Goal: Task Accomplishment & Management: Use online tool/utility

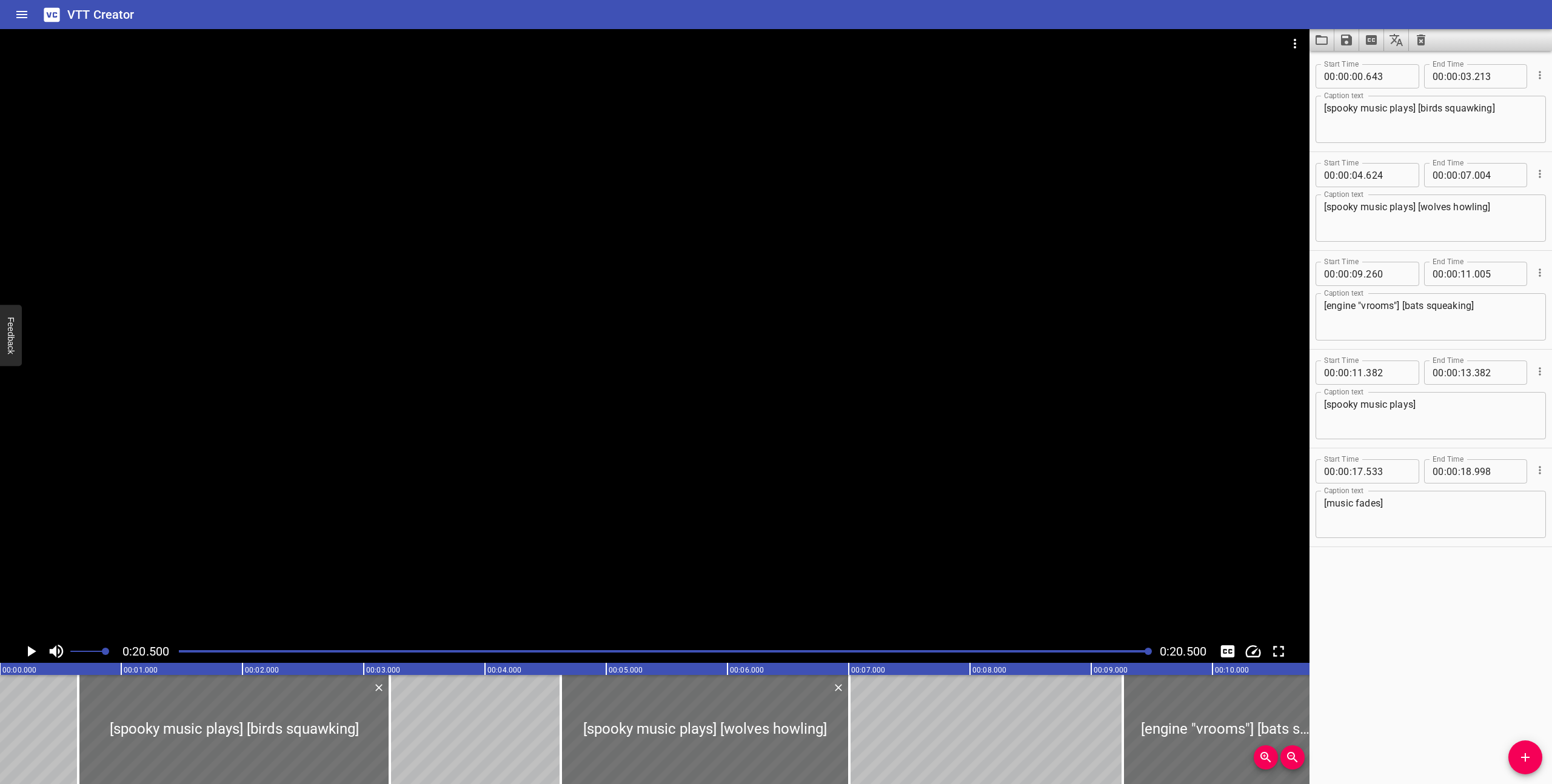
scroll to position [0, 2486]
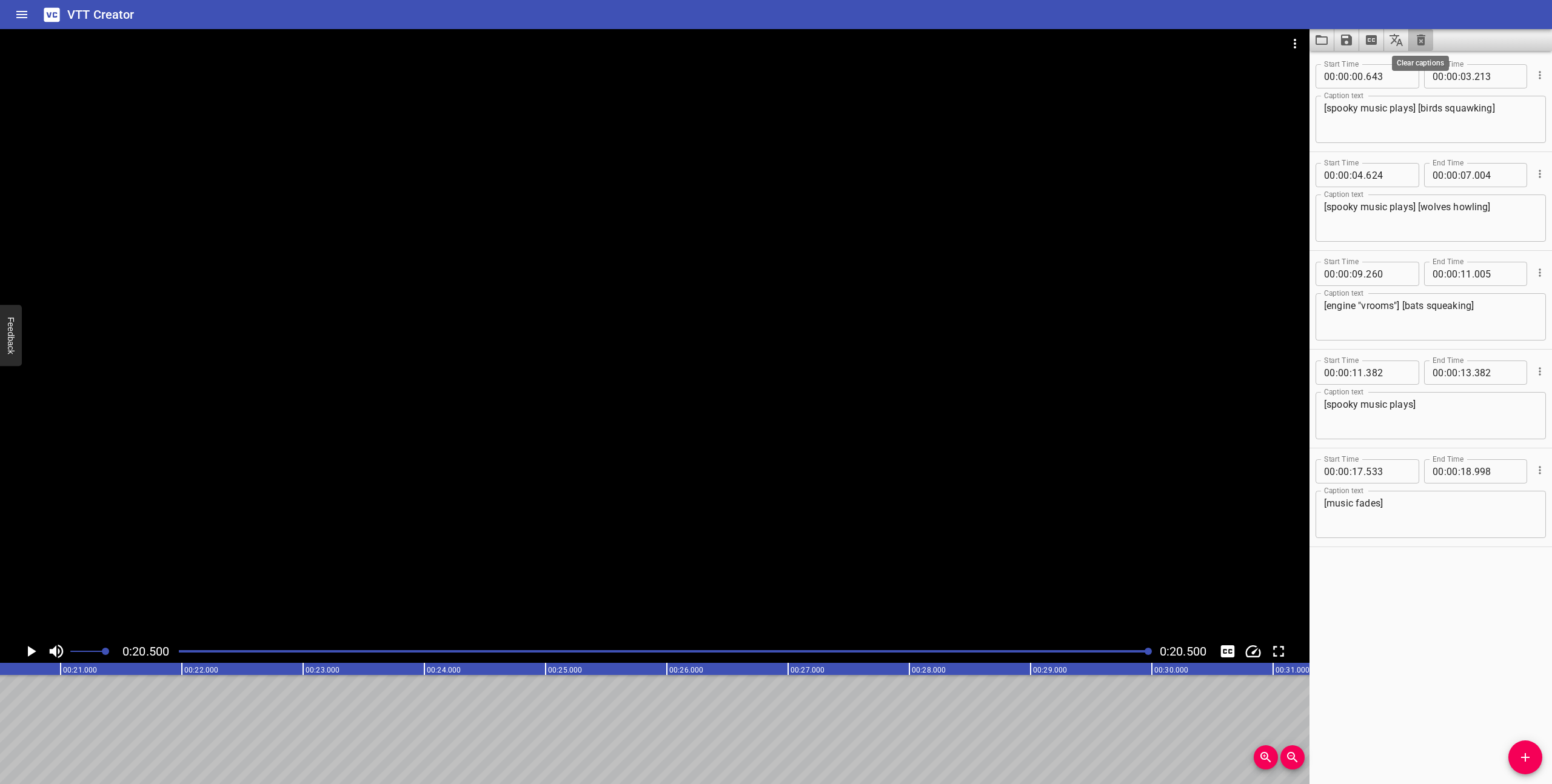
click at [1417, 45] on icon "Clear captions" at bounding box center [1421, 40] width 14 height 14
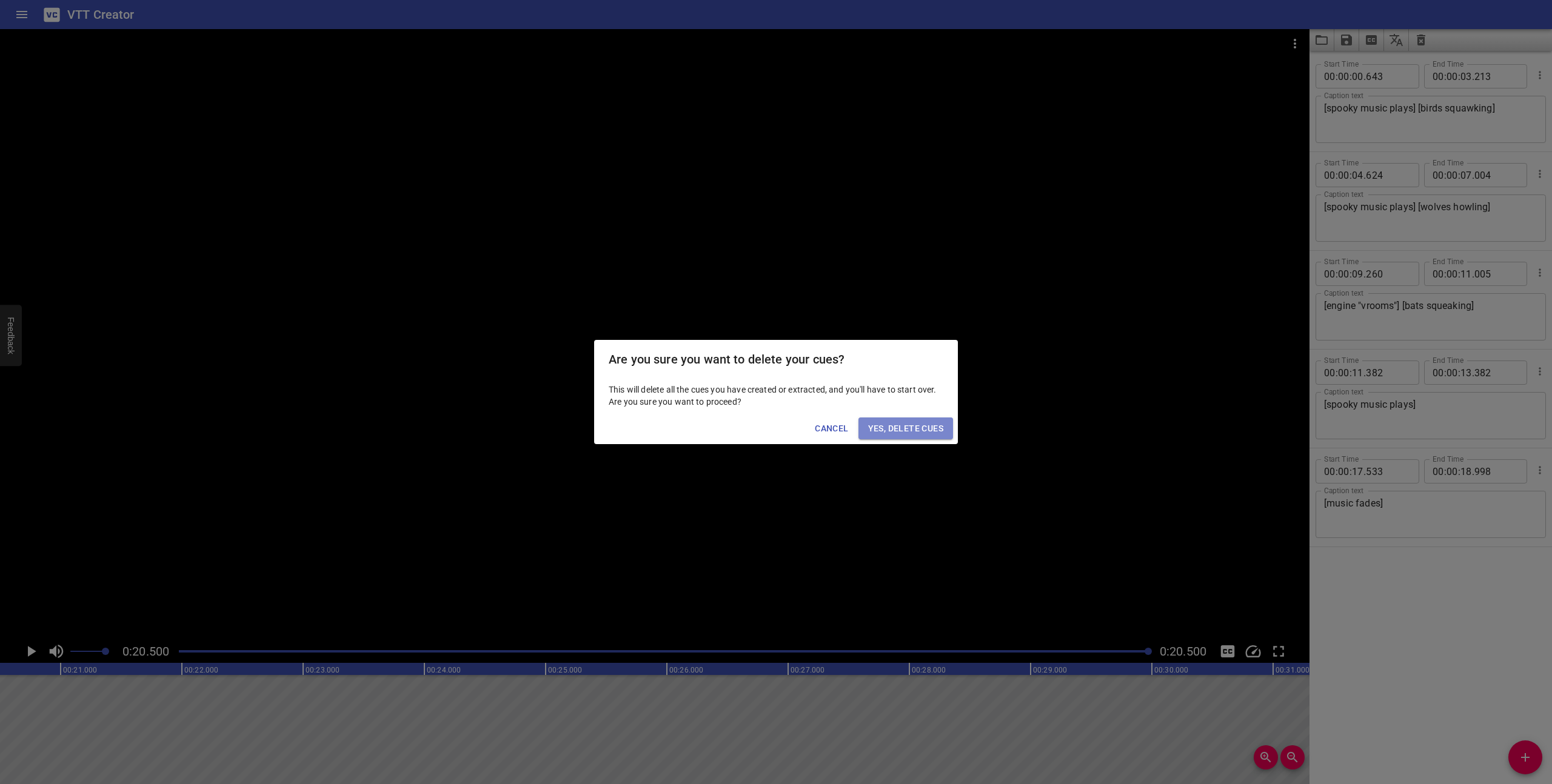
click at [911, 427] on span "Yes, Delete Cues" at bounding box center [905, 428] width 75 height 15
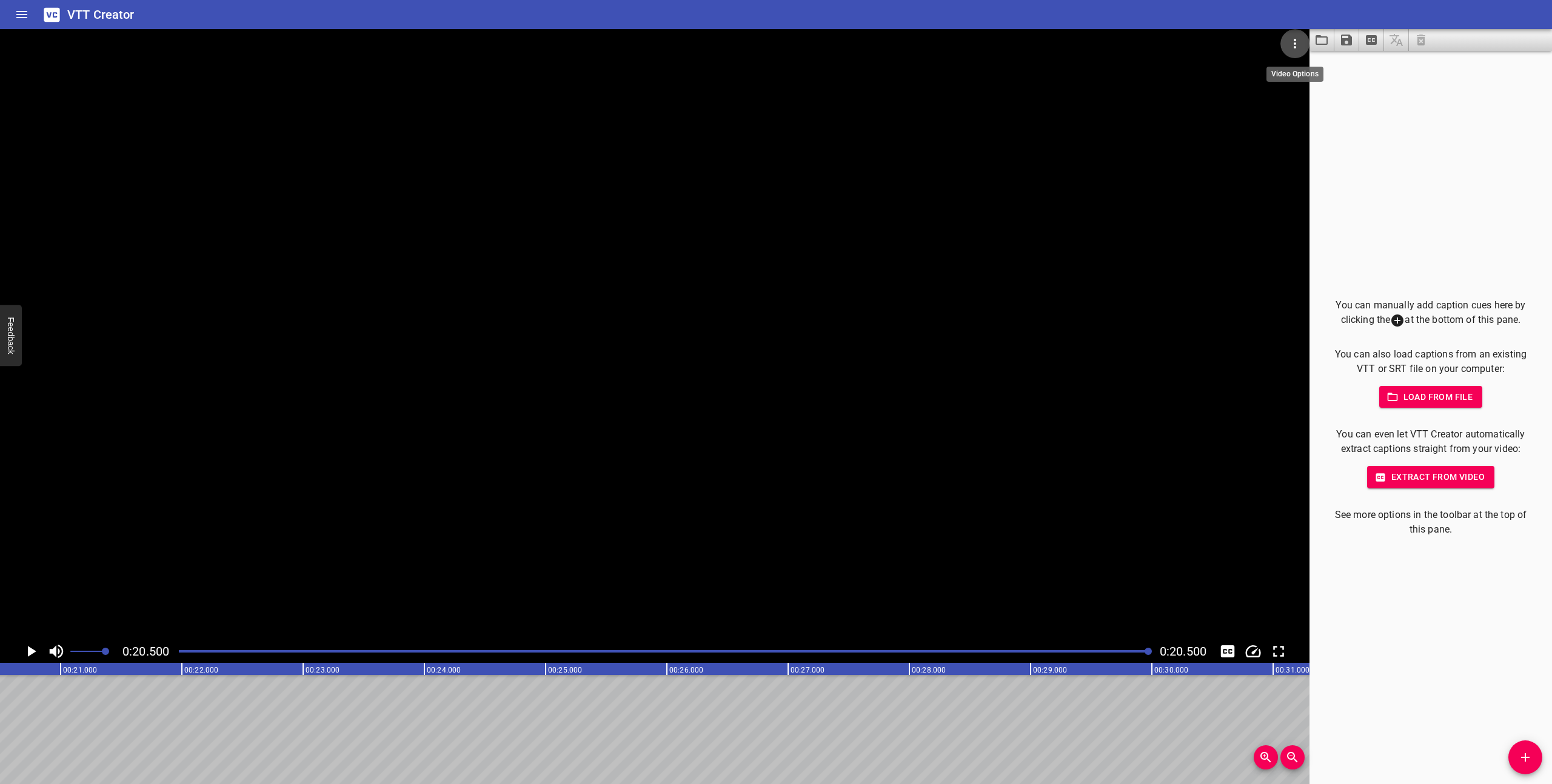
click at [1295, 45] on icon "Video Options" at bounding box center [1295, 43] width 14 height 14
click at [1293, 49] on li "Select New Video File..." at bounding box center [1341, 45] width 121 height 22
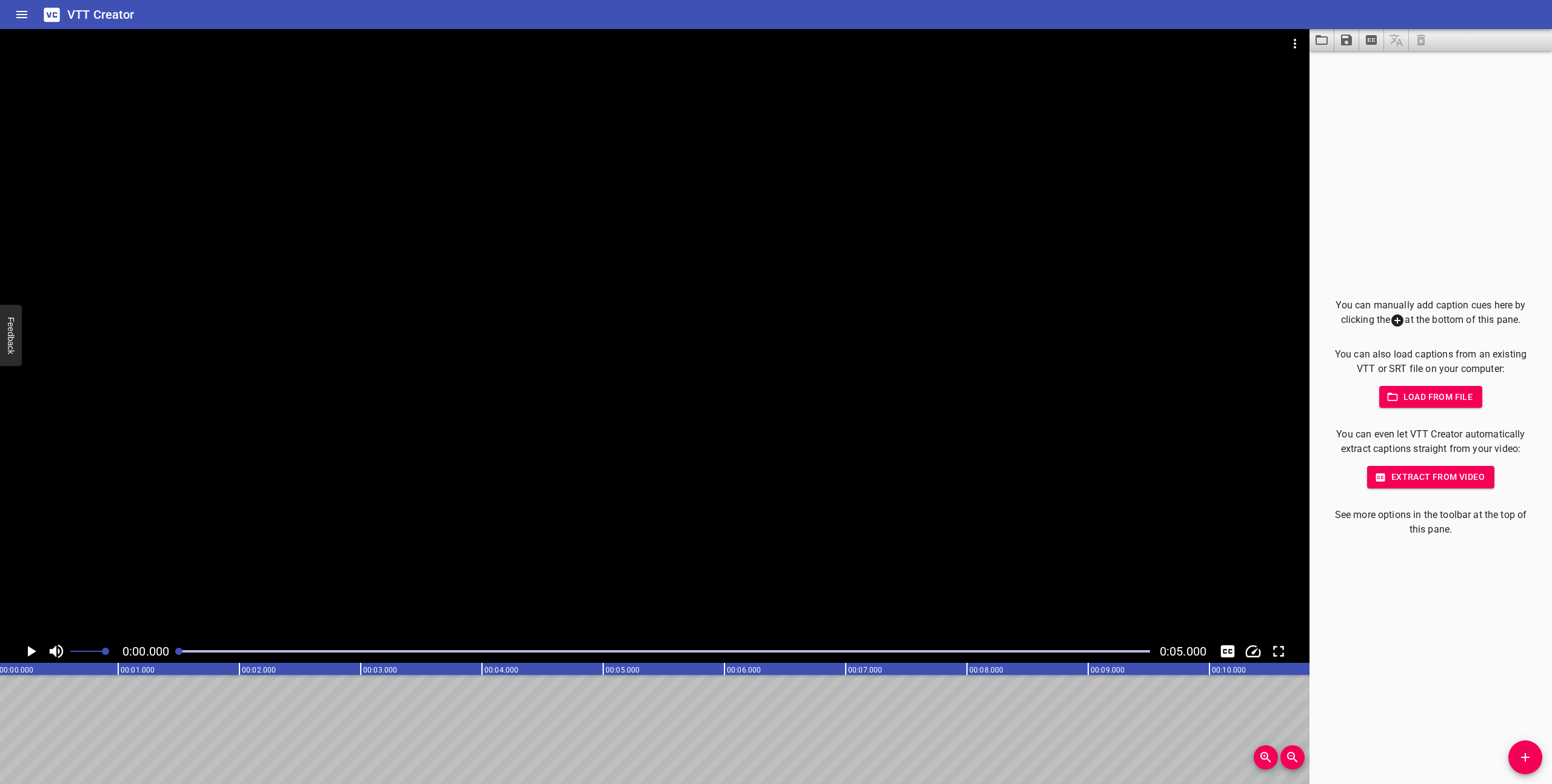
scroll to position [0, 0]
click at [1323, 46] on icon "Load captions from file" at bounding box center [1321, 40] width 14 height 14
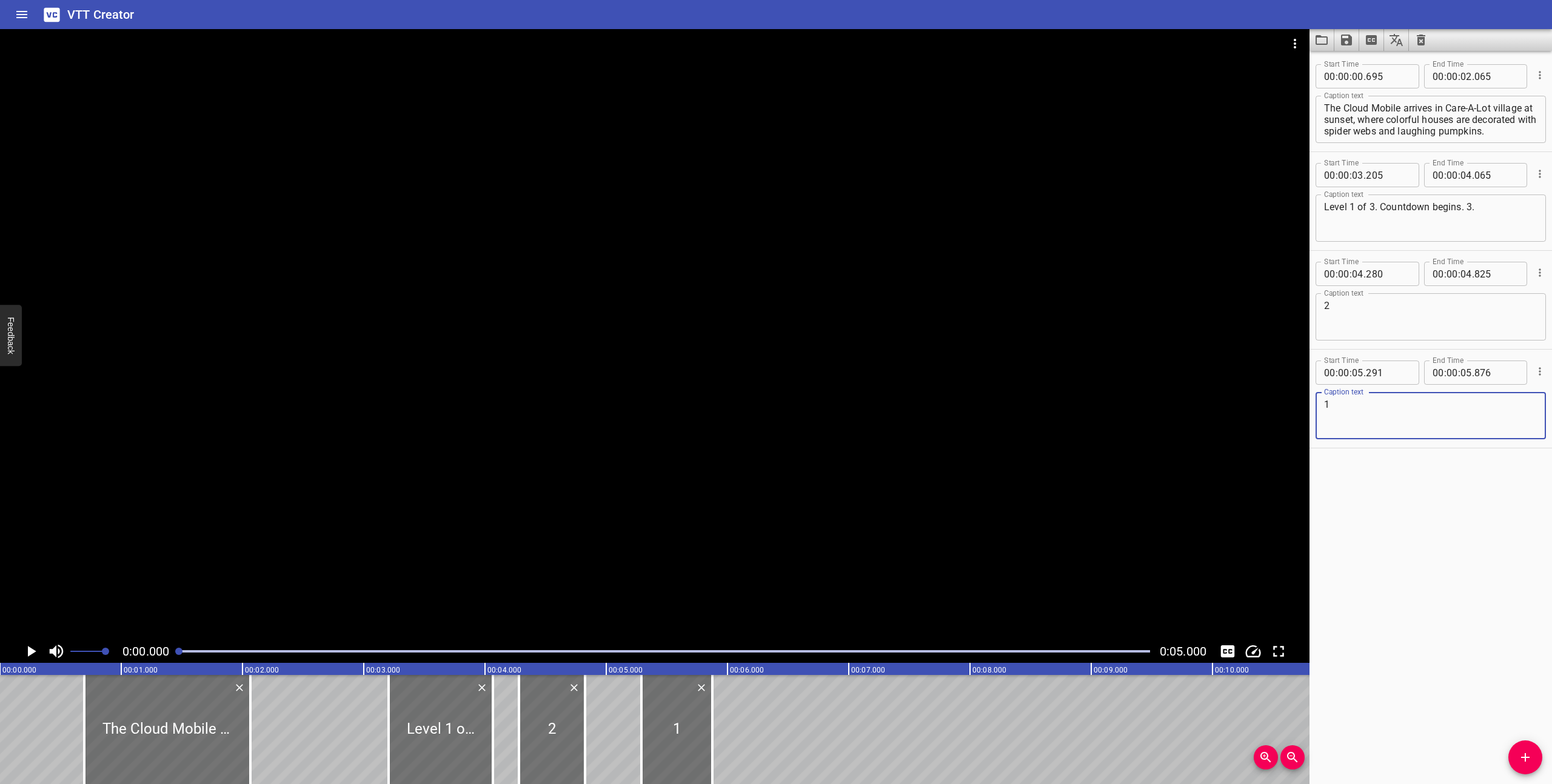
click at [57, 653] on icon "Toggle mute" at bounding box center [56, 651] width 18 height 18
click at [30, 651] on icon "Play/Pause" at bounding box center [32, 651] width 9 height 11
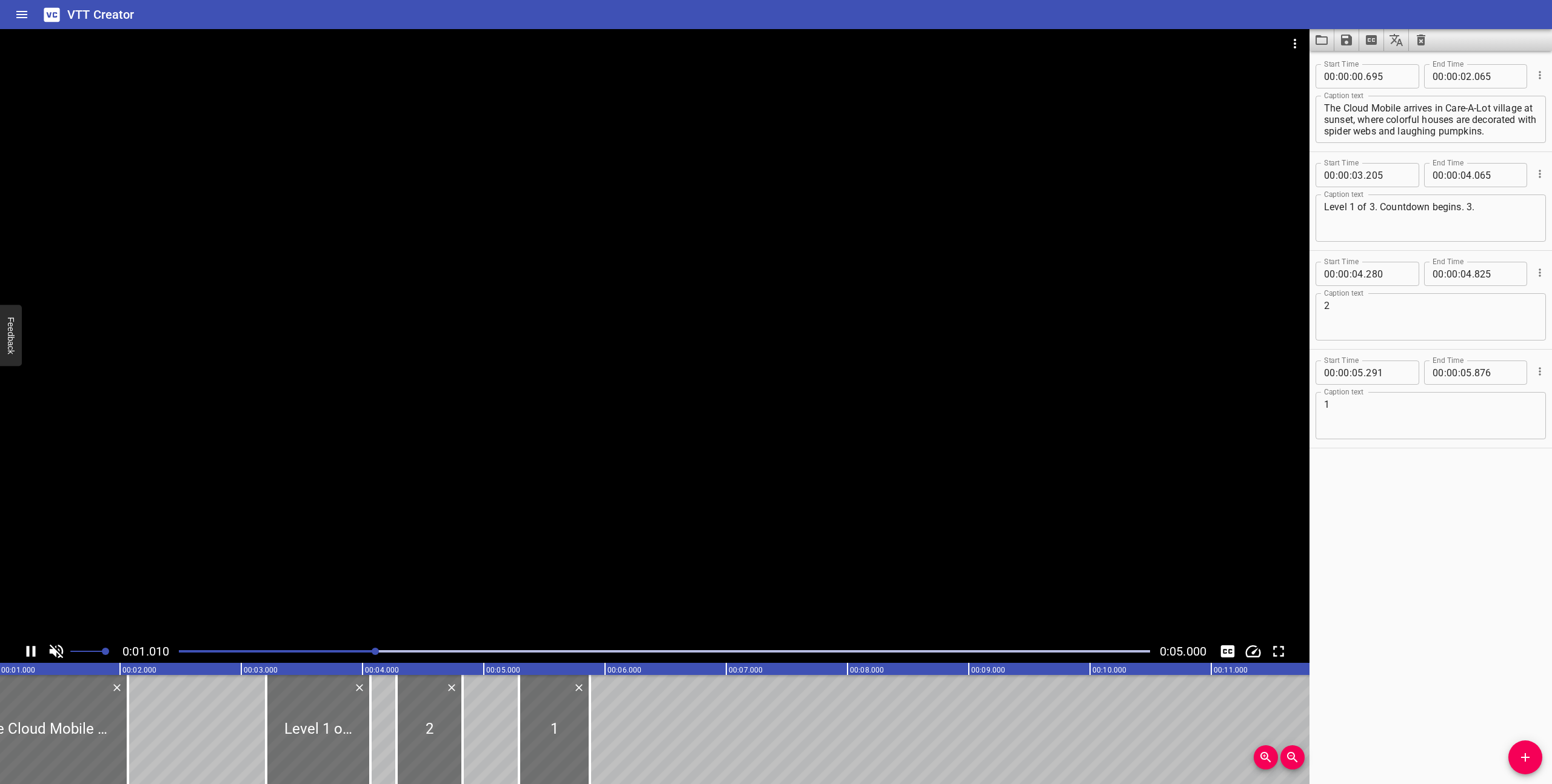
click at [30, 651] on icon "Play/Pause" at bounding box center [30, 651] width 18 height 18
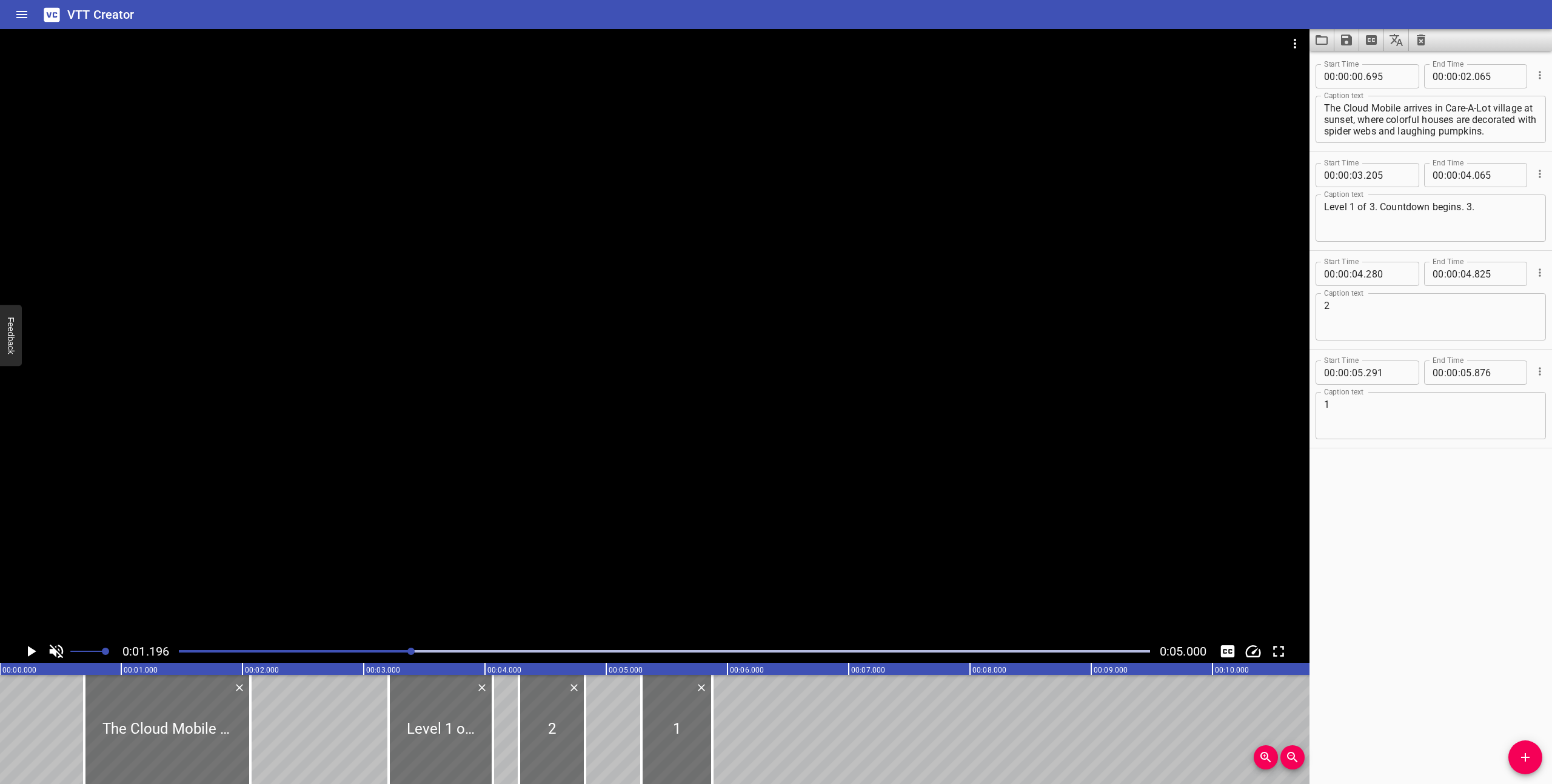
click at [30, 646] on icon "Play/Pause" at bounding box center [30, 651] width 18 height 18
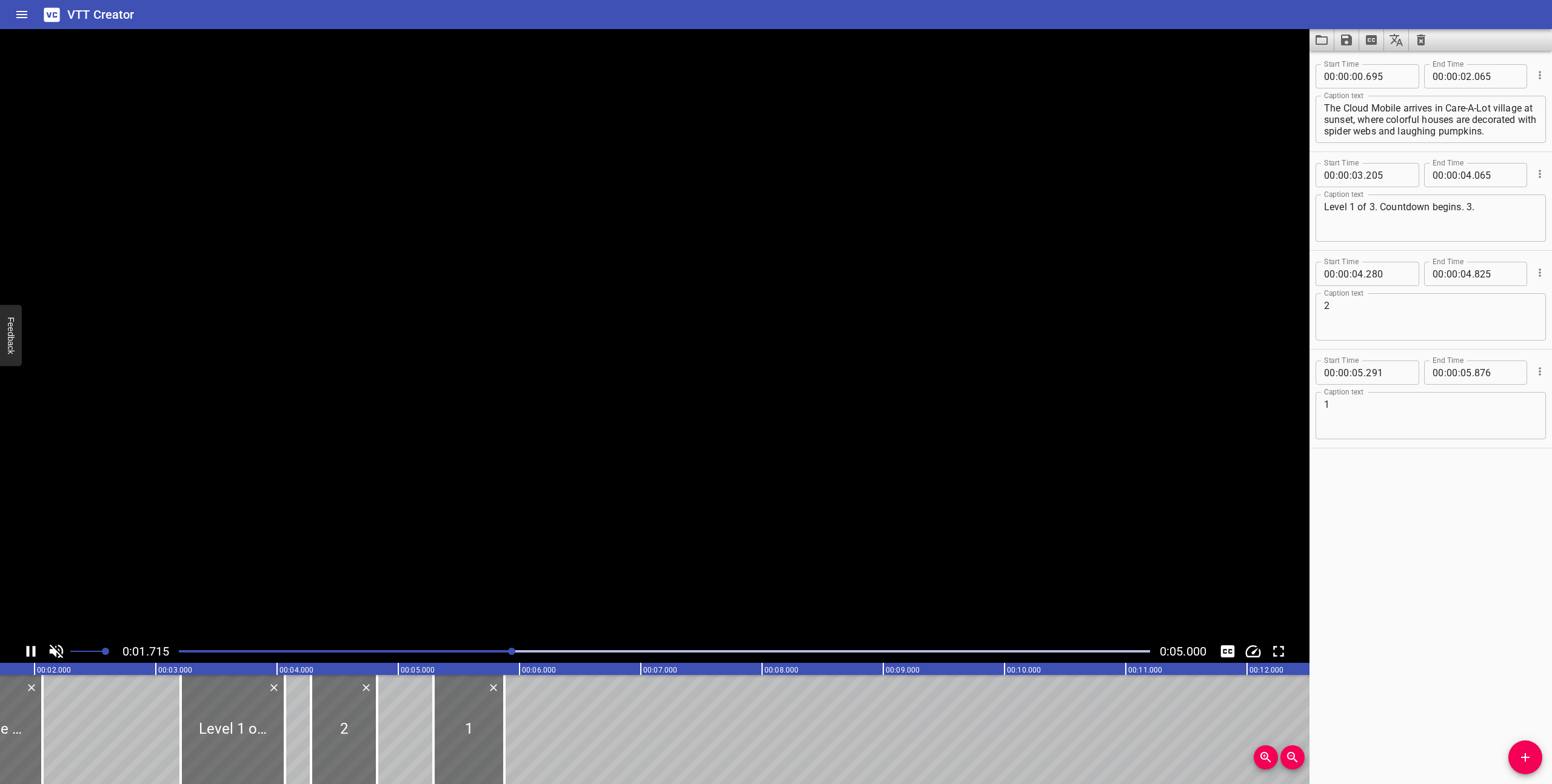
click at [30, 646] on icon "Play/Pause" at bounding box center [30, 651] width 18 height 18
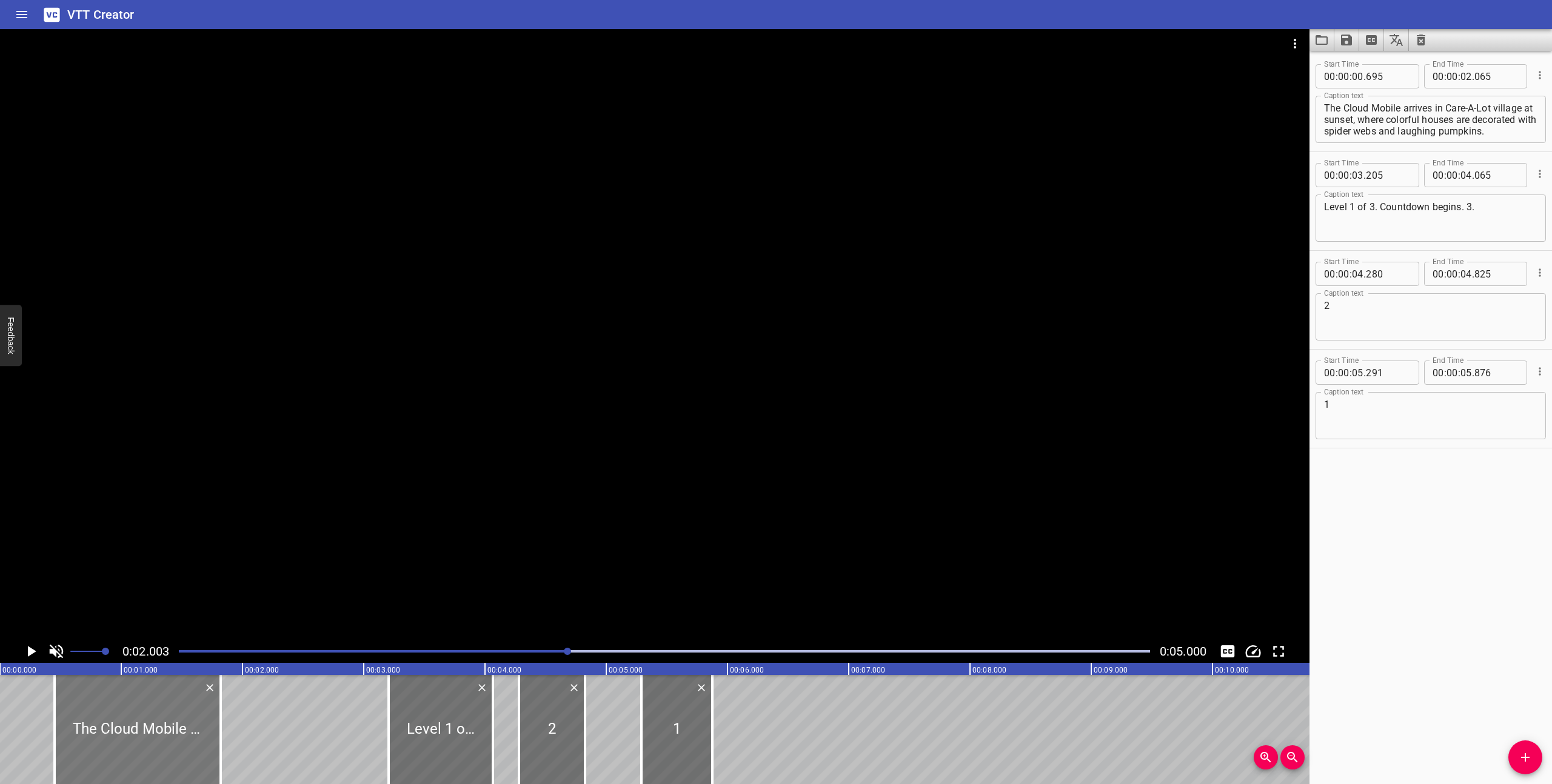
drag, startPoint x: 185, startPoint y: 752, endPoint x: 156, endPoint y: 748, distance: 29.3
click at [156, 748] on div at bounding box center [138, 729] width 166 height 109
type input "455"
type input "01"
type input "825"
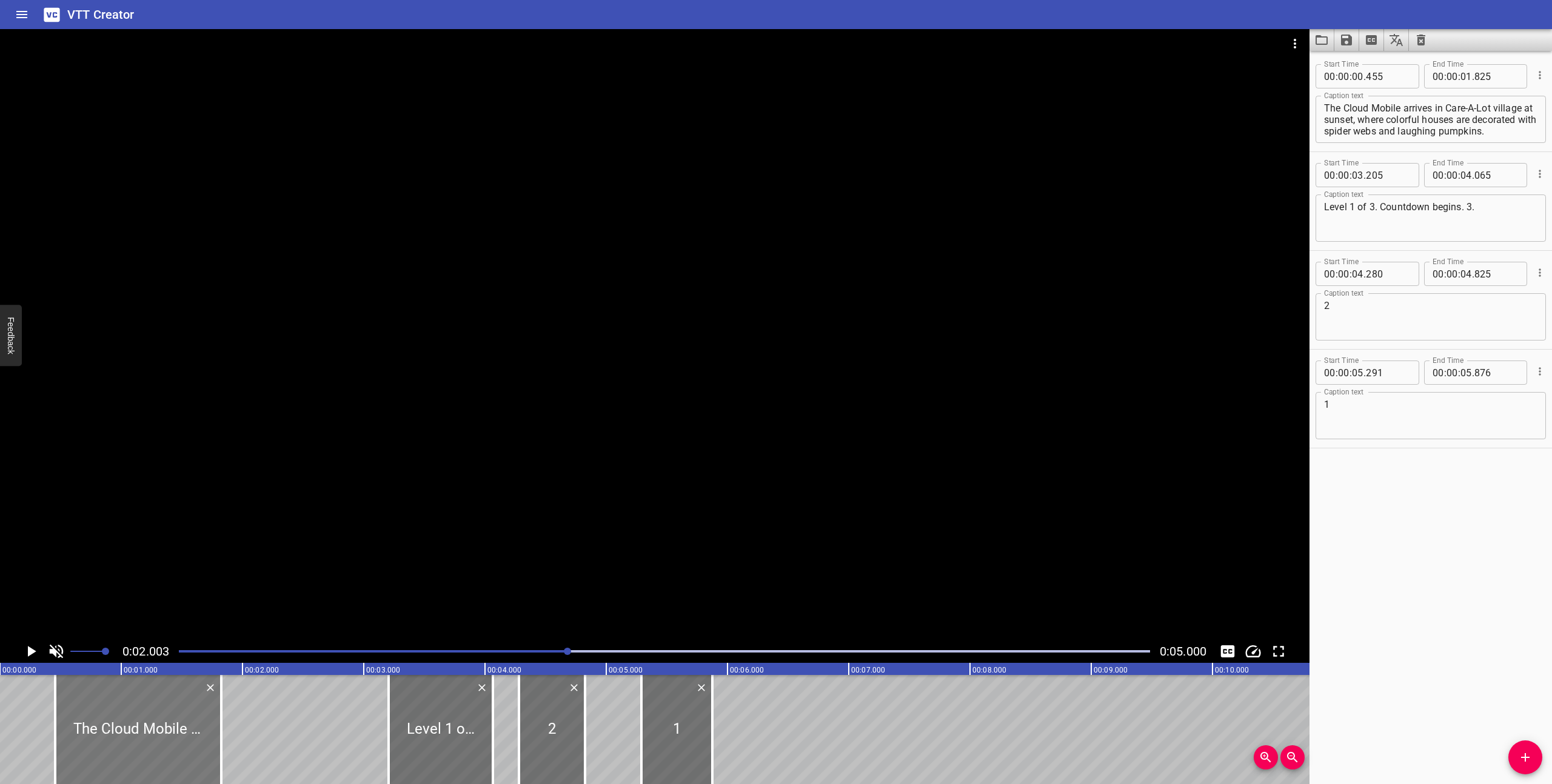
click at [160, 749] on div at bounding box center [138, 729] width 166 height 109
type input "490"
type input "860"
click at [166, 749] on div at bounding box center [147, 729] width 166 height 109
type input "535"
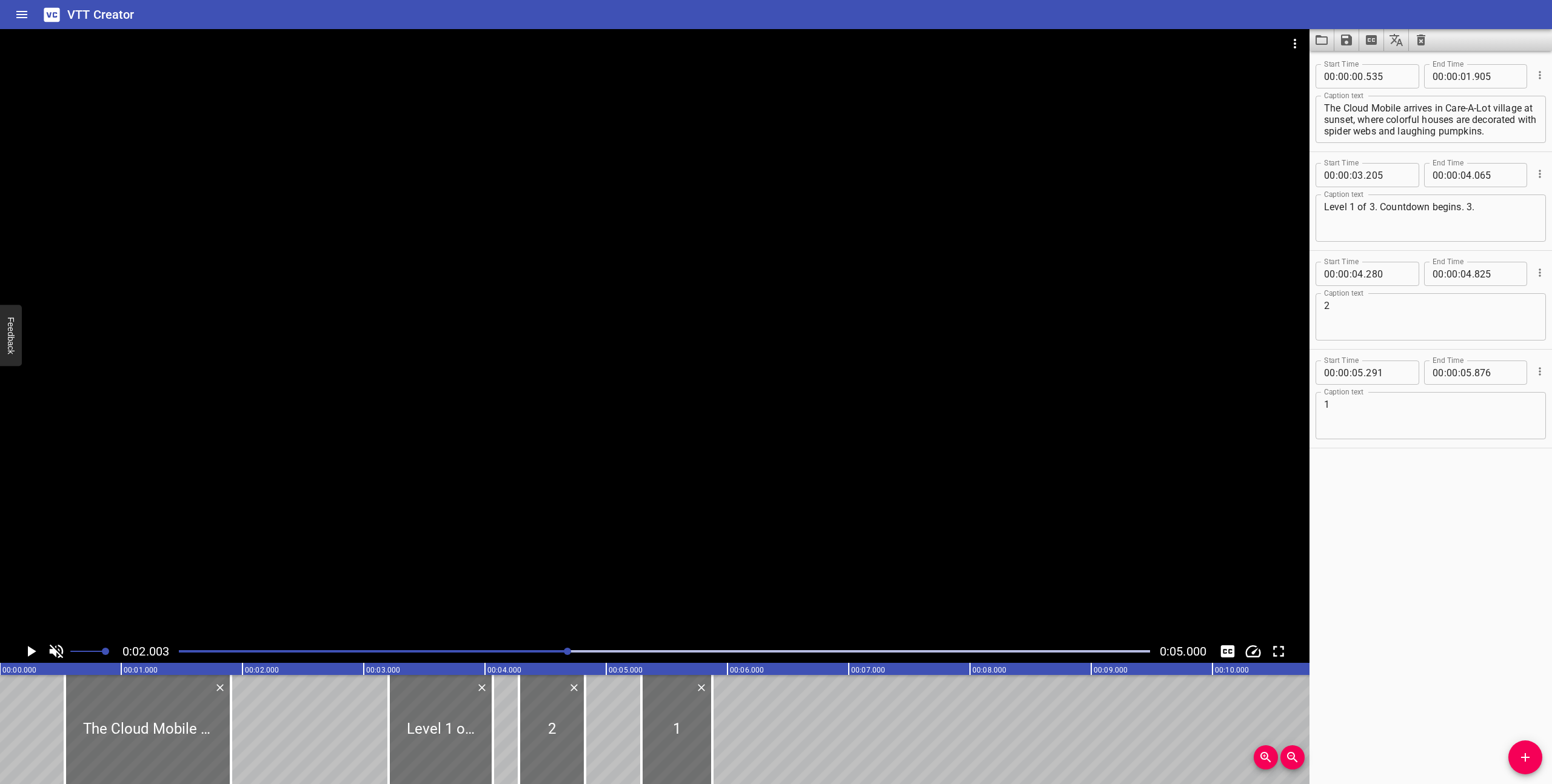
click at [179, 651] on div at bounding box center [665, 651] width 986 height 17
click at [32, 653] on icon "Play/Pause" at bounding box center [32, 651] width 9 height 11
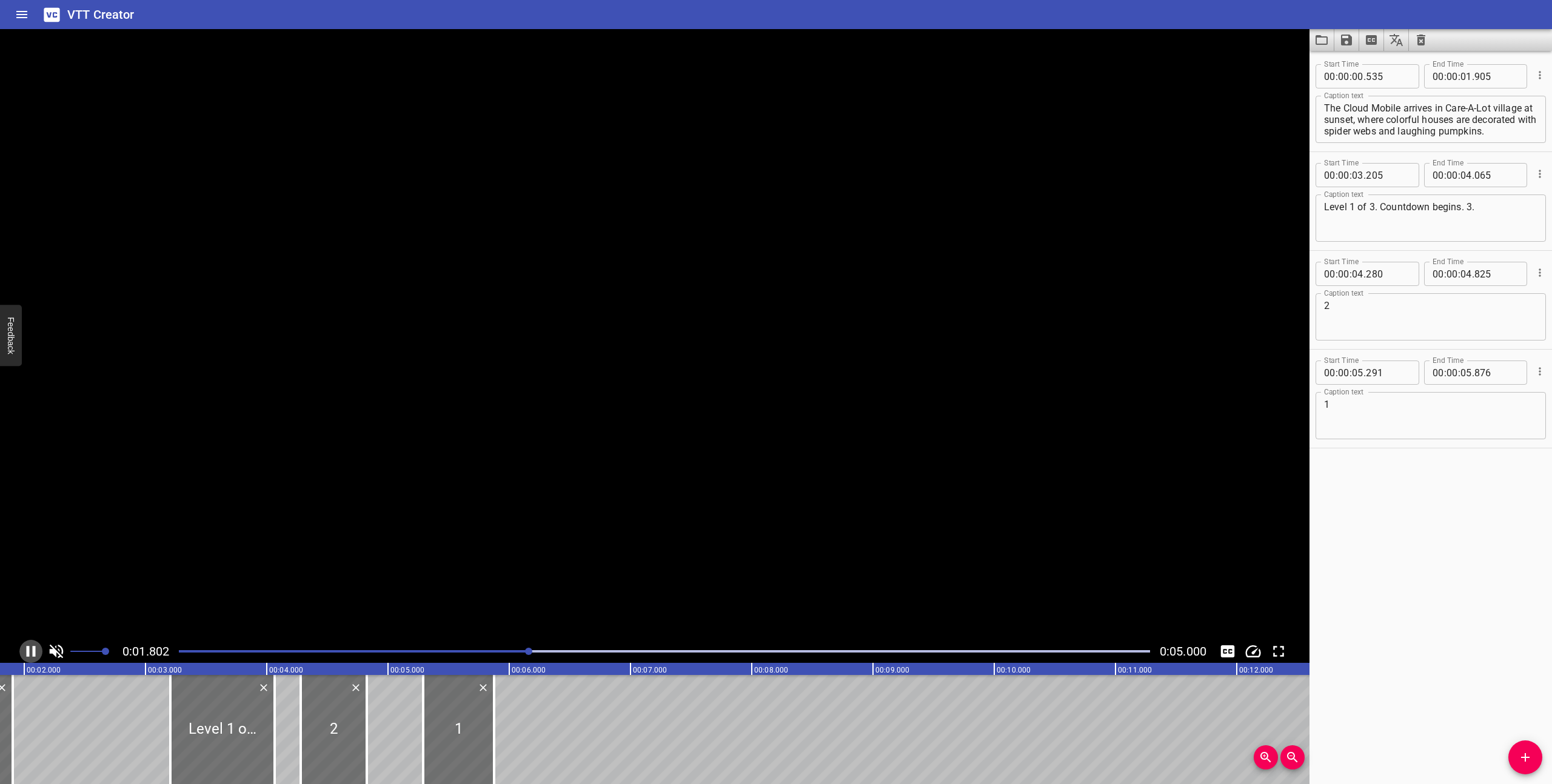
click at [32, 653] on icon "Play/Pause" at bounding box center [31, 651] width 9 height 11
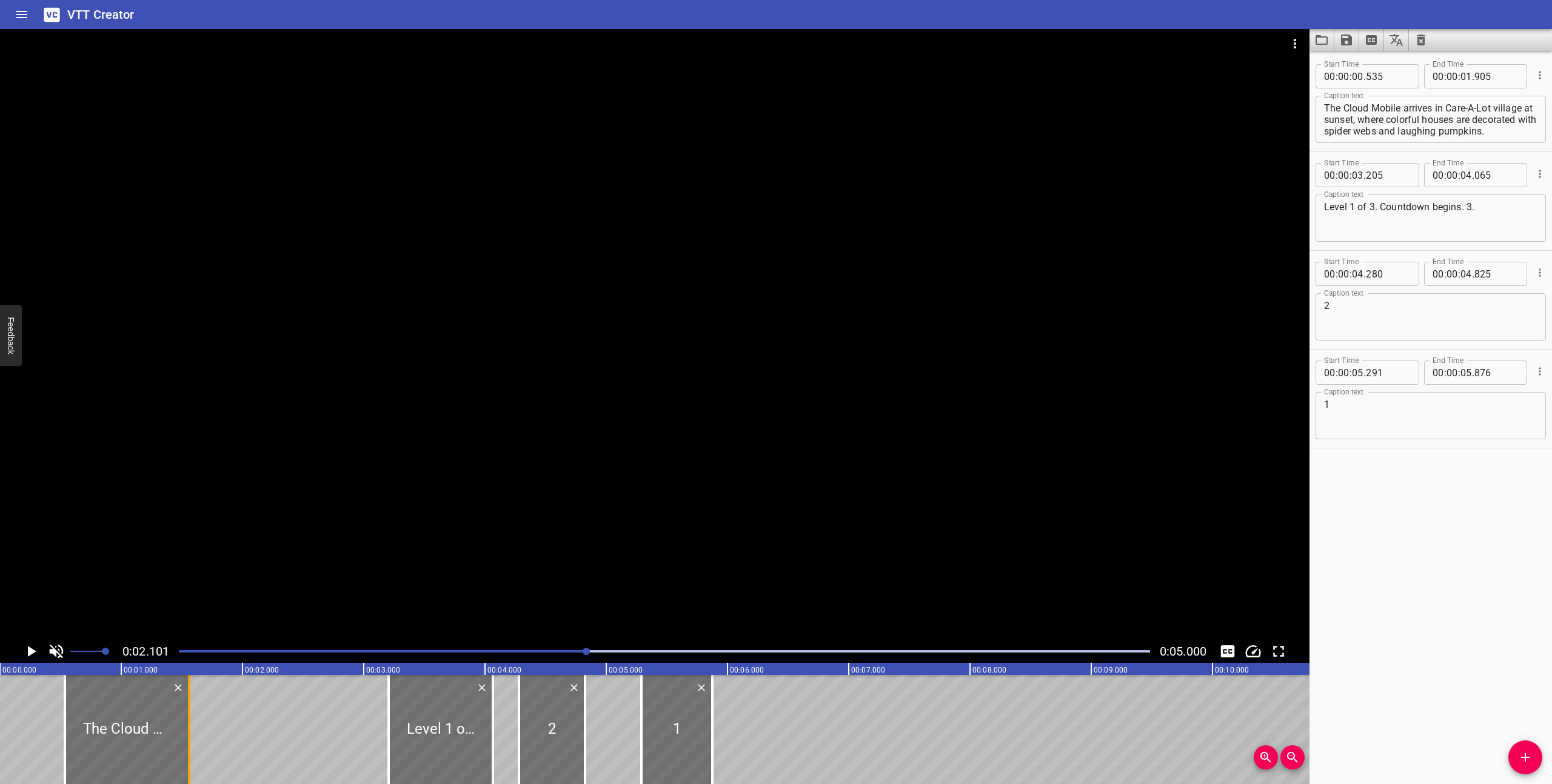
drag, startPoint x: 233, startPoint y: 743, endPoint x: 192, endPoint y: 738, distance: 41.3
click at [192, 738] on div at bounding box center [189, 729] width 12 height 109
type input "560"
click at [179, 650] on div at bounding box center [665, 651] width 986 height 17
click at [31, 649] on icon "Play/Pause" at bounding box center [32, 651] width 9 height 11
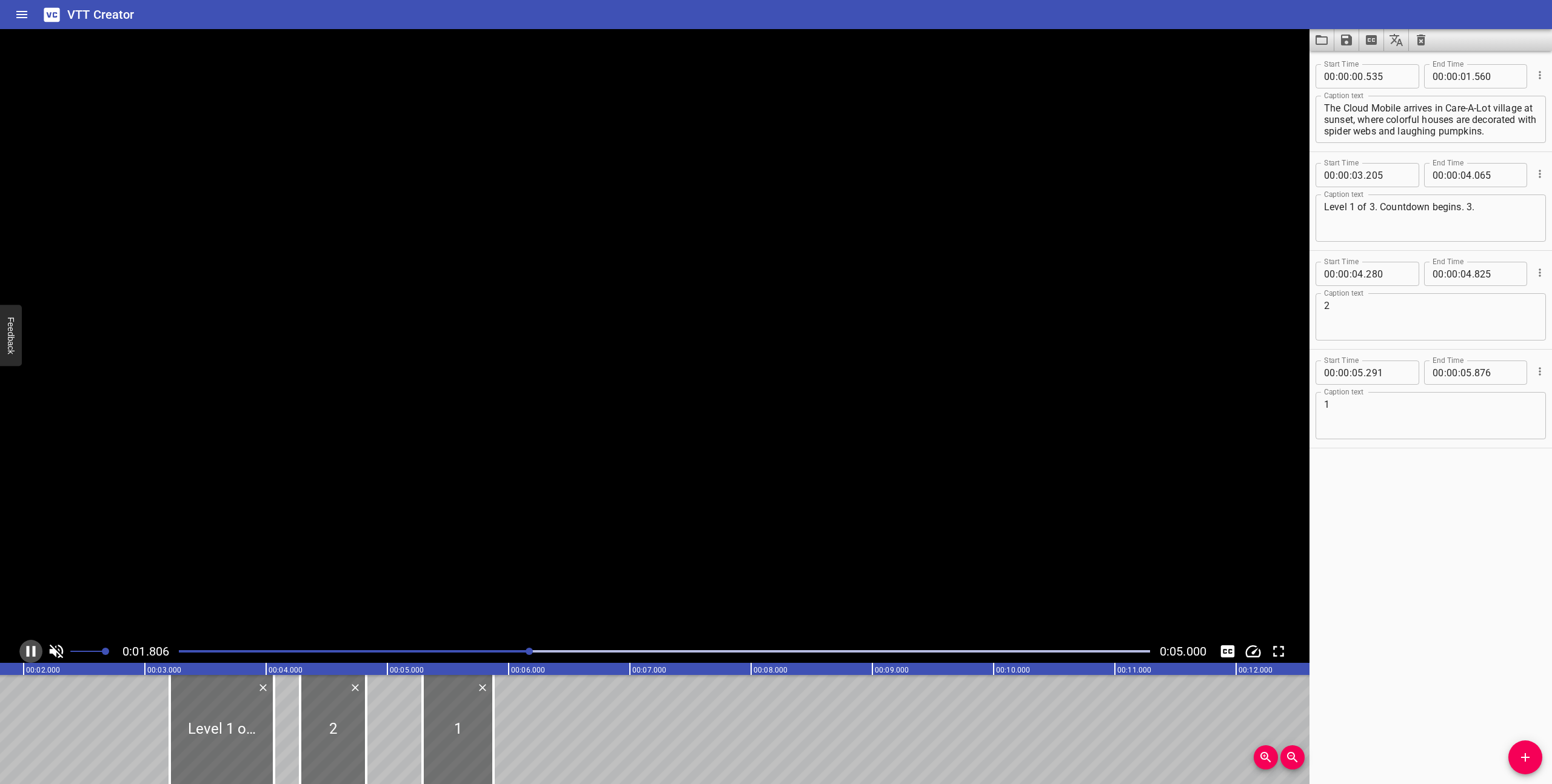
click at [31, 649] on icon "Play/Pause" at bounding box center [30, 651] width 18 height 18
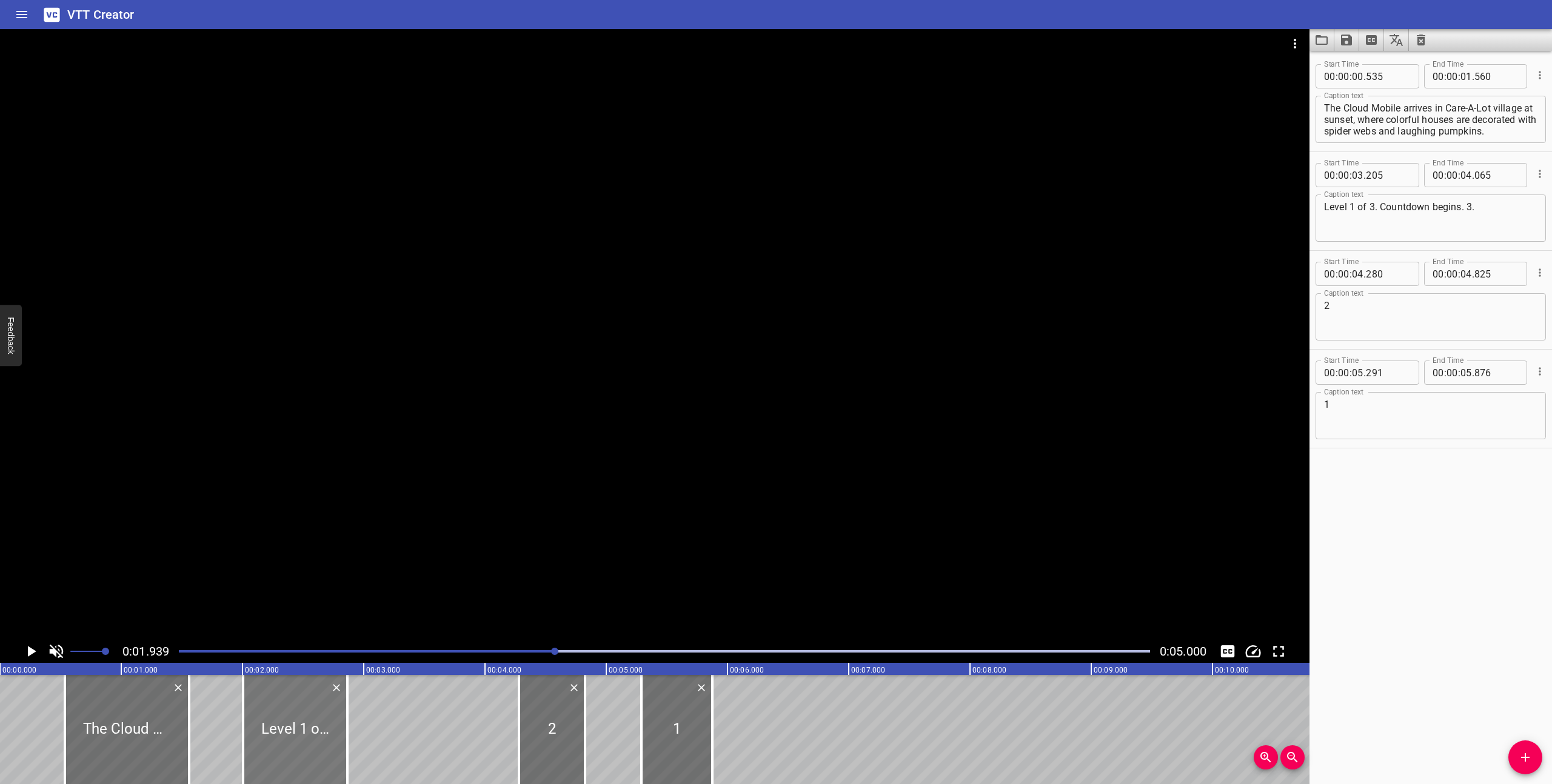
drag, startPoint x: 441, startPoint y: 749, endPoint x: 296, endPoint y: 743, distance: 145.1
click at [296, 743] on div at bounding box center [295, 729] width 104 height 109
type input "02"
type input "005"
type input "02"
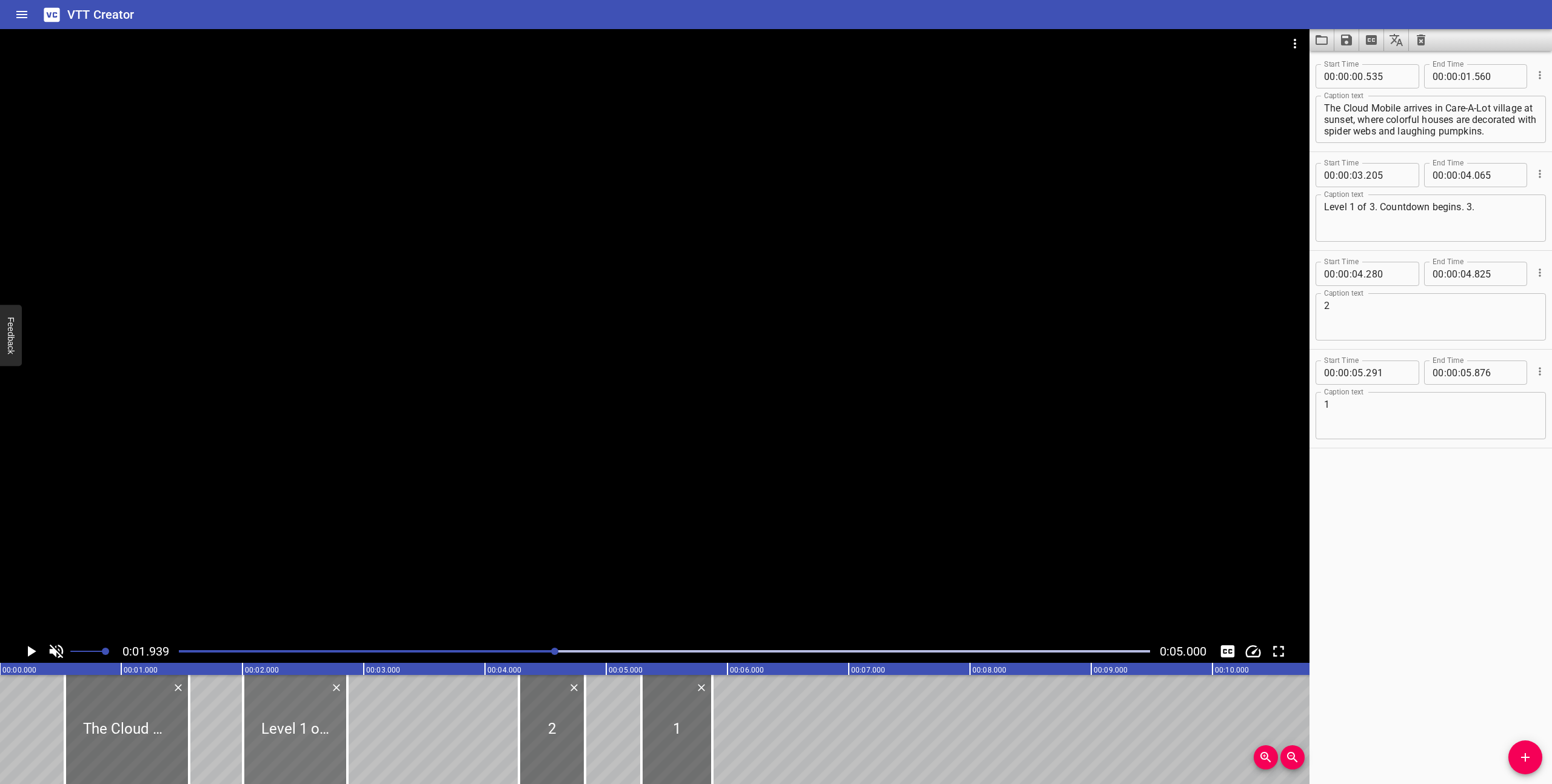
type input "865"
click at [295, 742] on div at bounding box center [295, 729] width 104 height 109
type input "000"
type input "860"
drag, startPoint x: 190, startPoint y: 745, endPoint x: 184, endPoint y: 744, distance: 6.1
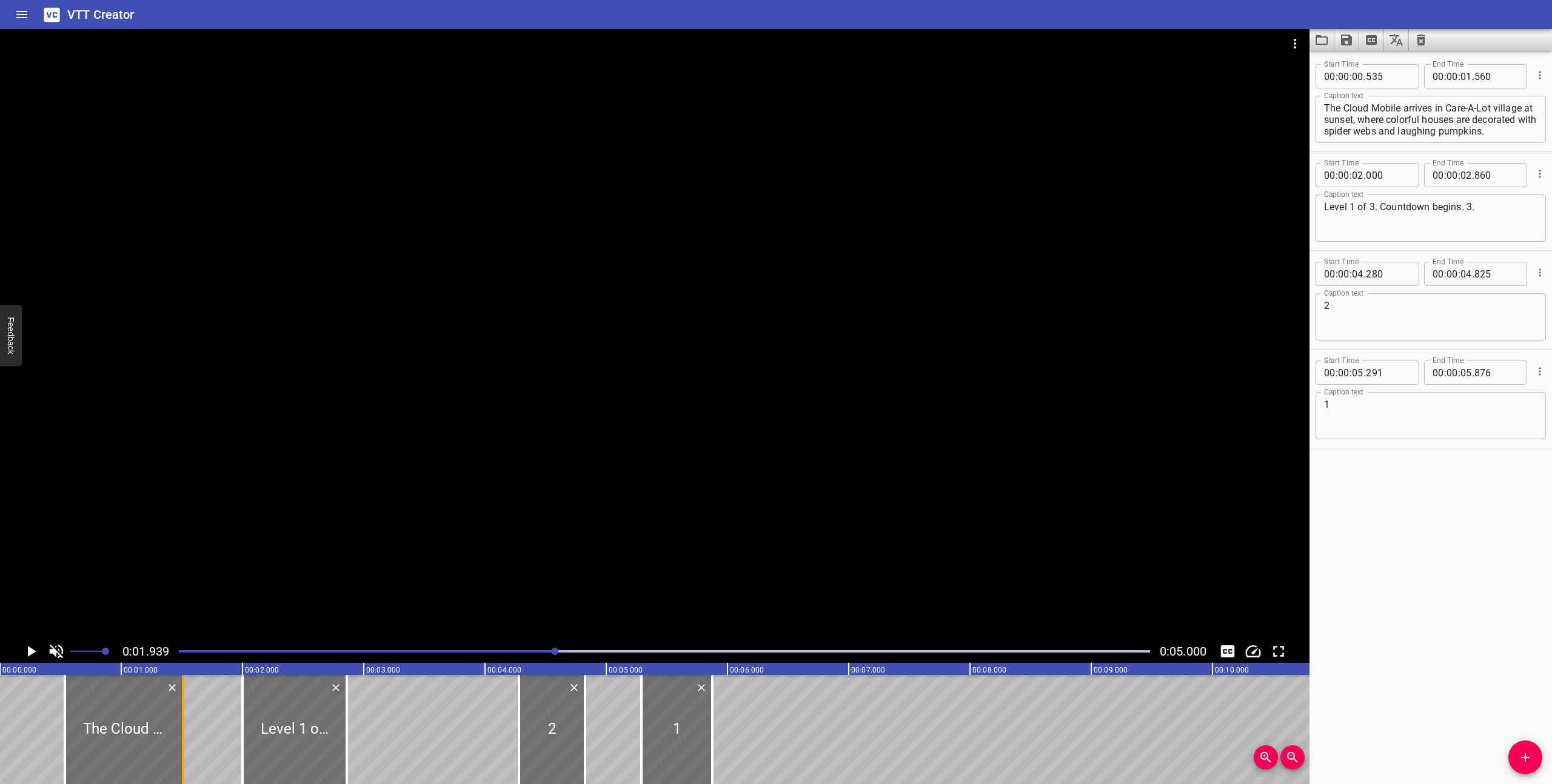
click at [184, 744] on div at bounding box center [183, 729] width 12 height 109
type input "510"
click at [222, 651] on div "Play progress" at bounding box center [70, 651] width 971 height 2
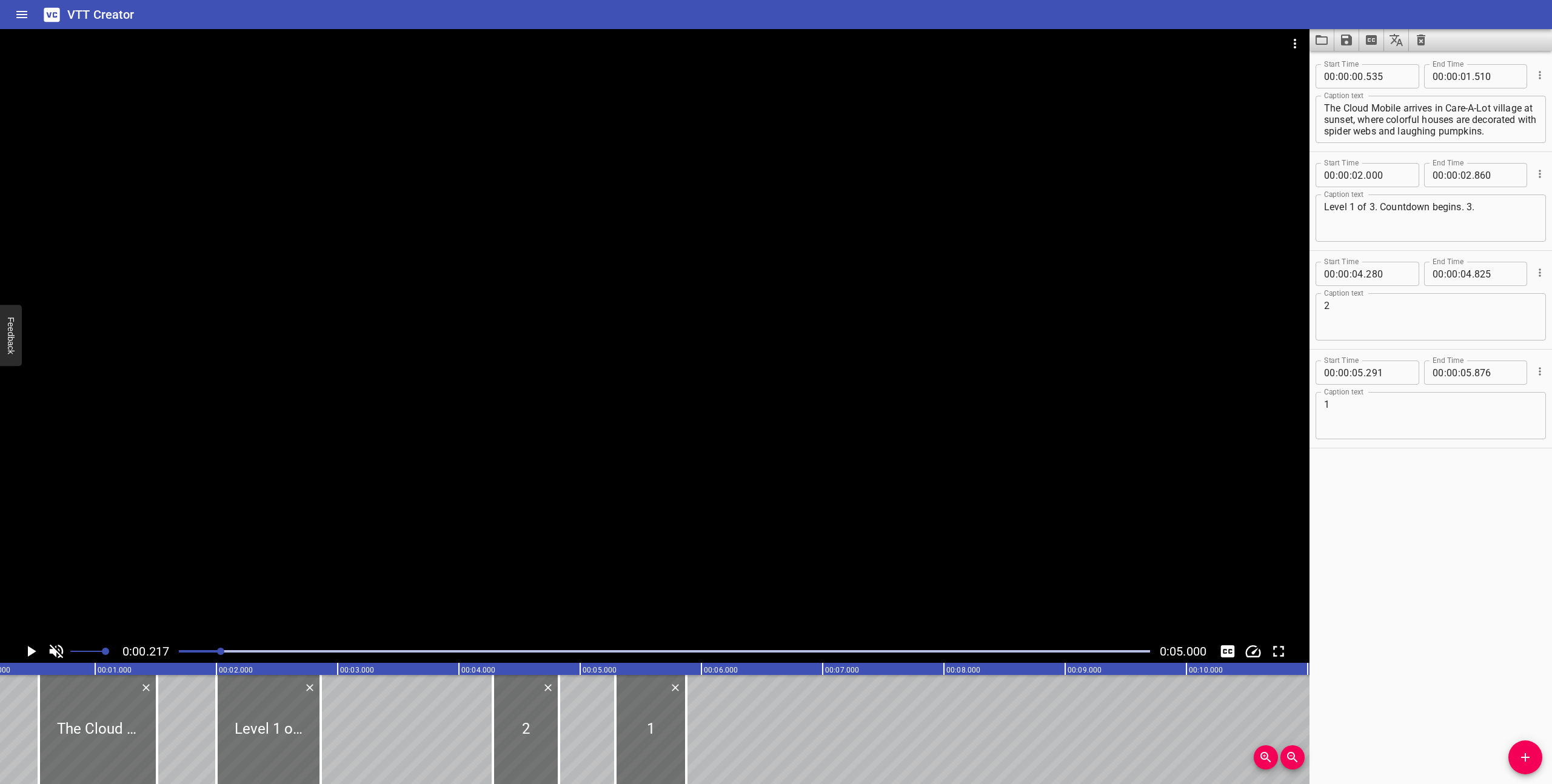
click at [27, 647] on icon "Play/Pause" at bounding box center [30, 651] width 18 height 18
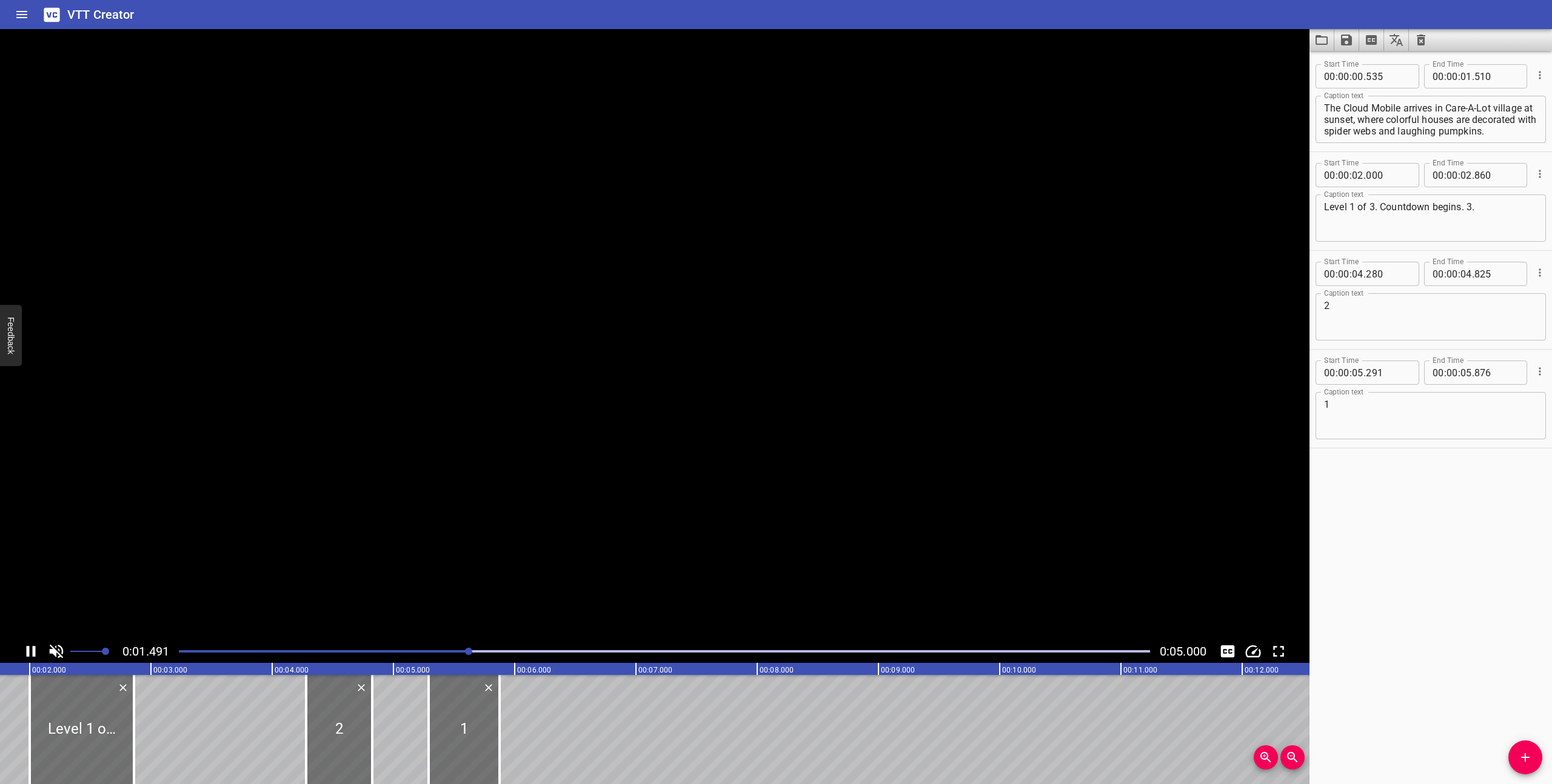
click at [27, 647] on icon "Play/Pause" at bounding box center [31, 651] width 9 height 11
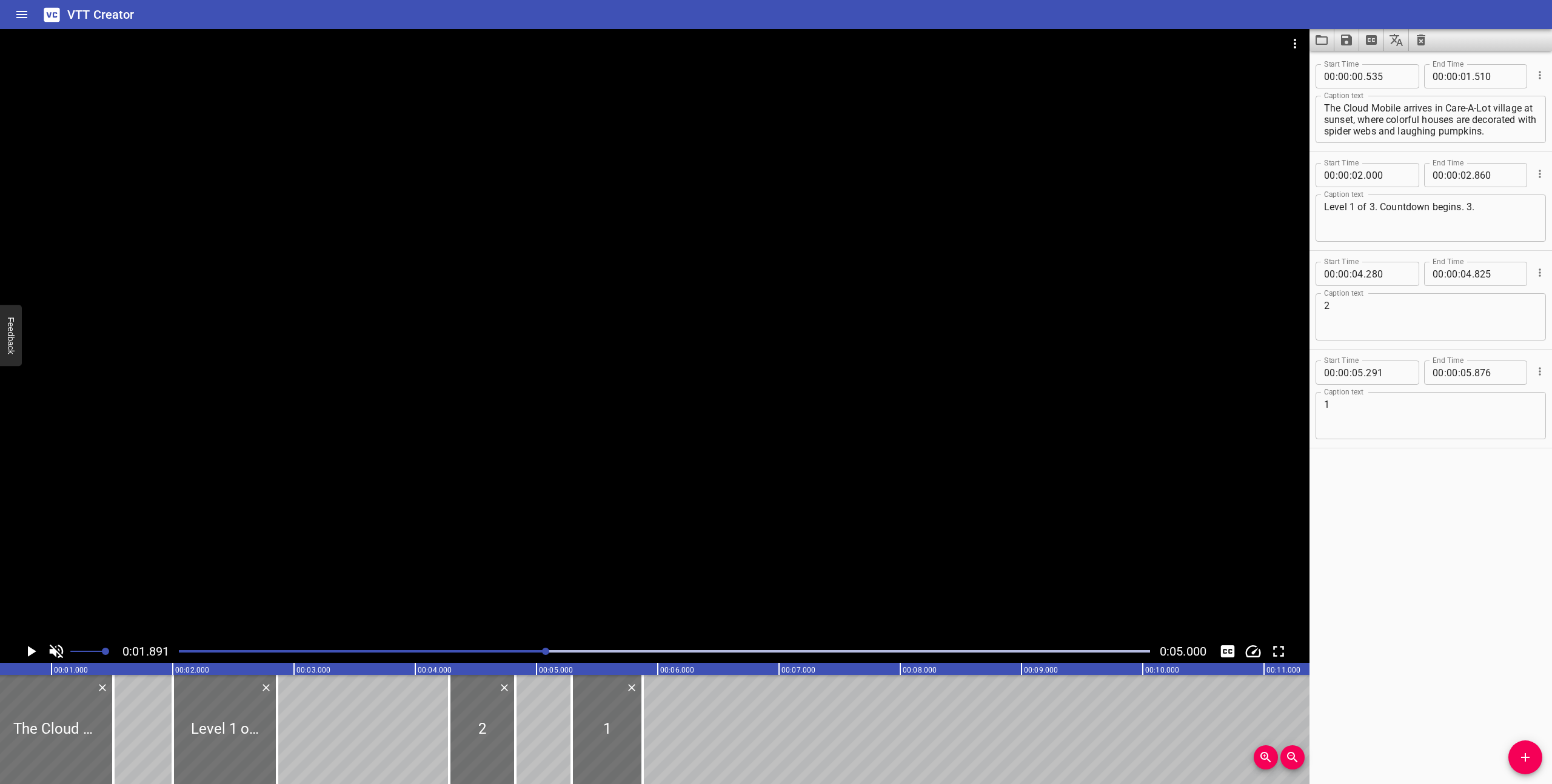
scroll to position [0, 0]
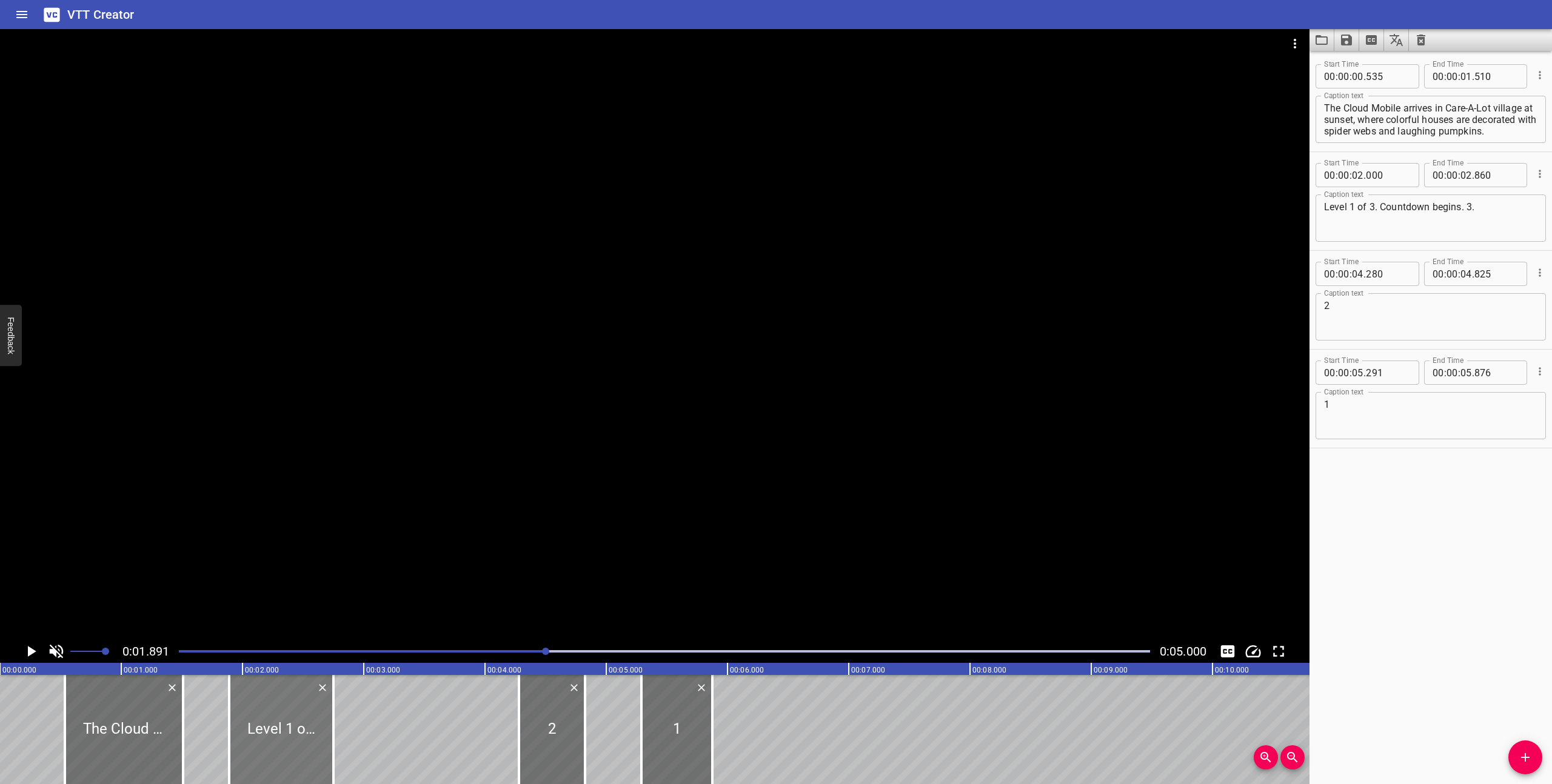
drag, startPoint x: 287, startPoint y: 736, endPoint x: 277, endPoint y: 735, distance: 10.0
click at [277, 735] on div at bounding box center [282, 729] width 104 height 109
type input "01"
type input "910"
type input "770"
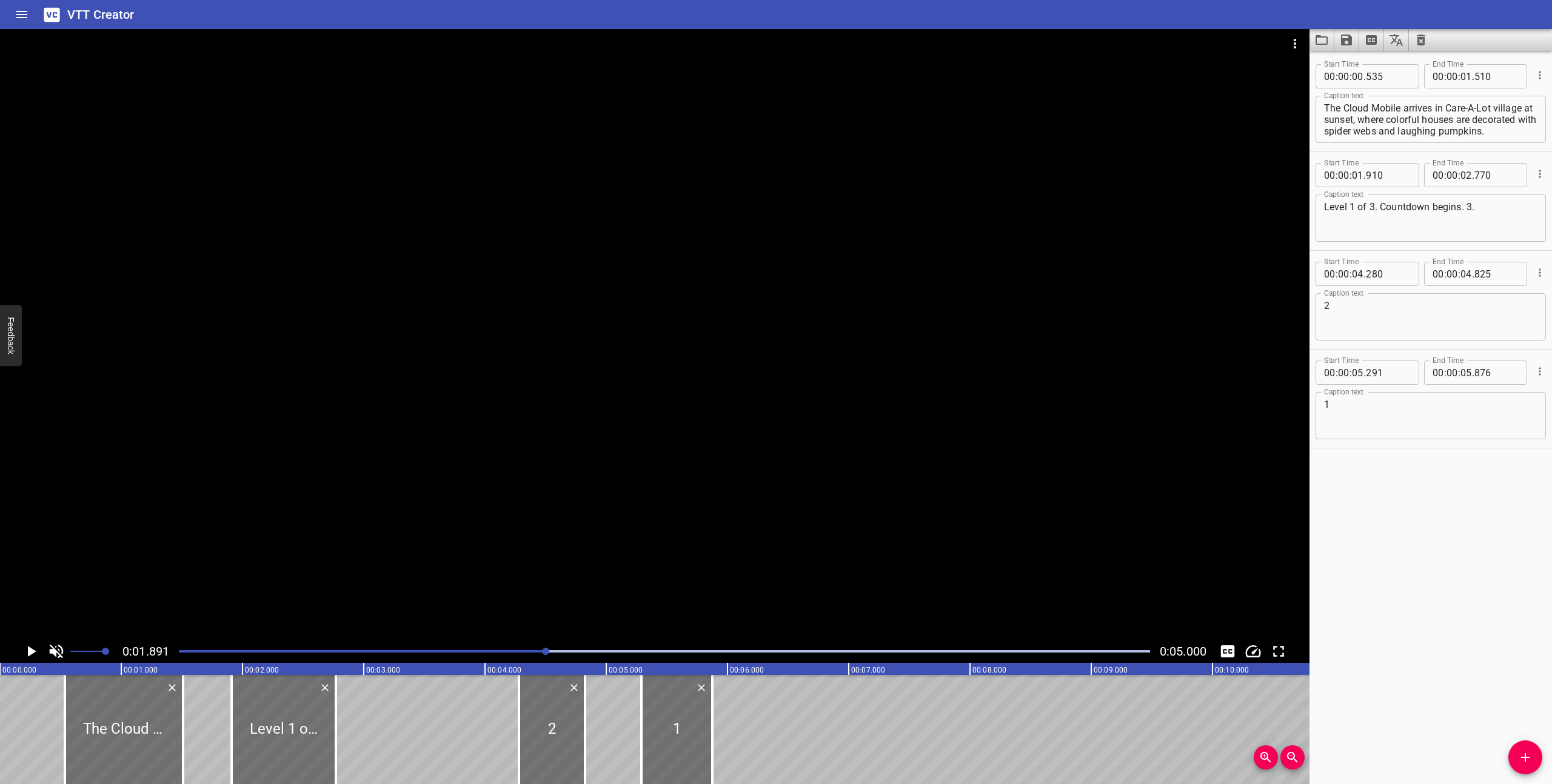
click at [379, 650] on div "Play progress" at bounding box center [61, 651] width 971 height 2
click at [297, 757] on div at bounding box center [278, 729] width 104 height 109
type input "865"
click at [25, 645] on icon "Play/Pause" at bounding box center [30, 651] width 18 height 18
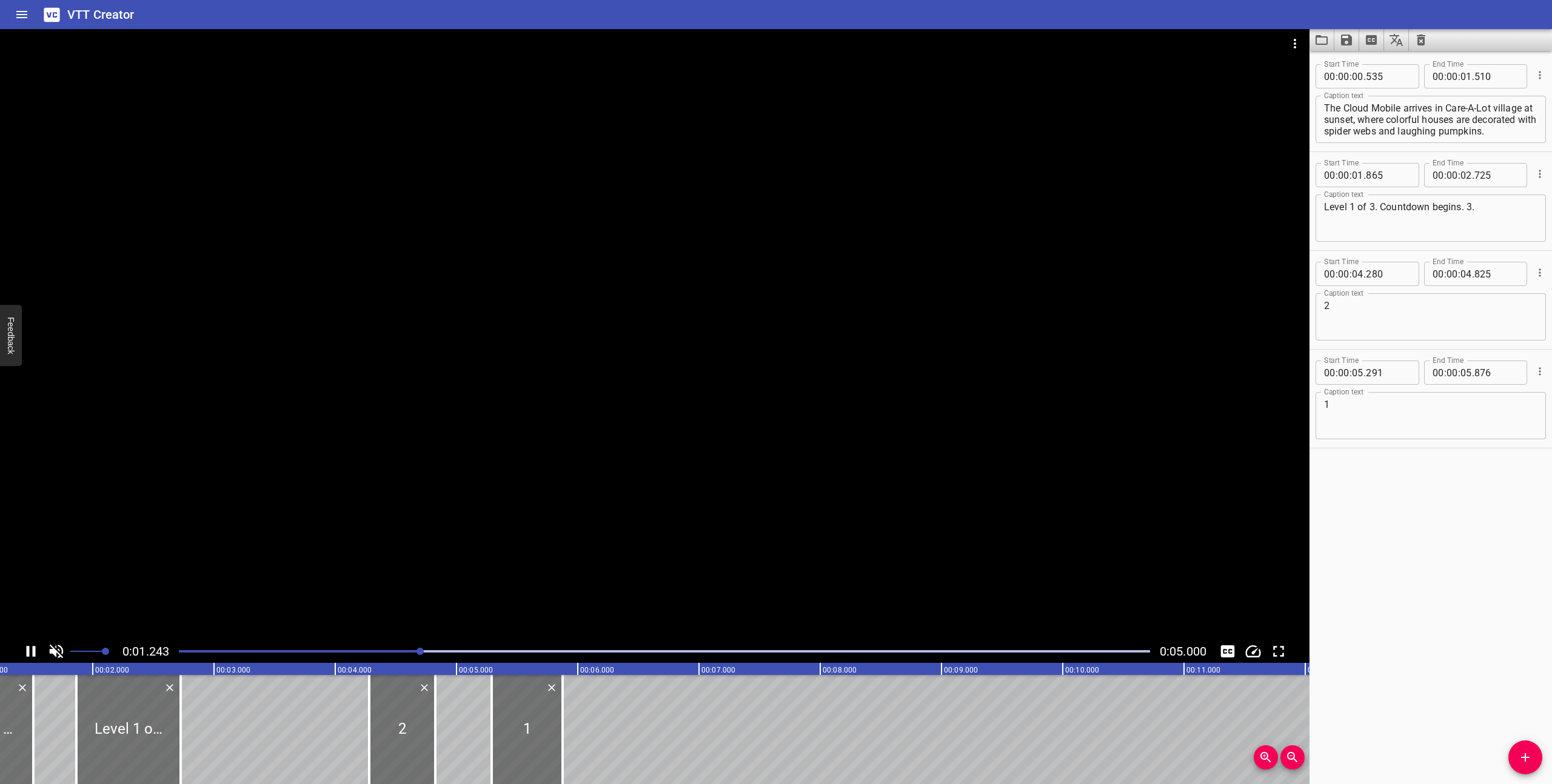
click at [25, 645] on icon "Play/Pause" at bounding box center [30, 651] width 18 height 18
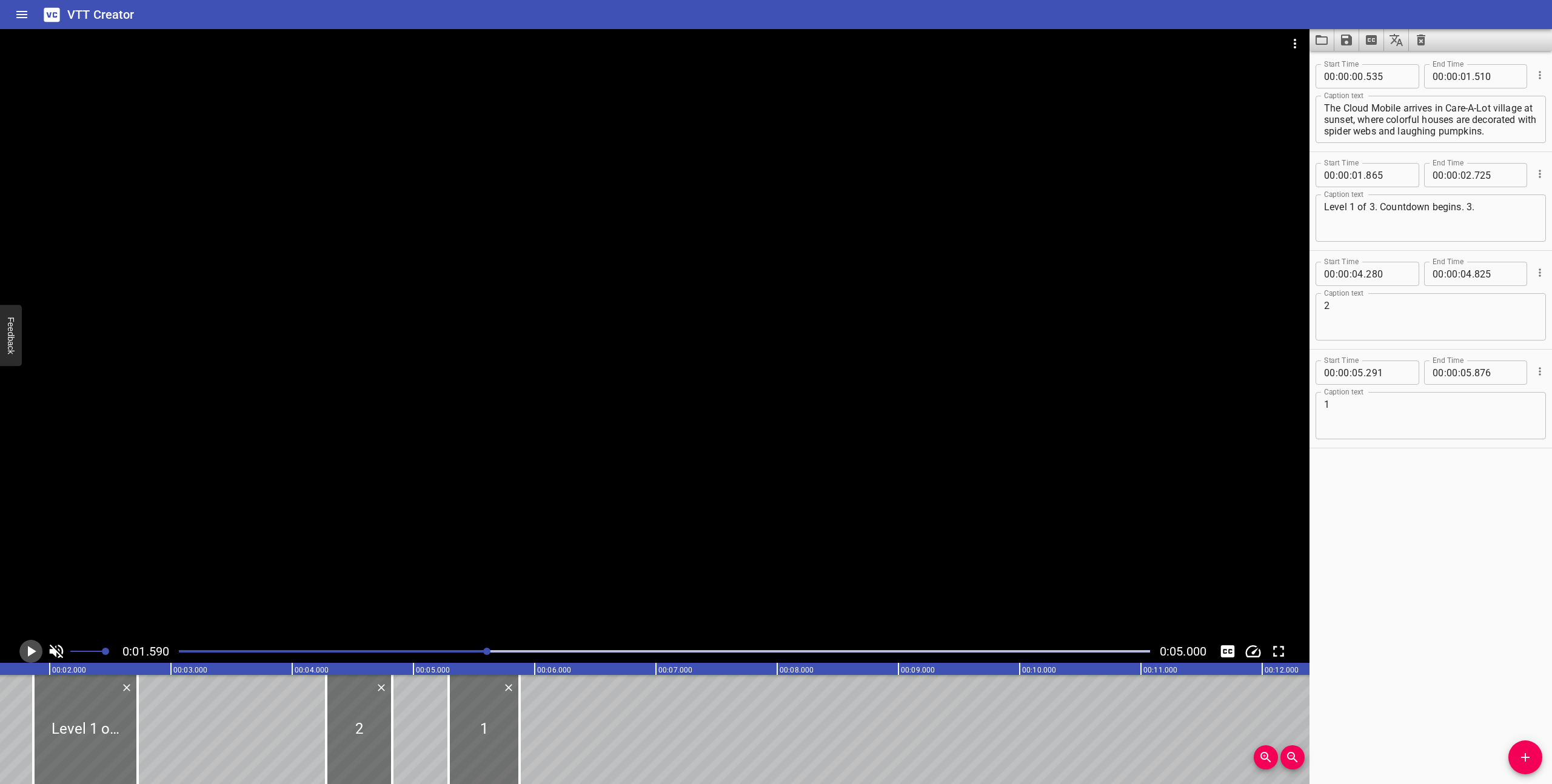
click at [25, 645] on icon "Play/Pause" at bounding box center [30, 651] width 18 height 18
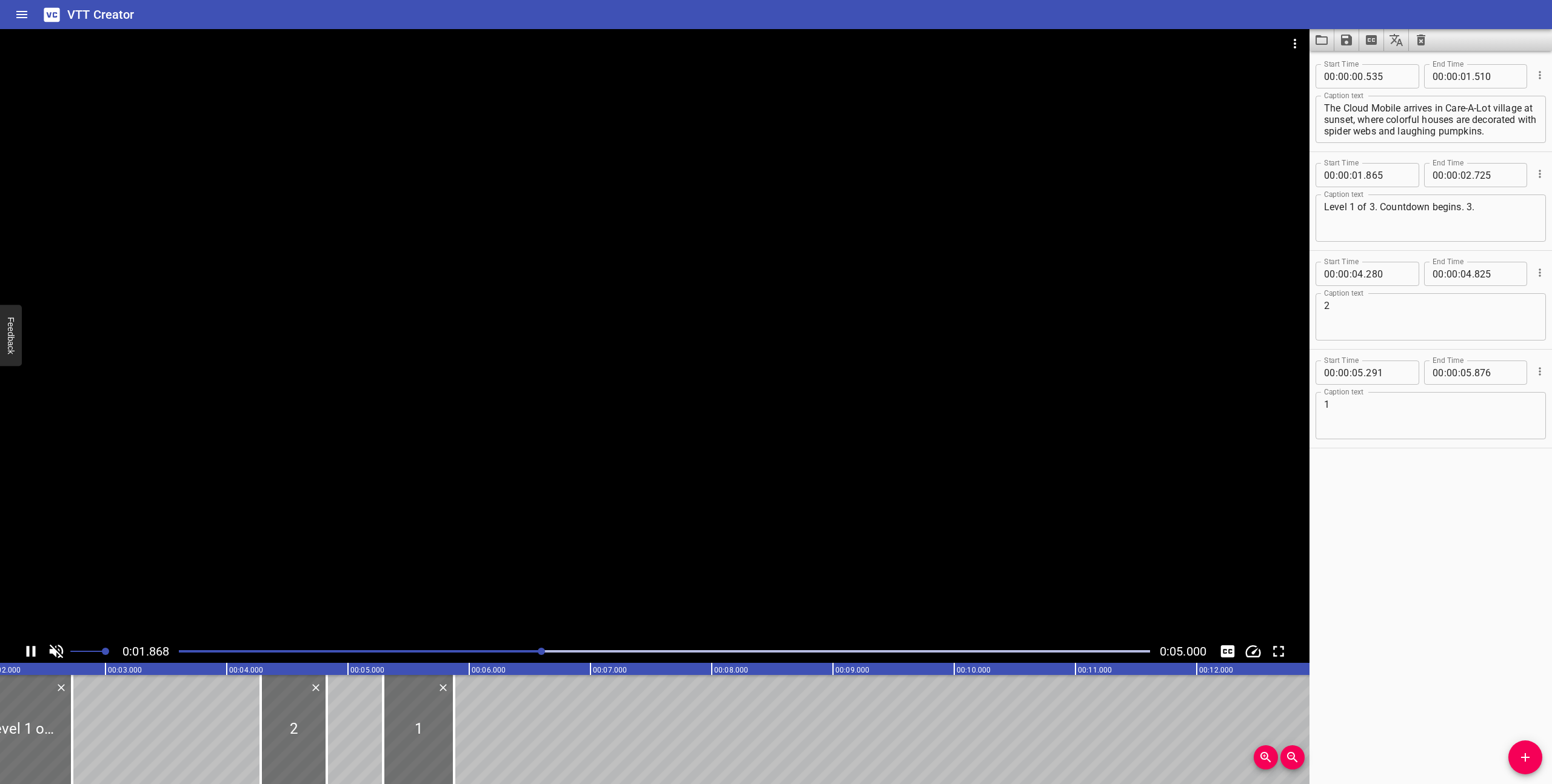
click at [25, 645] on icon "Play/Pause" at bounding box center [30, 651] width 18 height 18
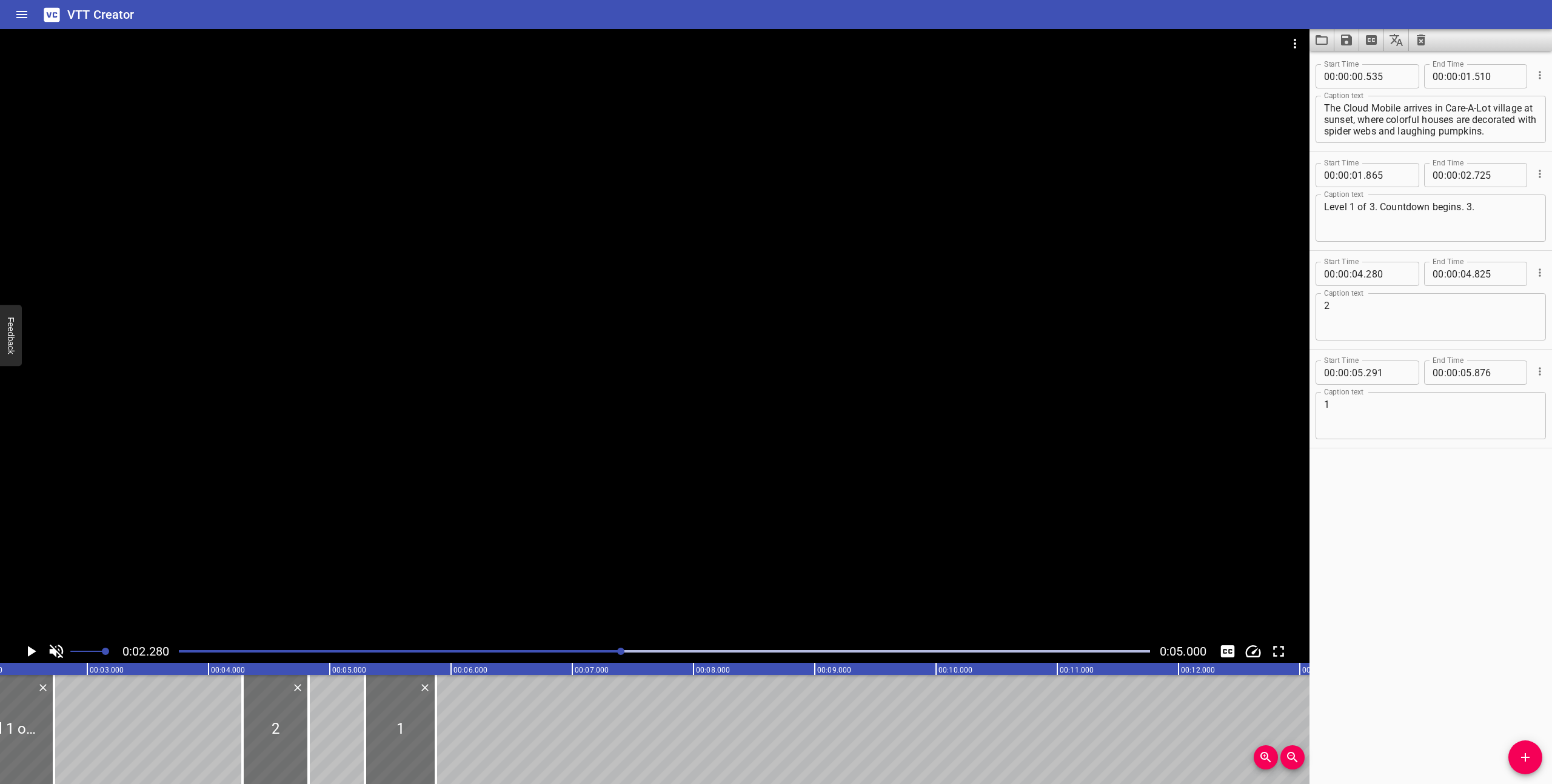
click at [25, 645] on icon "Play/Pause" at bounding box center [30, 651] width 18 height 18
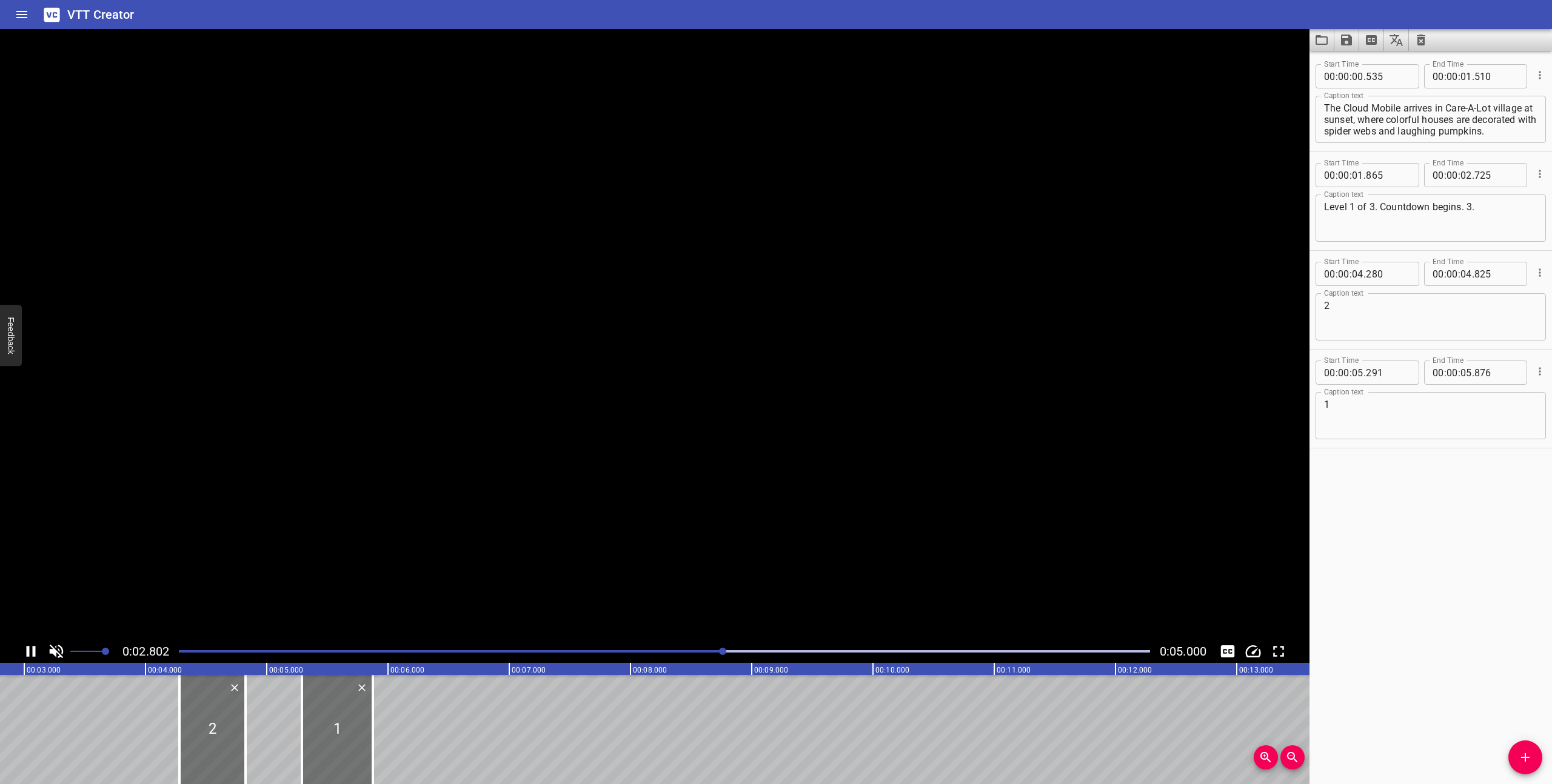
click at [25, 645] on icon "Play/Pause" at bounding box center [30, 651] width 18 height 18
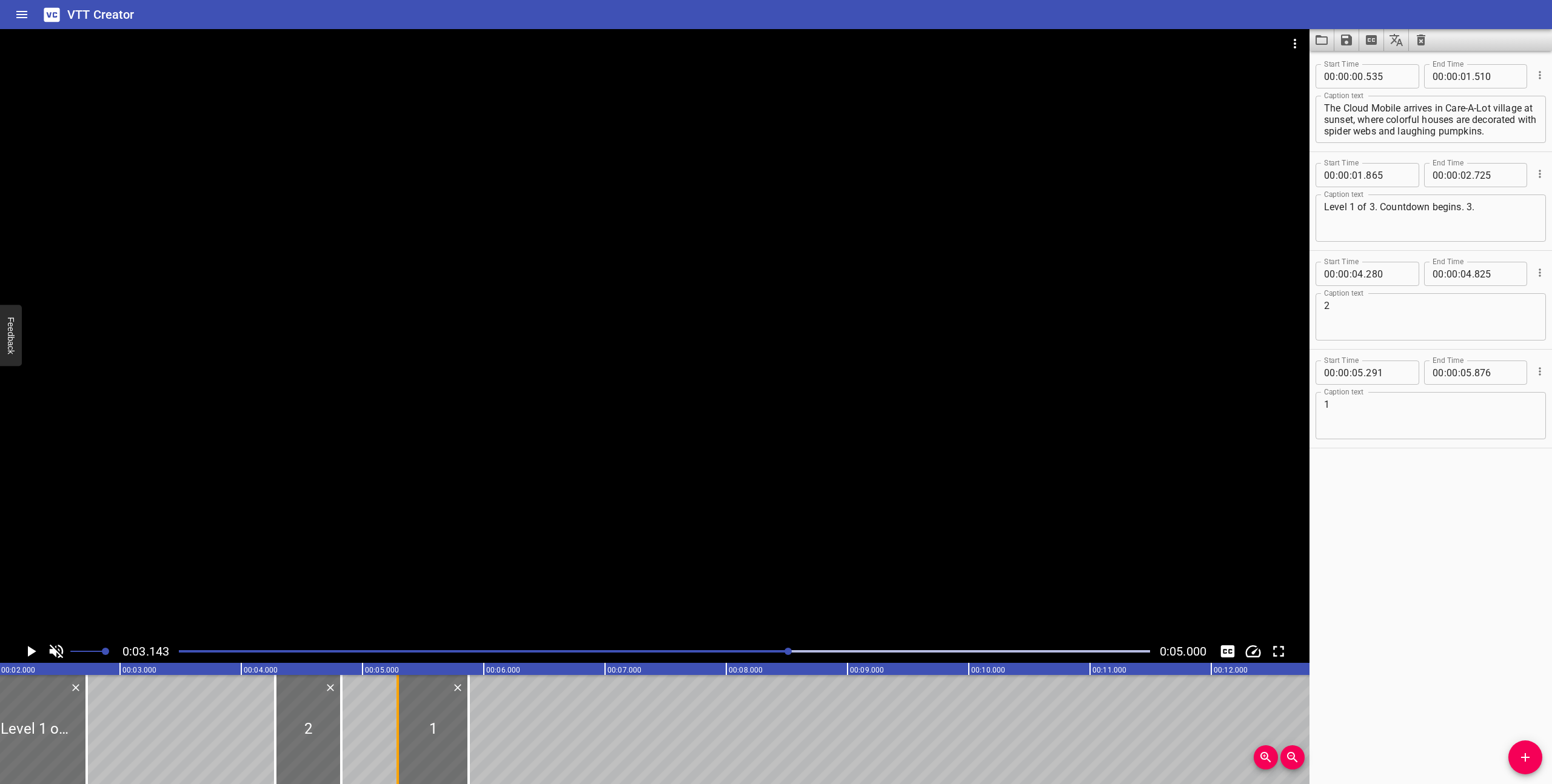
scroll to position [0, 0]
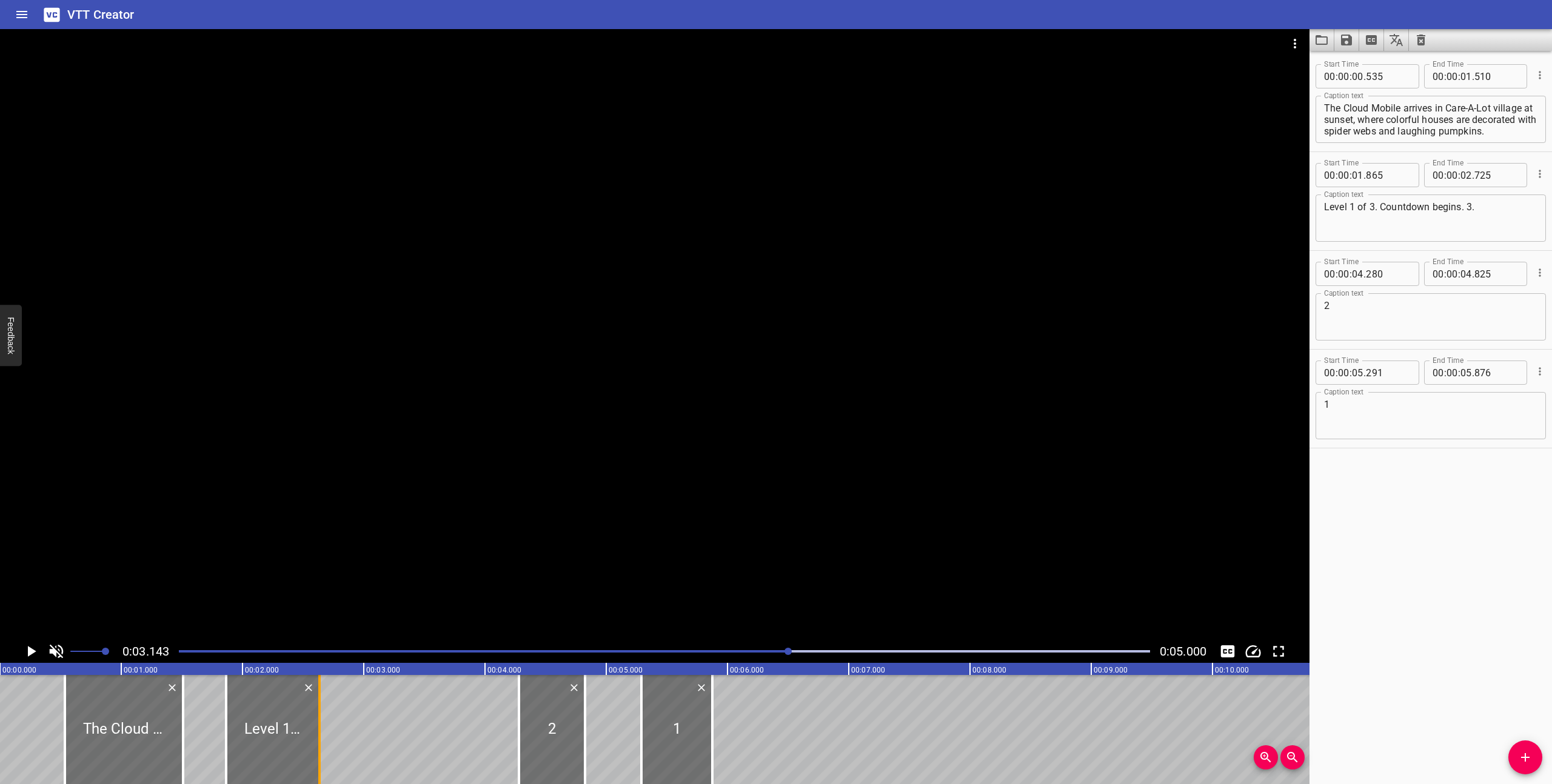
drag, startPoint x: 328, startPoint y: 751, endPoint x: 317, endPoint y: 750, distance: 11.0
click at [317, 750] on div at bounding box center [319, 729] width 12 height 109
type input "635"
click at [475, 653] on div at bounding box center [665, 651] width 986 height 17
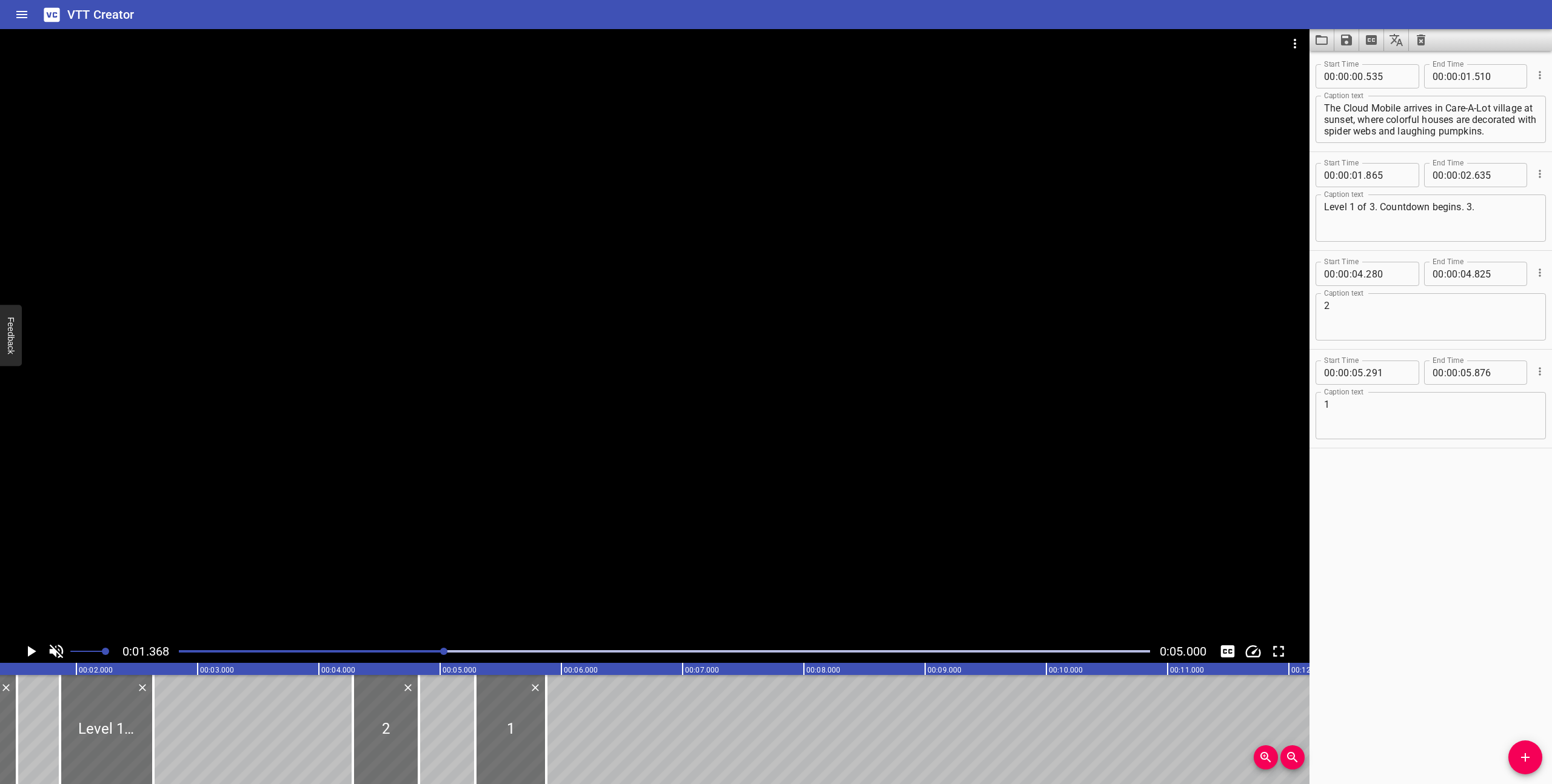
click at [30, 649] on icon "Play/Pause" at bounding box center [32, 651] width 9 height 11
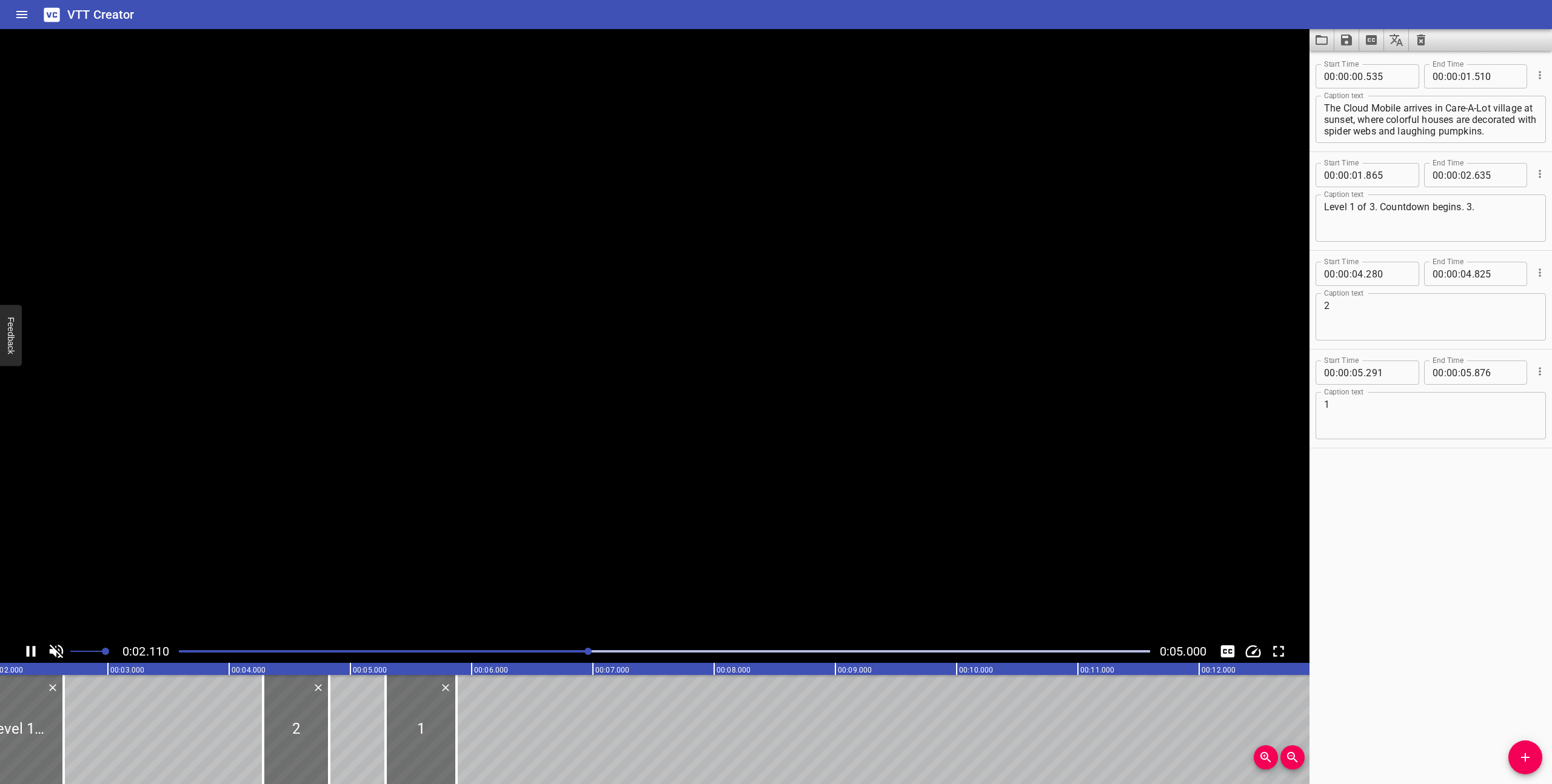
click at [30, 649] on icon "Play/Pause" at bounding box center [30, 651] width 18 height 18
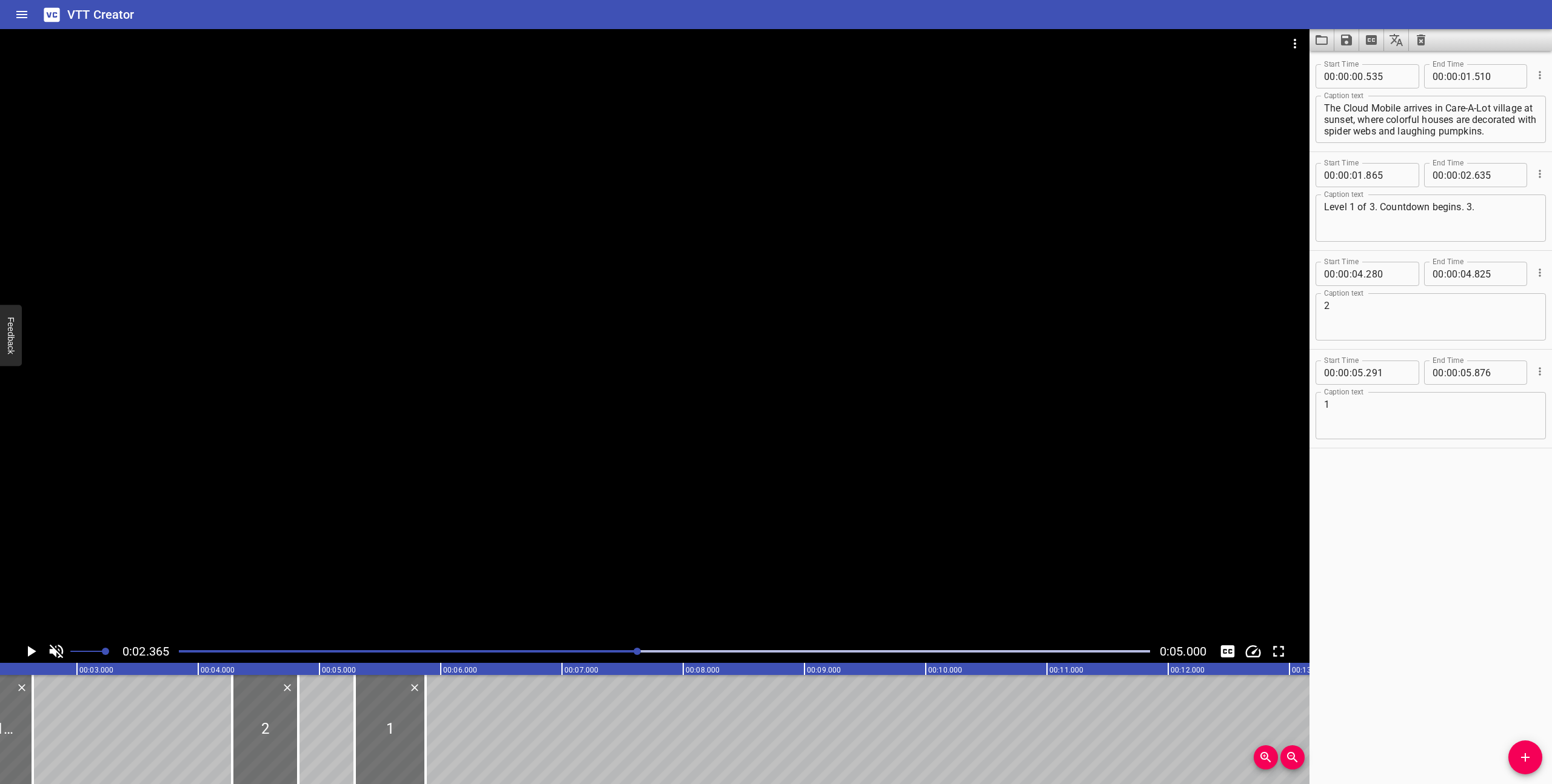
click at [30, 649] on icon "Play/Pause" at bounding box center [32, 651] width 9 height 11
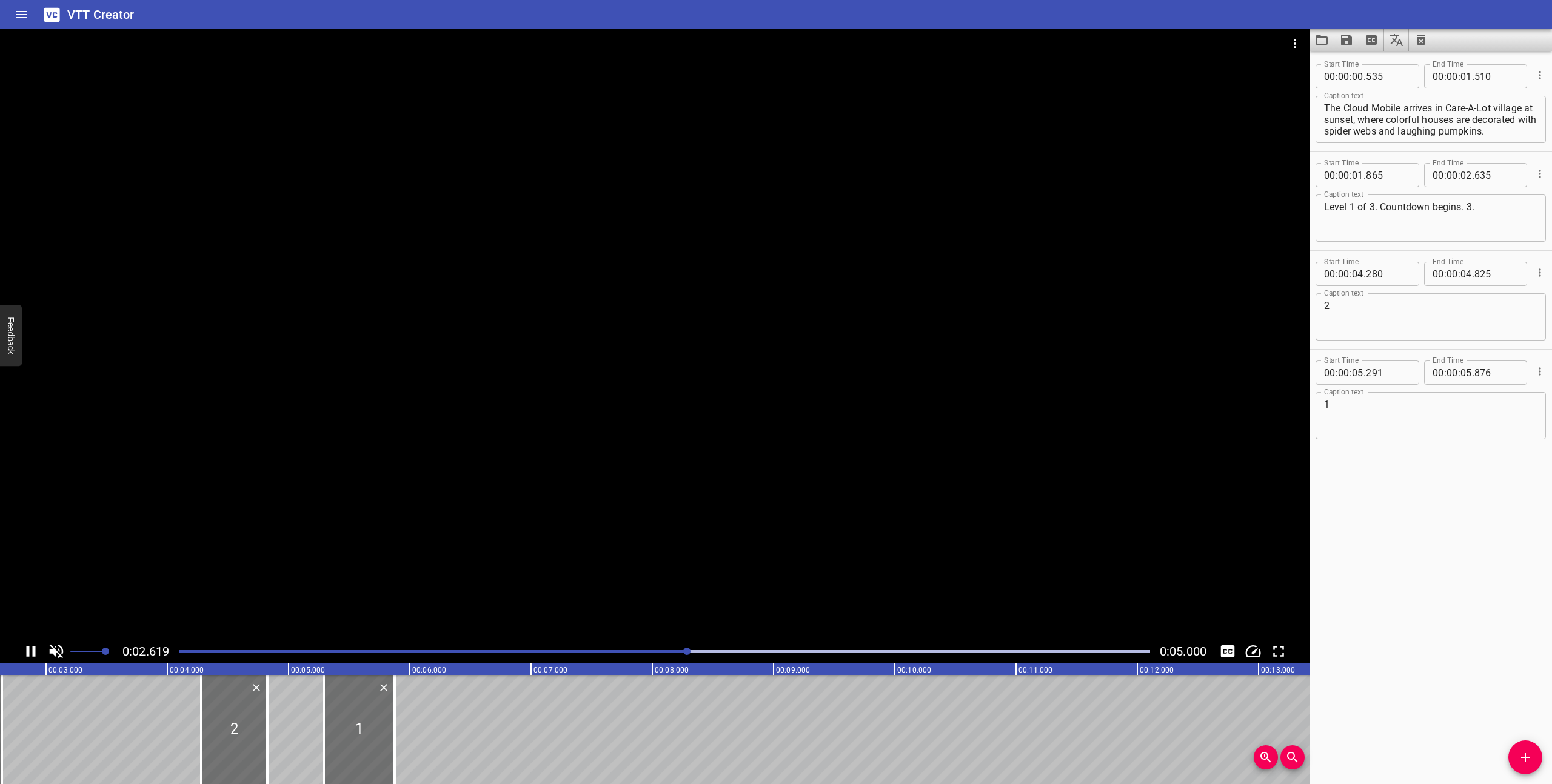
click at [30, 649] on icon "Play/Pause" at bounding box center [30, 651] width 18 height 18
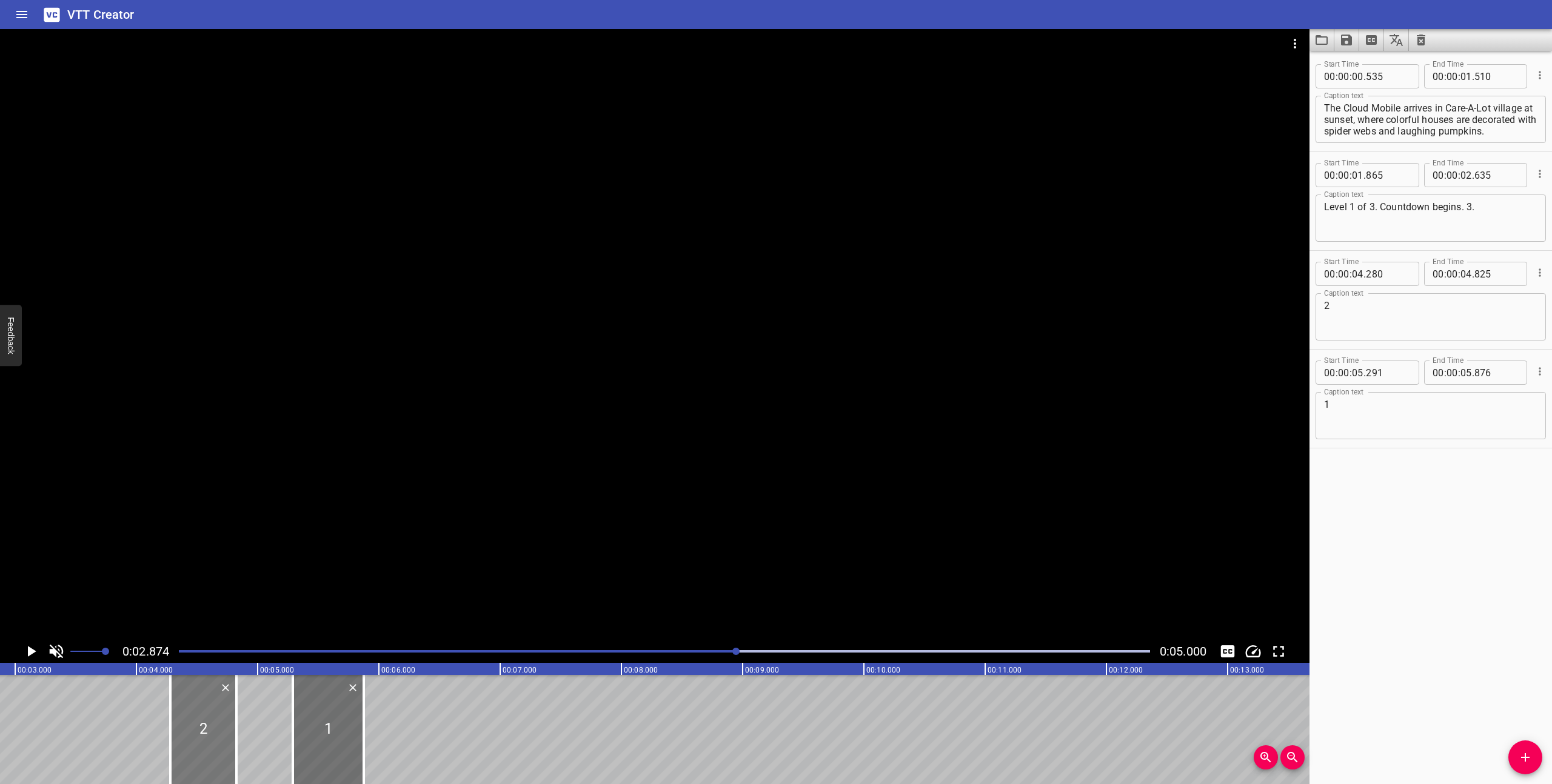
scroll to position [0, 0]
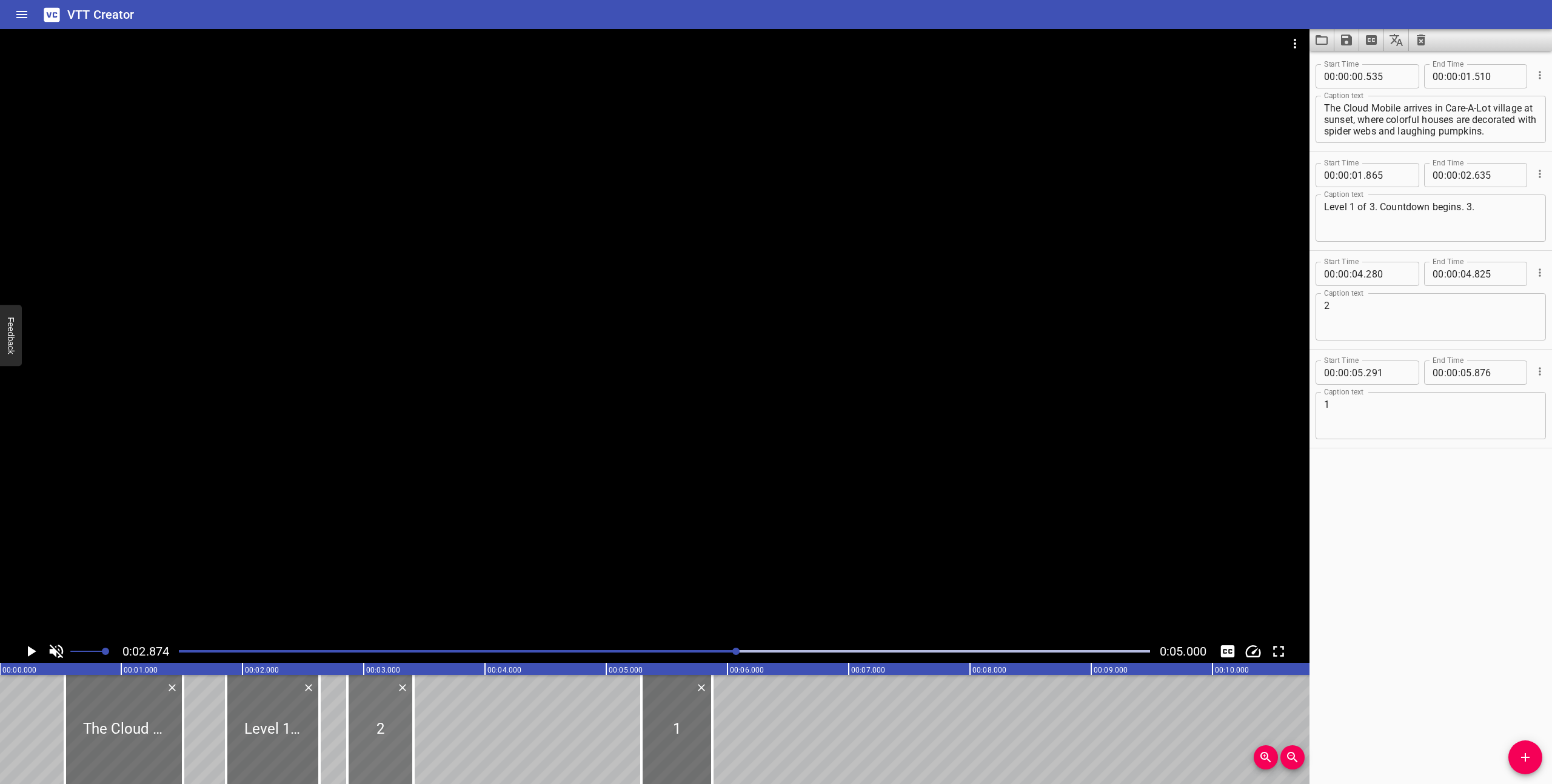
drag, startPoint x: 546, startPoint y: 745, endPoint x: 375, endPoint y: 733, distance: 171.4
click at [375, 733] on div at bounding box center [380, 729] width 66 height 109
type input "02"
type input "865"
type input "03"
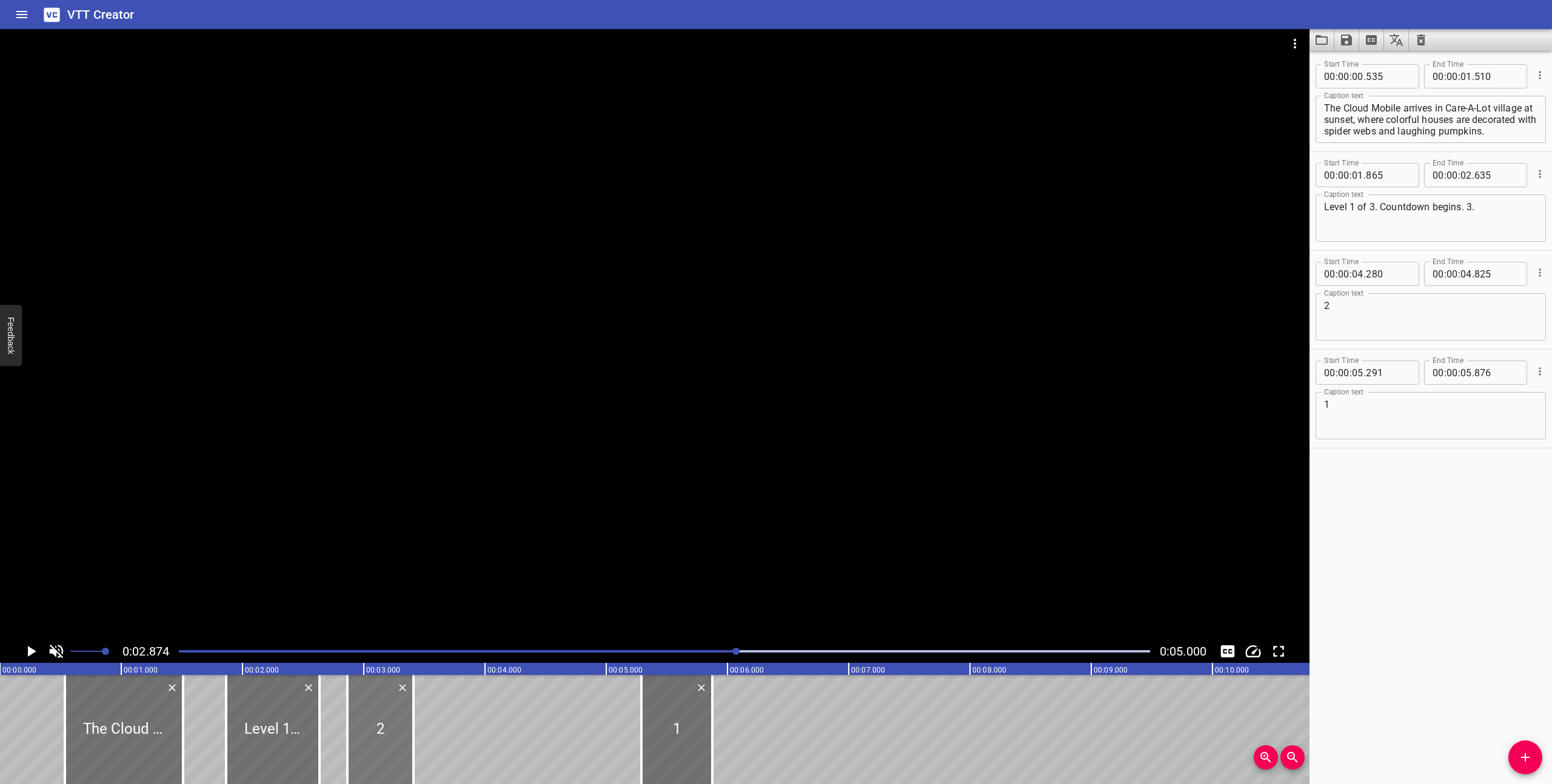
type input "410"
click at [321, 757] on div at bounding box center [319, 729] width 12 height 109
drag, startPoint x: 678, startPoint y: 739, endPoint x: 487, endPoint y: 736, distance: 191.0
click at [487, 736] on div at bounding box center [486, 729] width 71 height 109
type input "03"
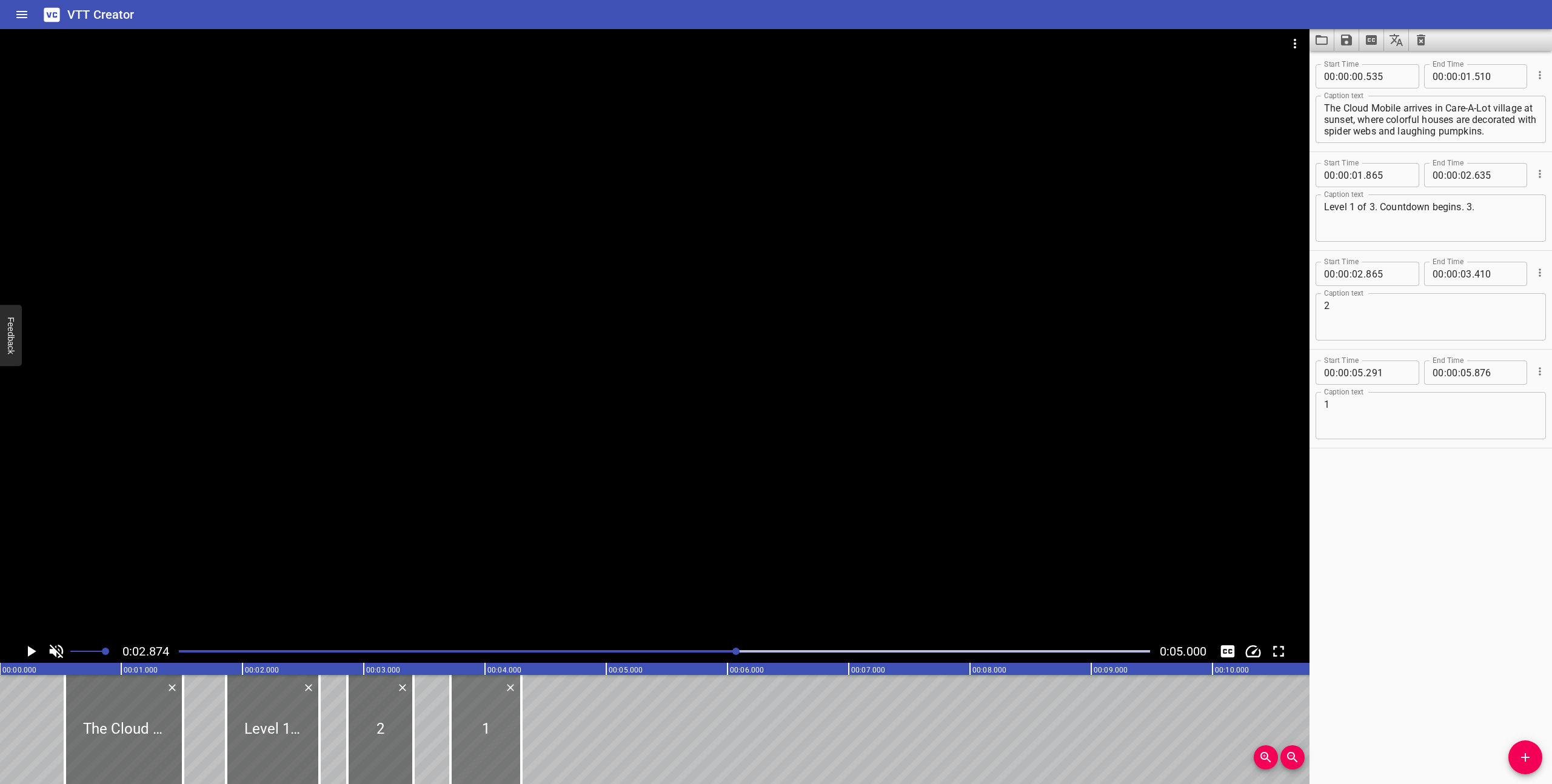
type input "716"
type input "04"
type input "301"
click at [521, 651] on div "Play progress" at bounding box center [252, 651] width 971 height 2
drag, startPoint x: 298, startPoint y: 747, endPoint x: 290, endPoint y: 747, distance: 8.0
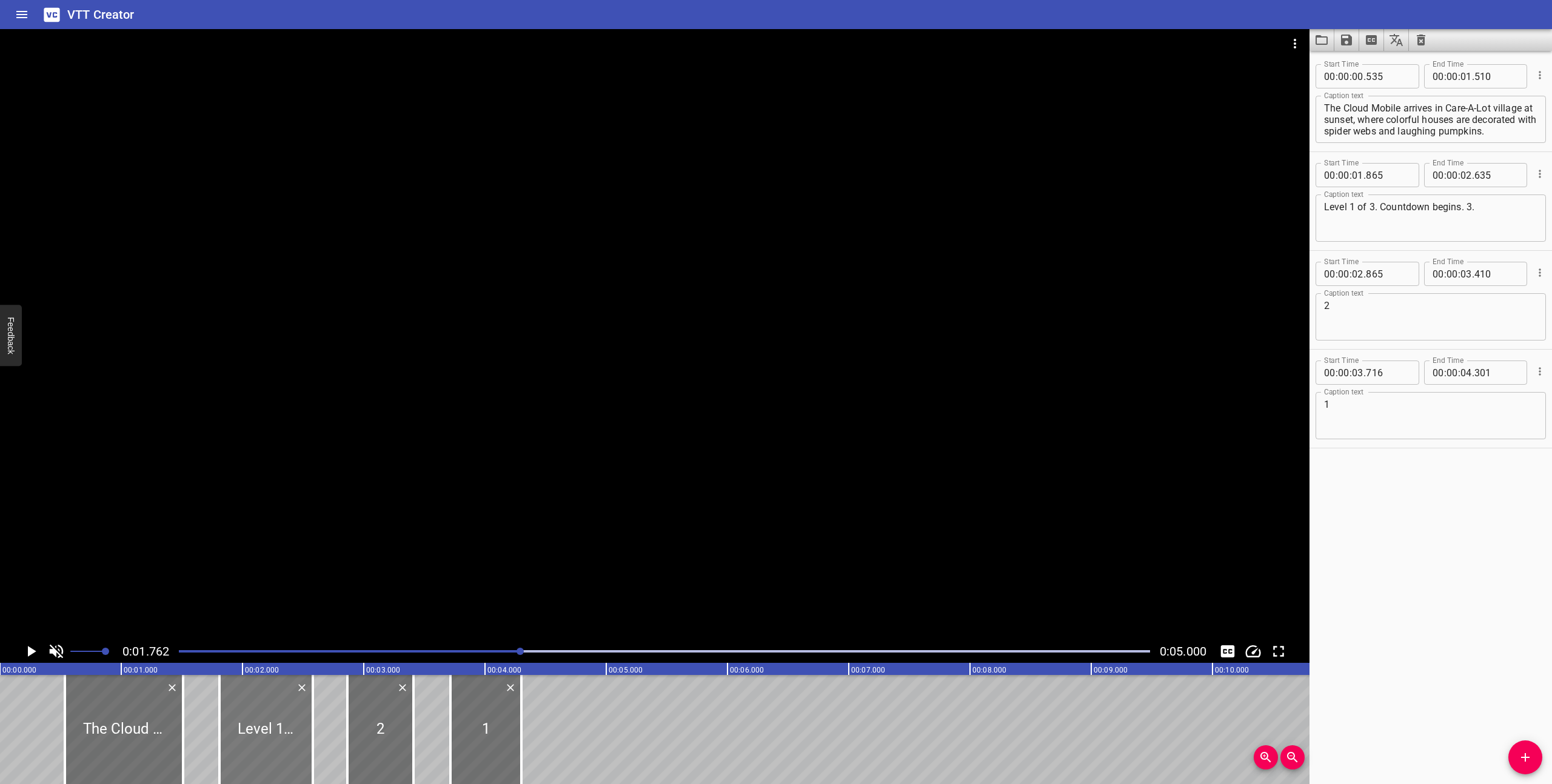
click at [290, 747] on div at bounding box center [266, 729] width 94 height 109
type input "805"
type input "575"
drag, startPoint x: 264, startPoint y: 740, endPoint x: 251, endPoint y: 740, distance: 13.0
click at [251, 740] on div at bounding box center [255, 729] width 94 height 109
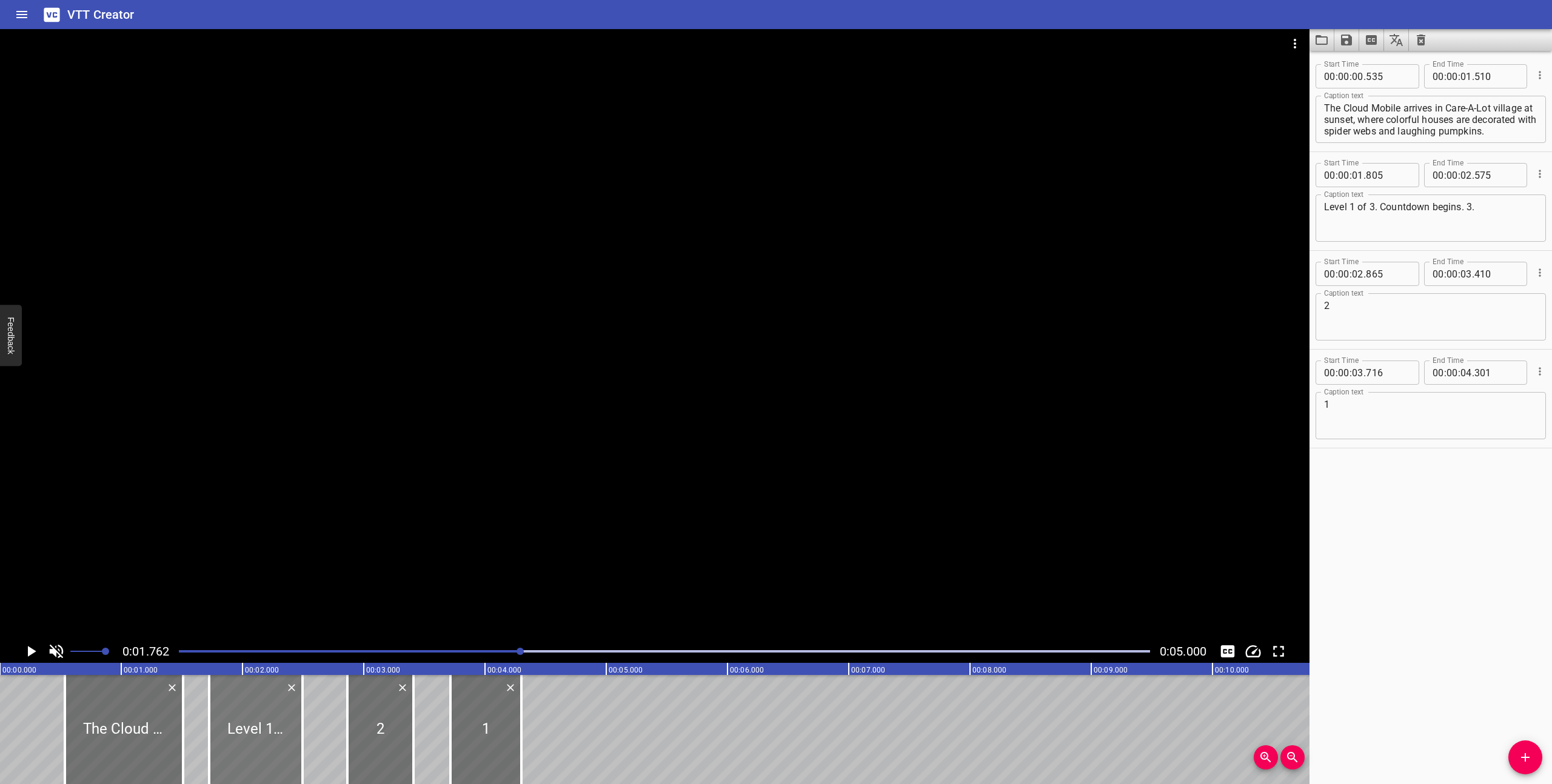
type input "695"
type input "465"
click at [133, 741] on div at bounding box center [121, 729] width 118 height 109
type input "505"
type input "480"
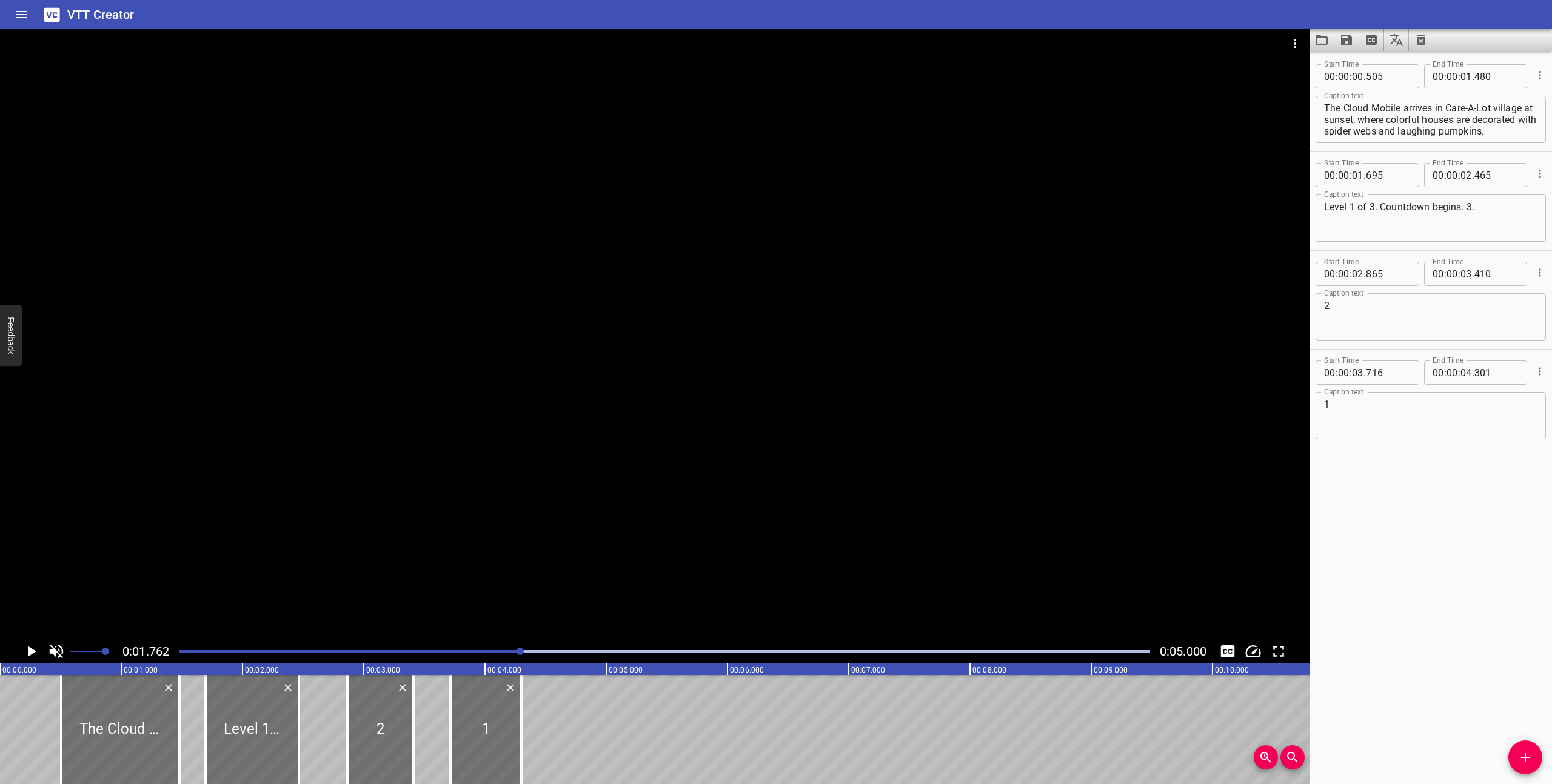
click at [177, 655] on div at bounding box center [665, 651] width 986 height 17
click at [29, 651] on icon "Play/Pause" at bounding box center [32, 651] width 9 height 11
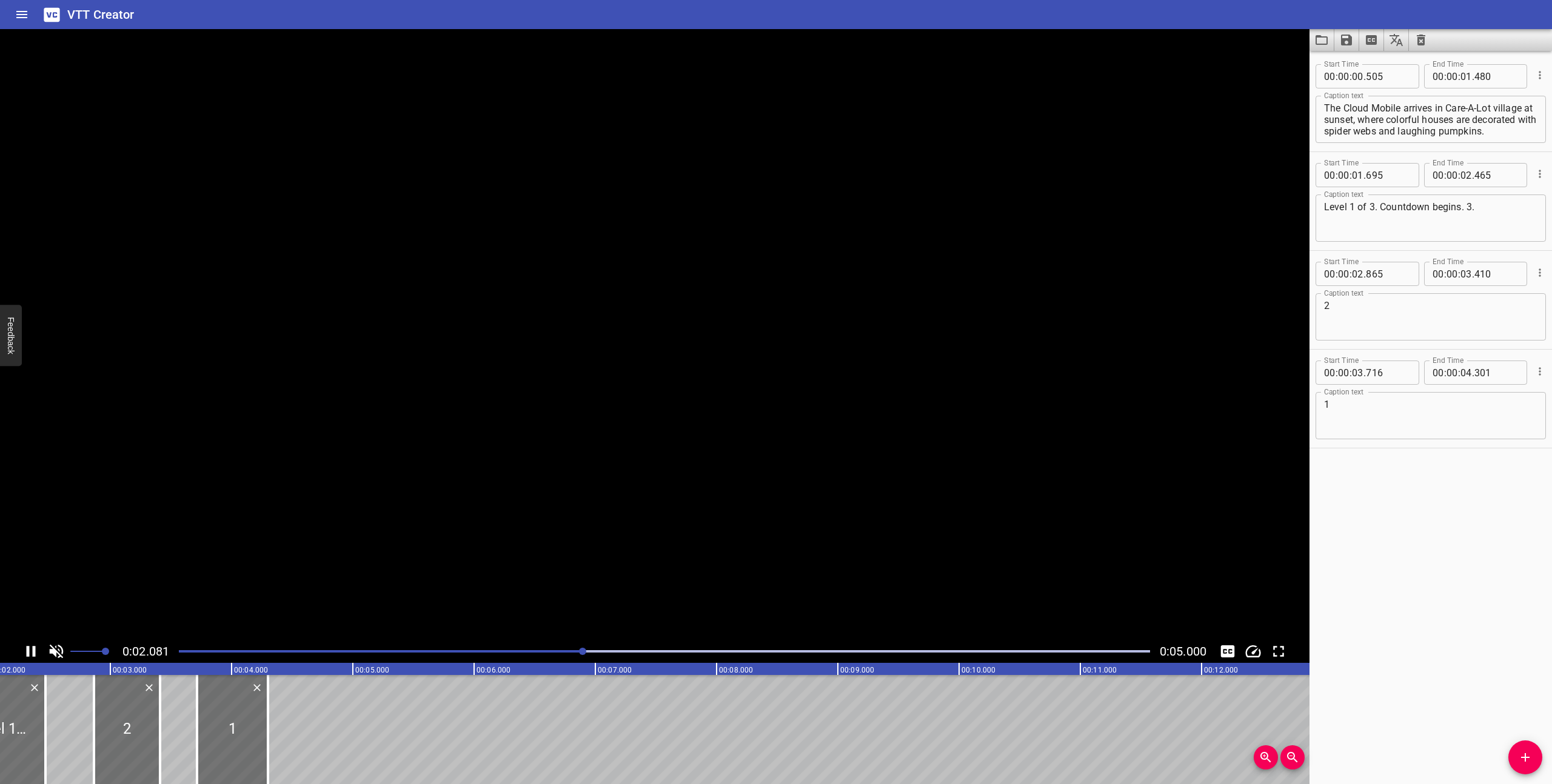
click at [29, 651] on icon "Play/Pause" at bounding box center [31, 651] width 9 height 11
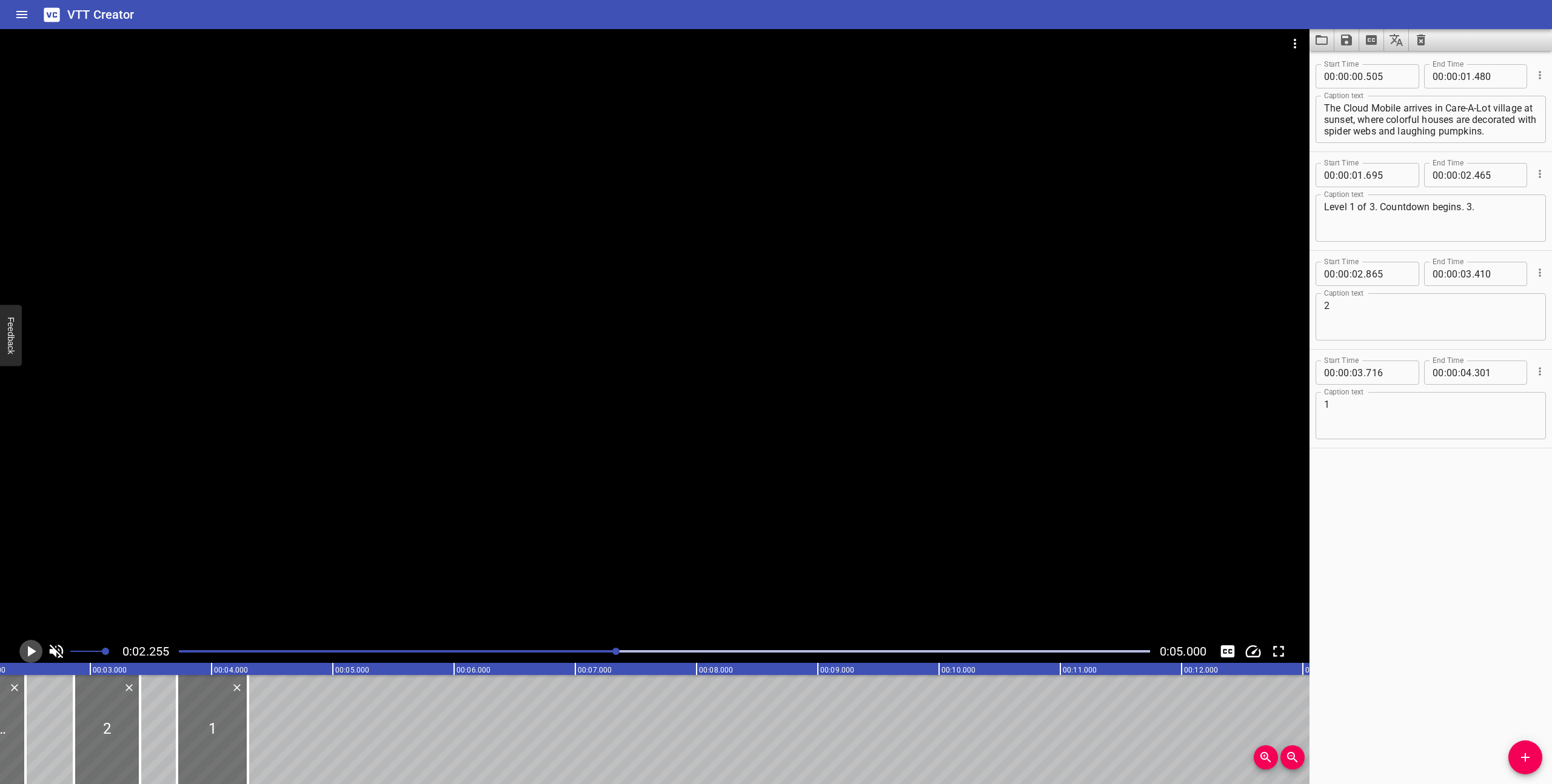
click at [29, 651] on icon "Play/Pause" at bounding box center [32, 651] width 9 height 11
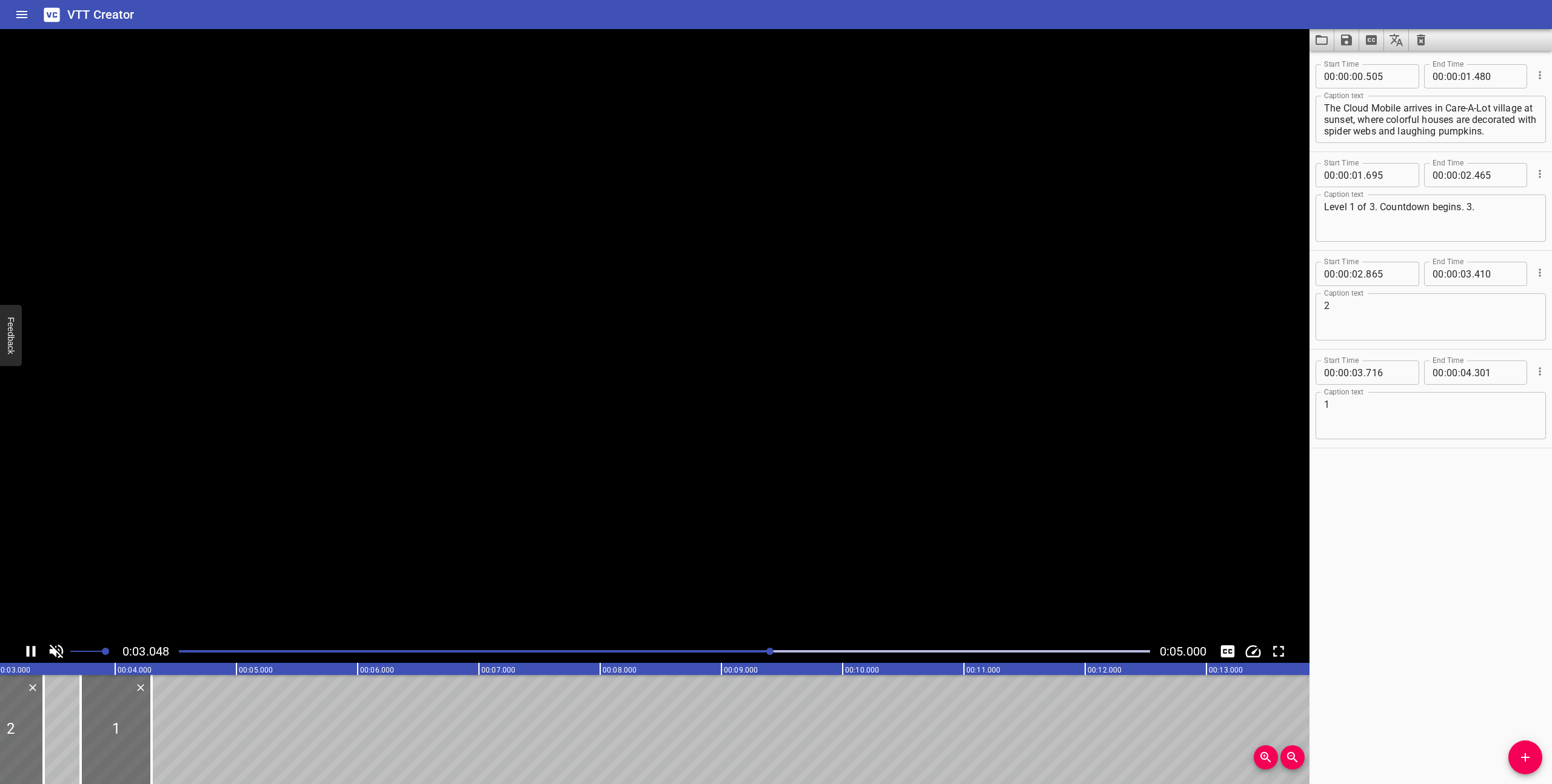
click at [29, 651] on icon "Play/Pause" at bounding box center [31, 651] width 9 height 11
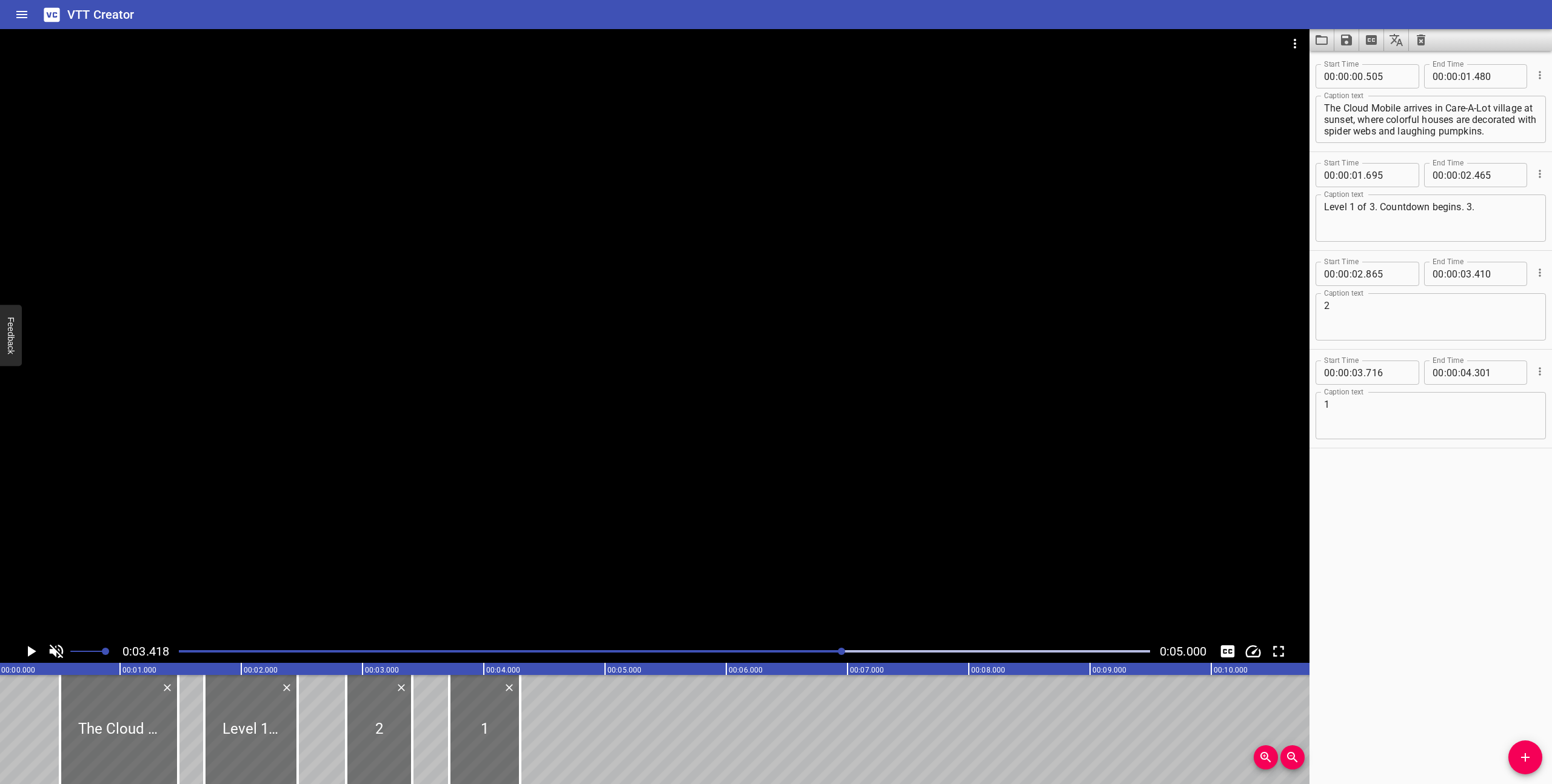
scroll to position [0, 0]
drag, startPoint x: 373, startPoint y: 746, endPoint x: 366, endPoint y: 746, distance: 7.0
click at [366, 746] on div at bounding box center [373, 729] width 66 height 109
type input "805"
type input "350"
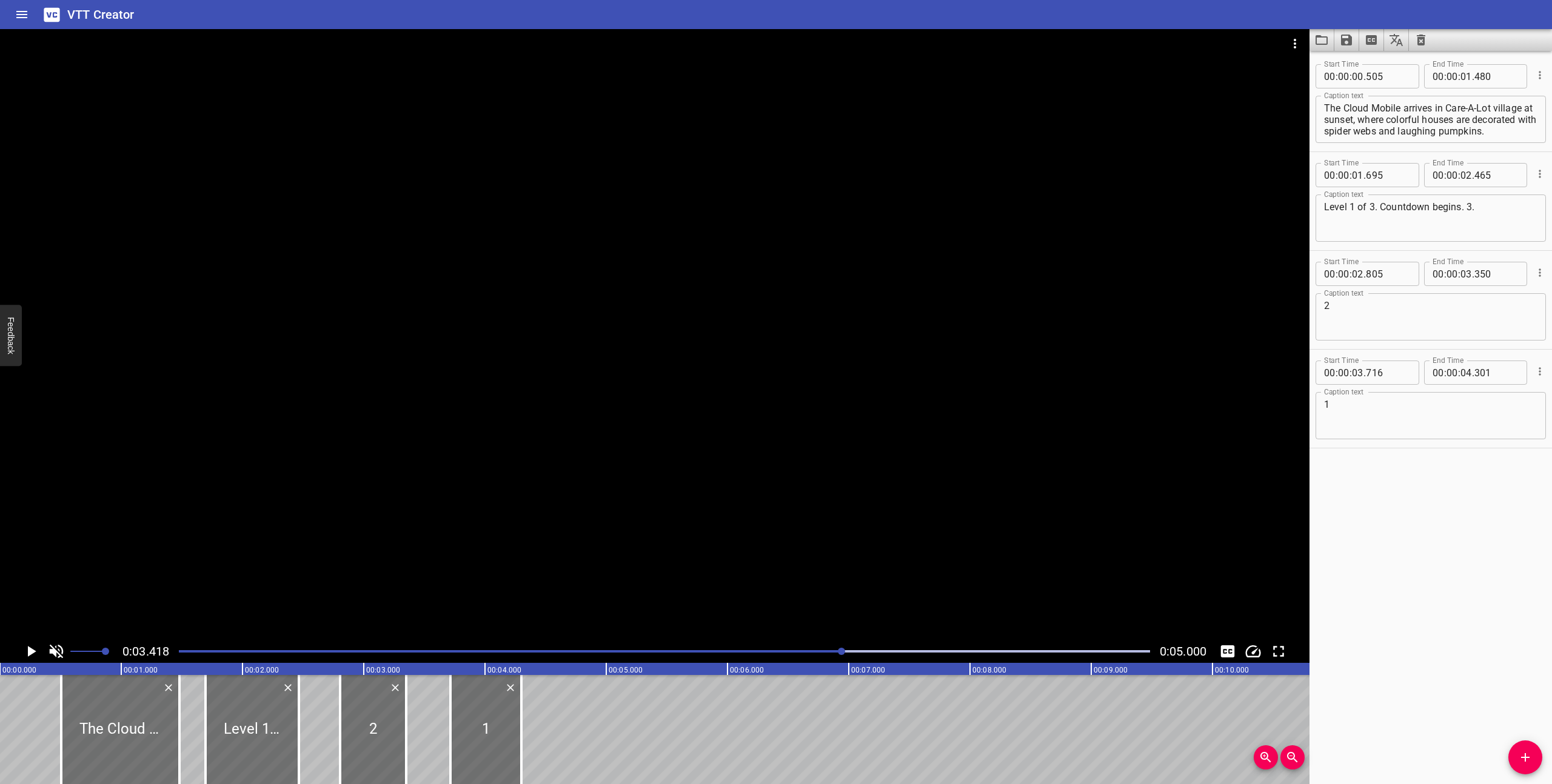
click at [314, 646] on div at bounding box center [665, 651] width 986 height 17
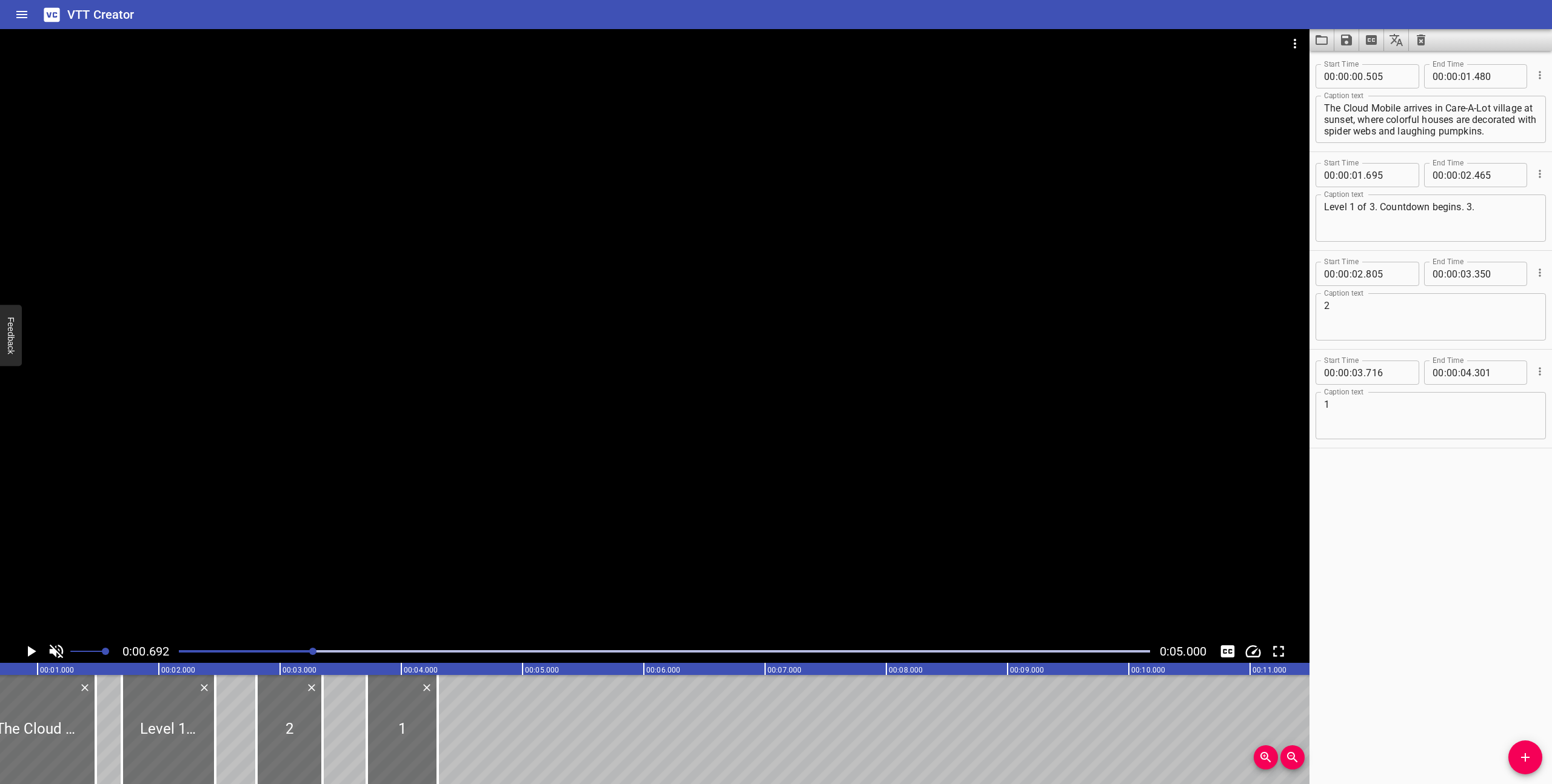
click at [28, 650] on icon "Play/Pause" at bounding box center [32, 651] width 9 height 11
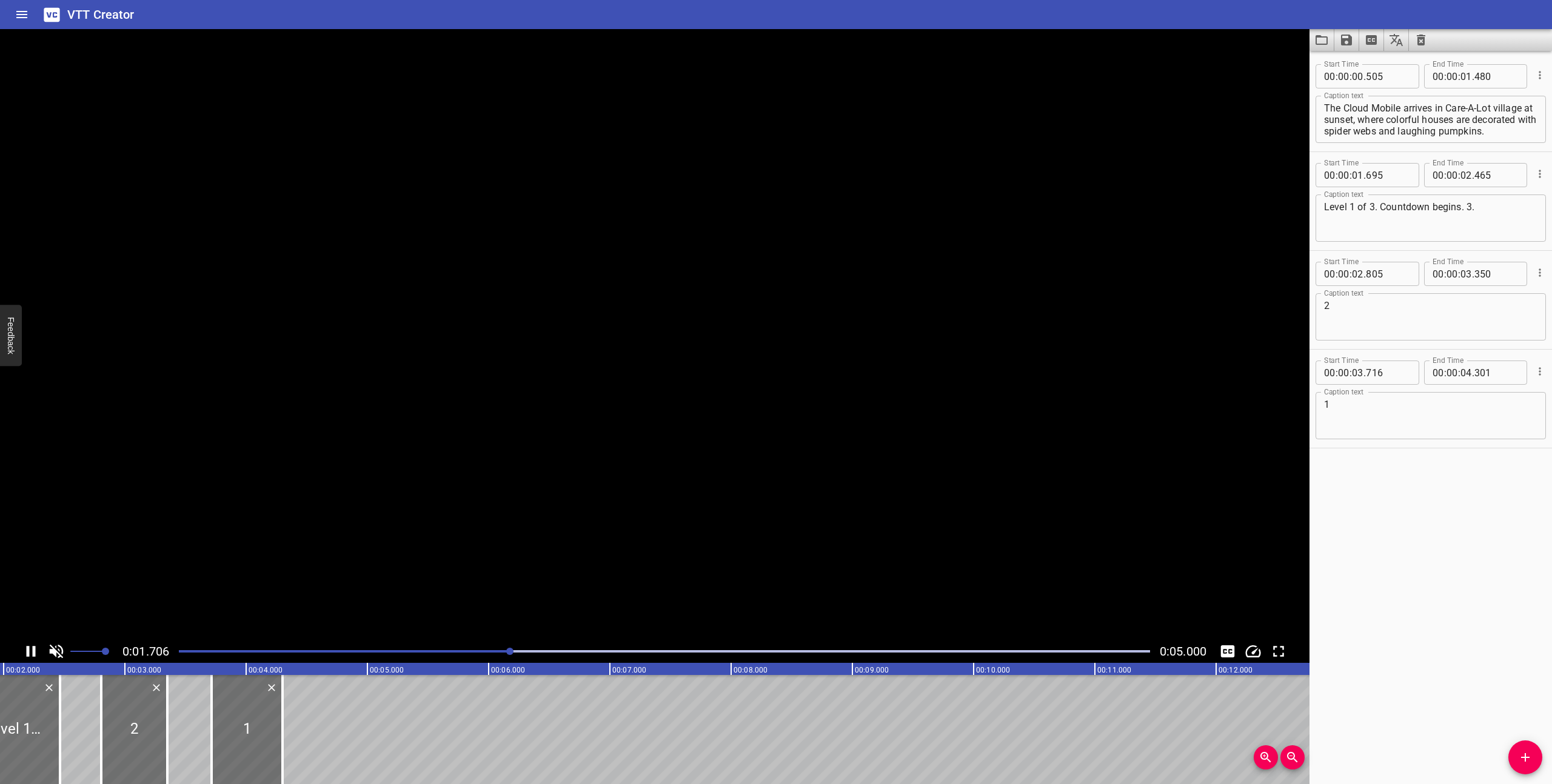
click at [28, 650] on icon "Play/Pause" at bounding box center [31, 651] width 9 height 11
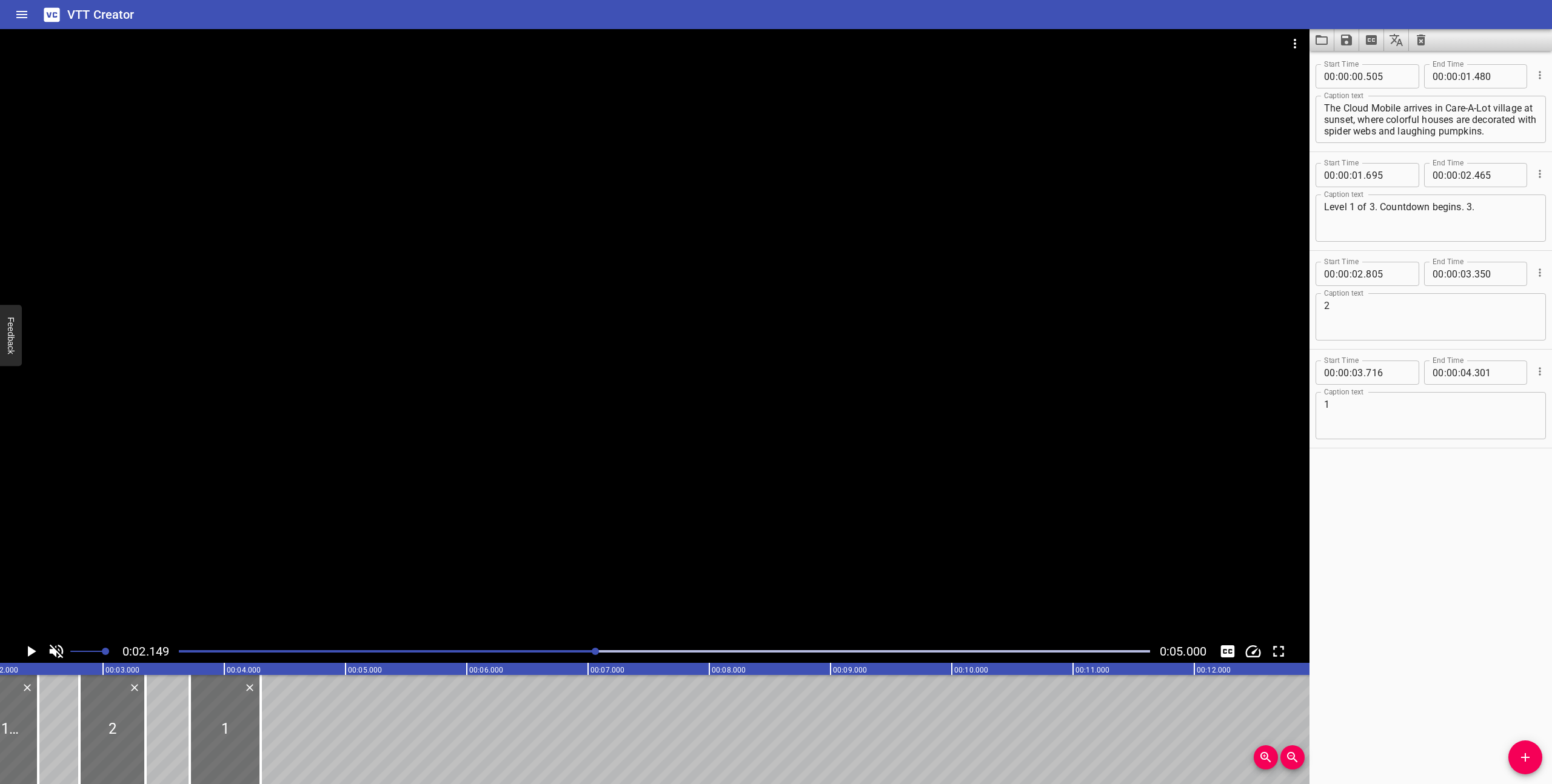
click at [178, 645] on div at bounding box center [665, 651] width 986 height 17
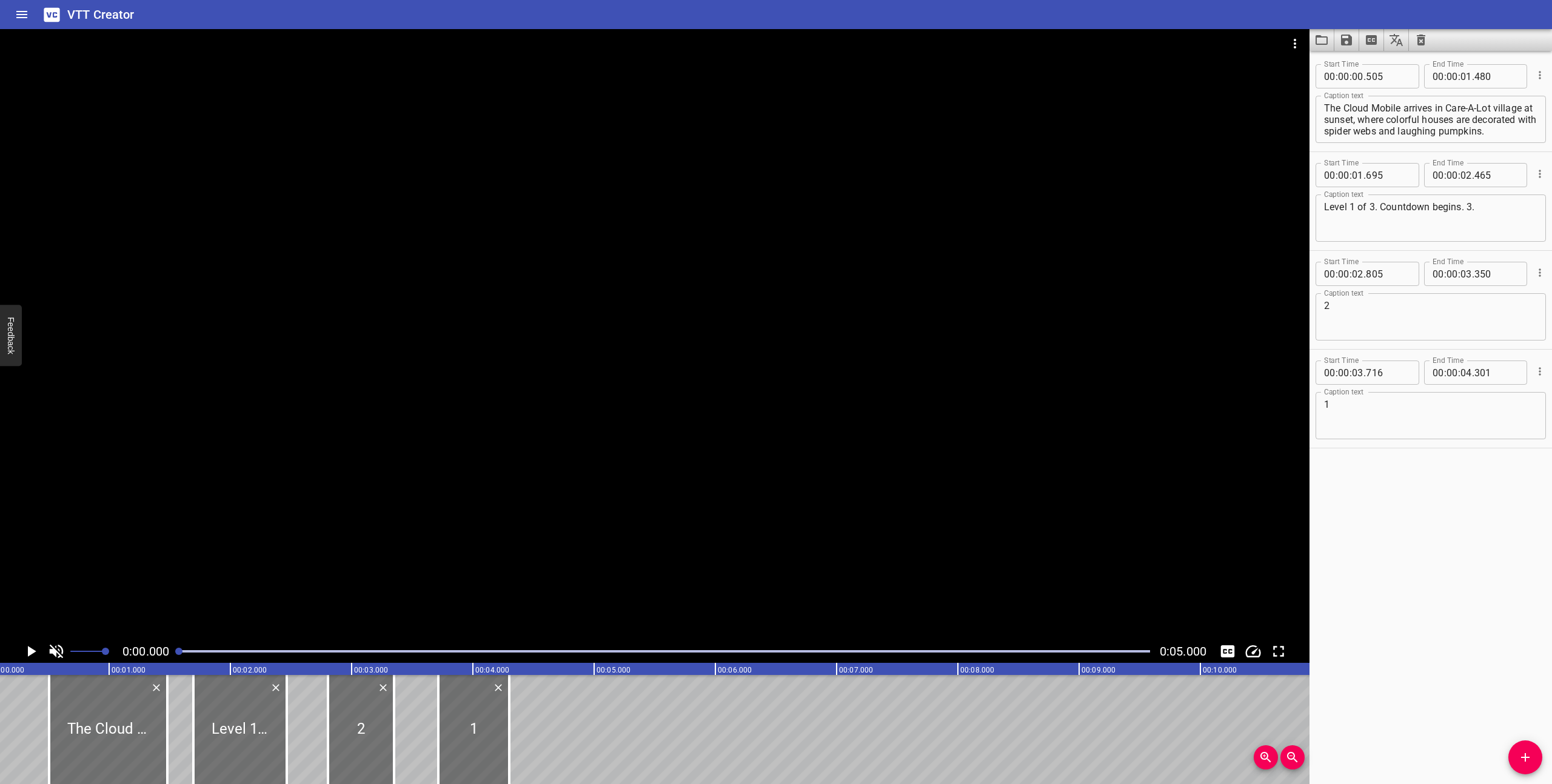
scroll to position [0, 0]
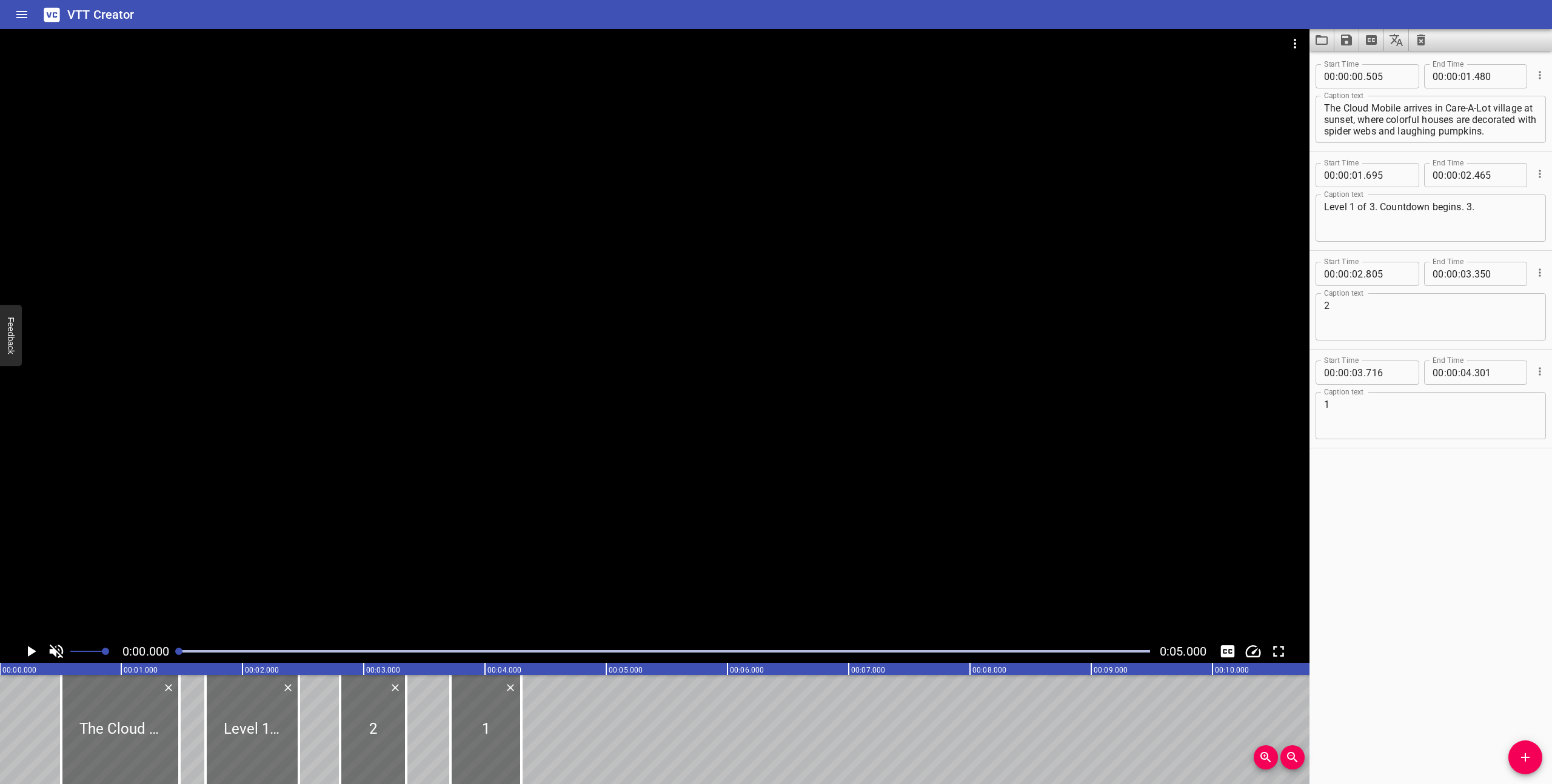
click at [29, 650] on icon "Play/Pause" at bounding box center [32, 651] width 9 height 11
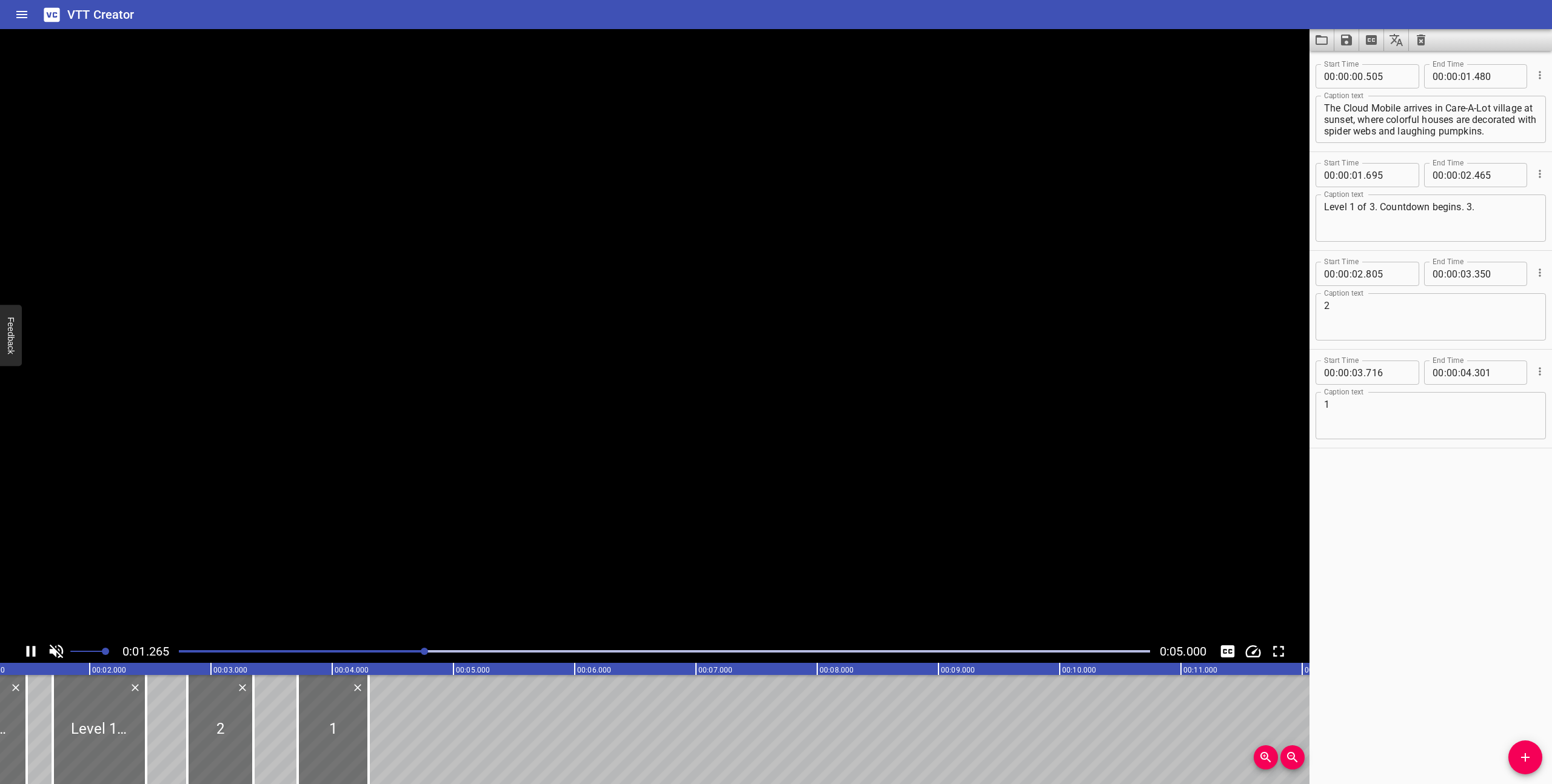
click at [29, 650] on icon "Play/Pause" at bounding box center [31, 651] width 9 height 11
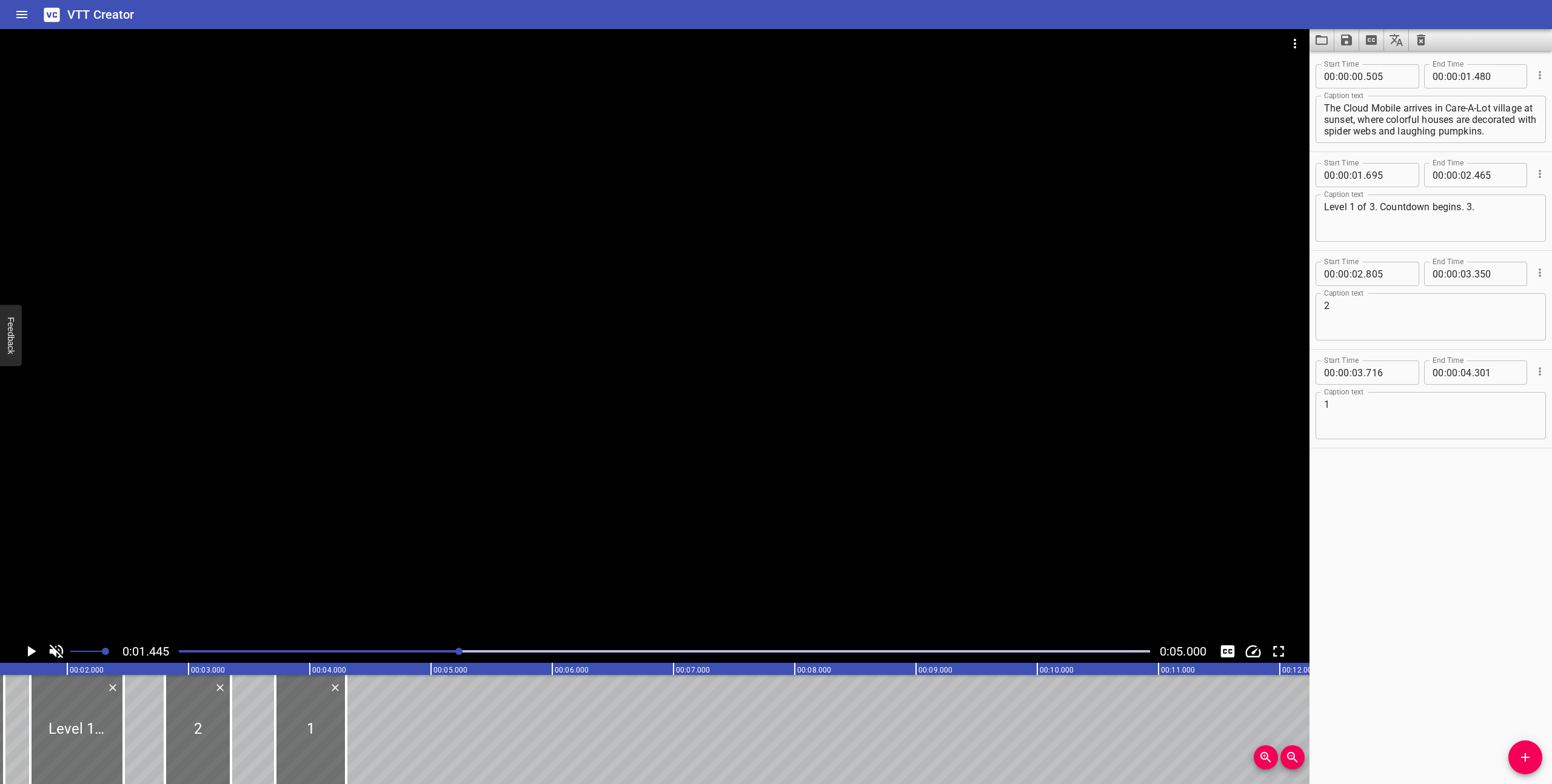
click at [29, 650] on icon "Play/Pause" at bounding box center [32, 651] width 9 height 11
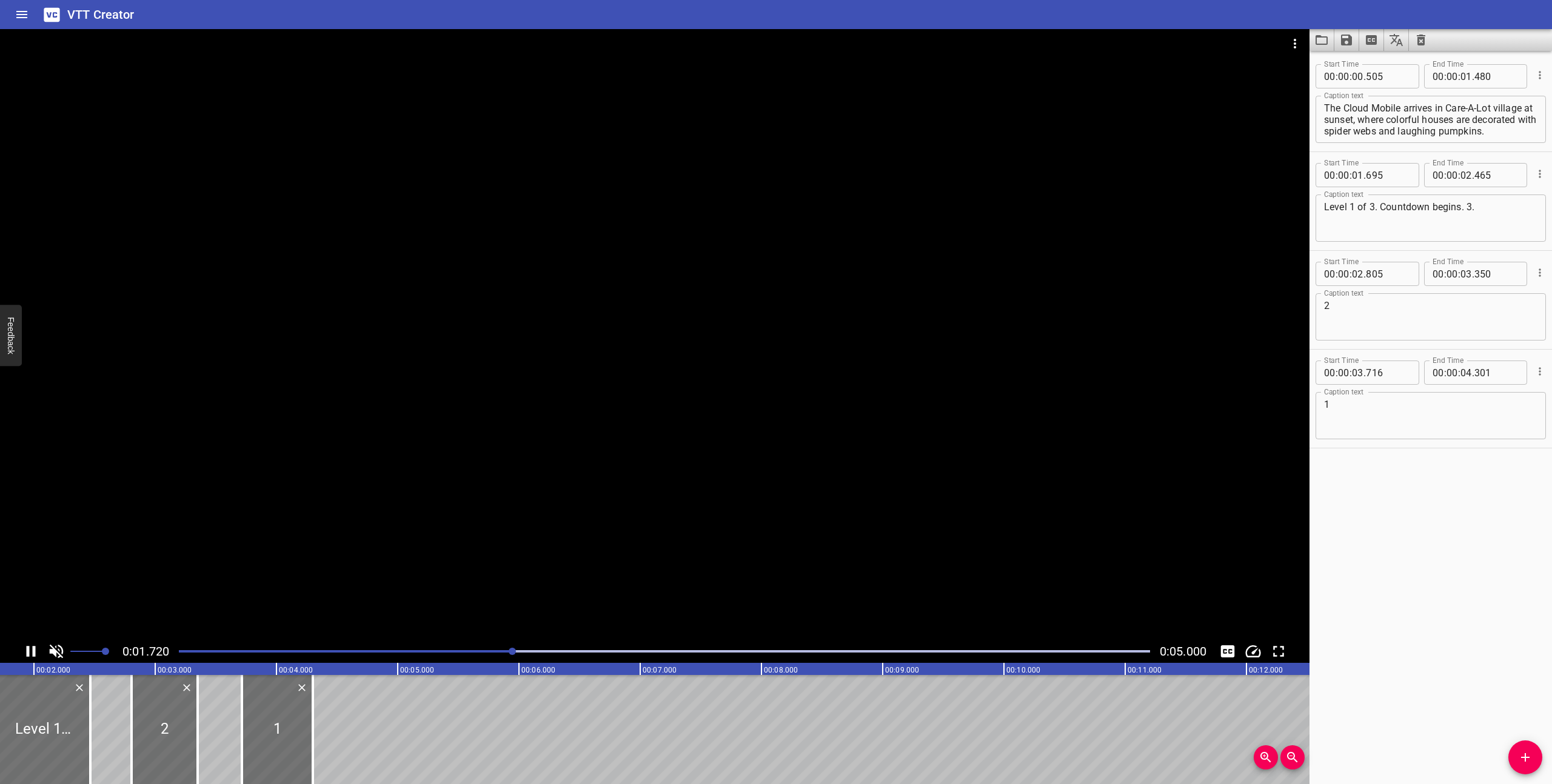
click at [29, 650] on icon "Play/Pause" at bounding box center [31, 651] width 9 height 11
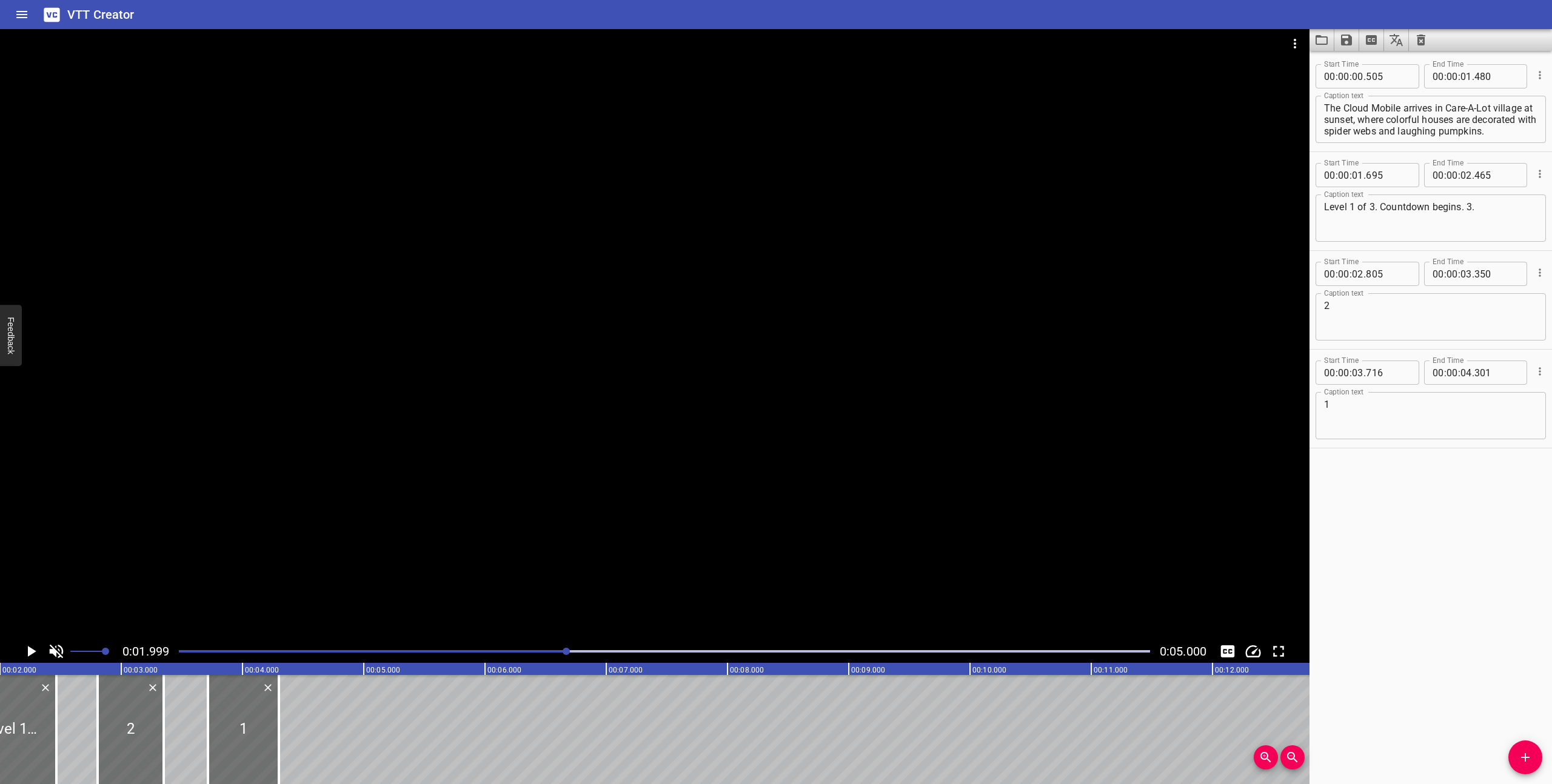
click at [29, 650] on icon "Play/Pause" at bounding box center [32, 651] width 9 height 11
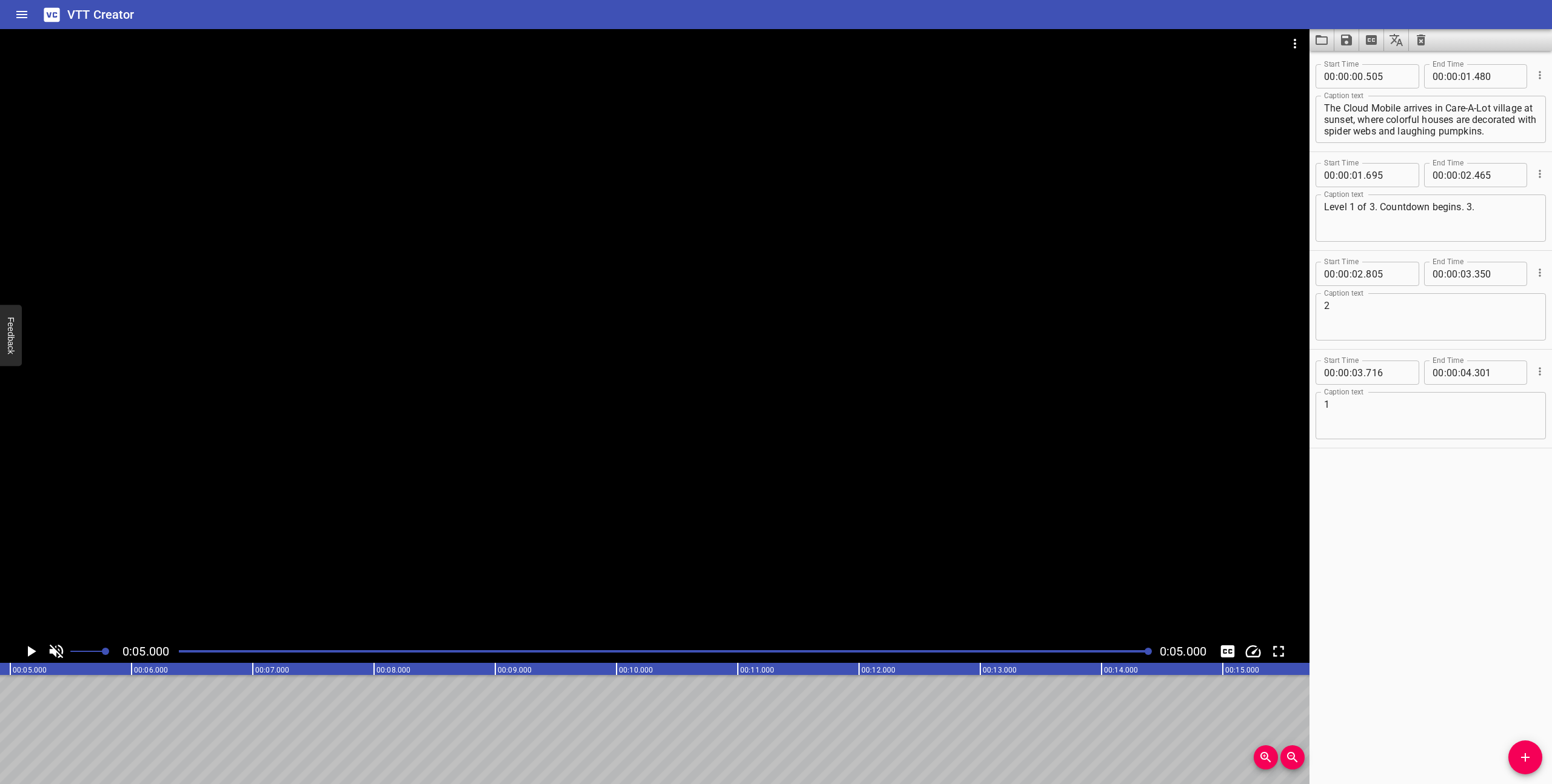
scroll to position [0, 606]
click at [179, 656] on div at bounding box center [665, 651] width 986 height 17
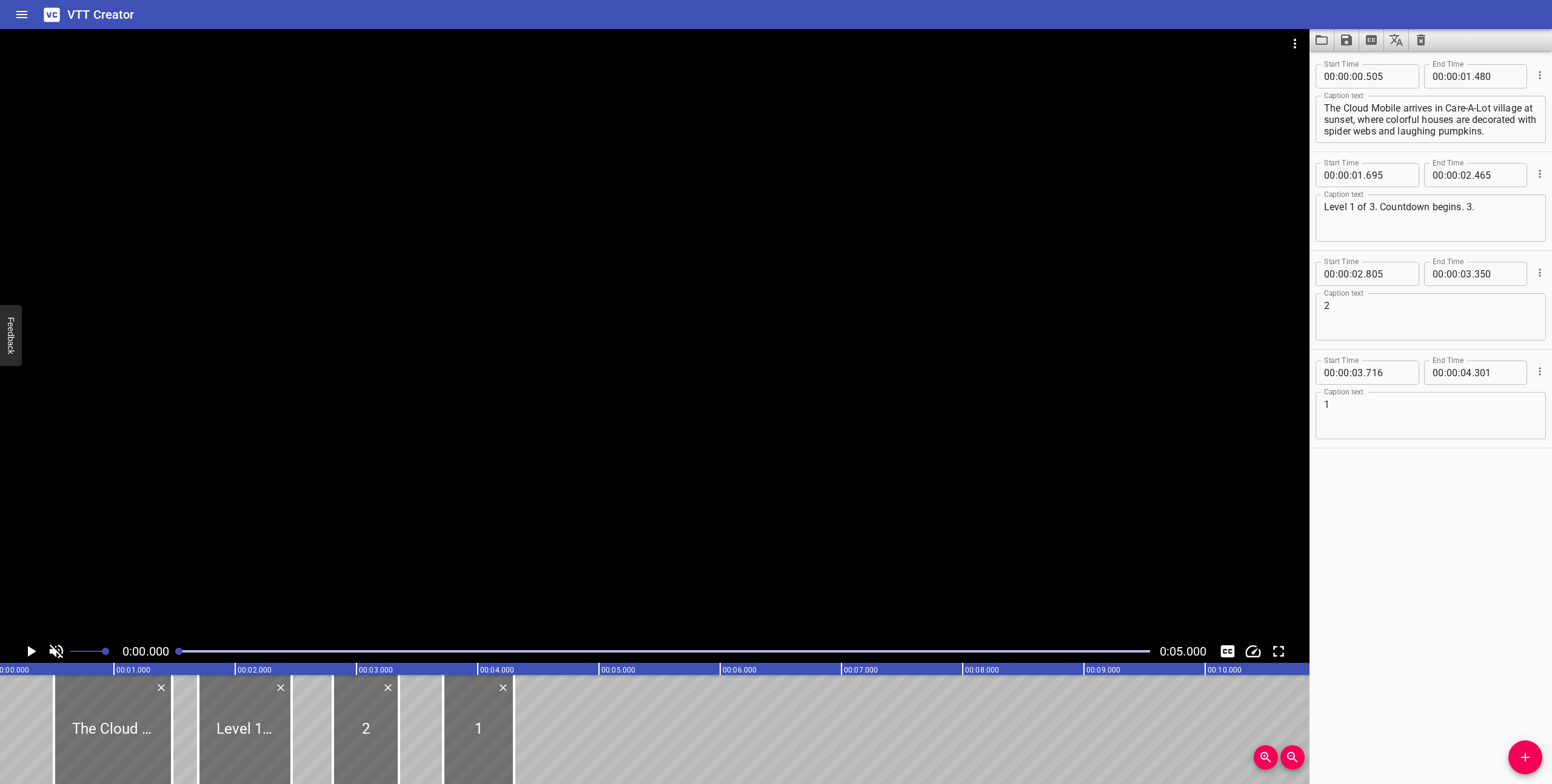
scroll to position [0, 0]
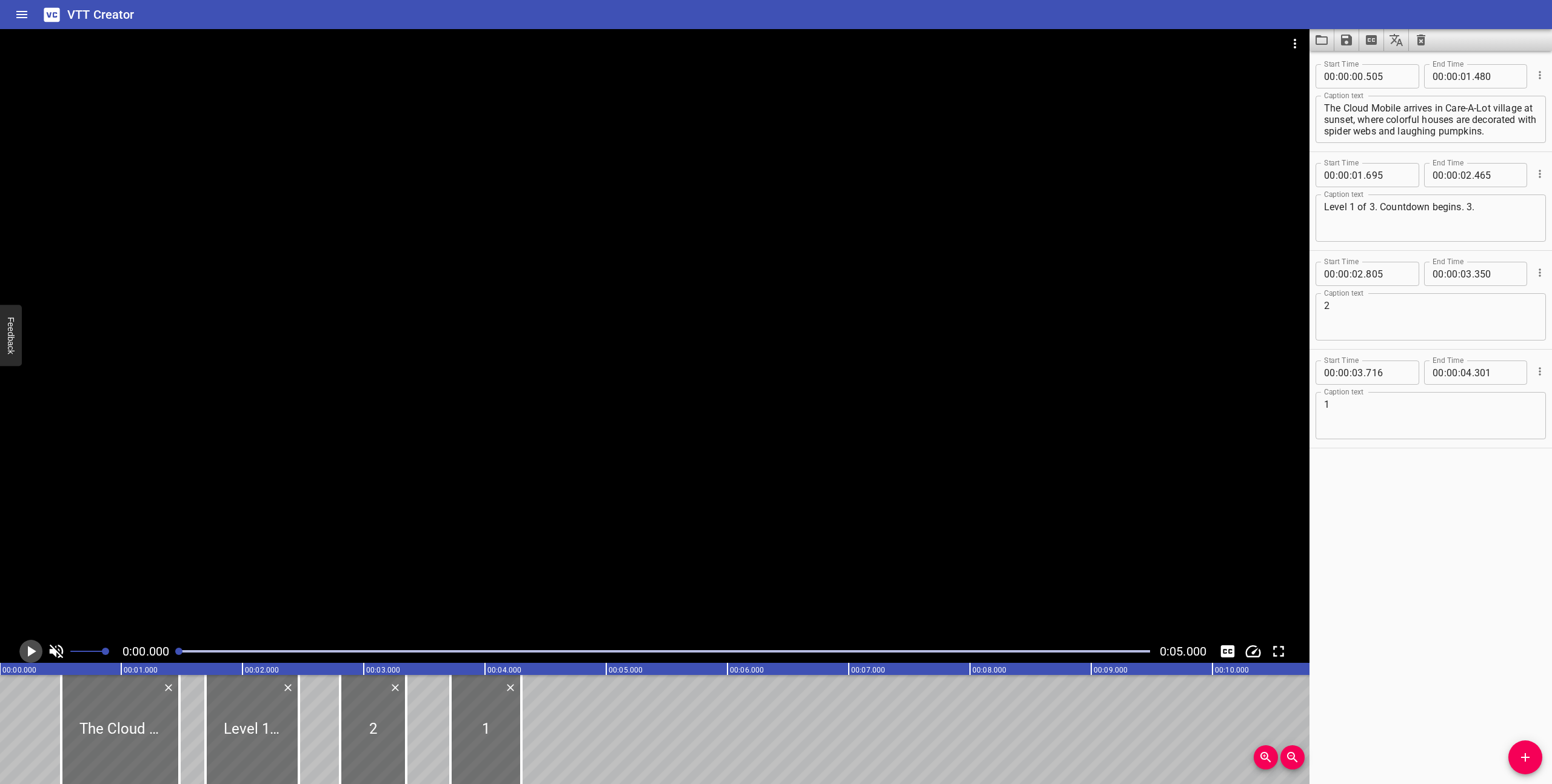
click at [36, 647] on icon "Play/Pause" at bounding box center [30, 651] width 18 height 18
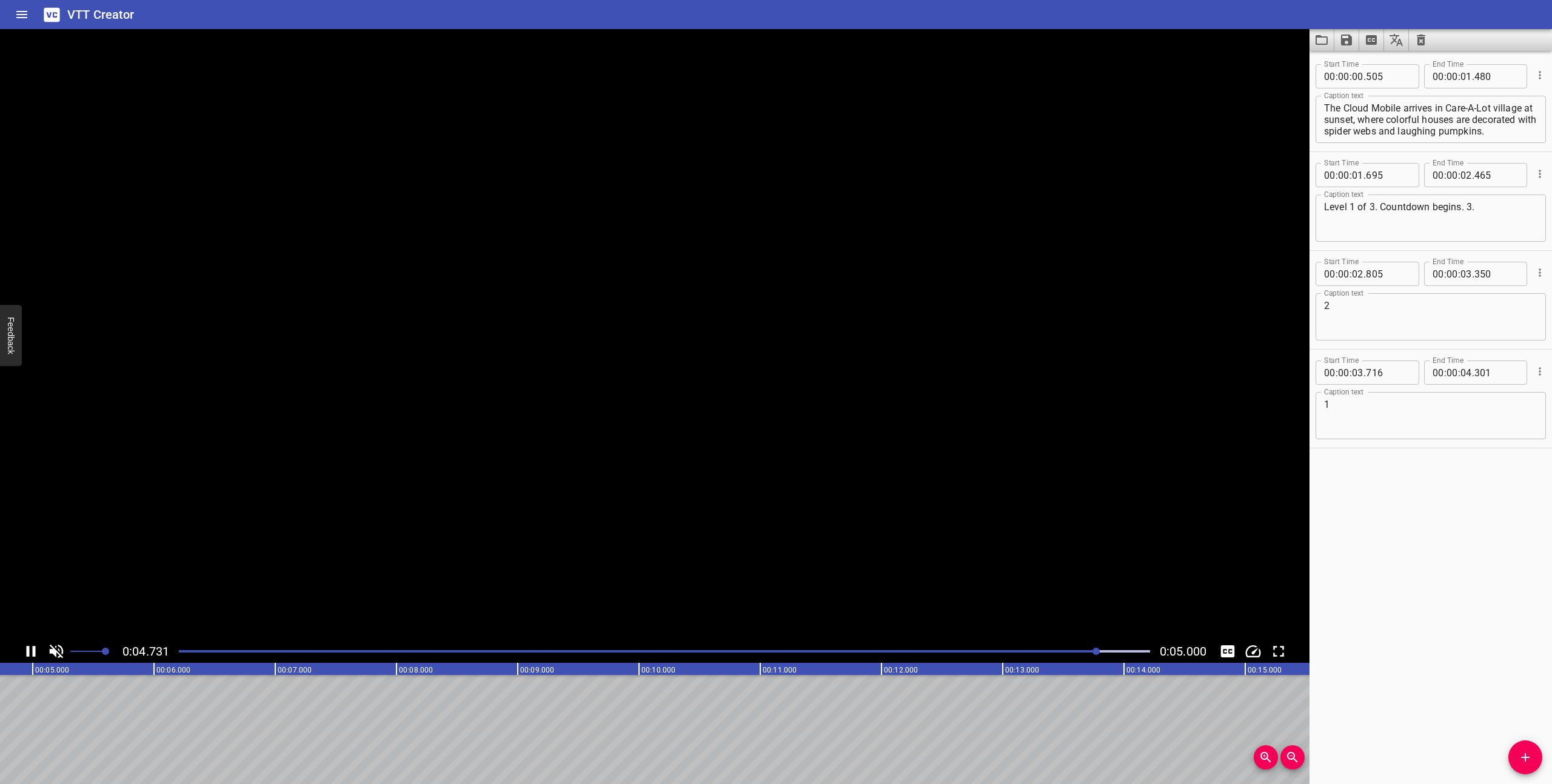
scroll to position [0, 606]
click at [1347, 41] on icon "Save captions to file" at bounding box center [1346, 40] width 14 height 14
click at [1357, 67] on li "Save to VTT file" at bounding box center [1379, 66] width 89 height 22
click at [1300, 41] on icon "Video Options" at bounding box center [1295, 43] width 14 height 14
click at [1300, 41] on li "Select New Video File..." at bounding box center [1341, 45] width 121 height 22
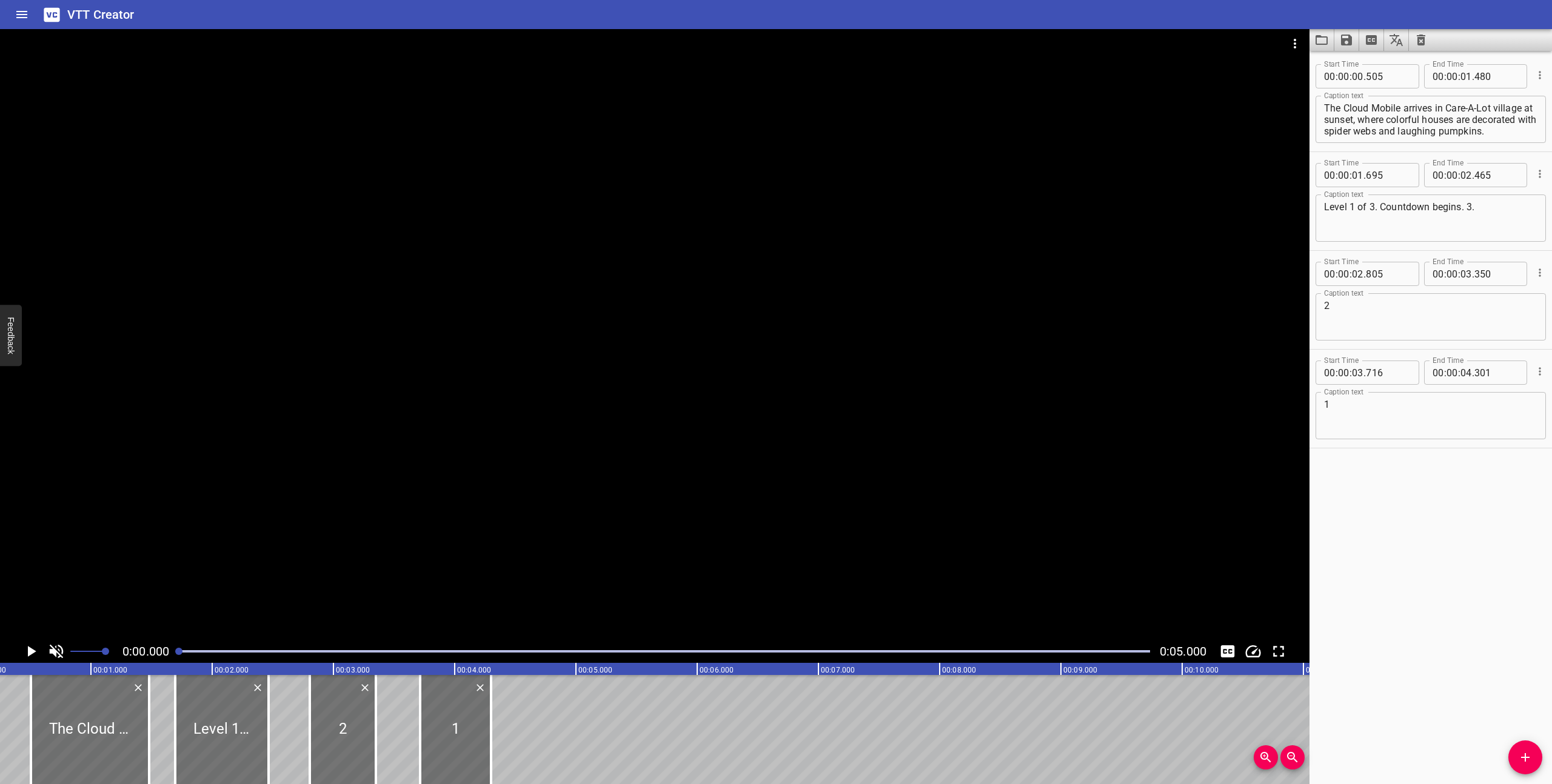
scroll to position [0, 0]
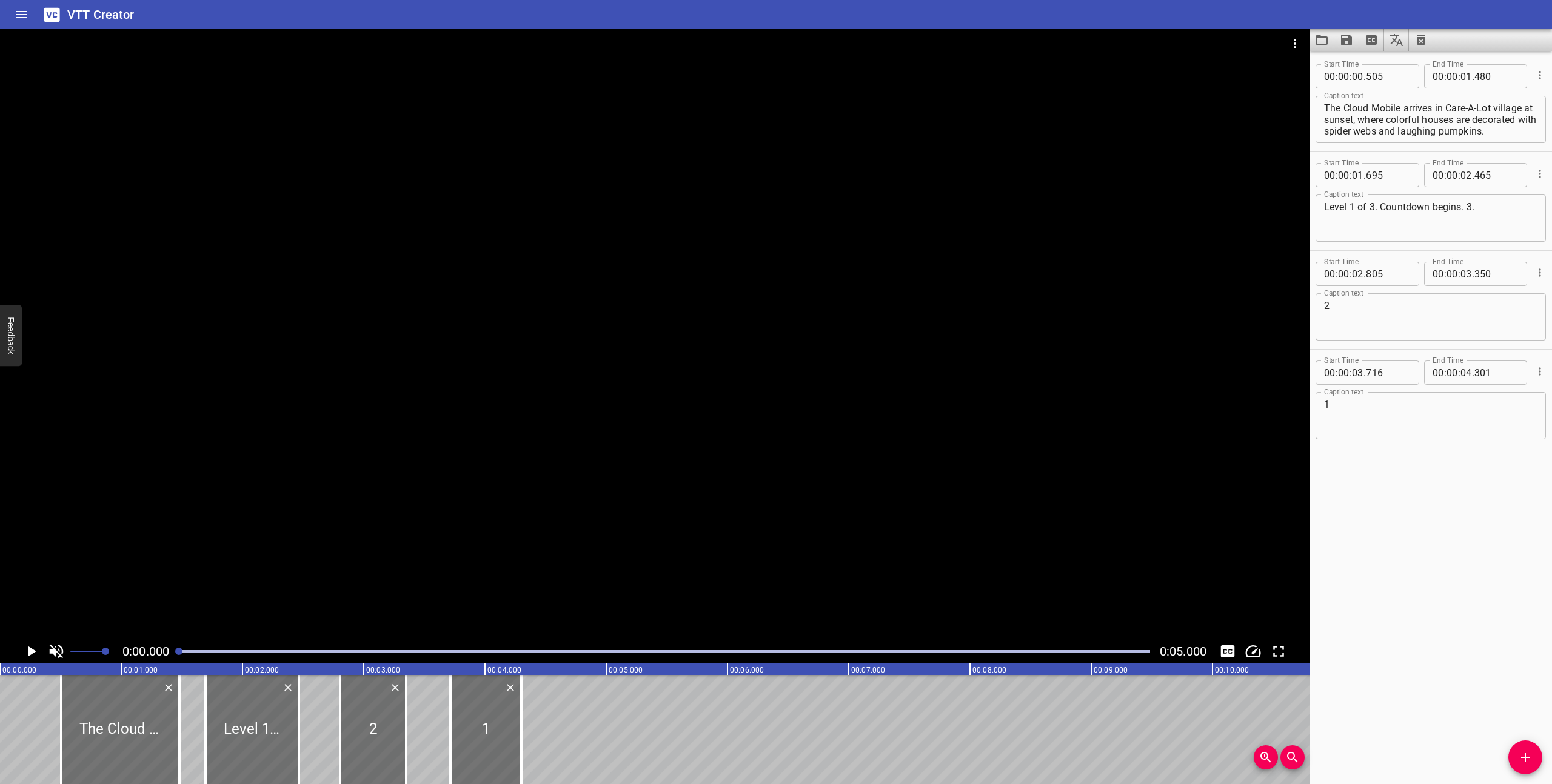
click at [1370, 120] on textarea "The Cloud Mobile arrives in Care-A-Lot village at sunset, where colorful houses…" at bounding box center [1430, 120] width 213 height 35
paste textarea "at [GEOGRAPHIC_DATA] under a full moon and star-filled sky."
type textarea "The Cloud Mobile arrives at [GEOGRAPHIC_DATA] under a full moon and star-filled…"
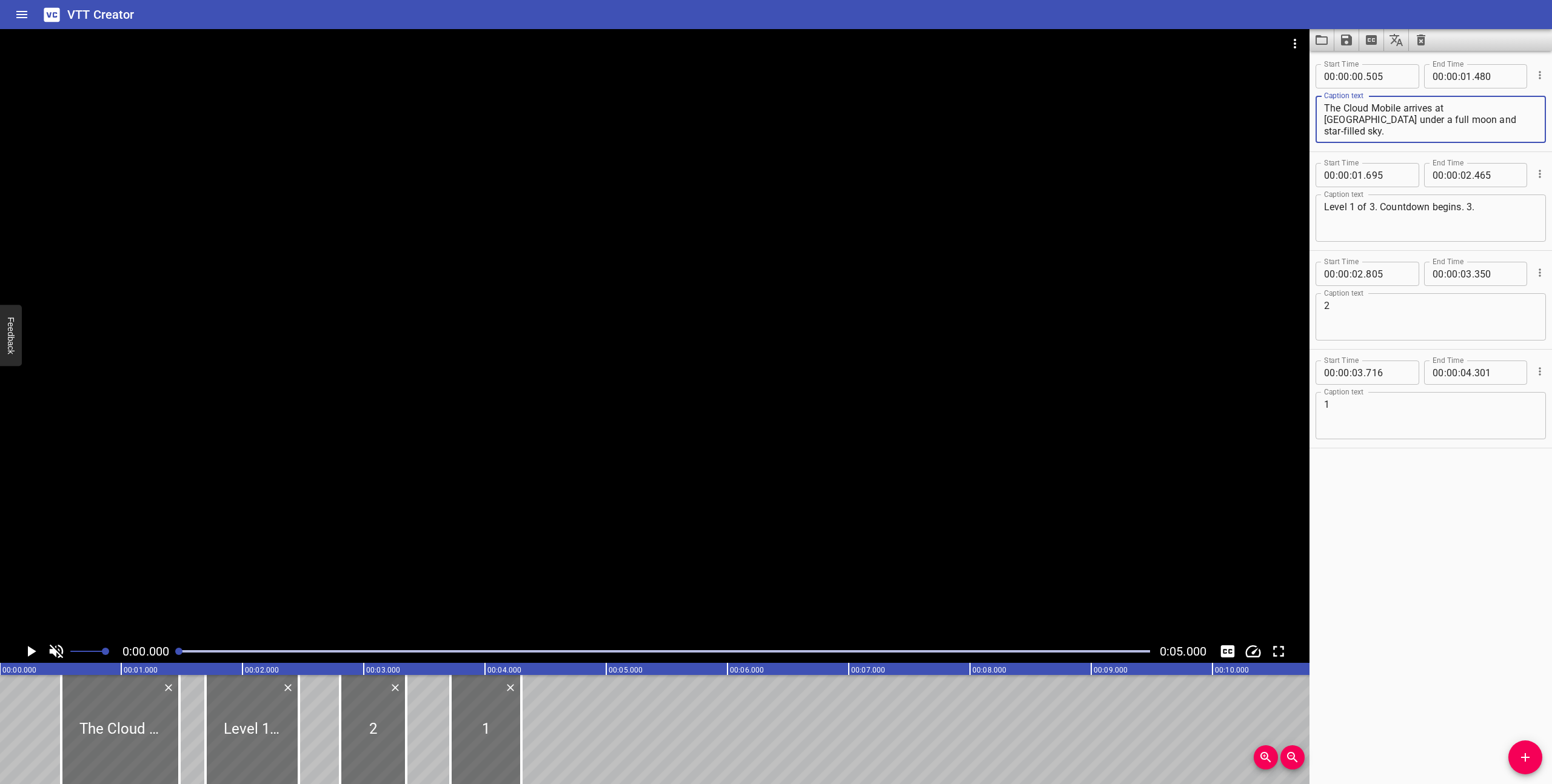
click at [1355, 209] on textarea "Level 1 of 3. Countdown begins. 3." at bounding box center [1430, 219] width 213 height 35
type textarea "Level 2 of 3. Countdown begins. 3."
click at [32, 647] on icon "Play/Pause" at bounding box center [30, 651] width 18 height 18
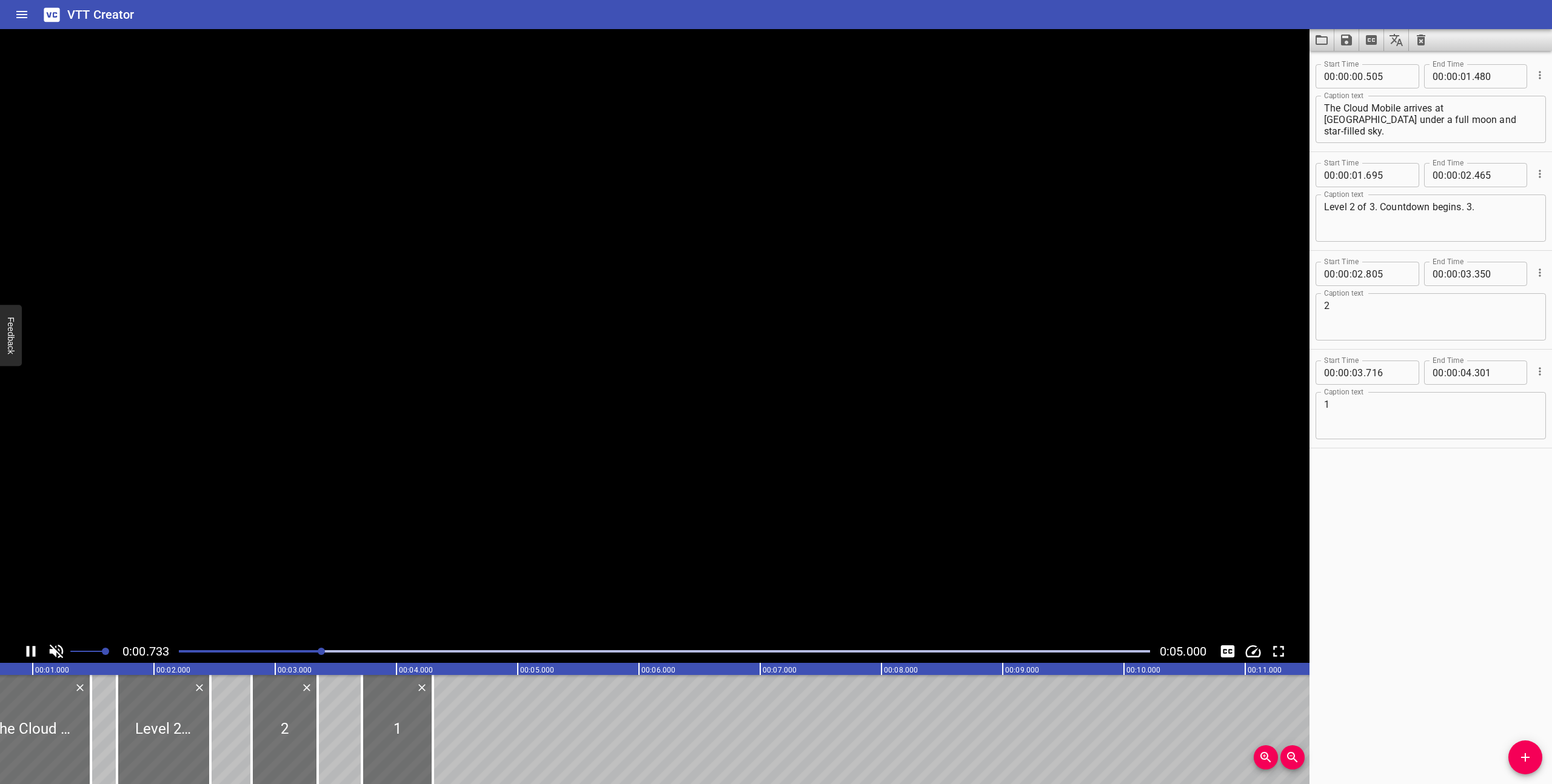
click at [32, 647] on icon "Play/Pause" at bounding box center [30, 651] width 18 height 18
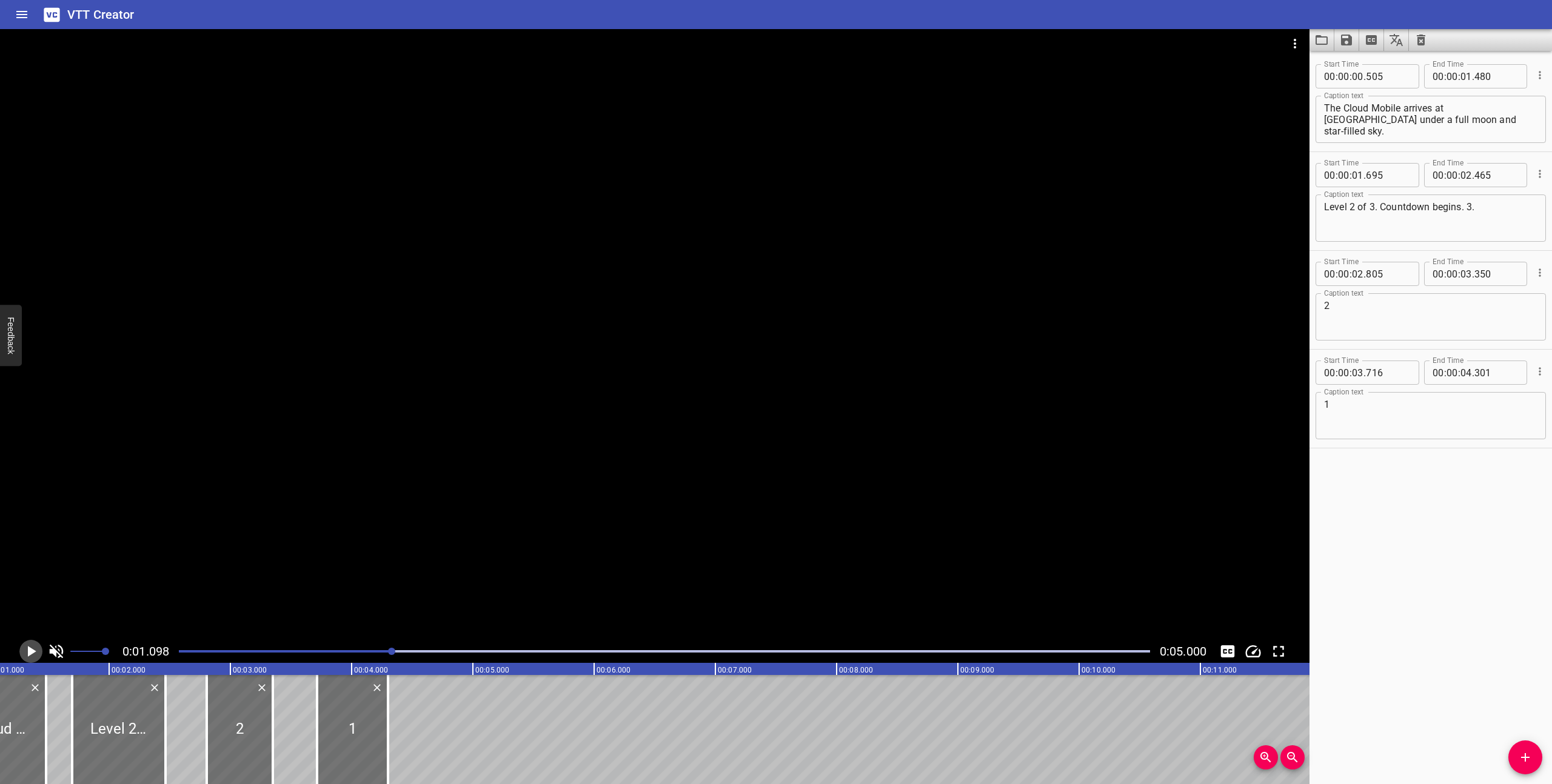
click at [32, 647] on icon "Play/Pause" at bounding box center [30, 651] width 18 height 18
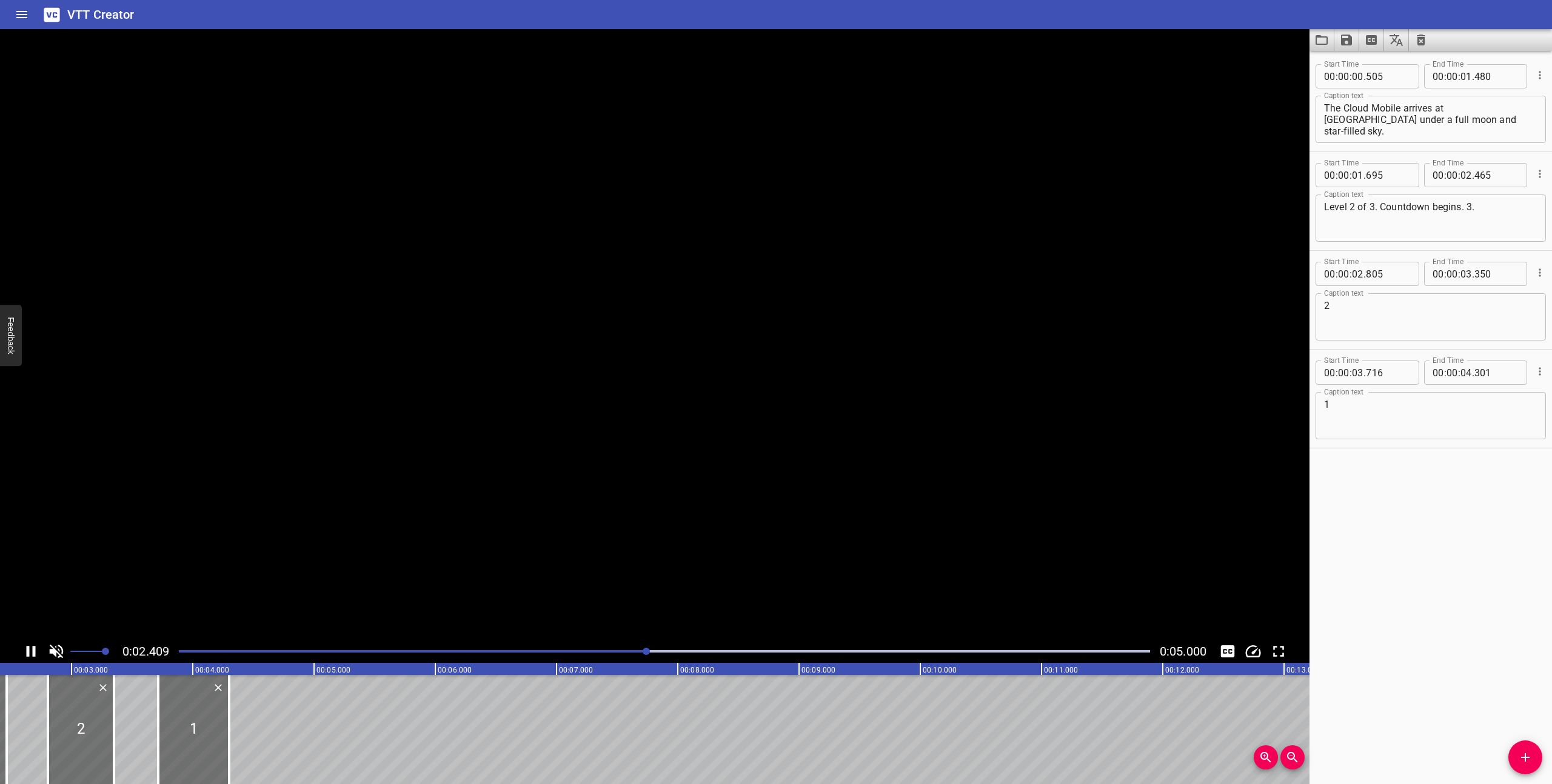
click at [32, 647] on icon "Play/Pause" at bounding box center [30, 651] width 18 height 18
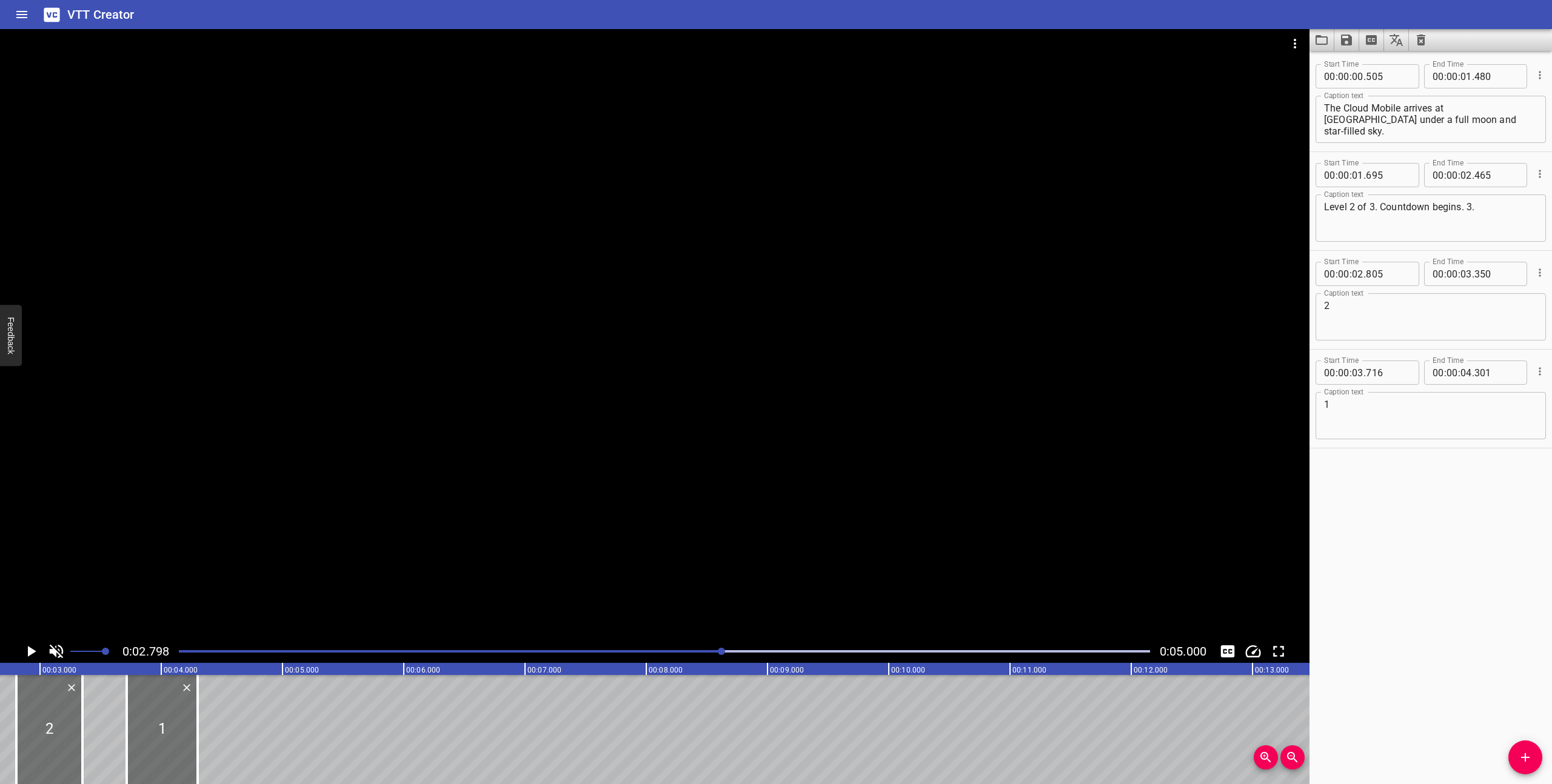
scroll to position [0, 340]
click at [179, 652] on div at bounding box center [665, 651] width 986 height 17
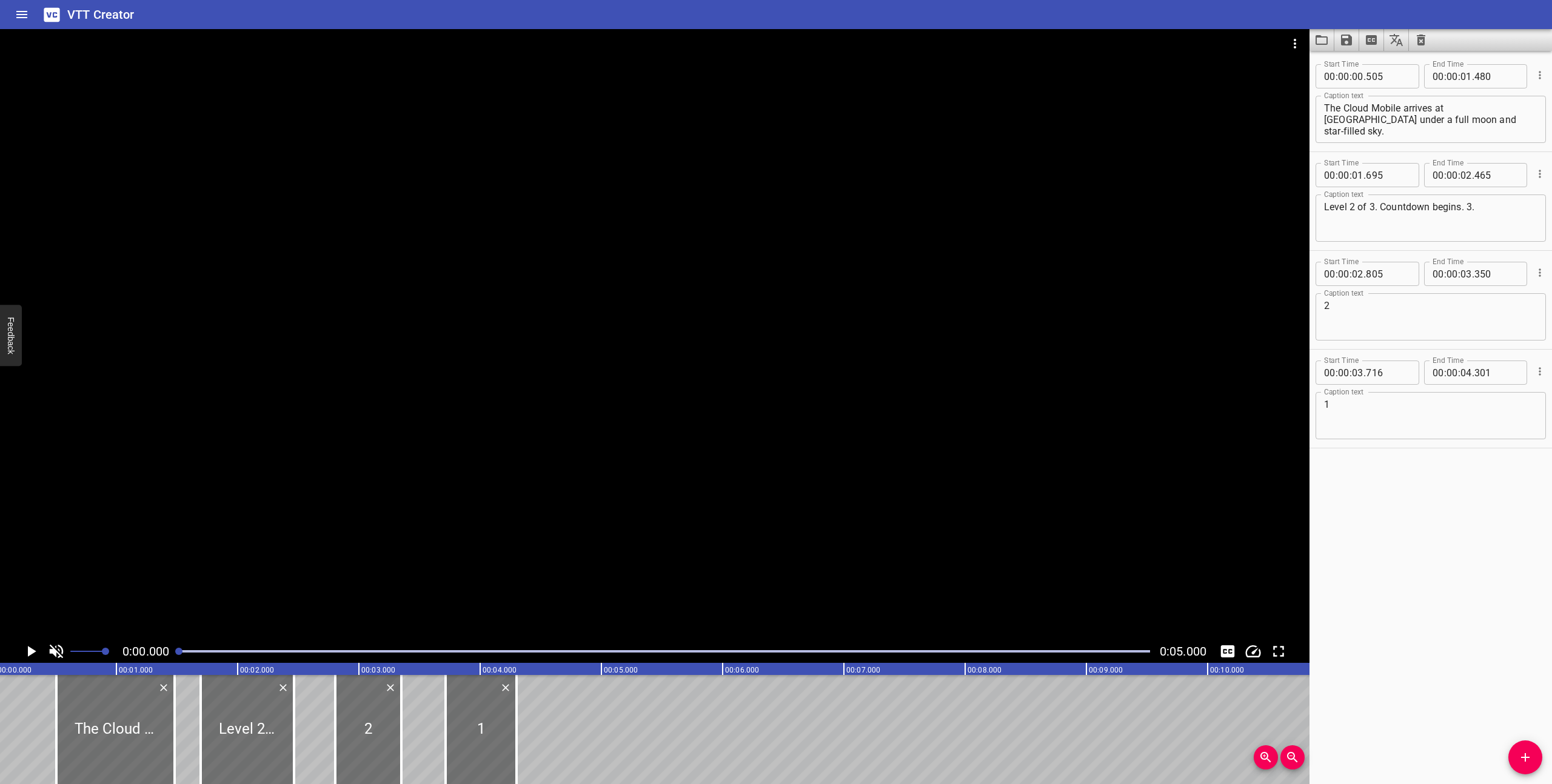
scroll to position [0, 0]
click at [33, 648] on icon "Play/Pause" at bounding box center [30, 651] width 18 height 18
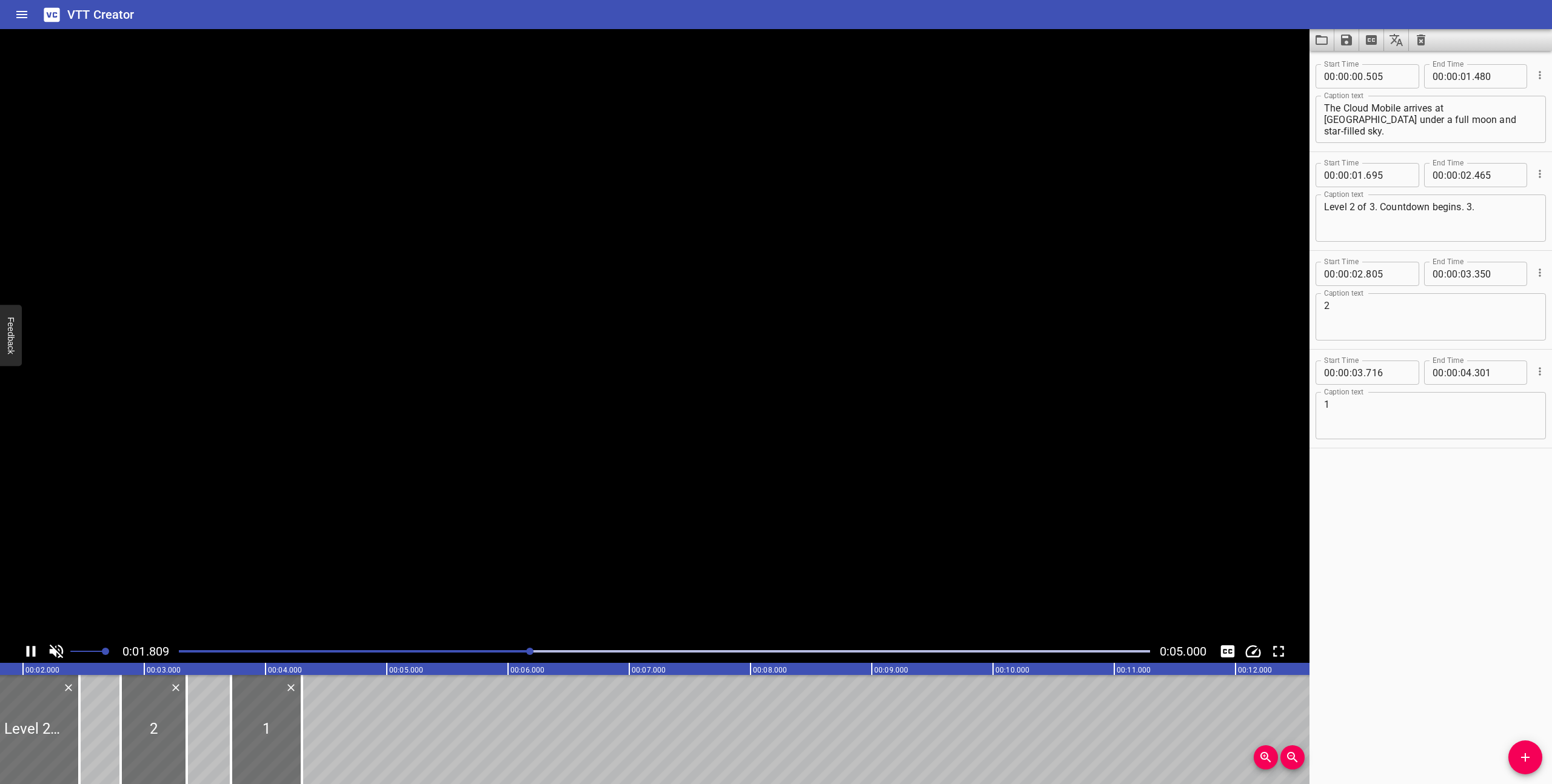
click at [33, 648] on icon "Play/Pause" at bounding box center [31, 651] width 9 height 11
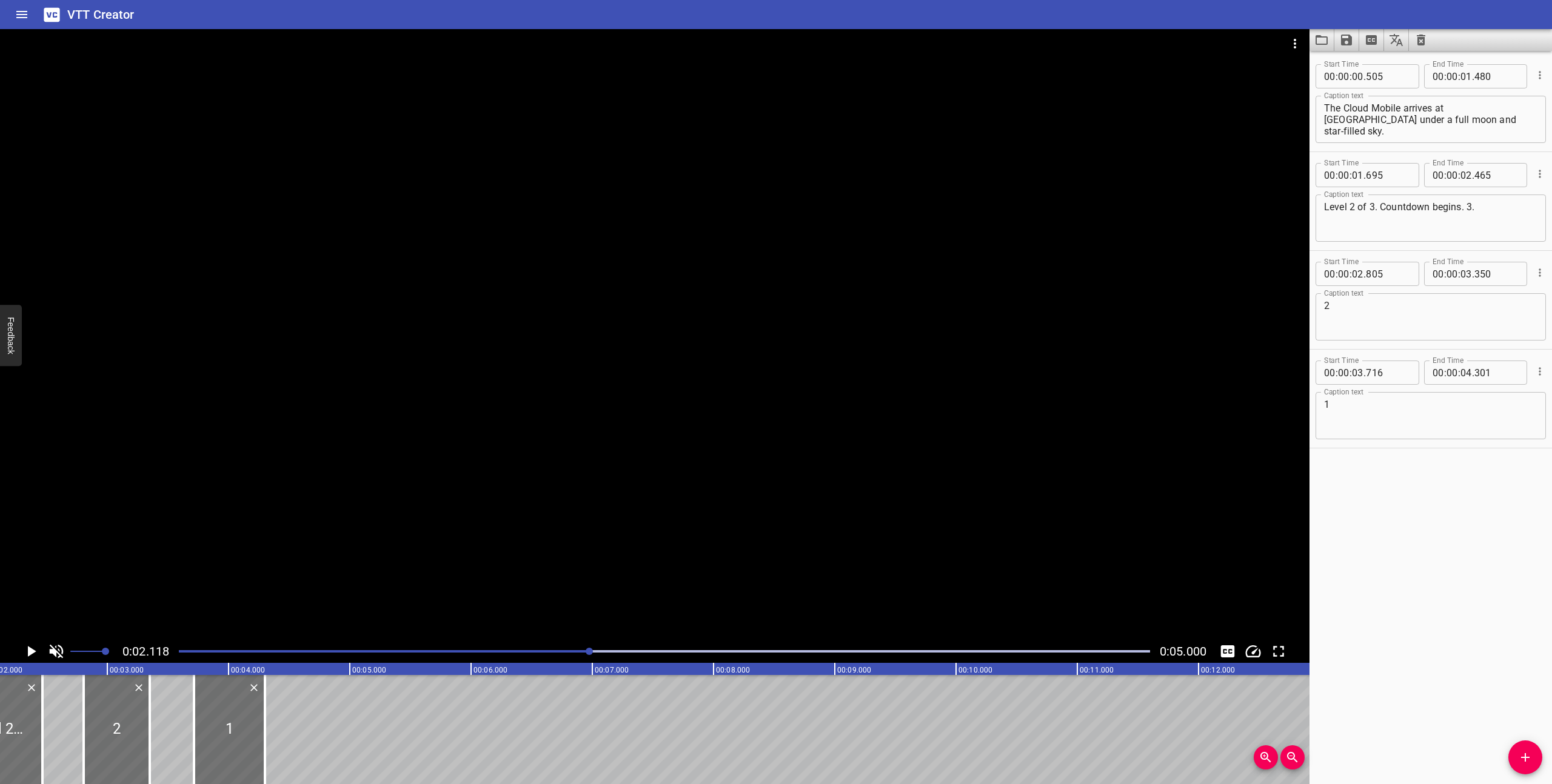
scroll to position [0, 257]
click at [33, 648] on icon "Play/Pause" at bounding box center [30, 651] width 18 height 18
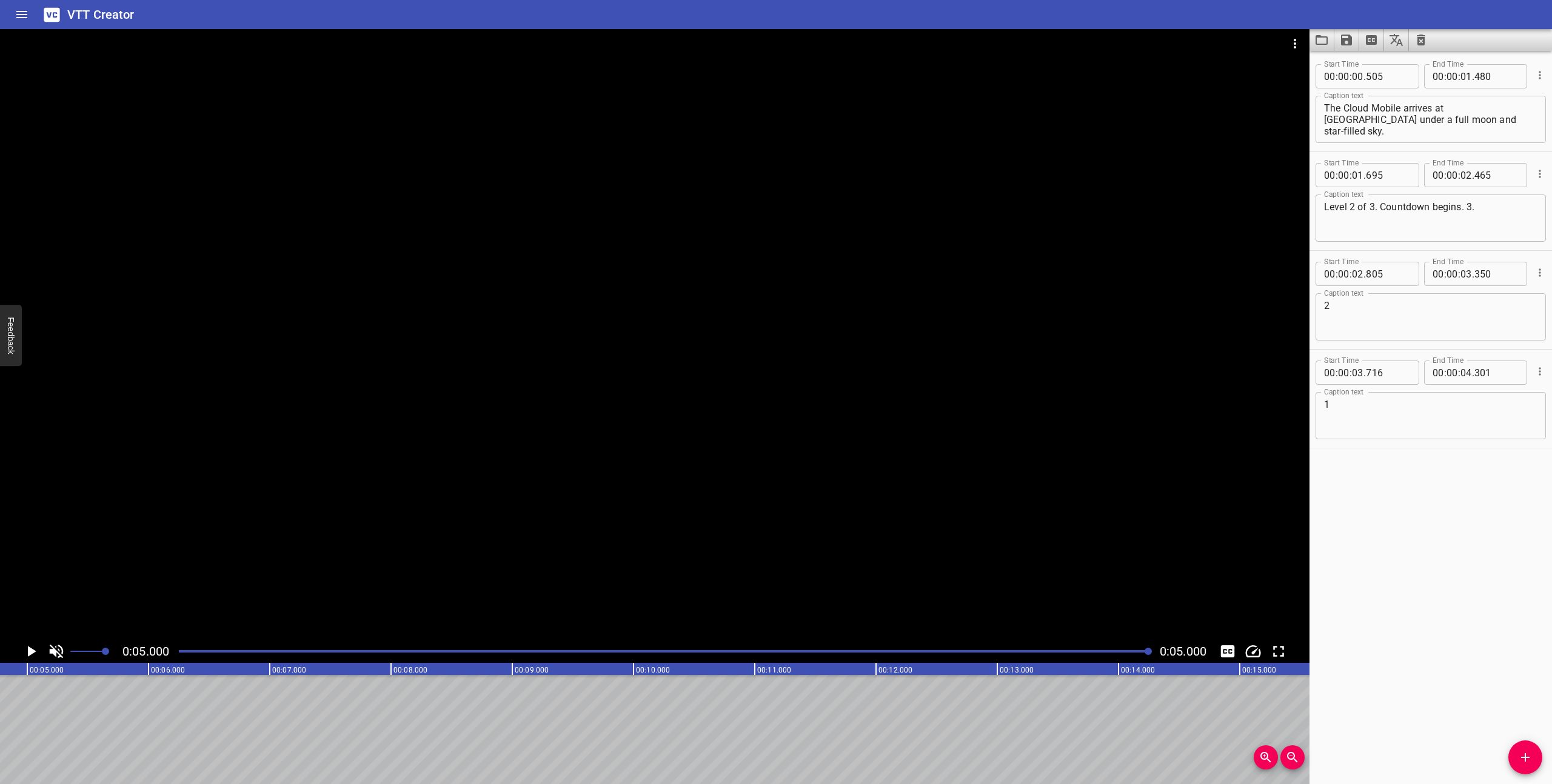
scroll to position [0, 606]
click at [1346, 41] on icon "Save captions to file" at bounding box center [1346, 40] width 14 height 14
click at [1361, 60] on li "Save to VTT file" at bounding box center [1379, 66] width 89 height 22
click at [1294, 45] on icon "Video Options" at bounding box center [1295, 43] width 14 height 14
click at [1303, 44] on li "Select New Video File..." at bounding box center [1341, 45] width 121 height 22
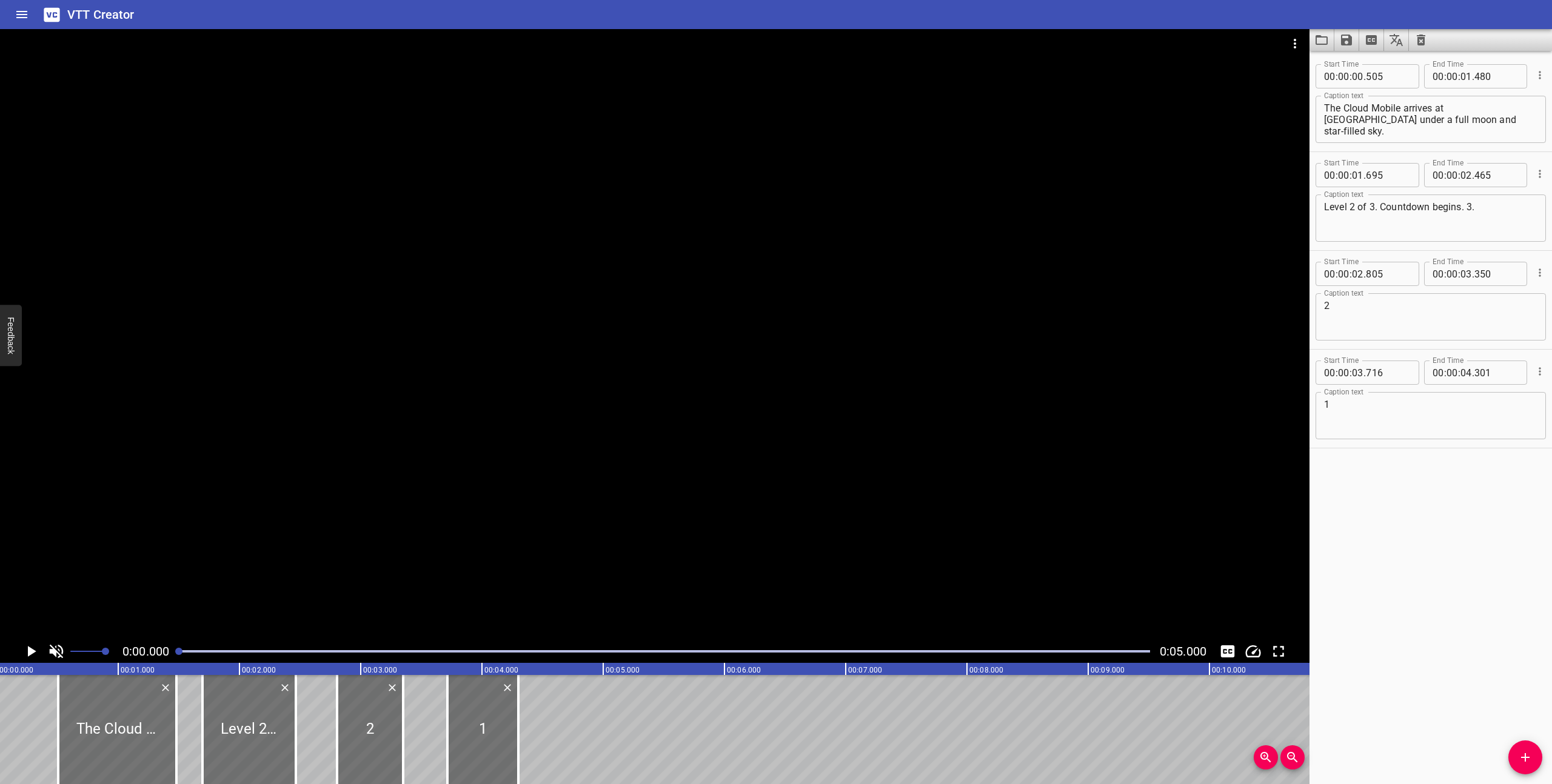
scroll to position [0, 0]
click at [1419, 121] on textarea "The Cloud Mobile arrives at [GEOGRAPHIC_DATA] under a full moon and star-filled…" at bounding box center [1430, 120] width 213 height 35
paste textarea "in the town of [GEOGRAPHIC_DATA] where glowy green lava flows between purple ja…"
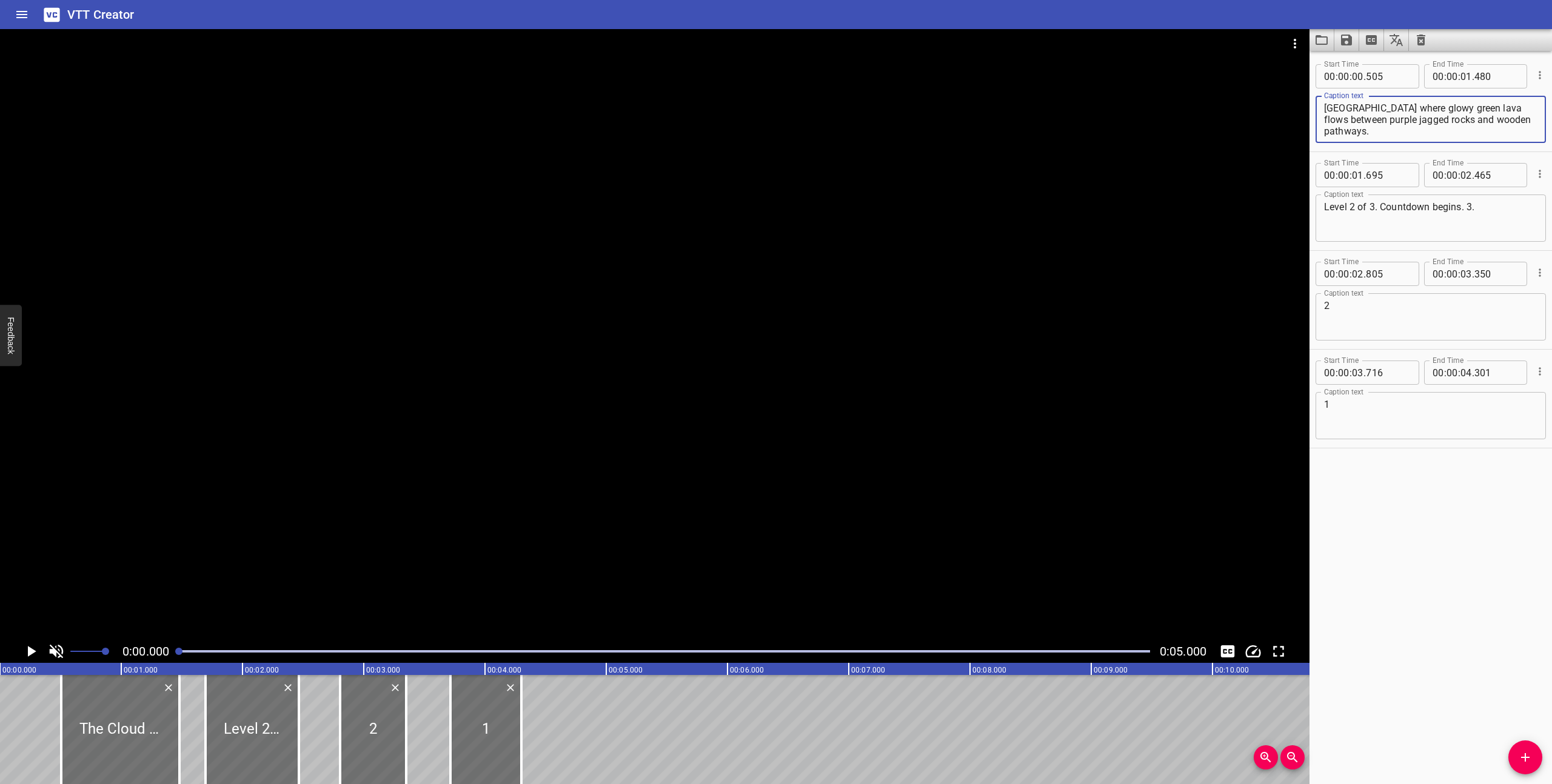
click at [1409, 131] on textarea "The Cloud Mobile arrives in the town of [GEOGRAPHIC_DATA] where glowy green lav…" at bounding box center [1430, 120] width 213 height 35
type textarea "The Cloud Mobile arrives in the town of [GEOGRAPHIC_DATA] where glowy green lav…"
click at [1350, 208] on textarea "Level 2 of 3. Countdown begins. 3." at bounding box center [1430, 219] width 213 height 35
type textarea "Level 3 of 3. Countdown begins. 3."
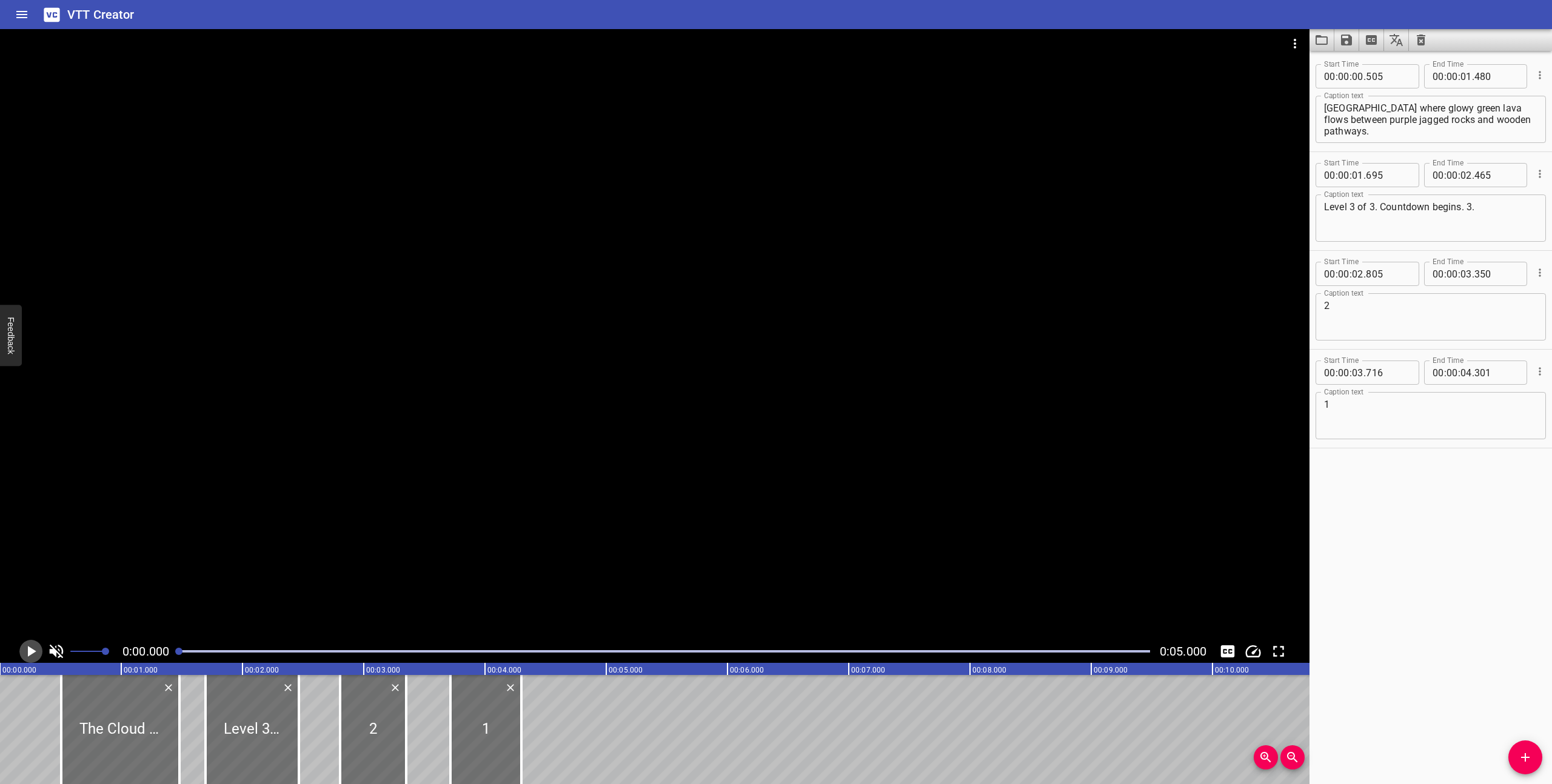
click at [28, 651] on icon "Play/Pause" at bounding box center [32, 651] width 9 height 11
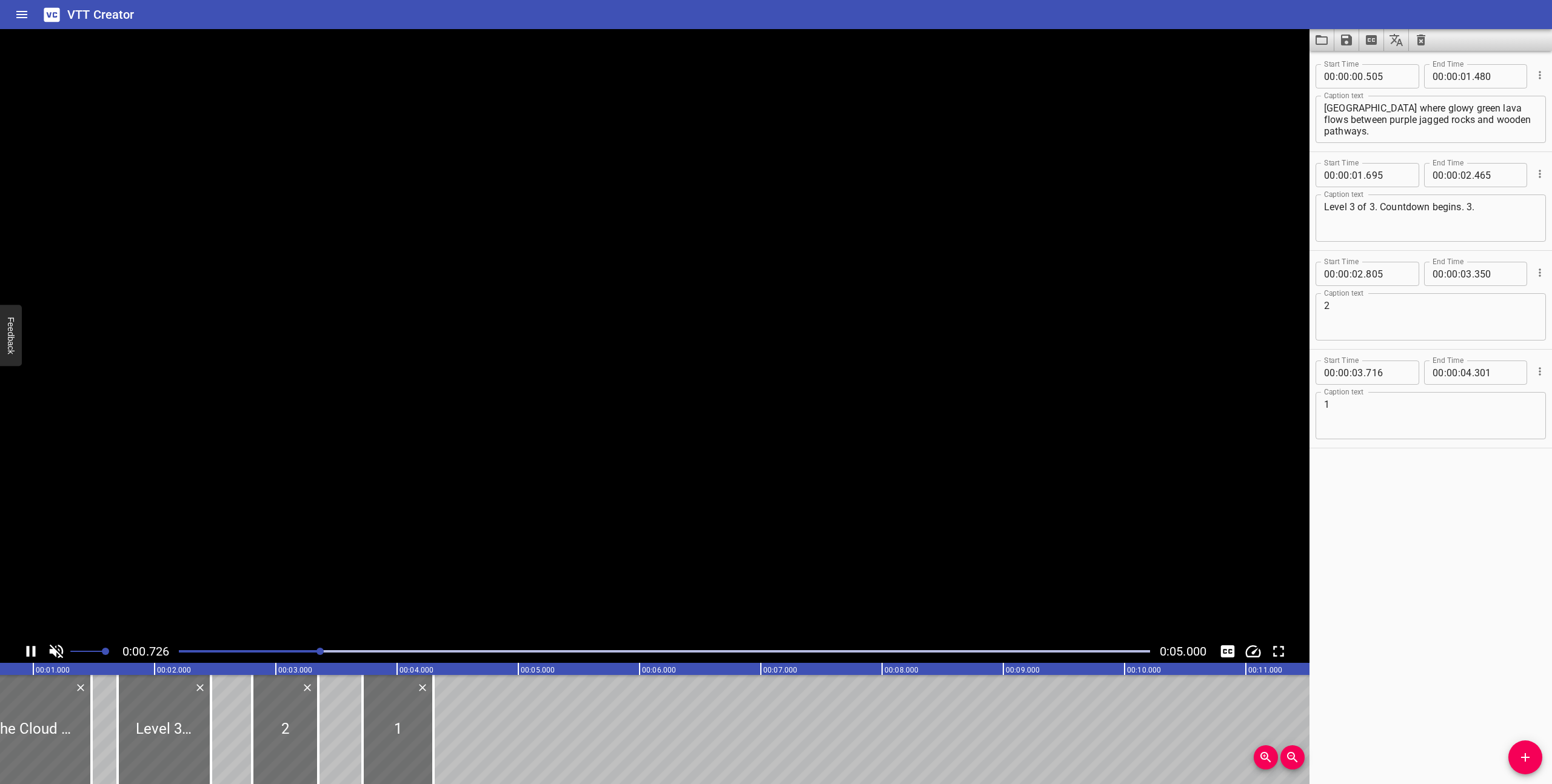
click at [28, 651] on icon "Play/Pause" at bounding box center [31, 651] width 9 height 11
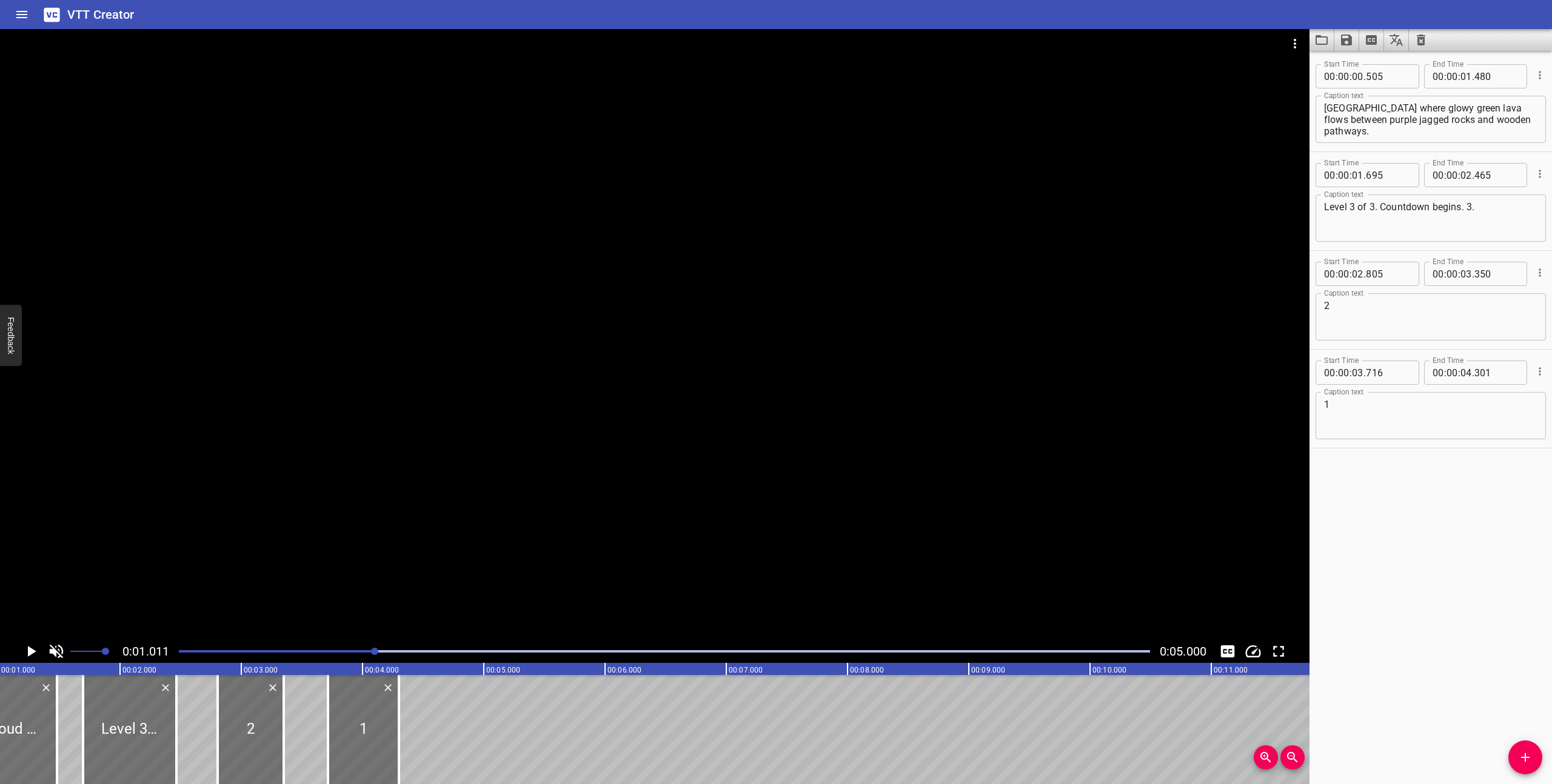
click at [28, 651] on icon "Play/Pause" at bounding box center [32, 651] width 9 height 11
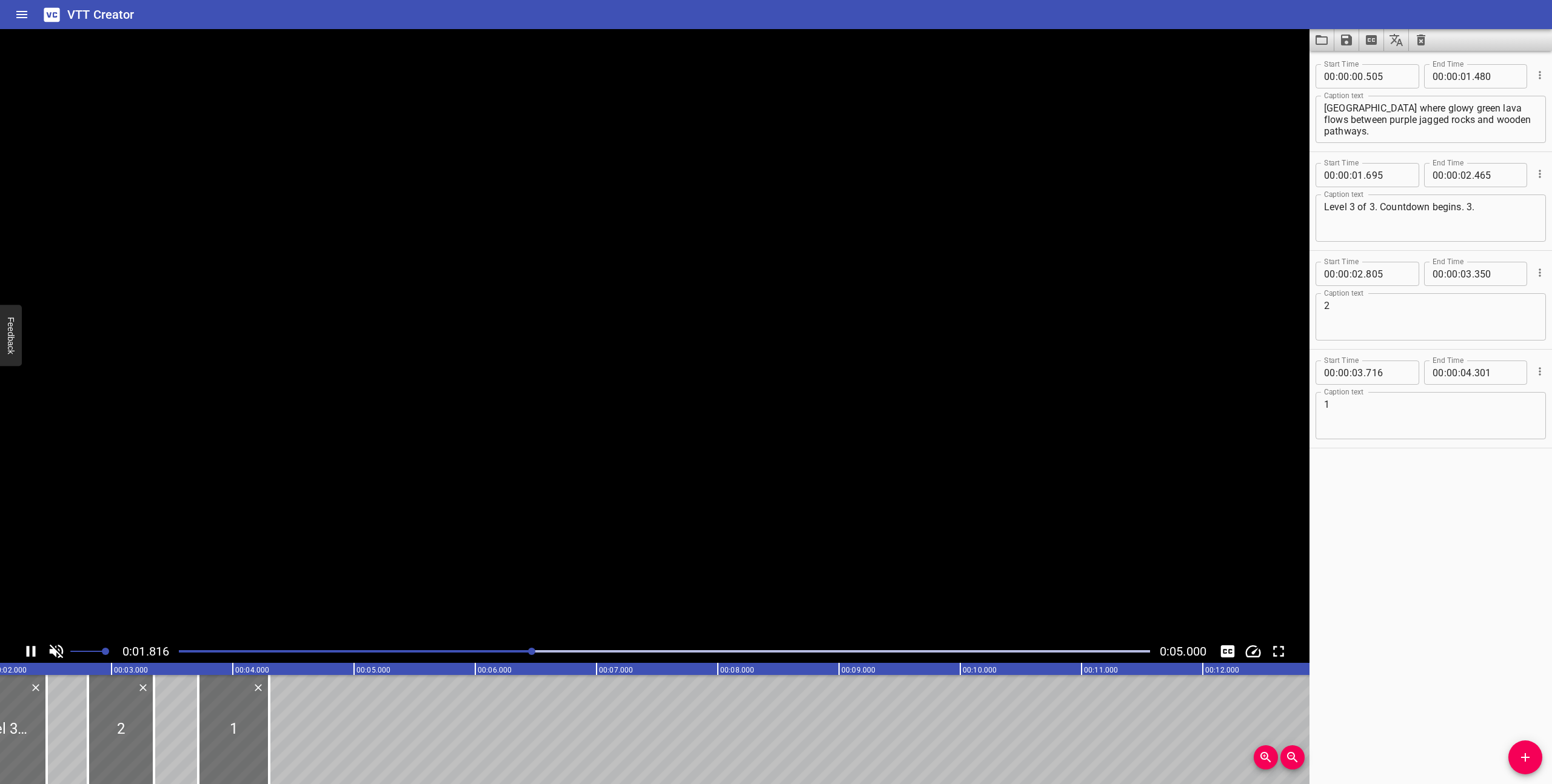
click at [28, 651] on icon "Play/Pause" at bounding box center [31, 651] width 9 height 11
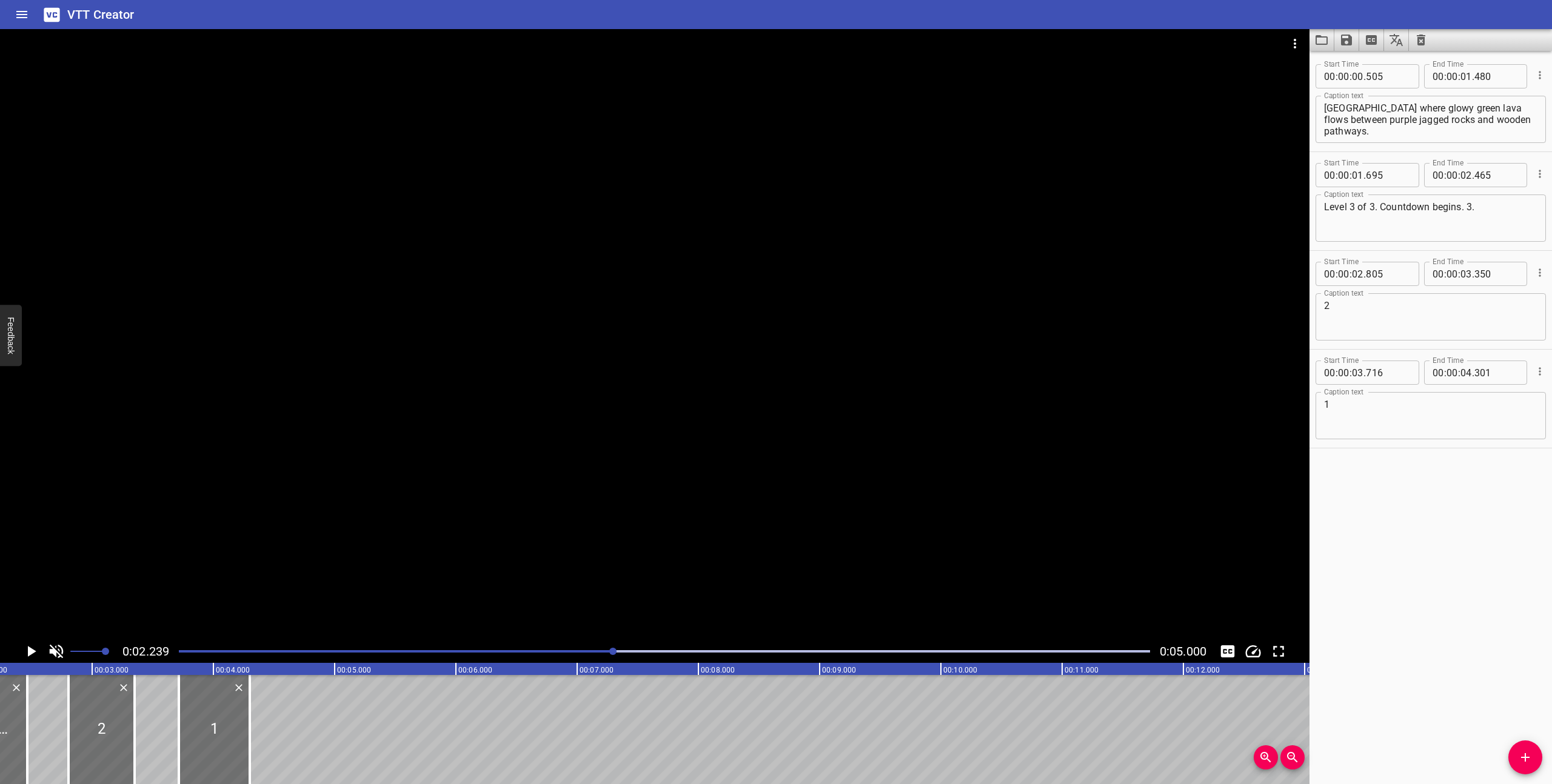
click at [28, 651] on icon "Play/Pause" at bounding box center [32, 651] width 9 height 11
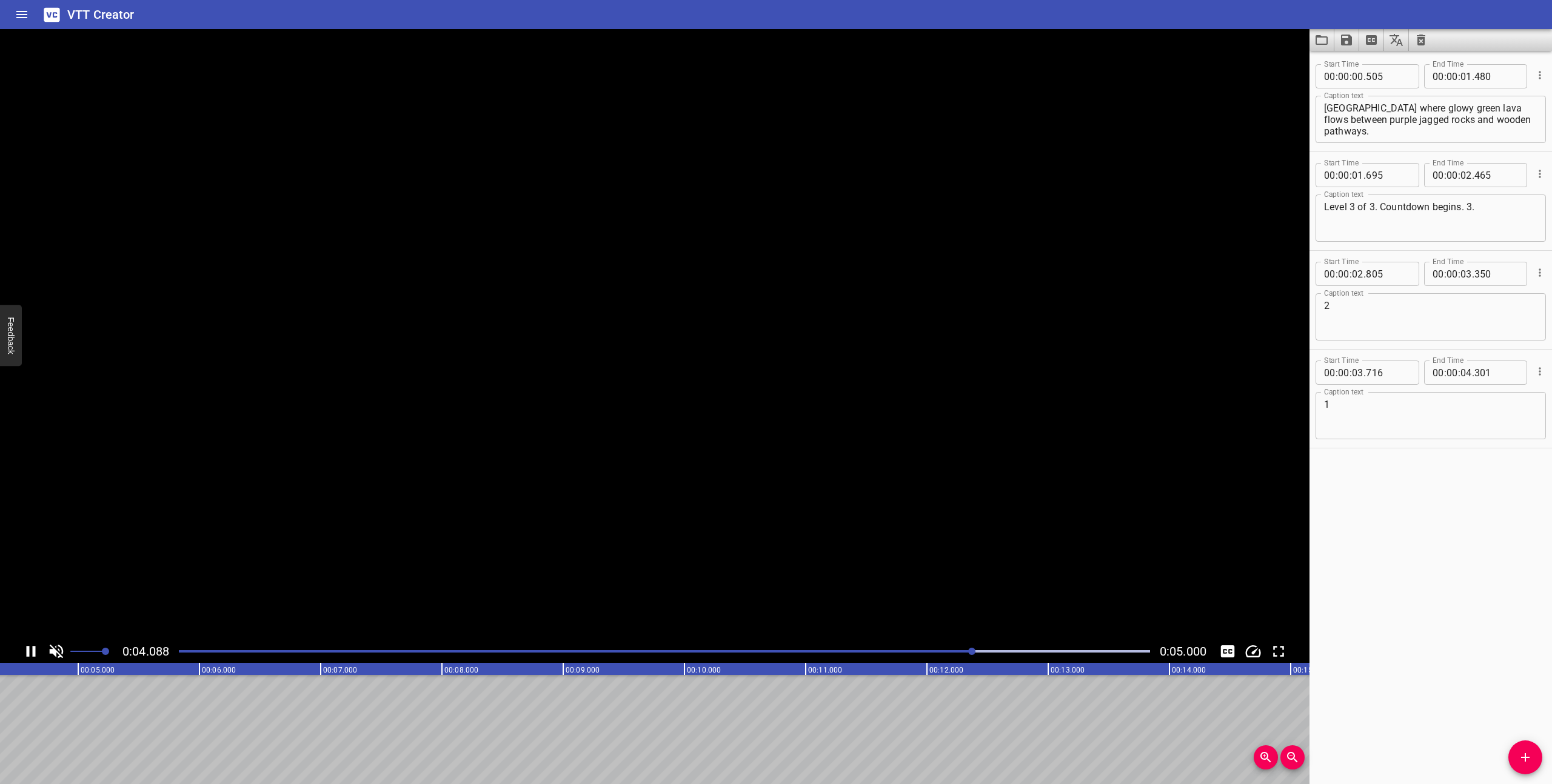
click at [28, 651] on icon "Play/Pause" at bounding box center [31, 651] width 9 height 11
click at [179, 652] on div "Play progress" at bounding box center [580, 651] width 971 height 2
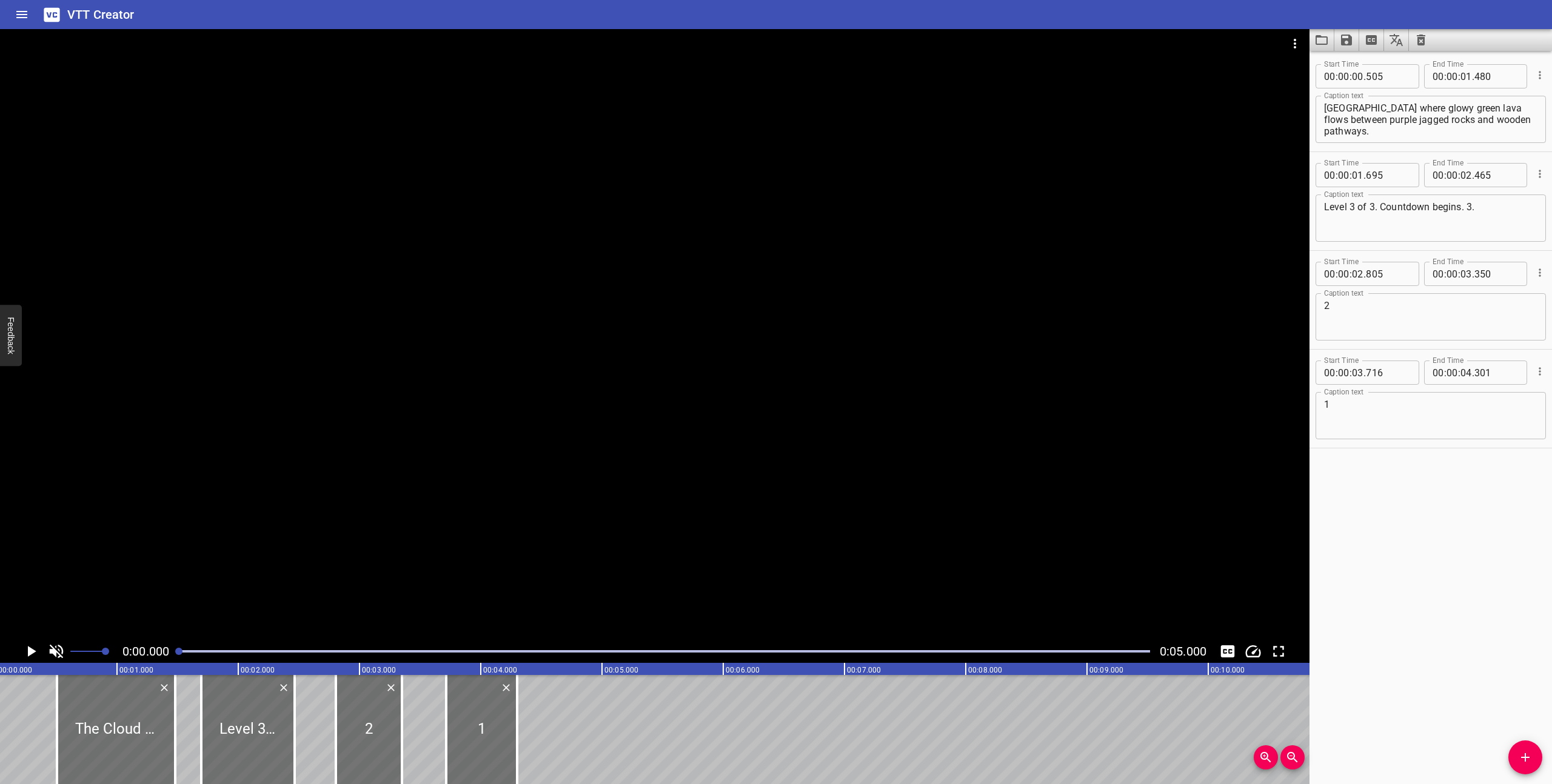
scroll to position [0, 0]
click at [25, 646] on icon "Play/Pause" at bounding box center [30, 651] width 18 height 18
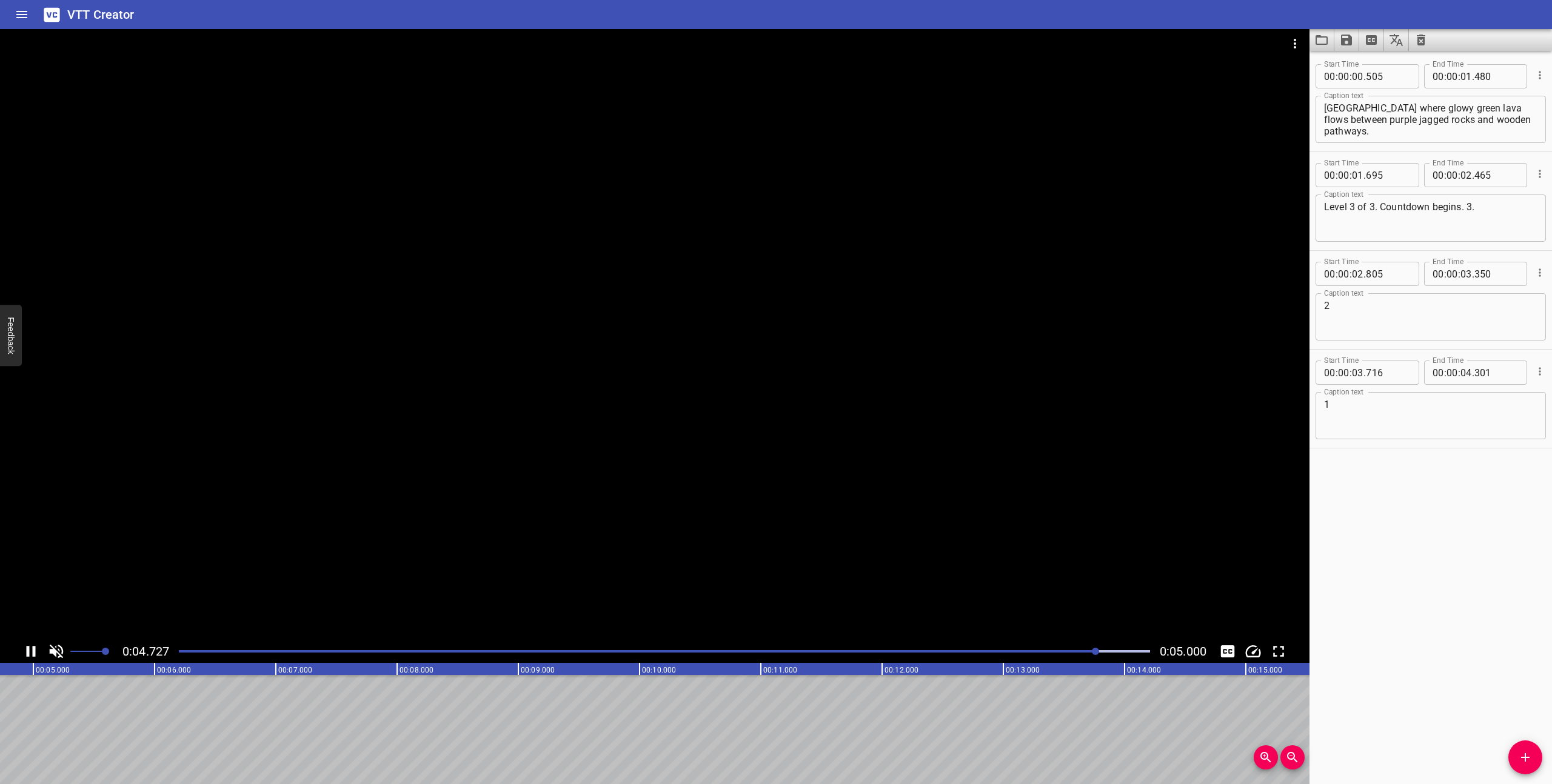
scroll to position [0, 606]
click at [1347, 43] on icon "Save captions to file" at bounding box center [1346, 40] width 14 height 14
click at [1357, 61] on li "Save to VTT file" at bounding box center [1379, 66] width 89 height 22
click at [177, 653] on div at bounding box center [665, 651] width 986 height 17
click at [1145, 653] on div at bounding box center [1148, 651] width 7 height 7
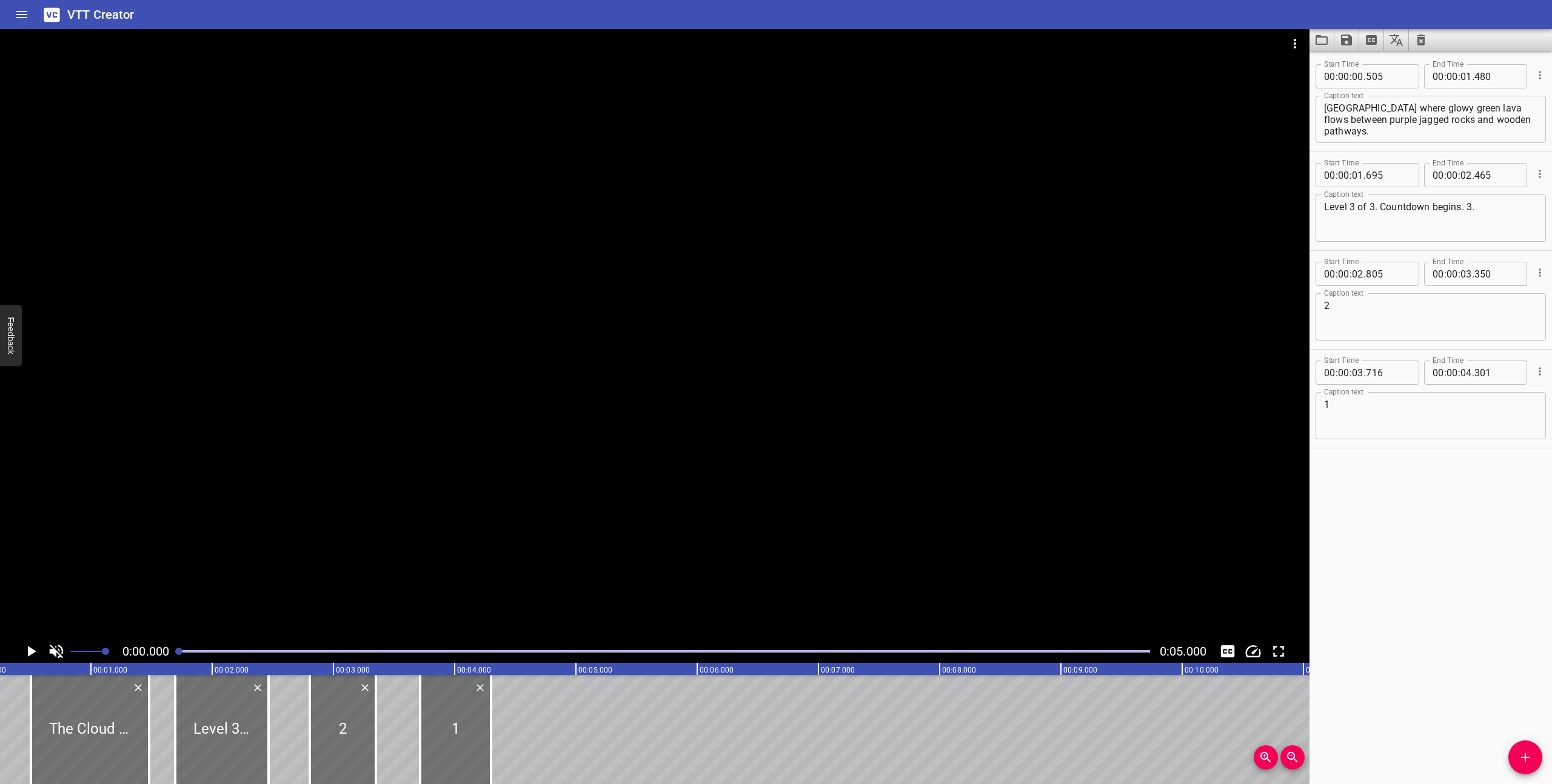
scroll to position [0, 0]
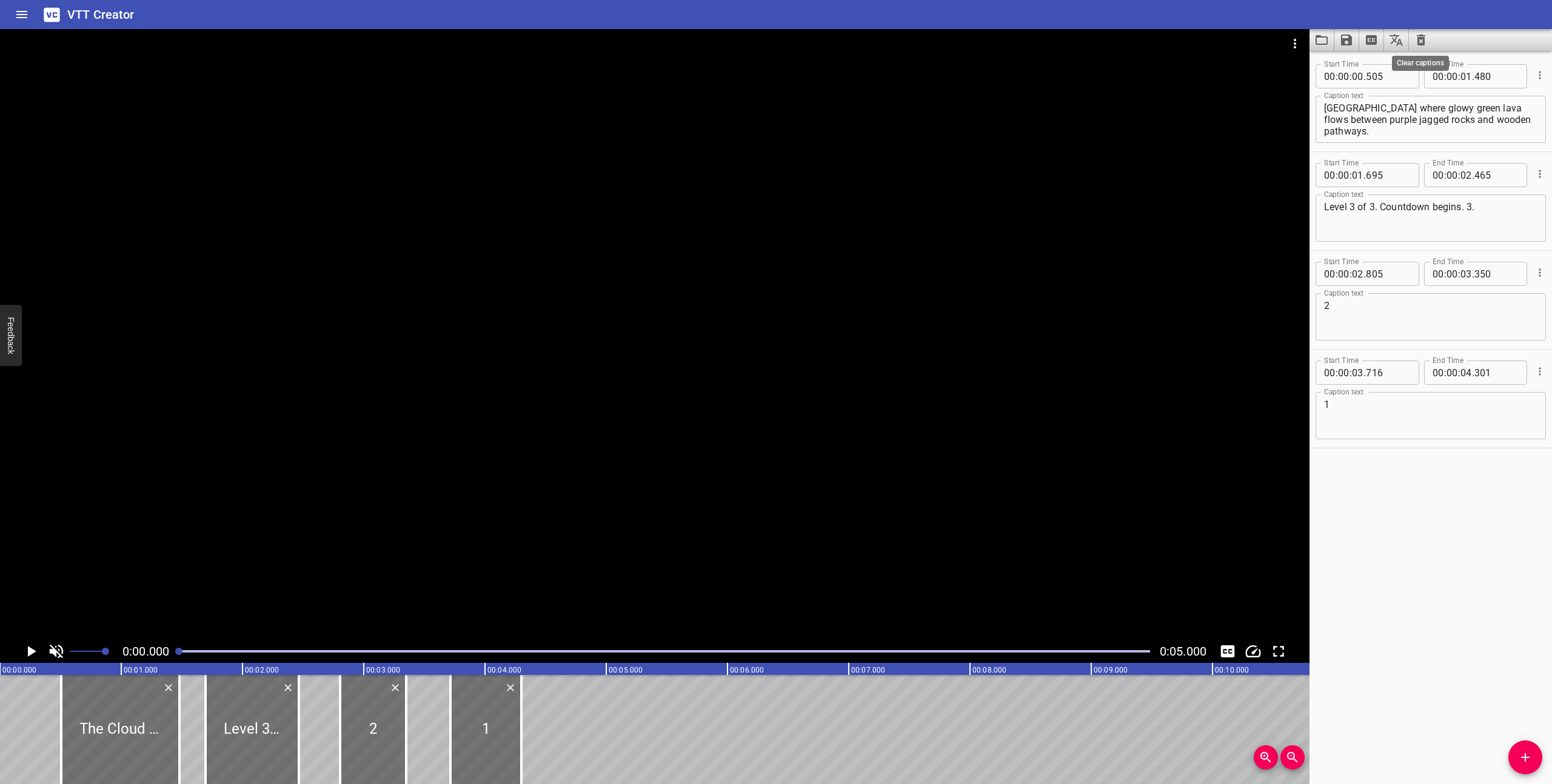
click at [1421, 43] on icon "Clear captions" at bounding box center [1421, 40] width 9 height 11
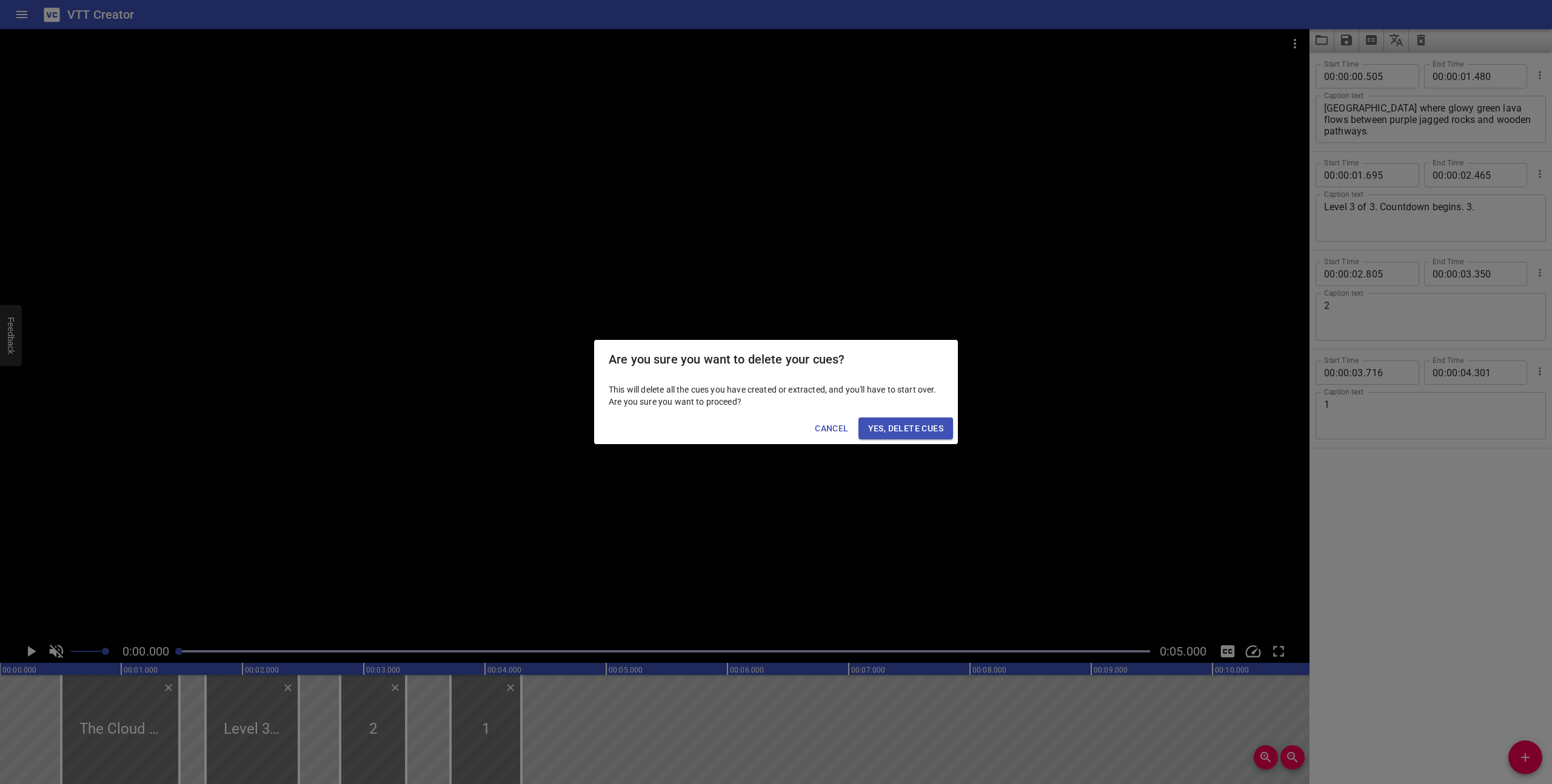
click at [938, 428] on span "Yes, Delete Cues" at bounding box center [905, 428] width 75 height 15
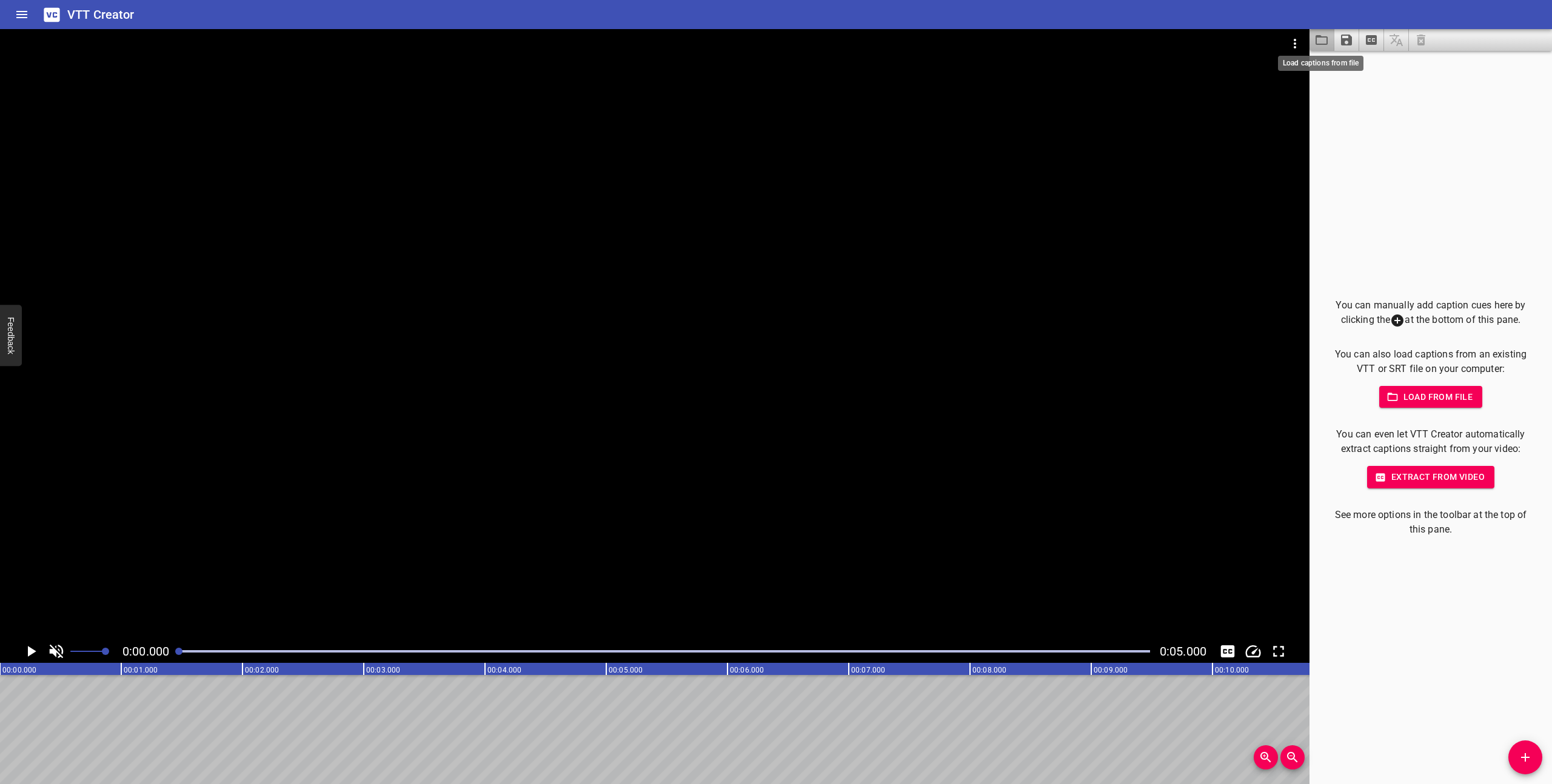
click at [1318, 44] on icon "Load captions from file" at bounding box center [1322, 40] width 12 height 10
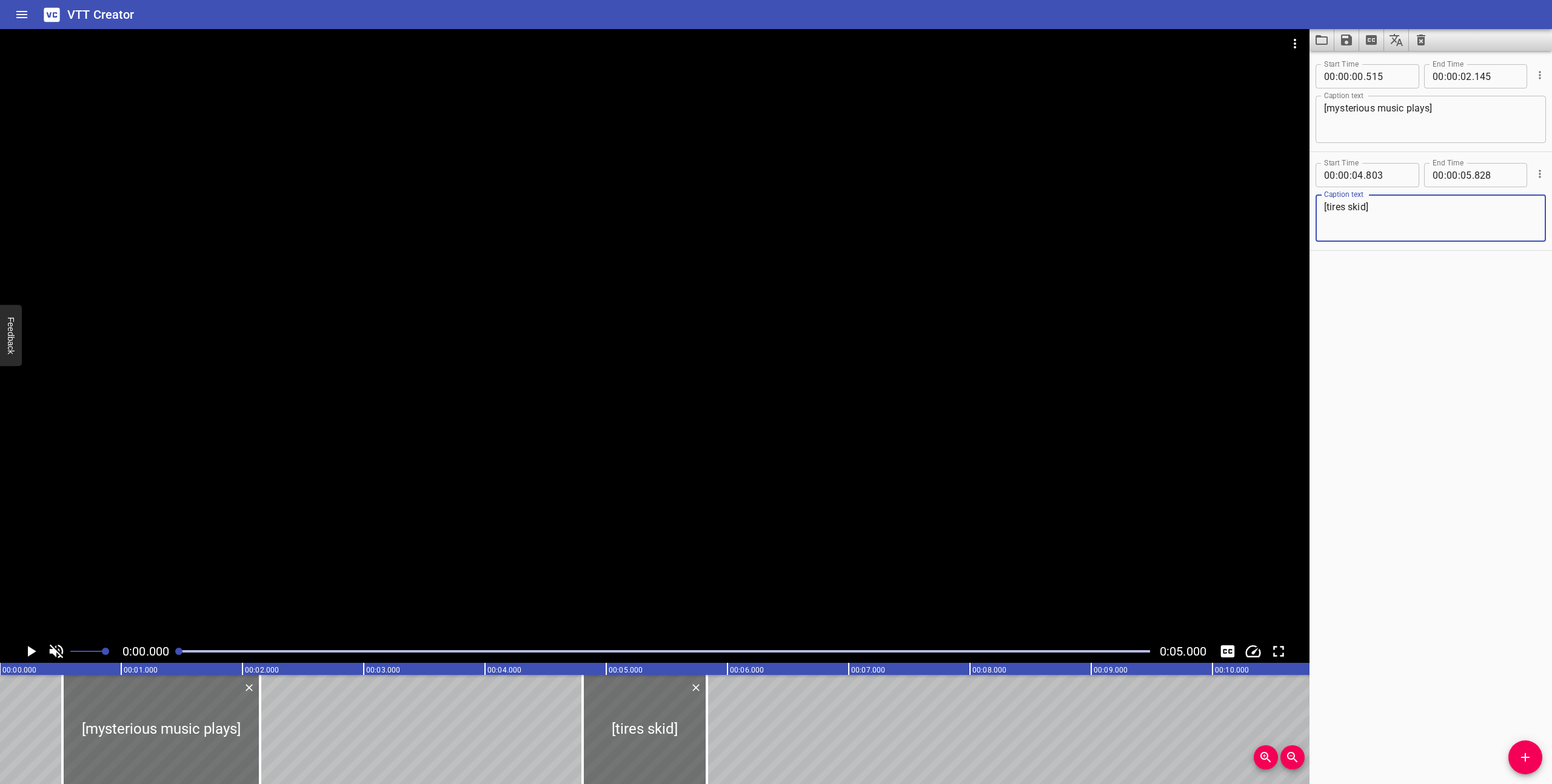
click at [51, 646] on icon "Toggle mute" at bounding box center [56, 651] width 14 height 14
click at [33, 648] on icon "Play/Pause" at bounding box center [30, 651] width 18 height 18
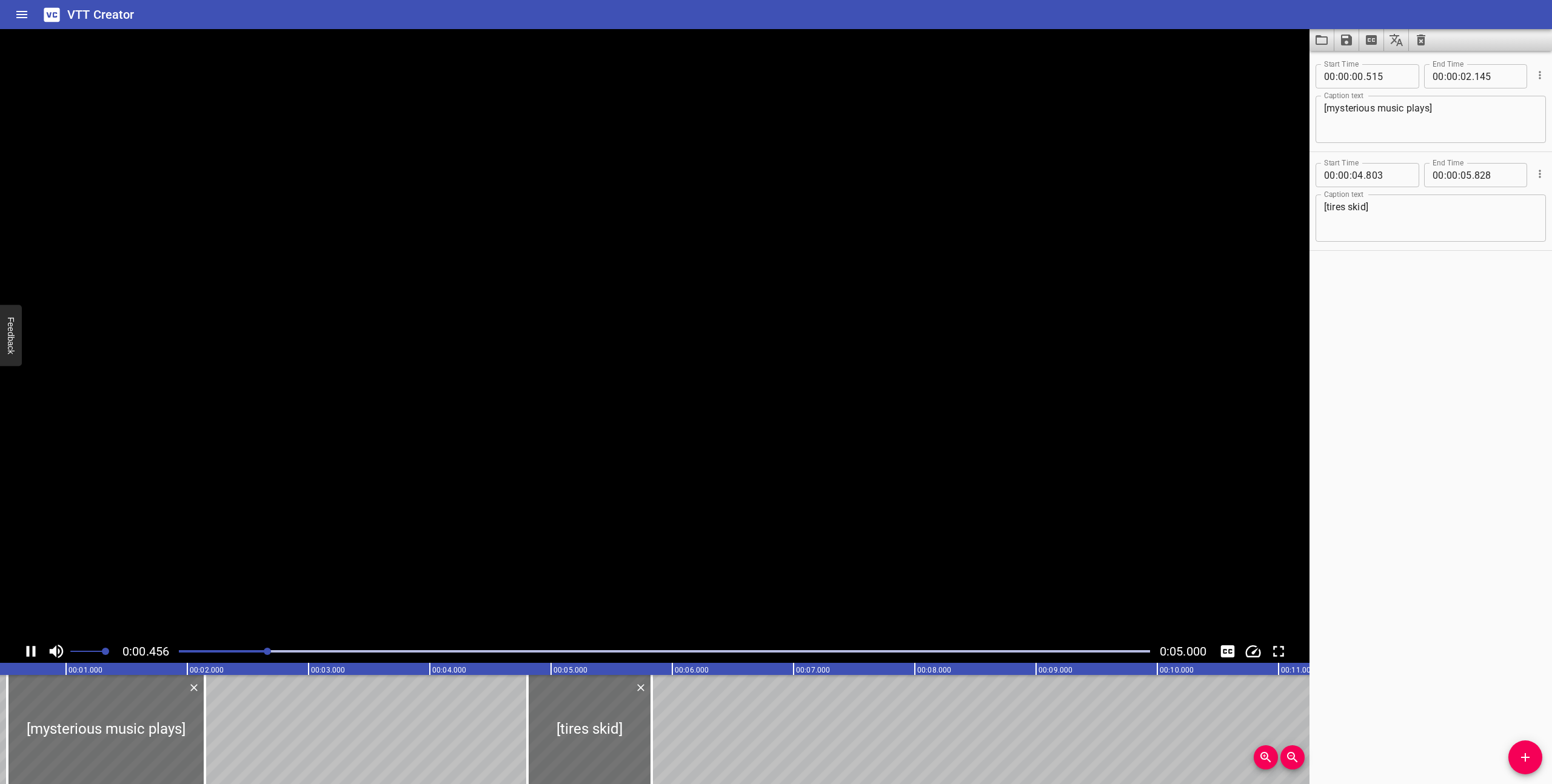
click at [33, 648] on icon "Play/Pause" at bounding box center [31, 651] width 9 height 11
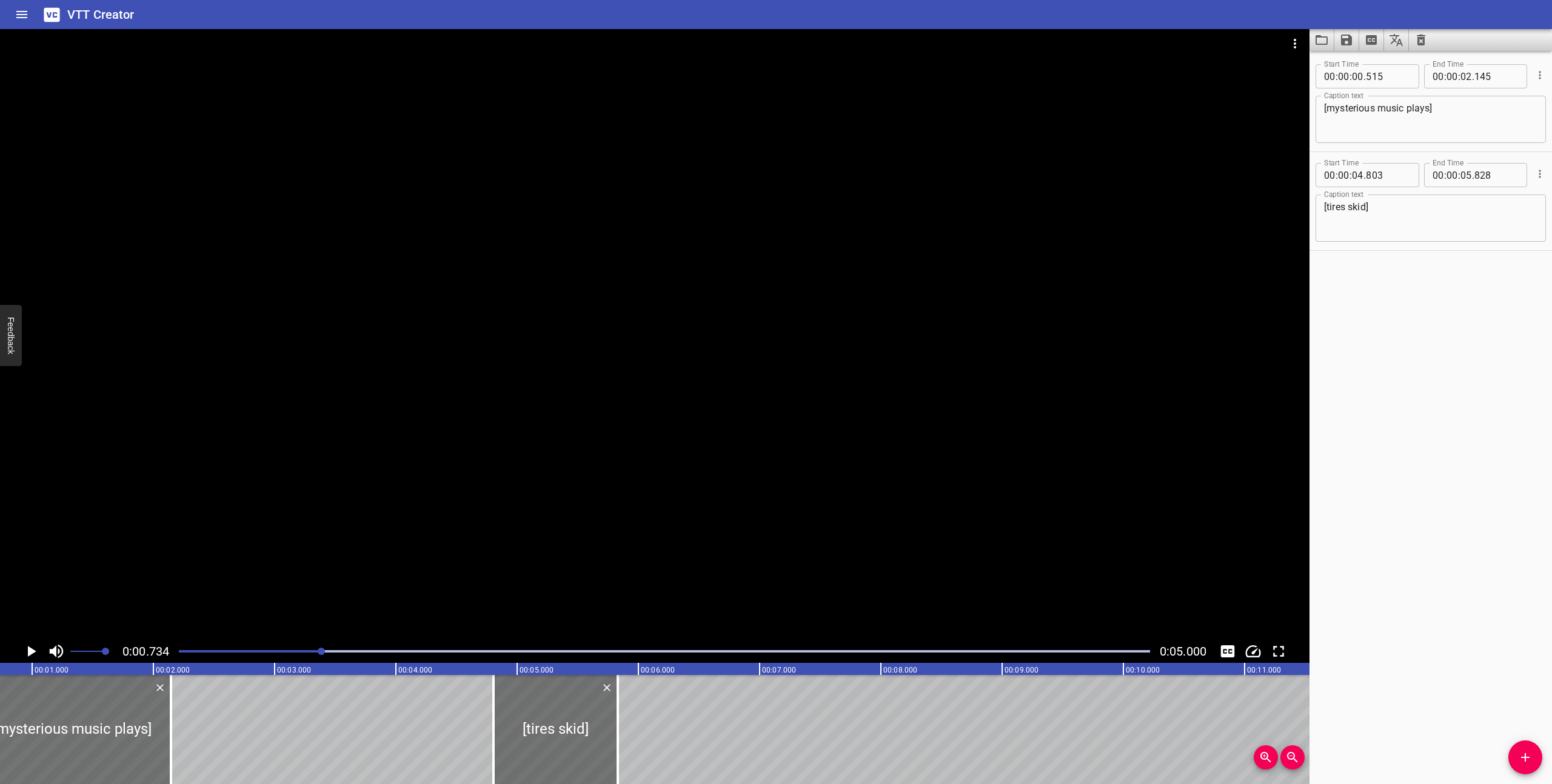
click at [33, 648] on icon "Play/Pause" at bounding box center [30, 651] width 18 height 18
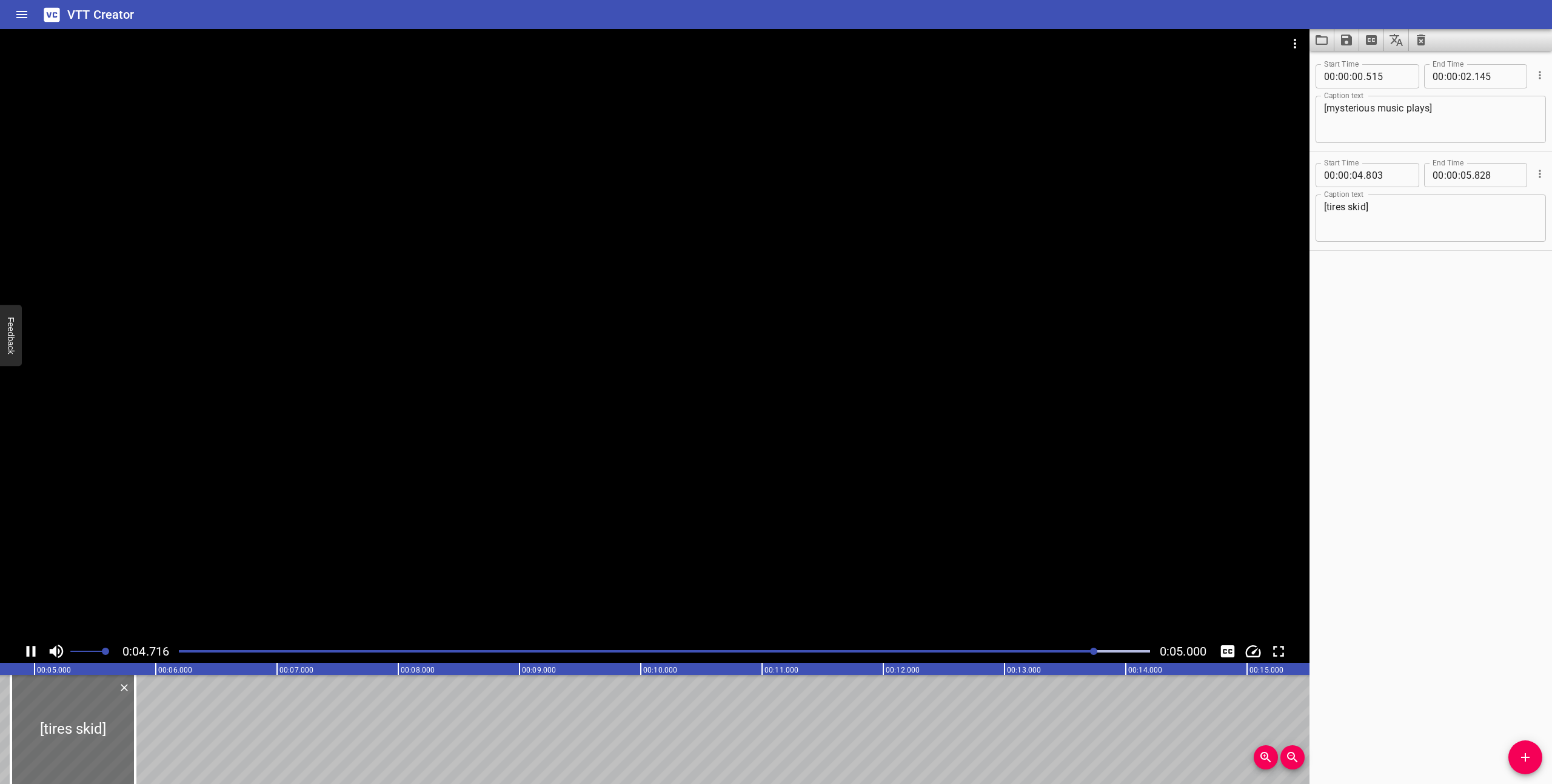
scroll to position [0, 606]
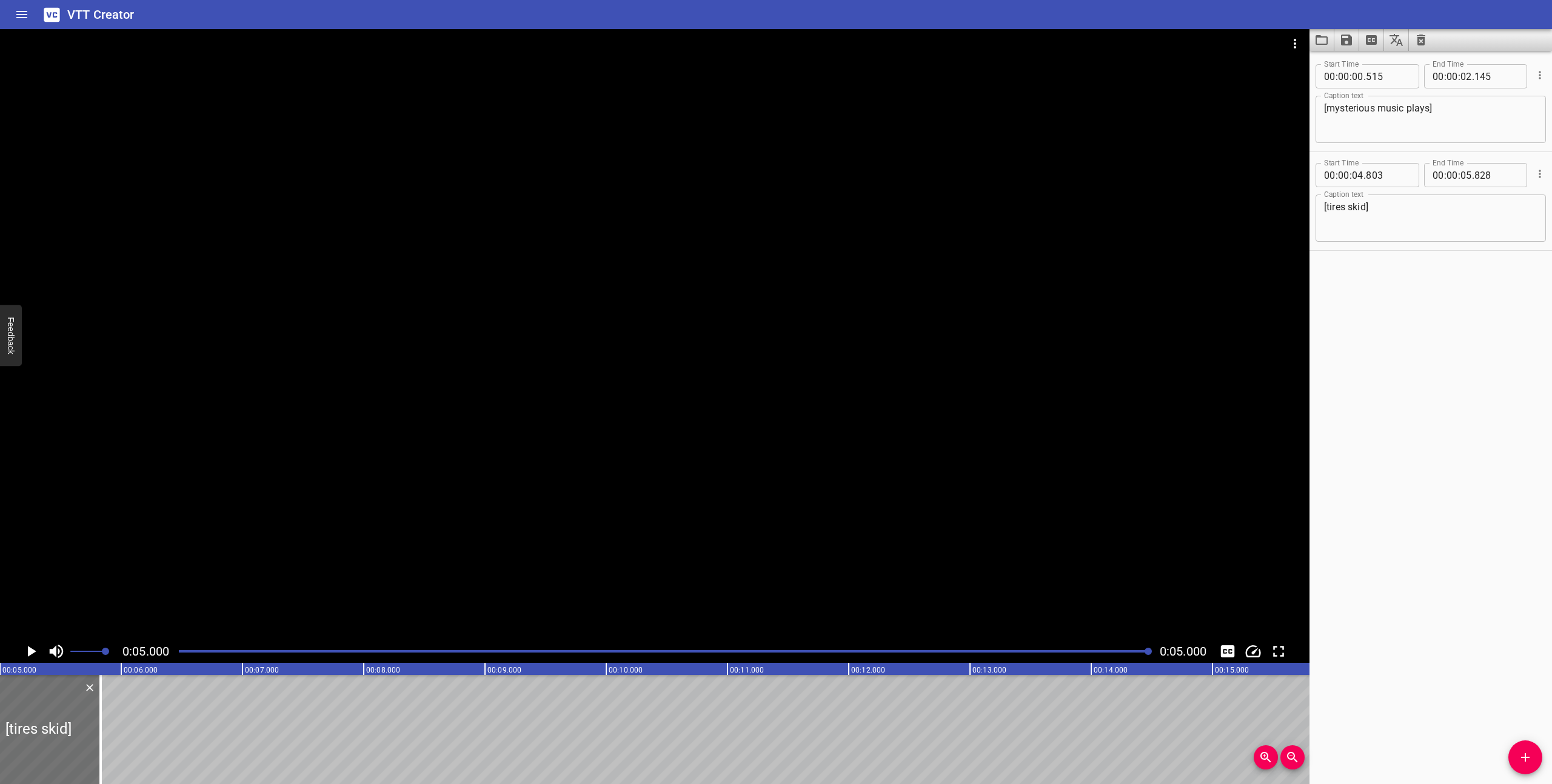
click at [177, 653] on div at bounding box center [665, 651] width 986 height 17
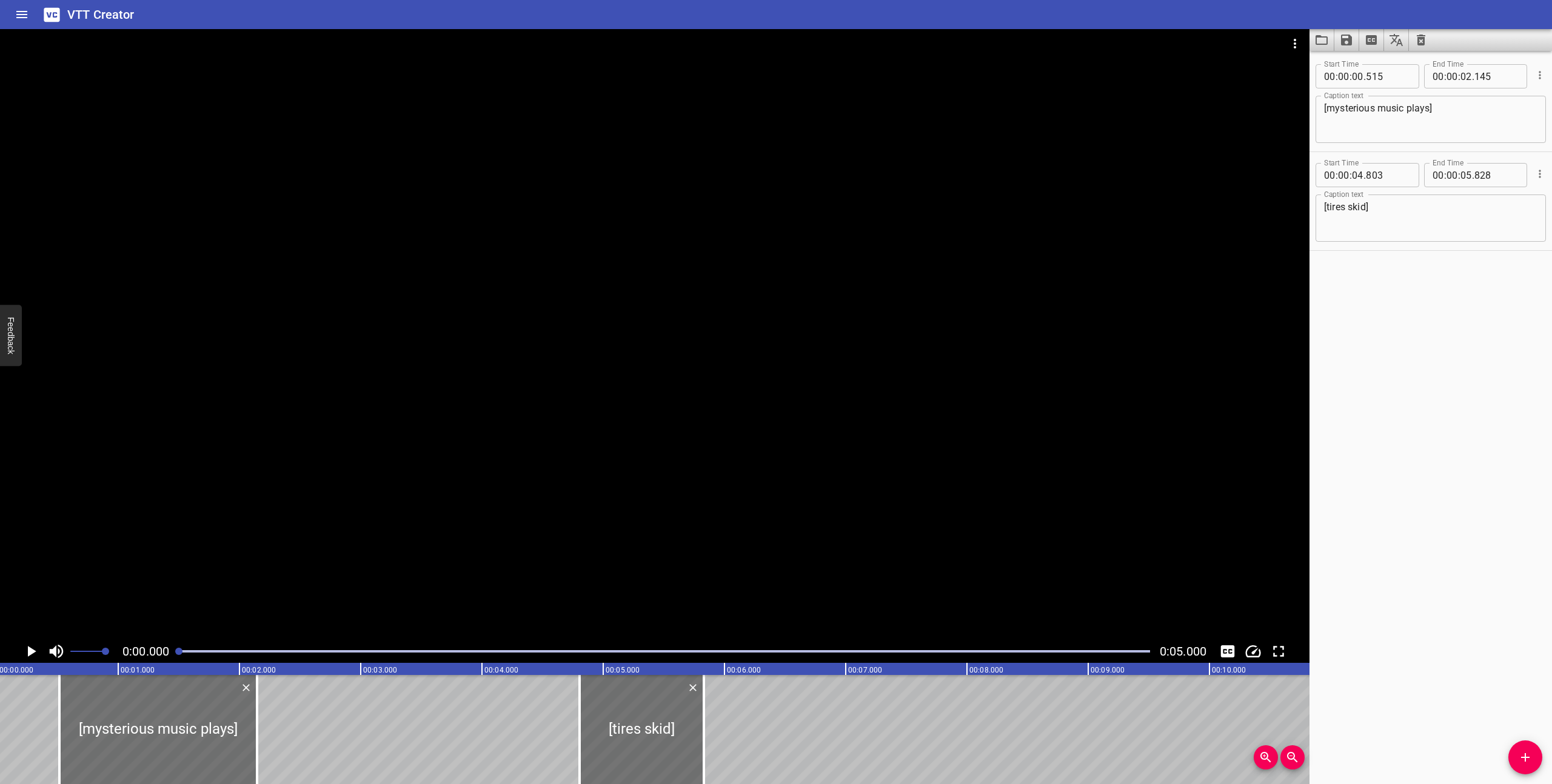
scroll to position [0, 0]
click at [32, 646] on icon "Play/Pause" at bounding box center [30, 651] width 18 height 18
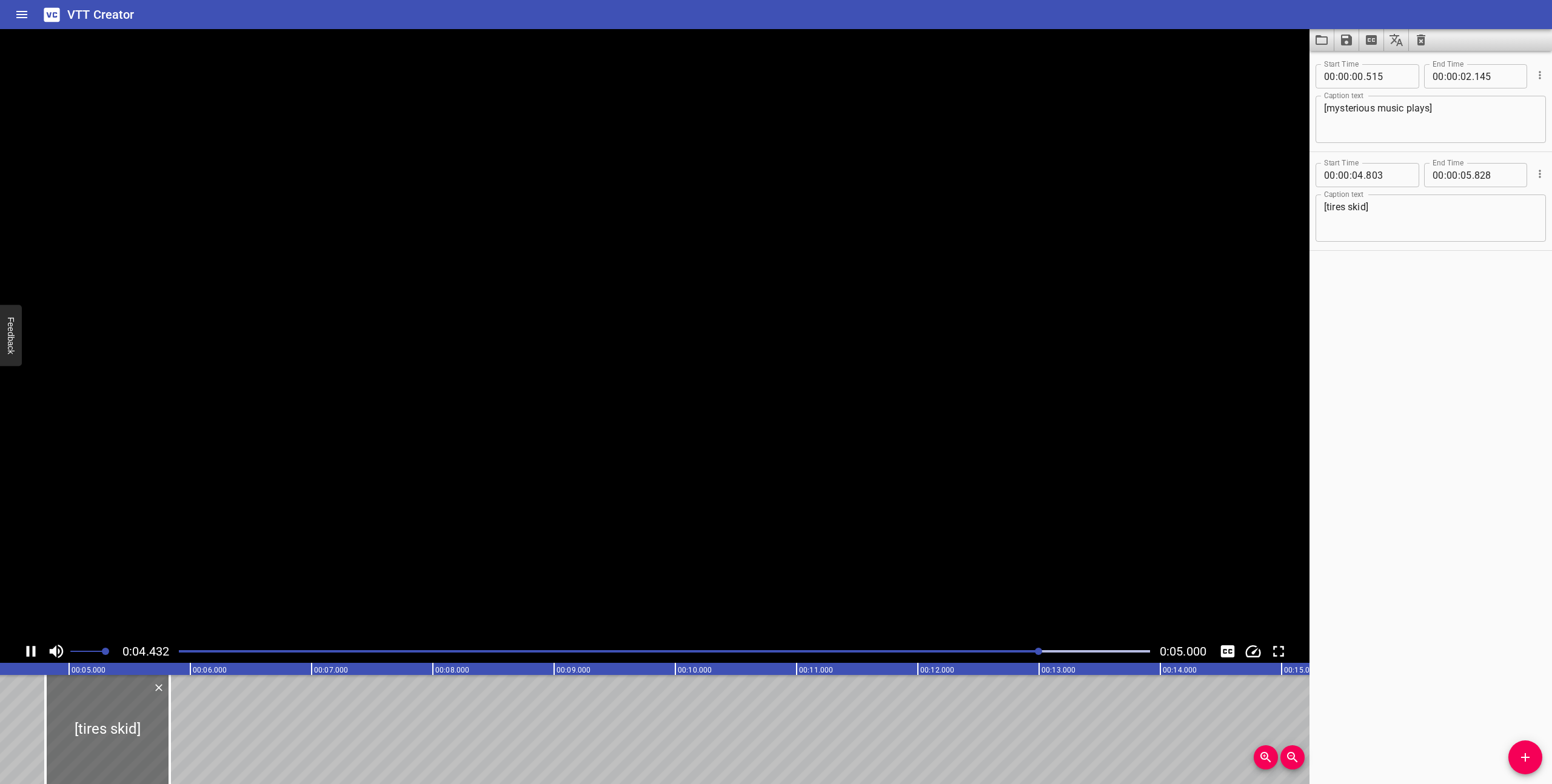
click at [32, 646] on icon "Play/Pause" at bounding box center [31, 651] width 9 height 11
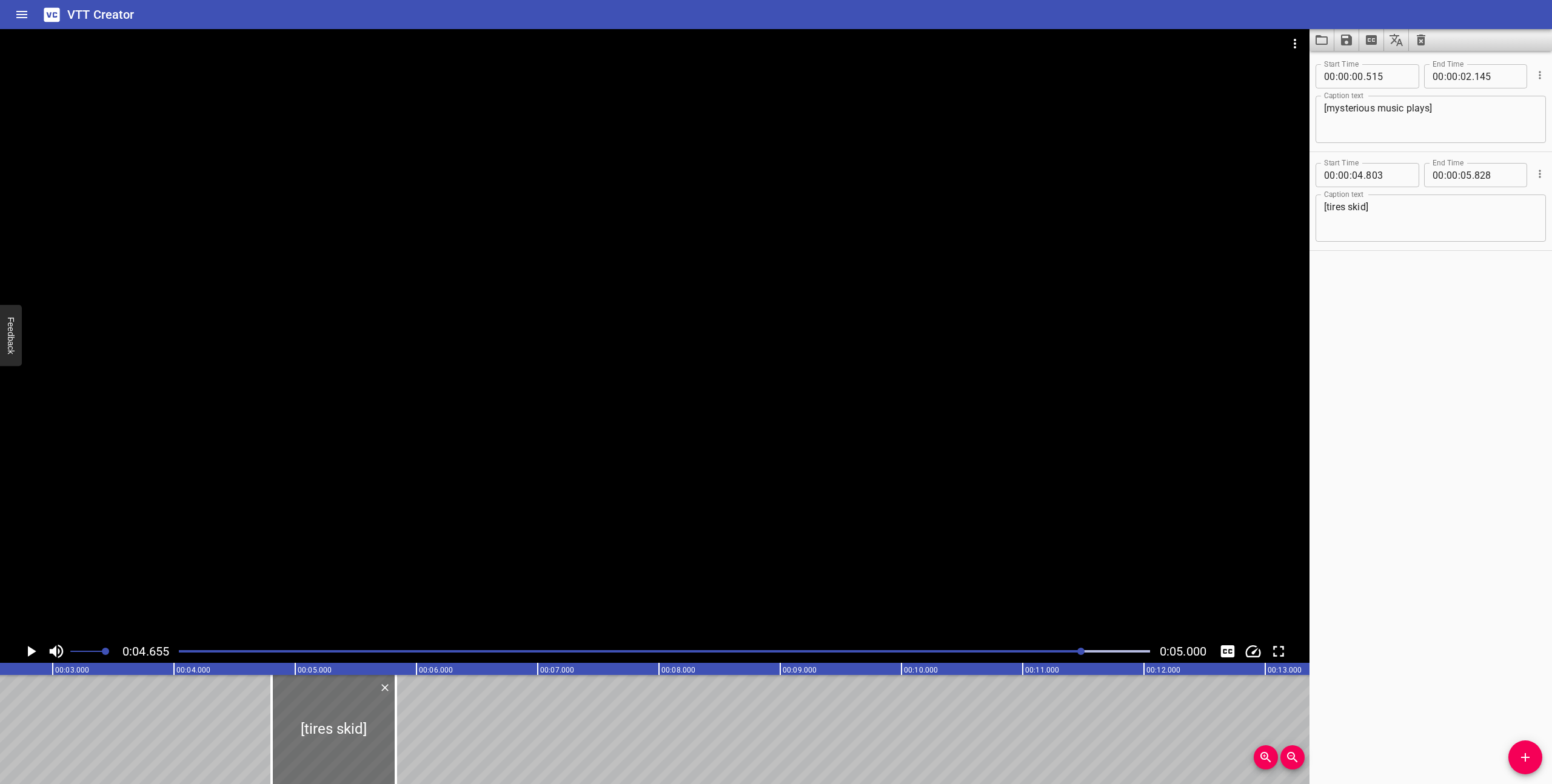
scroll to position [0, 159]
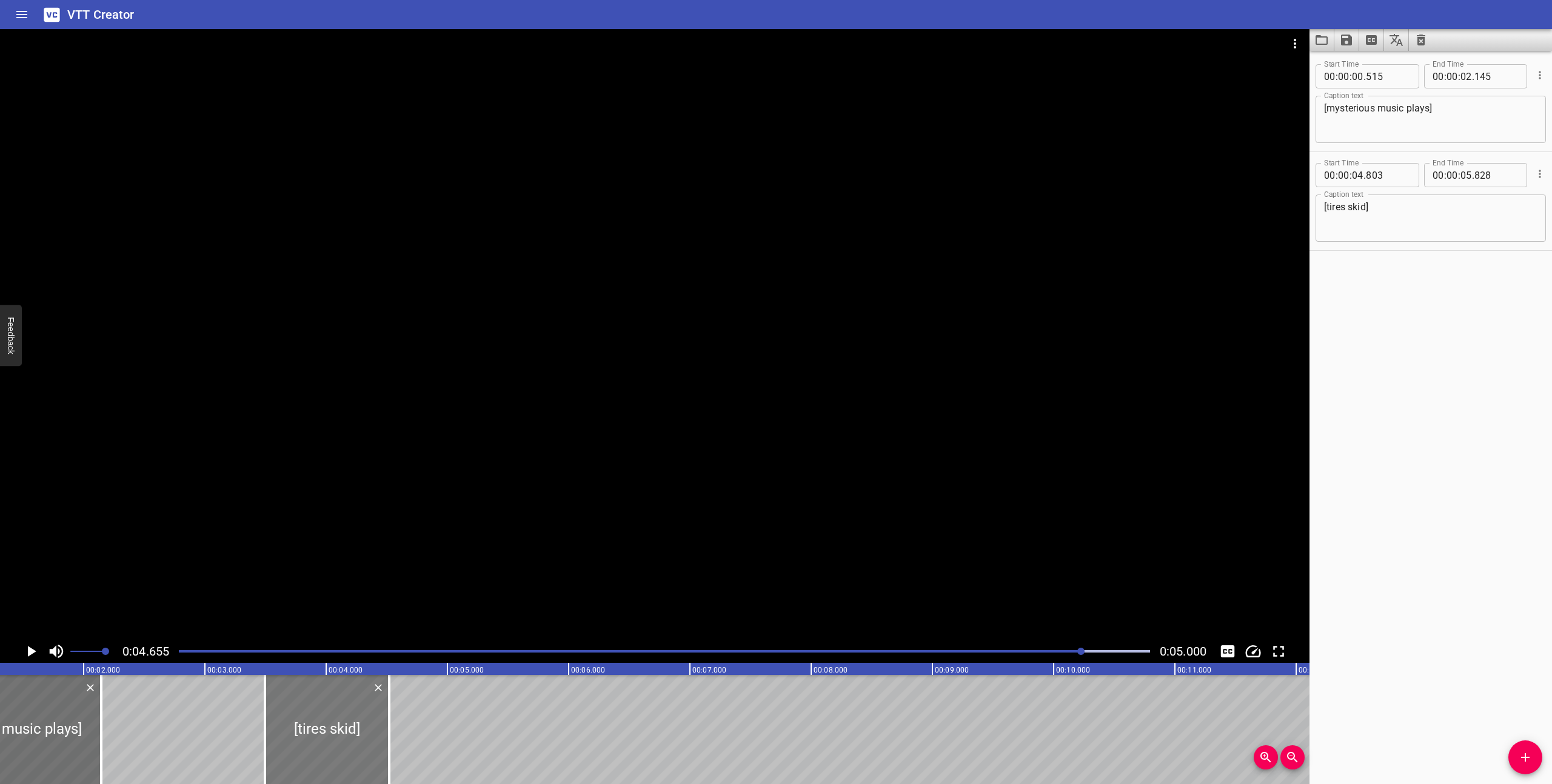
drag, startPoint x: 466, startPoint y: 731, endPoint x: 307, endPoint y: 716, distance: 159.7
click at [307, 716] on div at bounding box center [327, 729] width 124 height 109
type input "03"
type input "493"
type input "04"
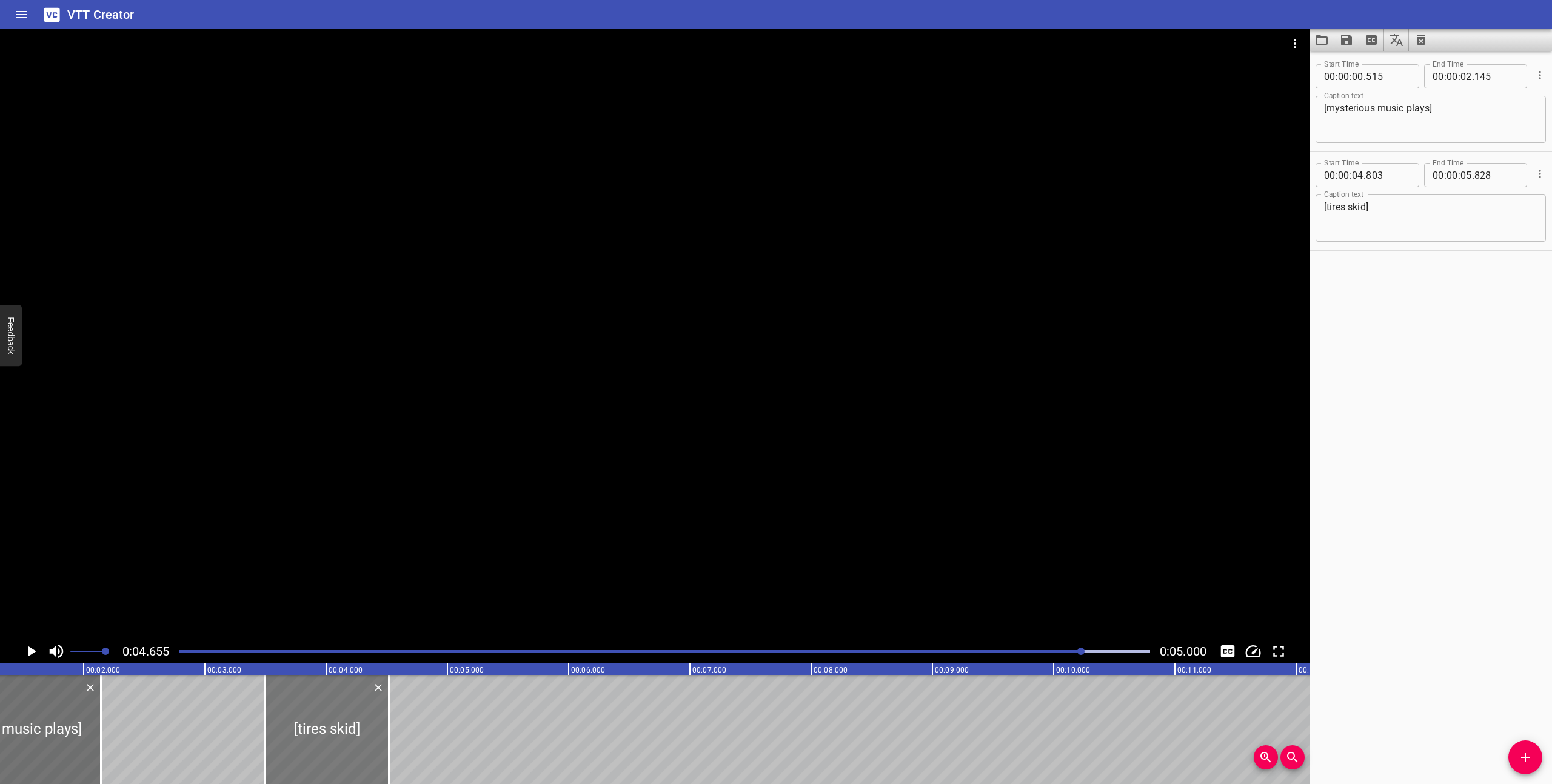
type input "518"
click at [179, 658] on div at bounding box center [665, 651] width 986 height 17
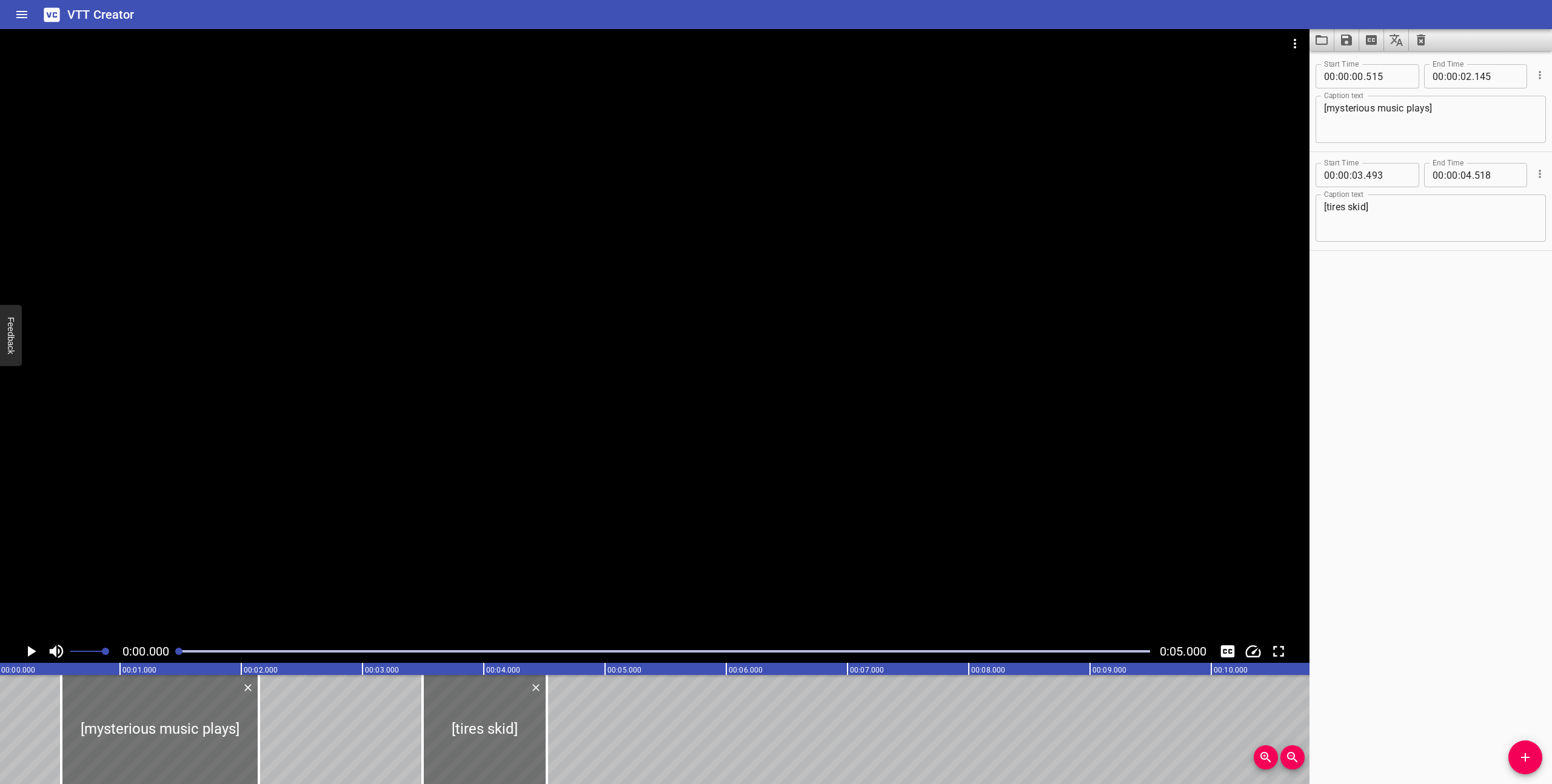
scroll to position [0, 0]
click at [32, 649] on icon "Play/Pause" at bounding box center [32, 651] width 9 height 11
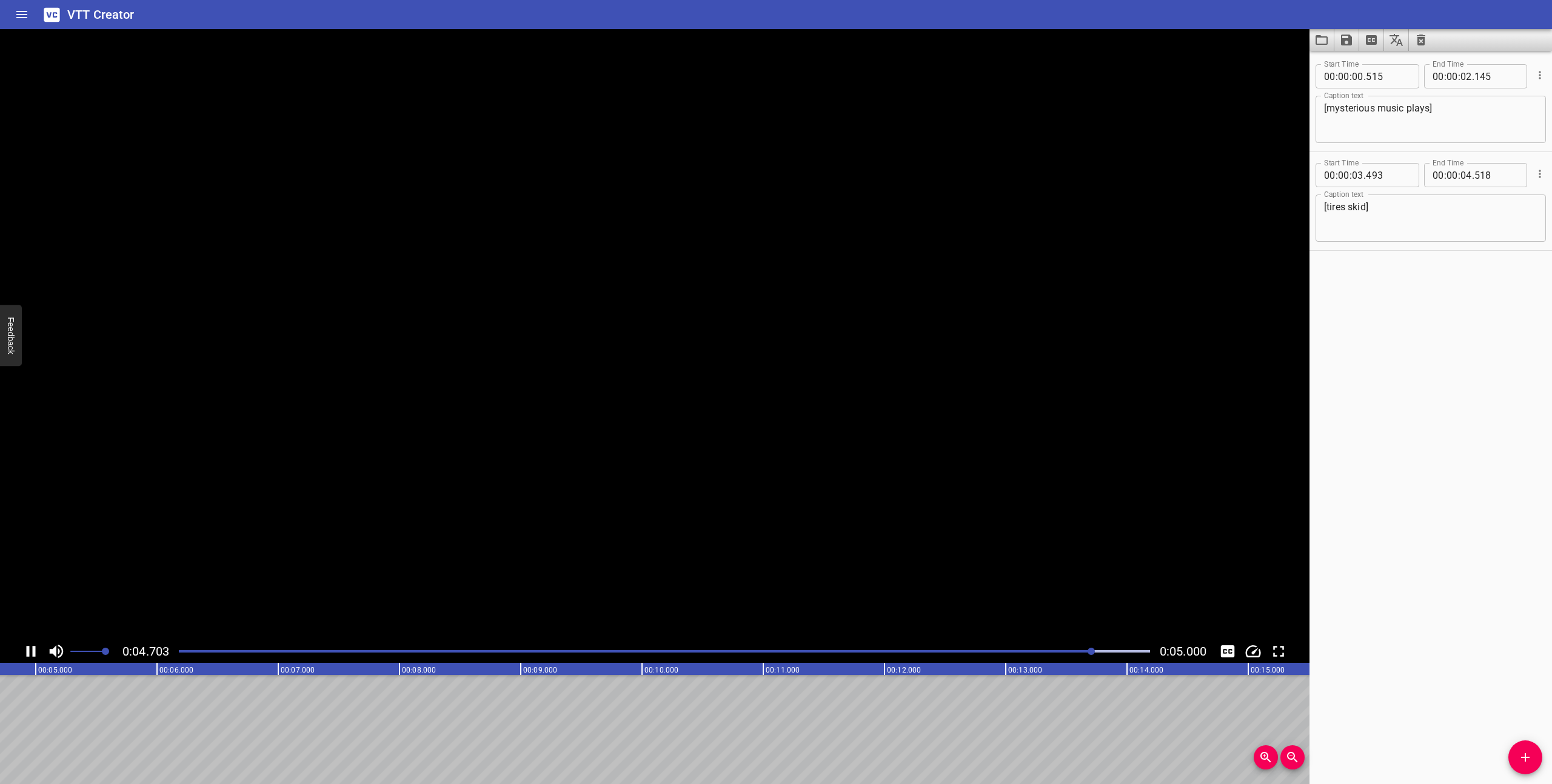
scroll to position [0, 606]
click at [1346, 43] on icon "Save captions to file" at bounding box center [1346, 40] width 14 height 14
click at [1359, 64] on li "Save to VTT file" at bounding box center [1379, 66] width 89 height 22
click at [1241, 170] on div at bounding box center [655, 335] width 1310 height 611
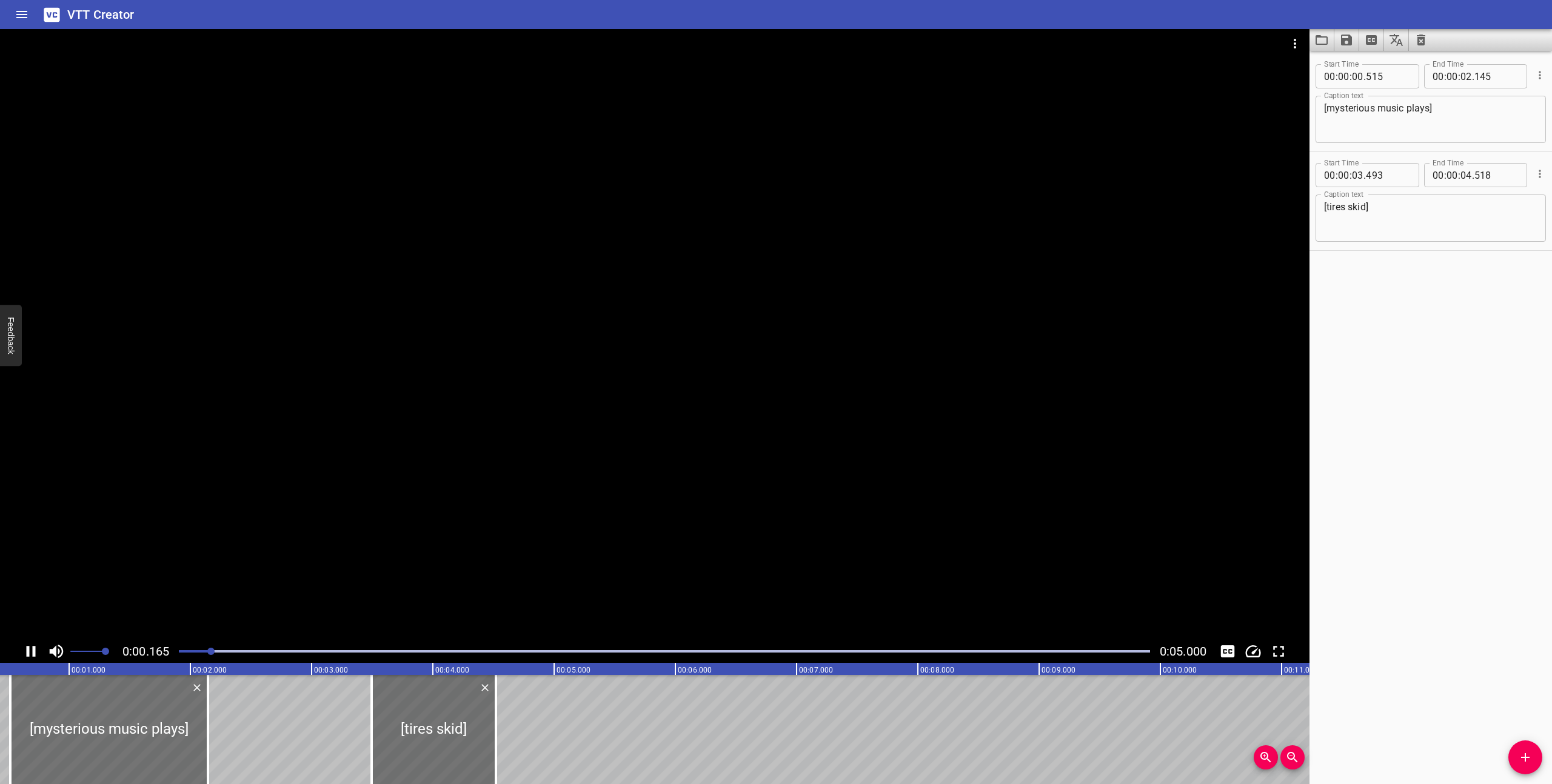
click at [1290, 48] on icon "Video Options" at bounding box center [1295, 43] width 14 height 14
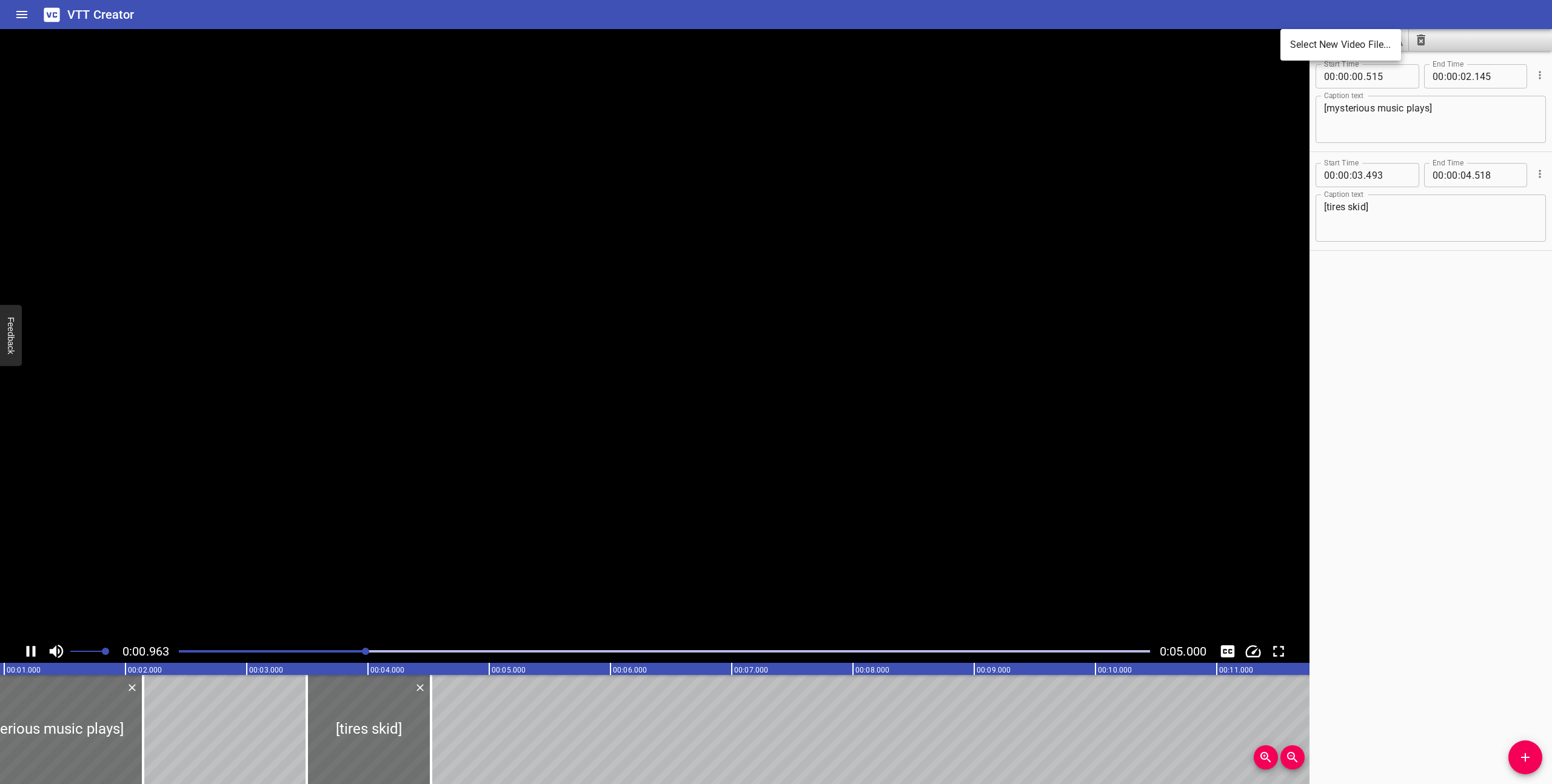
click at [1300, 46] on li "Select New Video File..." at bounding box center [1341, 45] width 121 height 22
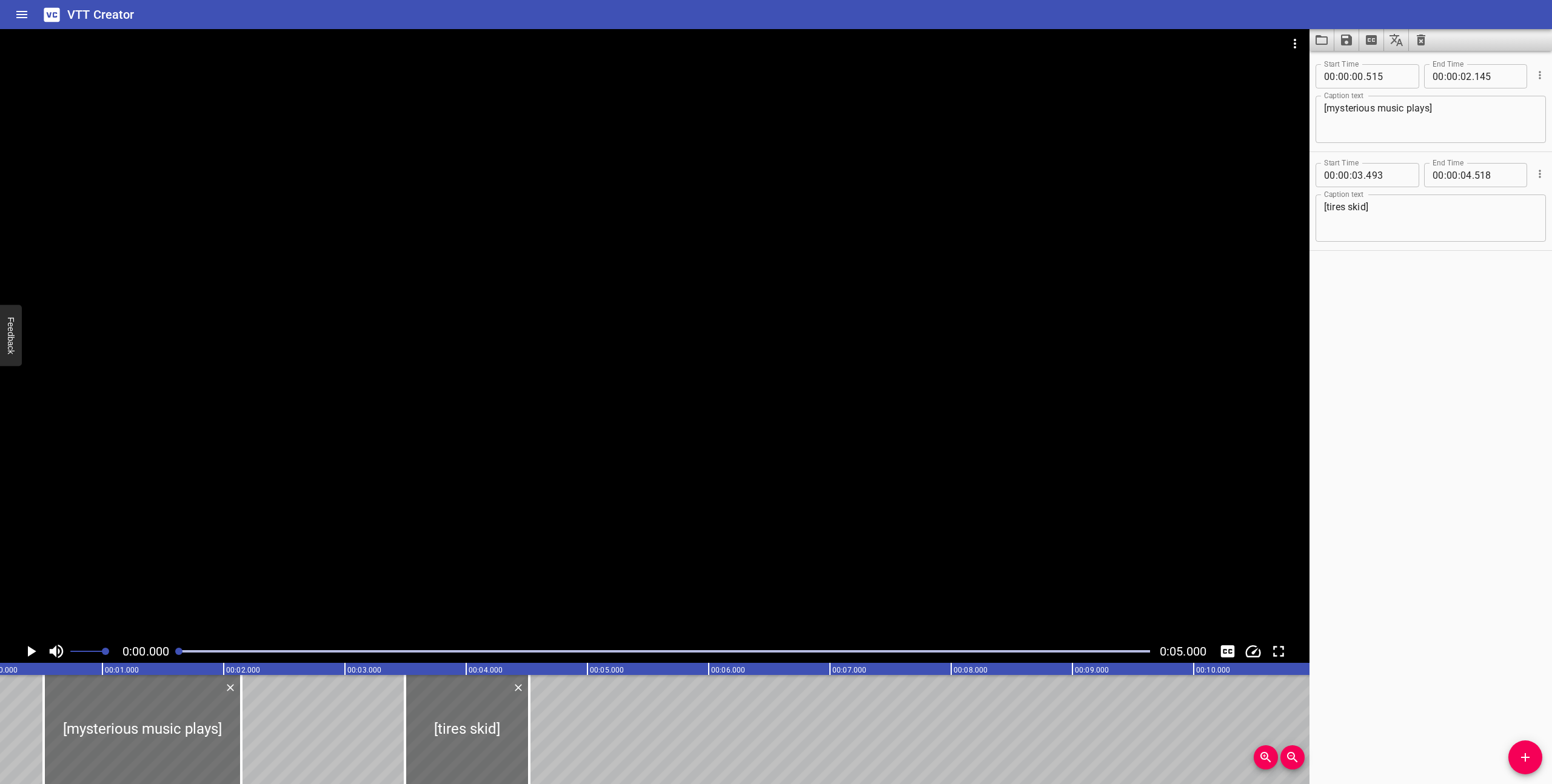
scroll to position [0, 0]
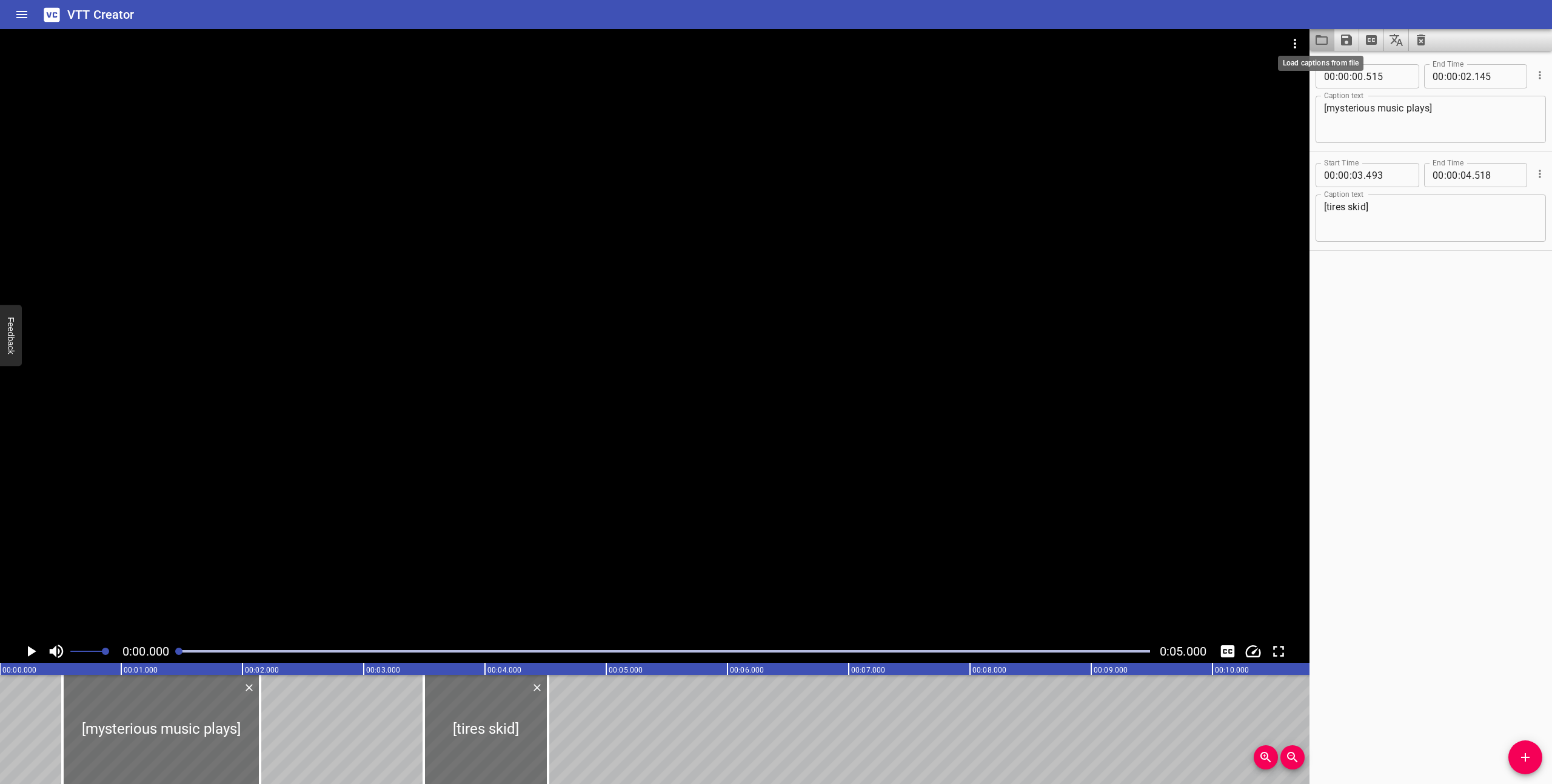
click at [1319, 41] on icon "Load captions from file" at bounding box center [1321, 40] width 14 height 14
click at [1398, 111] on textarea "[mysterious music plays]" at bounding box center [1430, 120] width 213 height 35
paste textarea "spooky music plays] [wolf howls]"
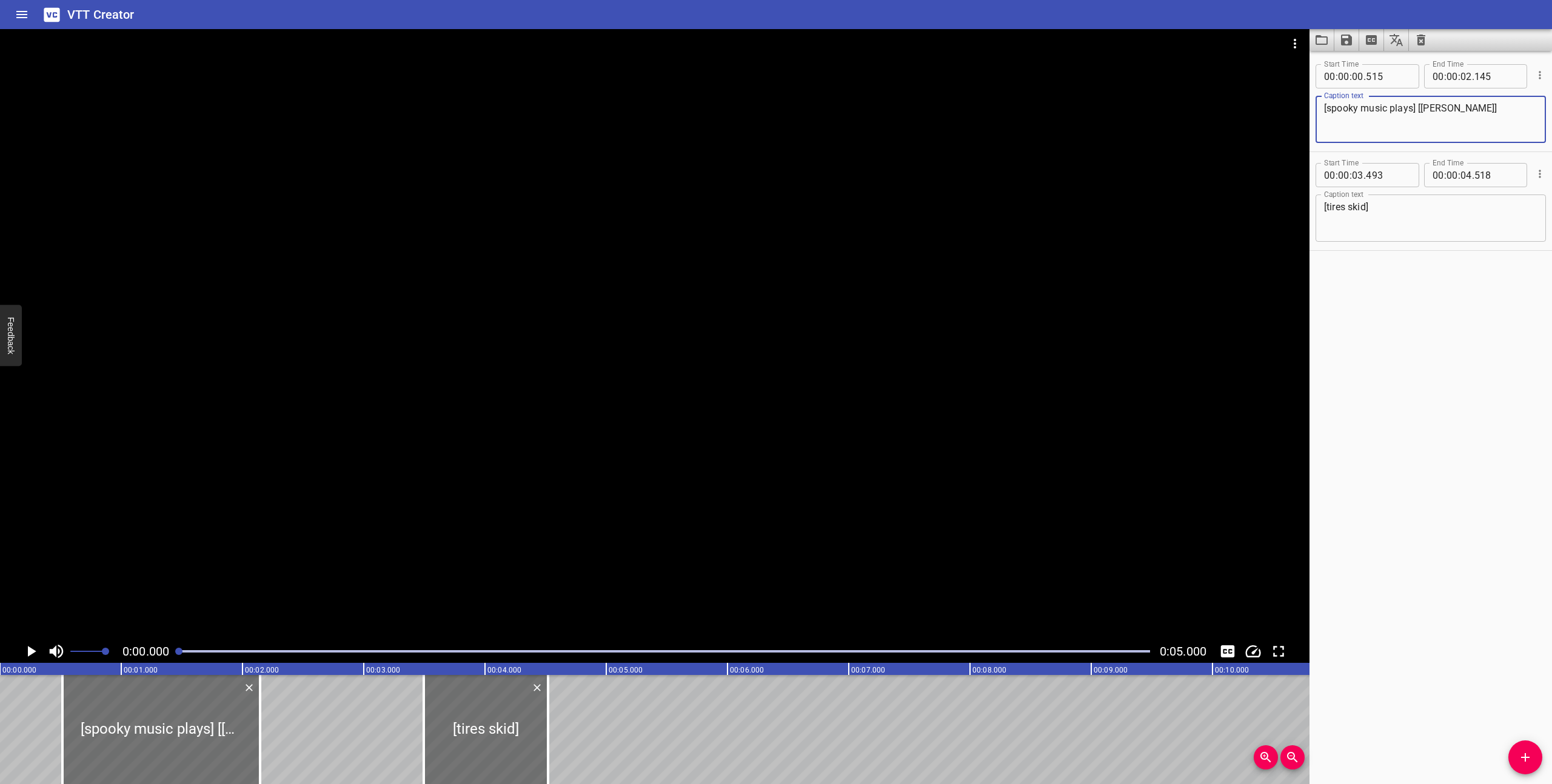
type textarea "[spooky music plays] [[PERSON_NAME]]"
click at [34, 647] on icon "Play/Pause" at bounding box center [30, 651] width 18 height 18
click at [177, 651] on div at bounding box center [665, 651] width 986 height 17
click at [31, 653] on icon "Play/Pause" at bounding box center [32, 651] width 9 height 11
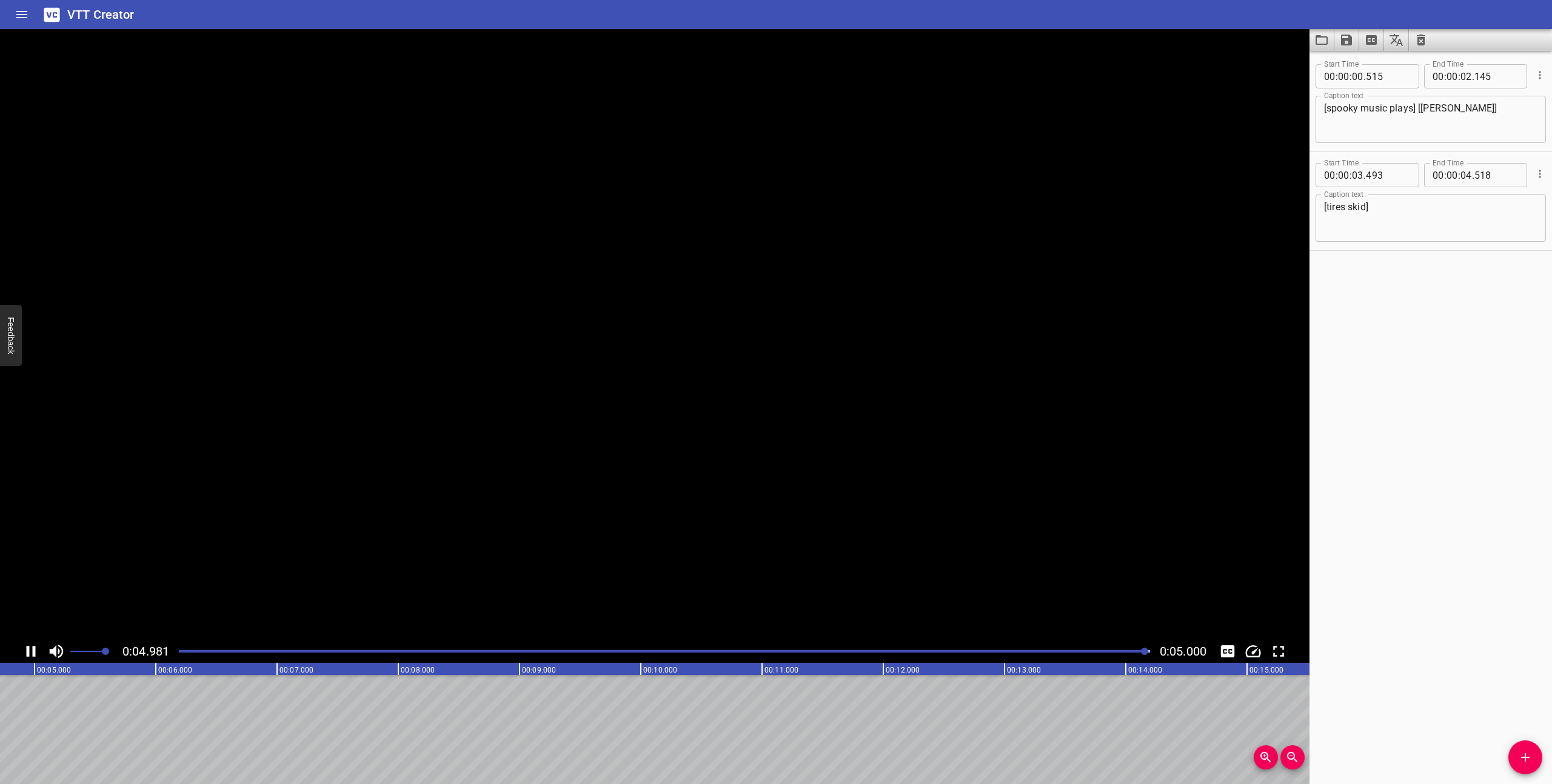
scroll to position [0, 606]
click at [1347, 43] on icon "Save captions to file" at bounding box center [1346, 40] width 14 height 14
click at [1358, 60] on li "Save to VTT file" at bounding box center [1379, 66] width 89 height 22
click at [1297, 41] on icon "Video Options" at bounding box center [1295, 43] width 14 height 14
click at [1297, 41] on li "Select New Video File..." at bounding box center [1341, 45] width 121 height 22
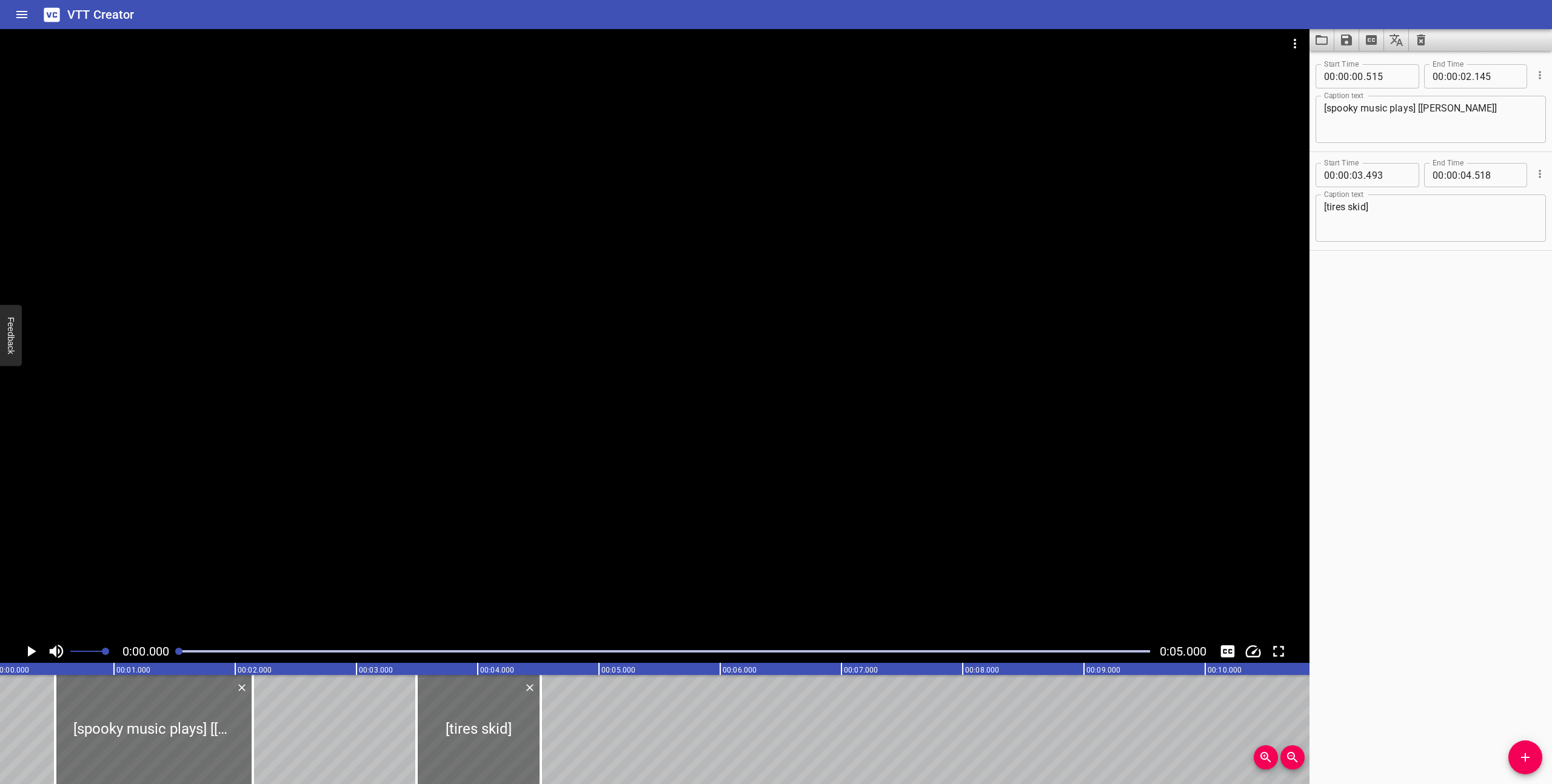
scroll to position [0, 0]
click at [30, 651] on icon "Play/Pause" at bounding box center [32, 651] width 9 height 11
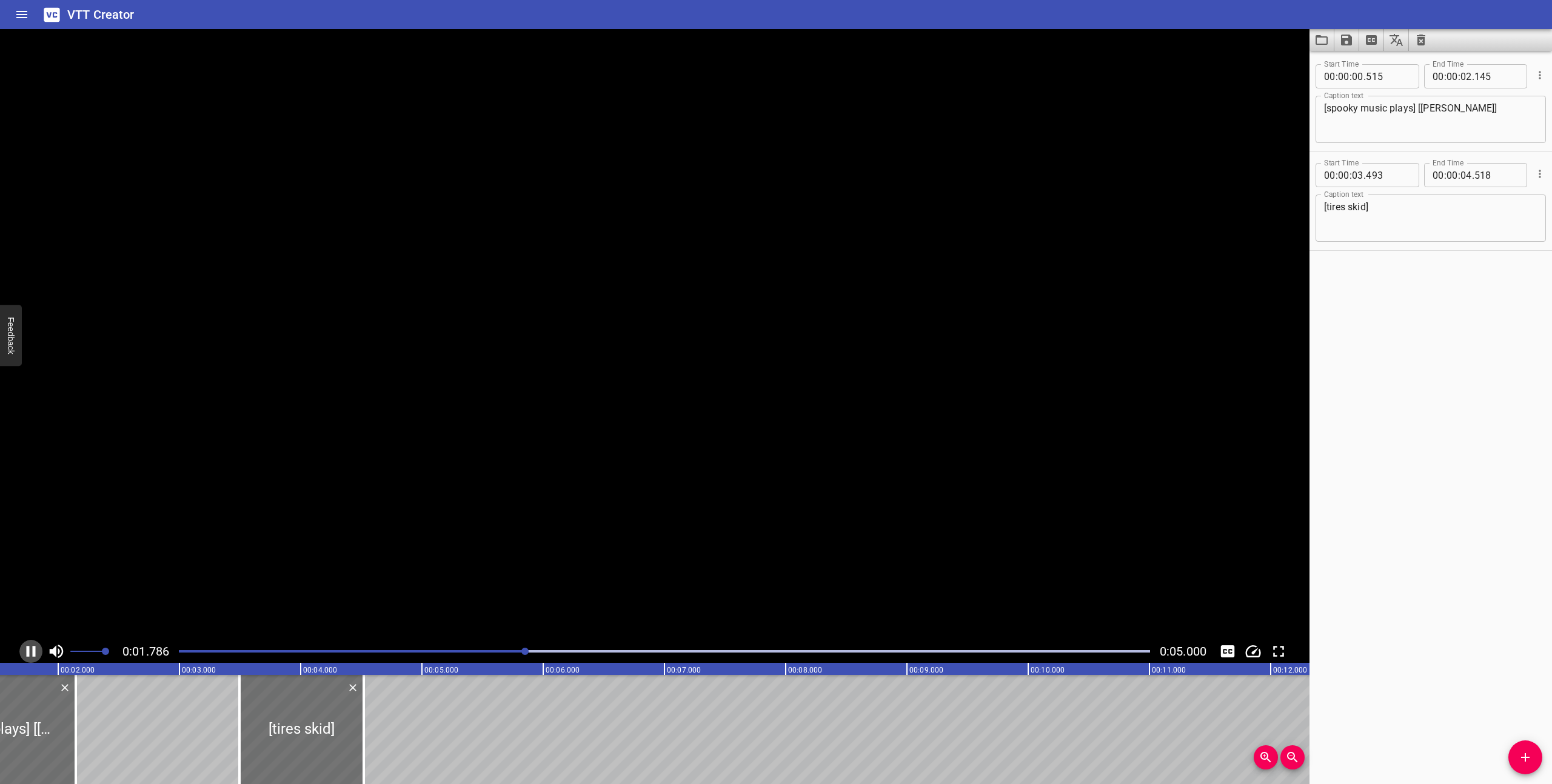
click at [30, 651] on icon "Play/Pause" at bounding box center [30, 651] width 18 height 18
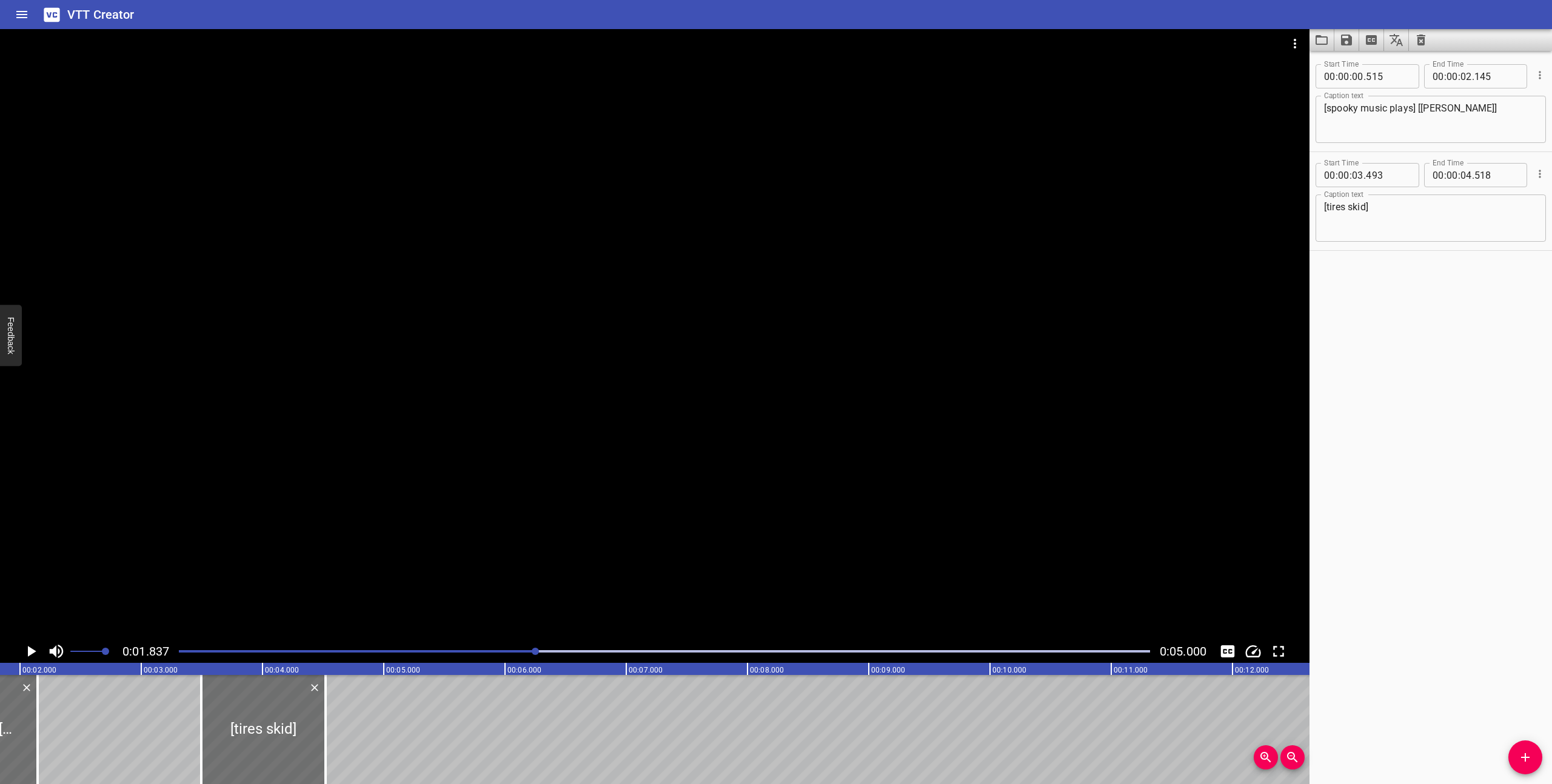
click at [1391, 122] on textarea "[spooky music plays] [[PERSON_NAME]]" at bounding box center [1430, 120] width 213 height 35
click at [1324, 38] on icon "Load captions from file" at bounding box center [1321, 40] width 14 height 14
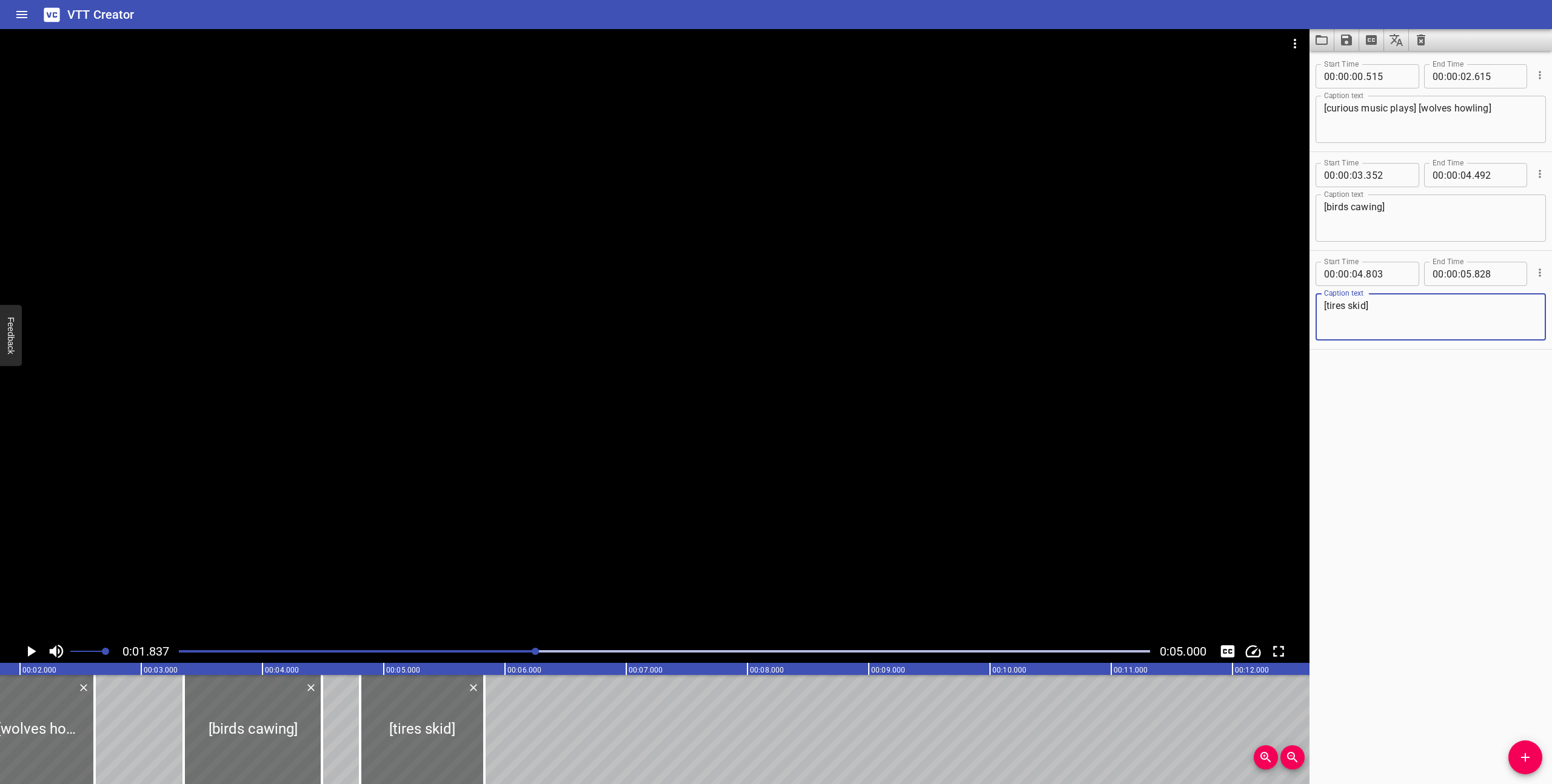
scroll to position [0, 0]
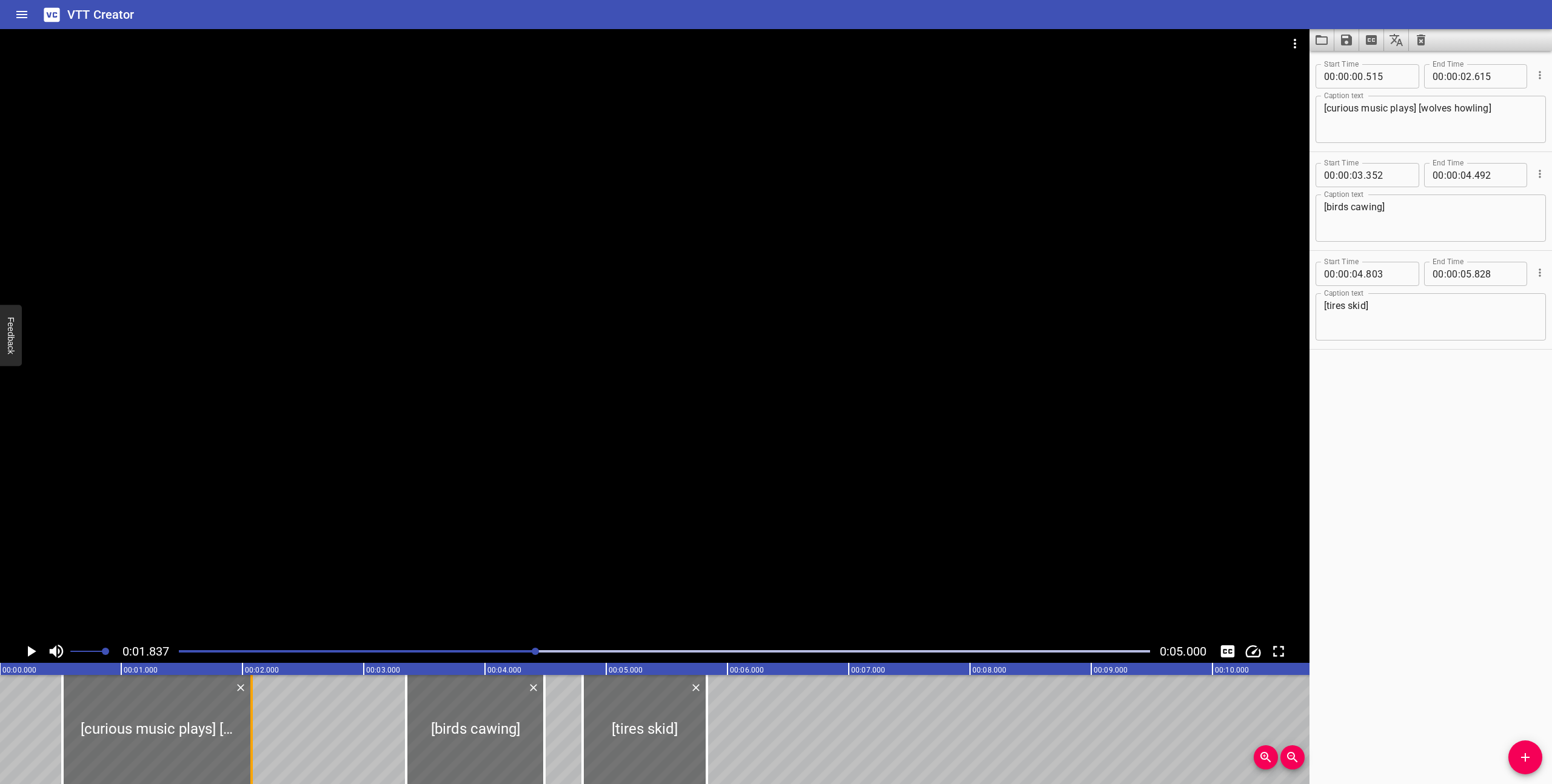
drag, startPoint x: 313, startPoint y: 749, endPoint x: 249, endPoint y: 740, distance: 64.6
click at [249, 740] on div at bounding box center [252, 729] width 12 height 109
type input "080"
click at [182, 652] on div "Play progress" at bounding box center [50, 651] width 971 height 2
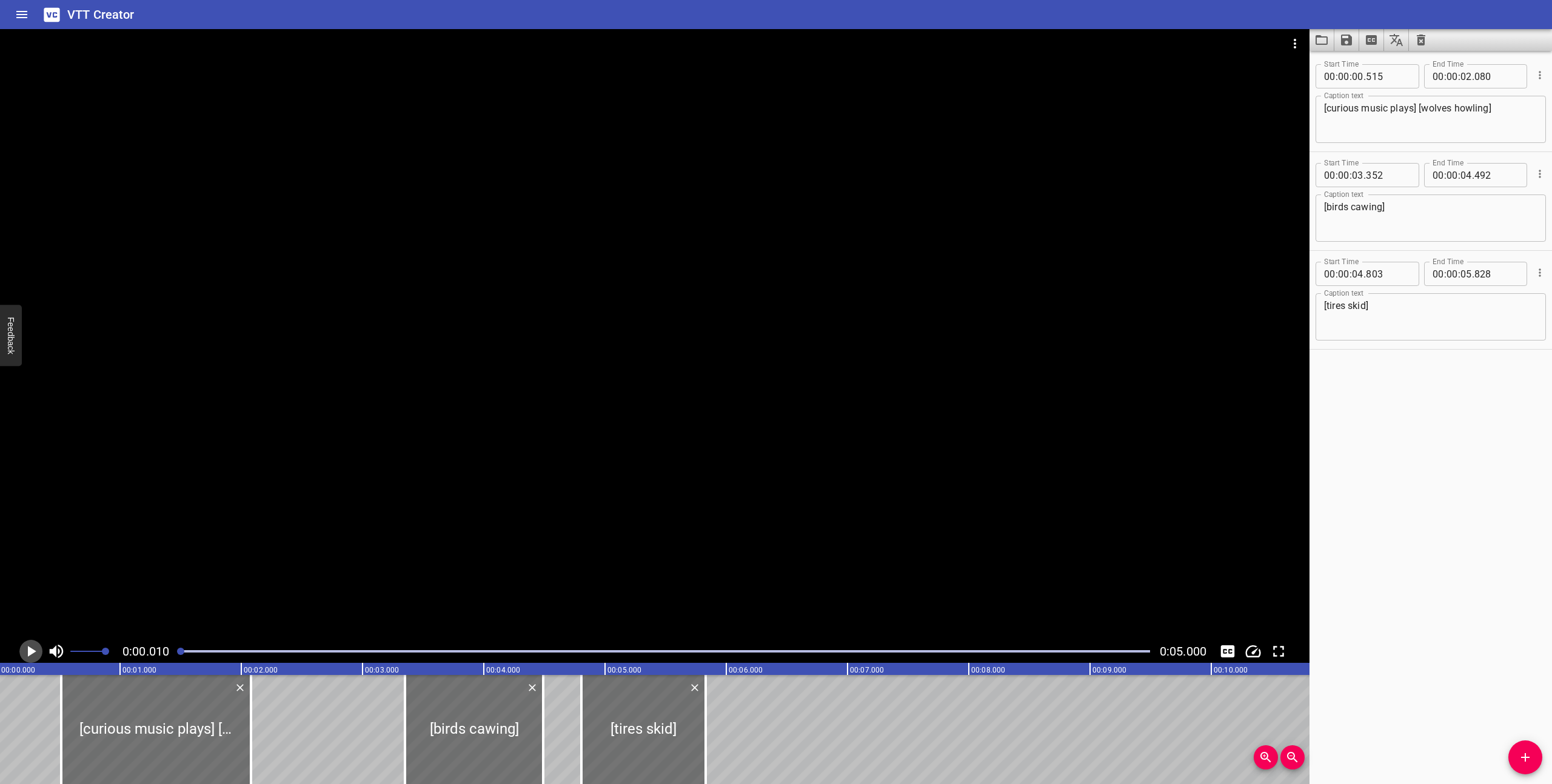
click at [25, 656] on icon "Play/Pause" at bounding box center [30, 651] width 18 height 18
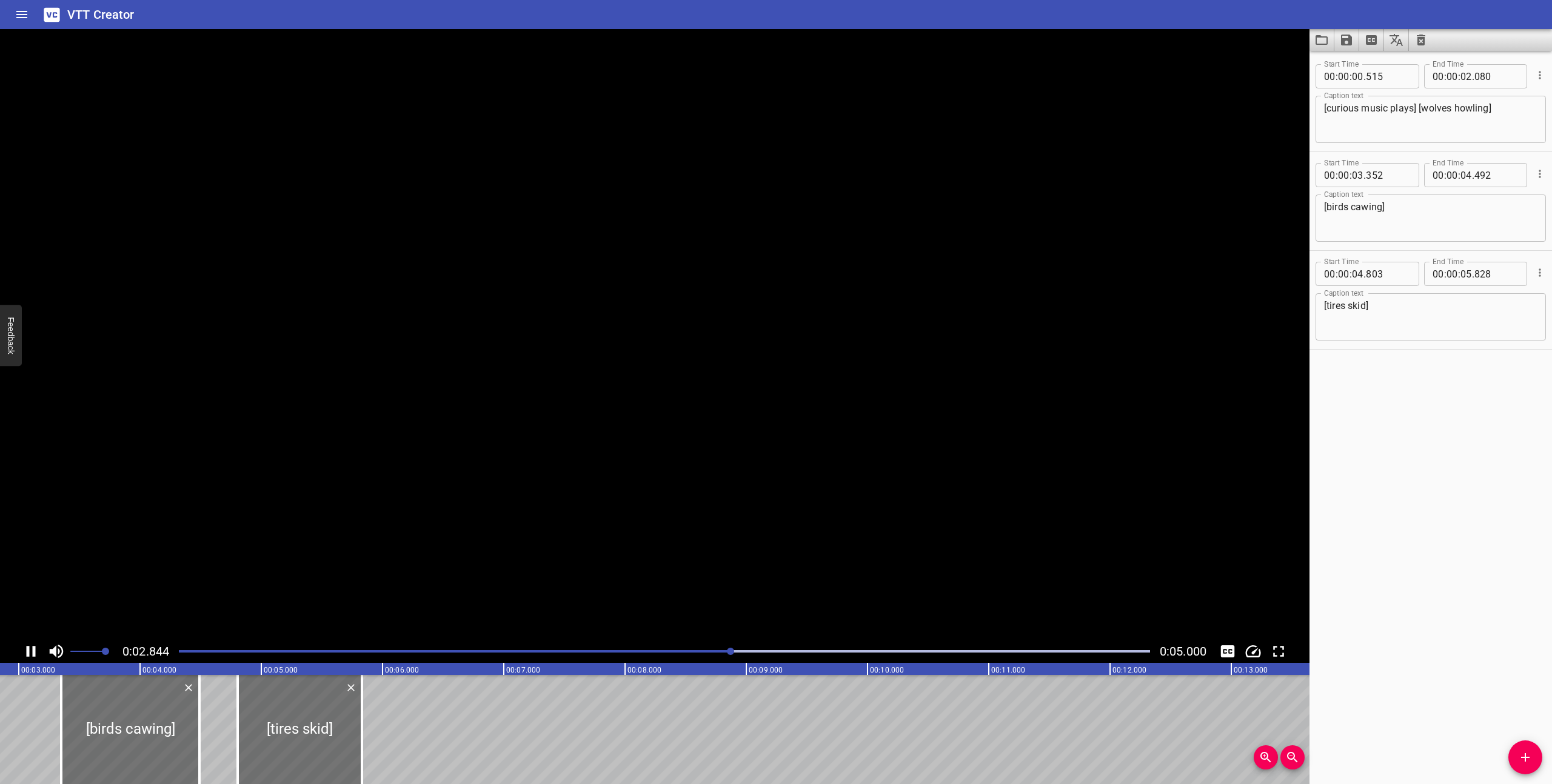
click at [25, 656] on icon "Play/Pause" at bounding box center [30, 651] width 18 height 18
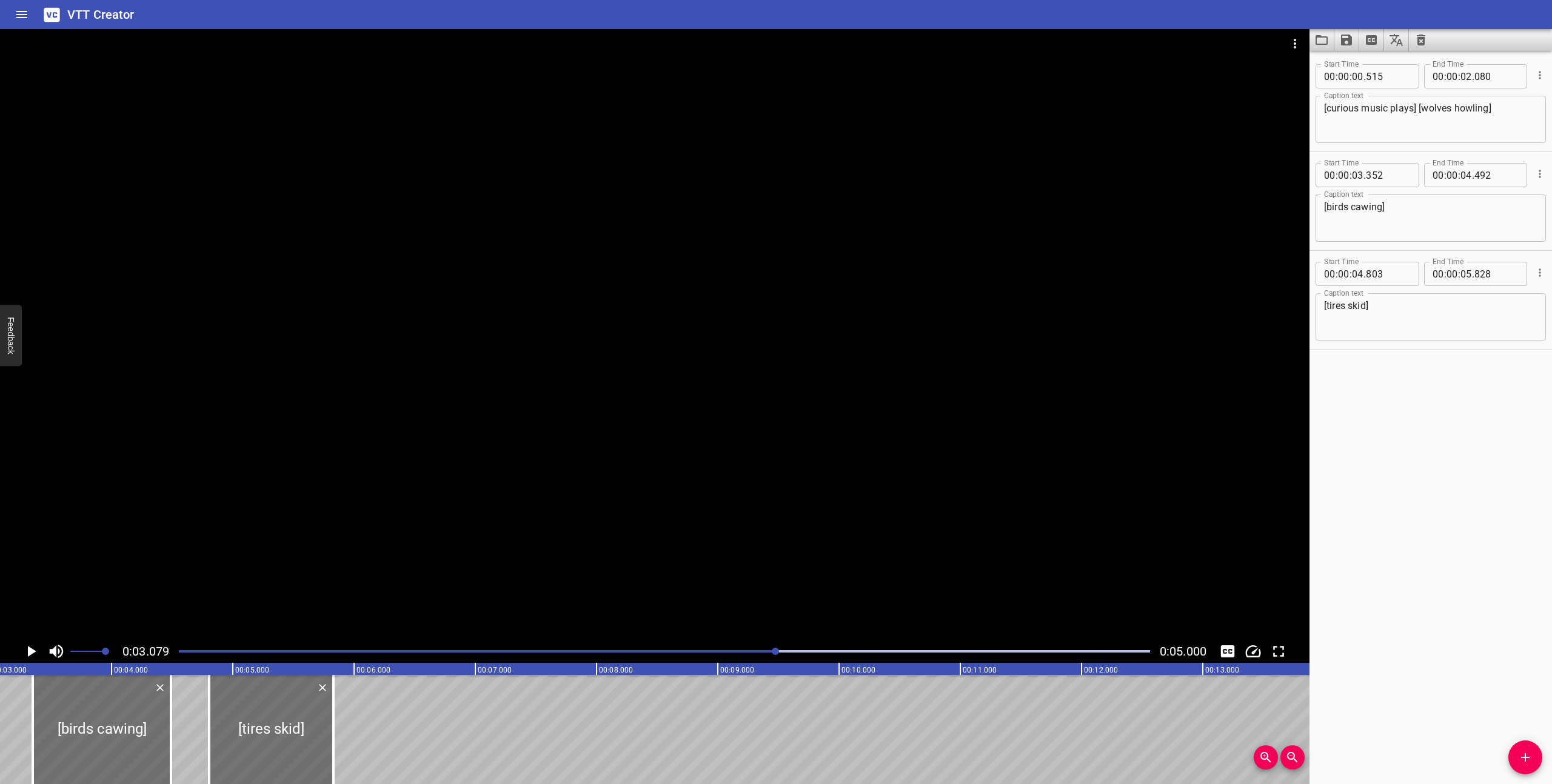
scroll to position [0, 0]
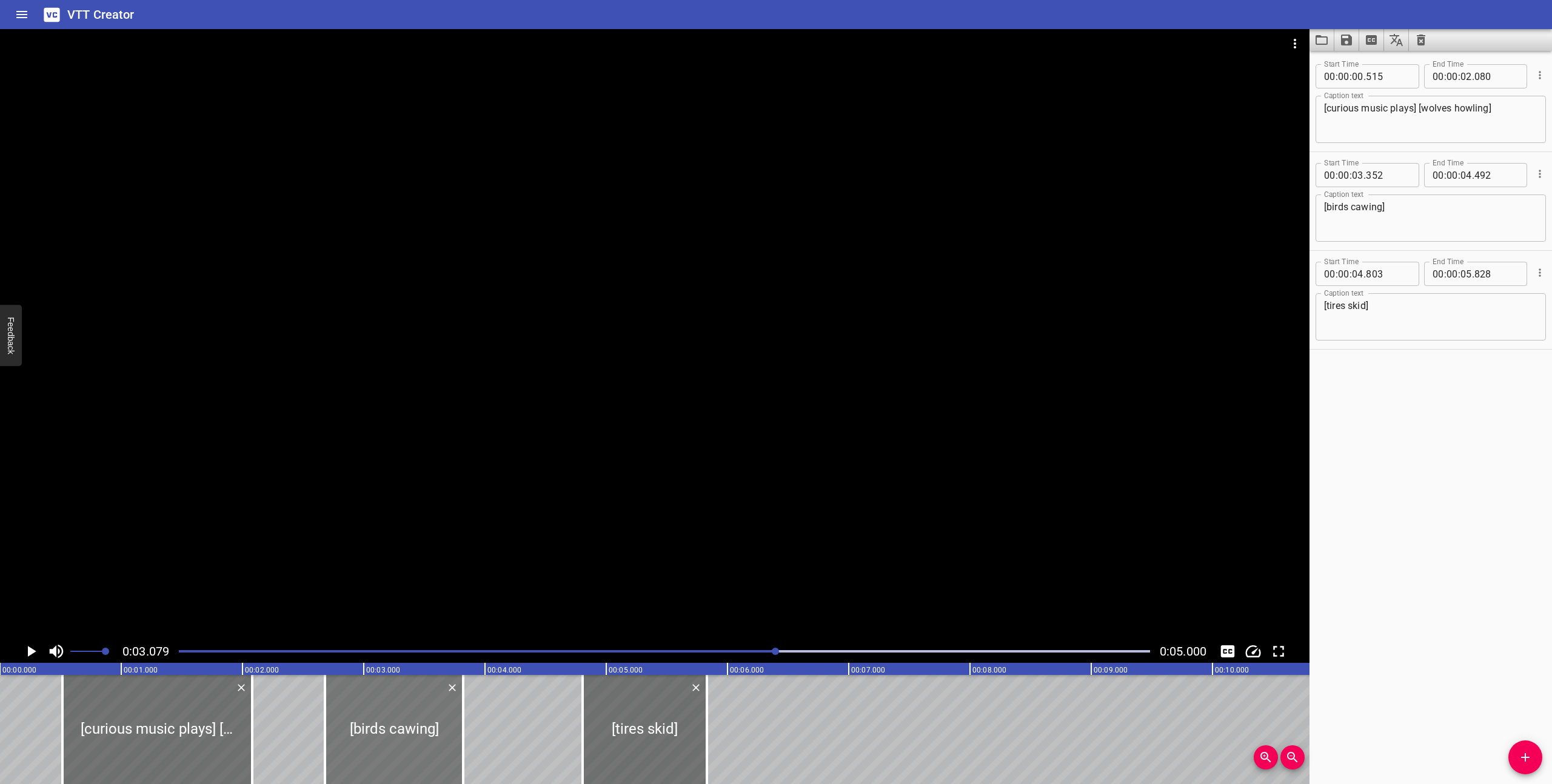
drag, startPoint x: 453, startPoint y: 737, endPoint x: 371, endPoint y: 728, distance: 82.5
click at [371, 728] on div at bounding box center [394, 729] width 138 height 109
type input "02"
type input "682"
type input "03"
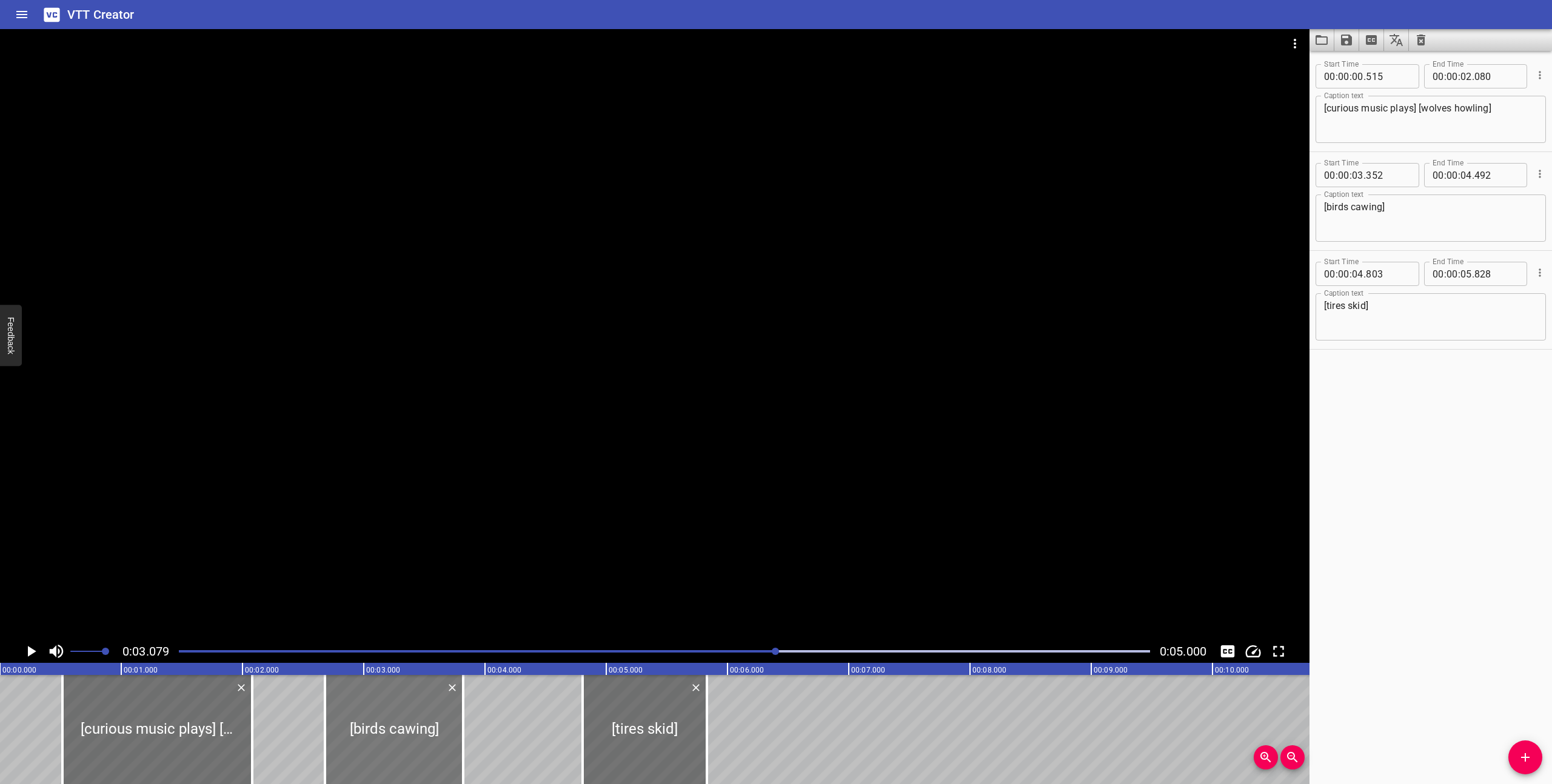
type input "822"
drag, startPoint x: 703, startPoint y: 729, endPoint x: 682, endPoint y: 731, distance: 21.1
click at [682, 731] on div at bounding box center [686, 729] width 12 height 109
type input "653"
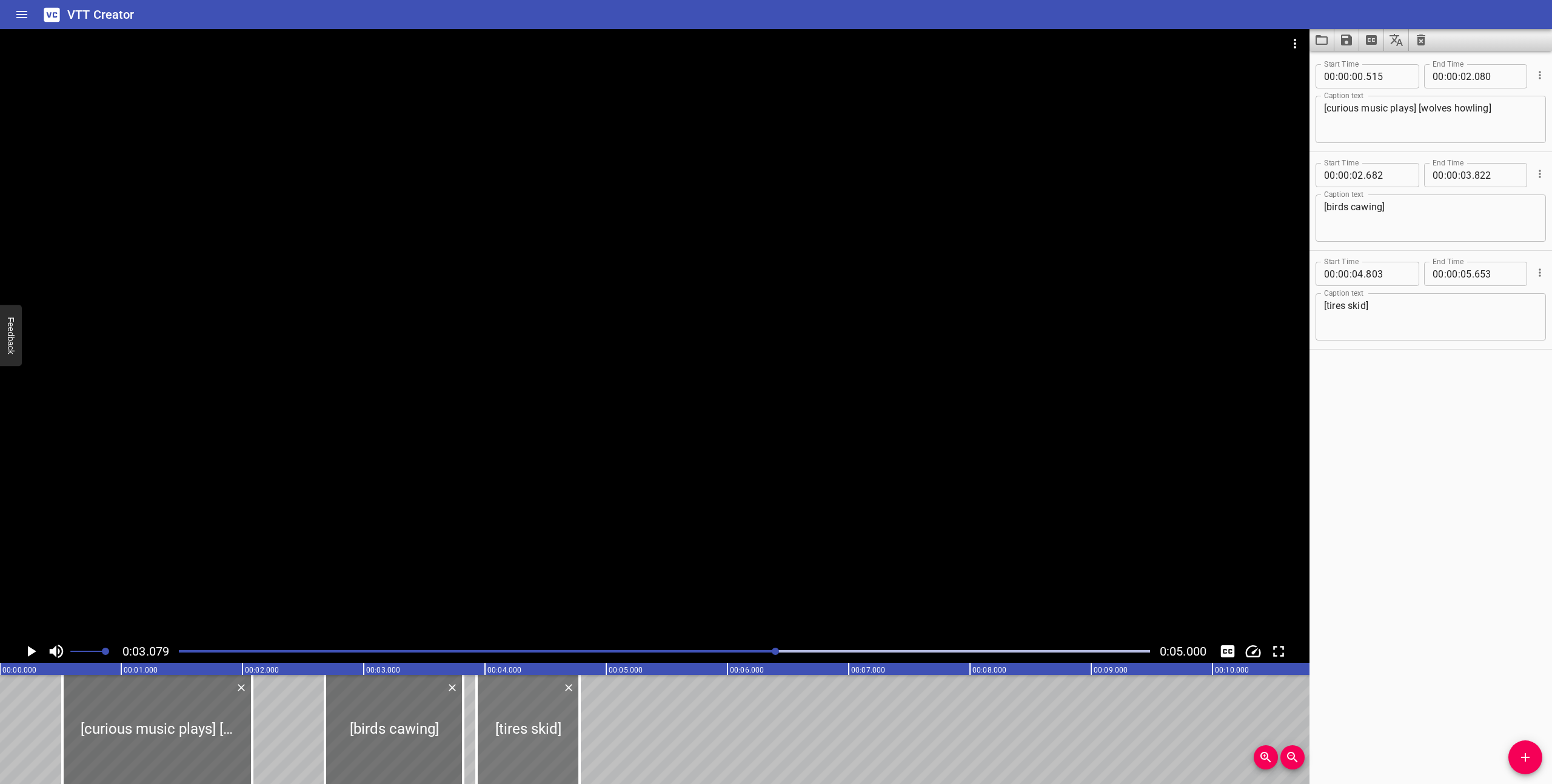
drag, startPoint x: 654, startPoint y: 741, endPoint x: 548, endPoint y: 727, distance: 106.9
click at [548, 727] on div at bounding box center [528, 729] width 103 height 109
type input "03"
type input "928"
type input "04"
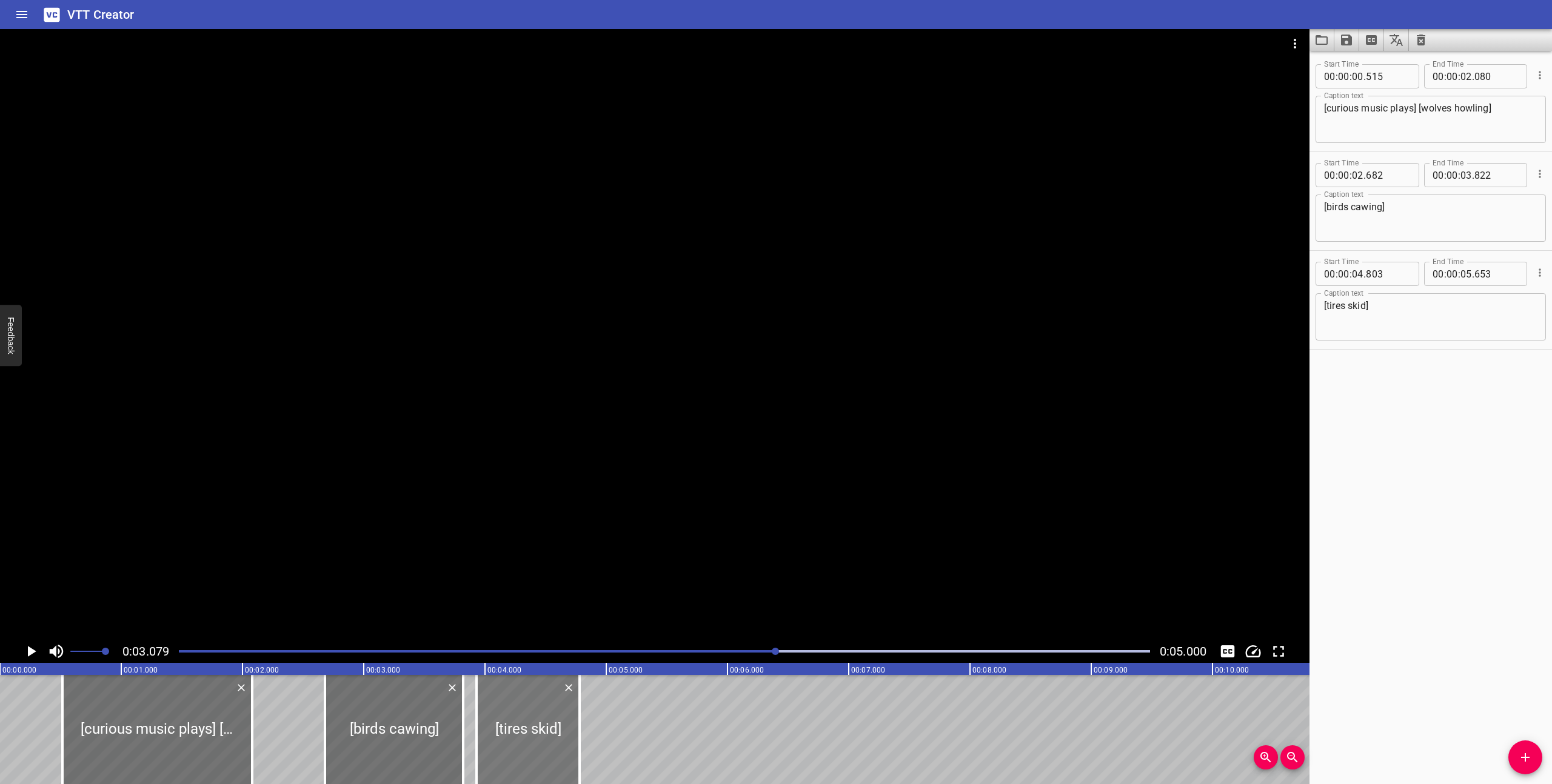
type input "778"
drag, startPoint x: 461, startPoint y: 765, endPoint x: 441, endPoint y: 765, distance: 20.0
click at [441, 765] on div at bounding box center [444, 729] width 12 height 109
type input "662"
drag, startPoint x: 420, startPoint y: 765, endPoint x: 405, endPoint y: 764, distance: 15.0
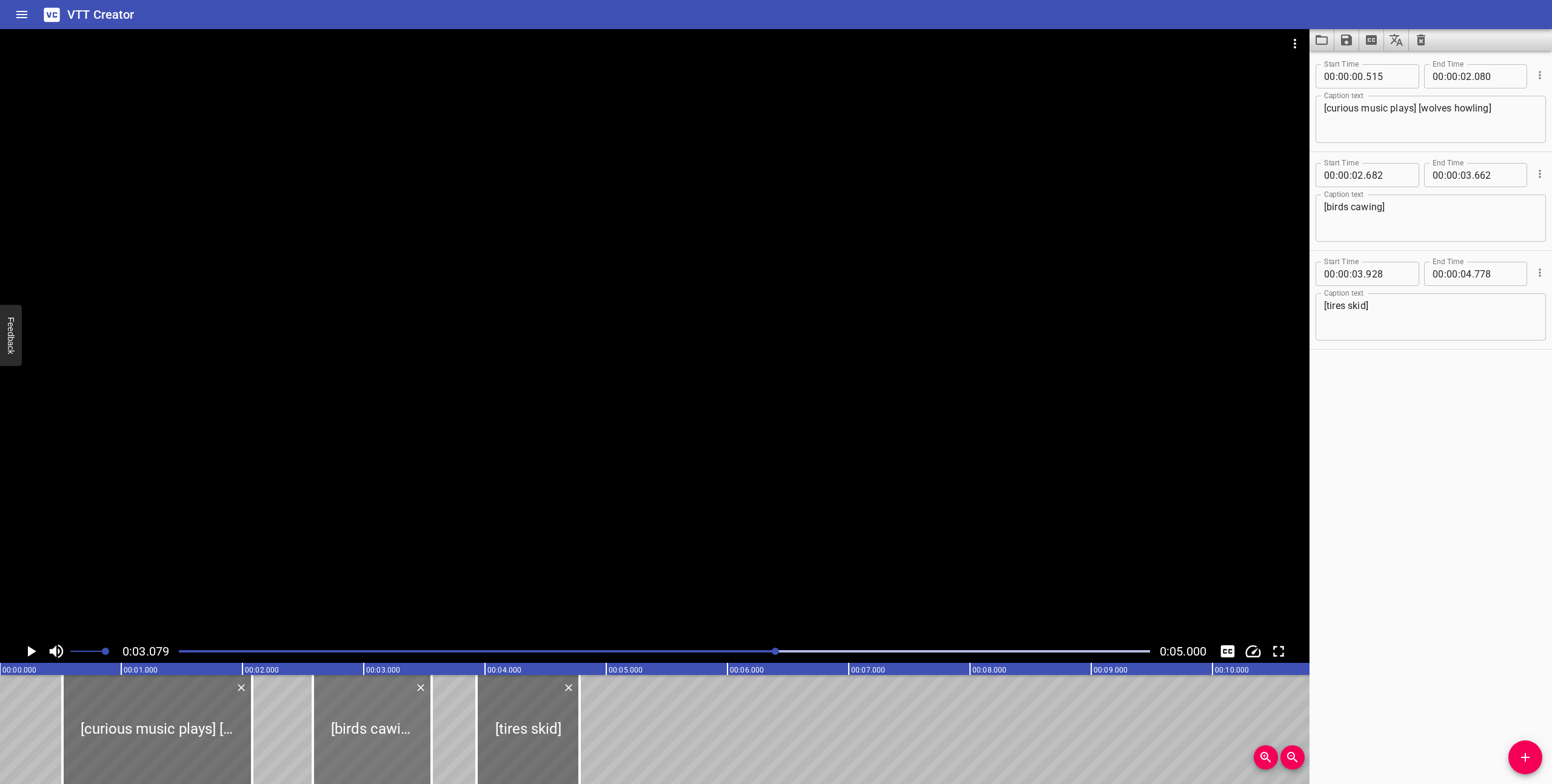
click at [405, 765] on div at bounding box center [372, 729] width 119 height 109
type input "562"
type input "542"
click at [175, 650] on div at bounding box center [665, 651] width 986 height 17
click at [27, 650] on icon "Play/Pause" at bounding box center [30, 651] width 18 height 18
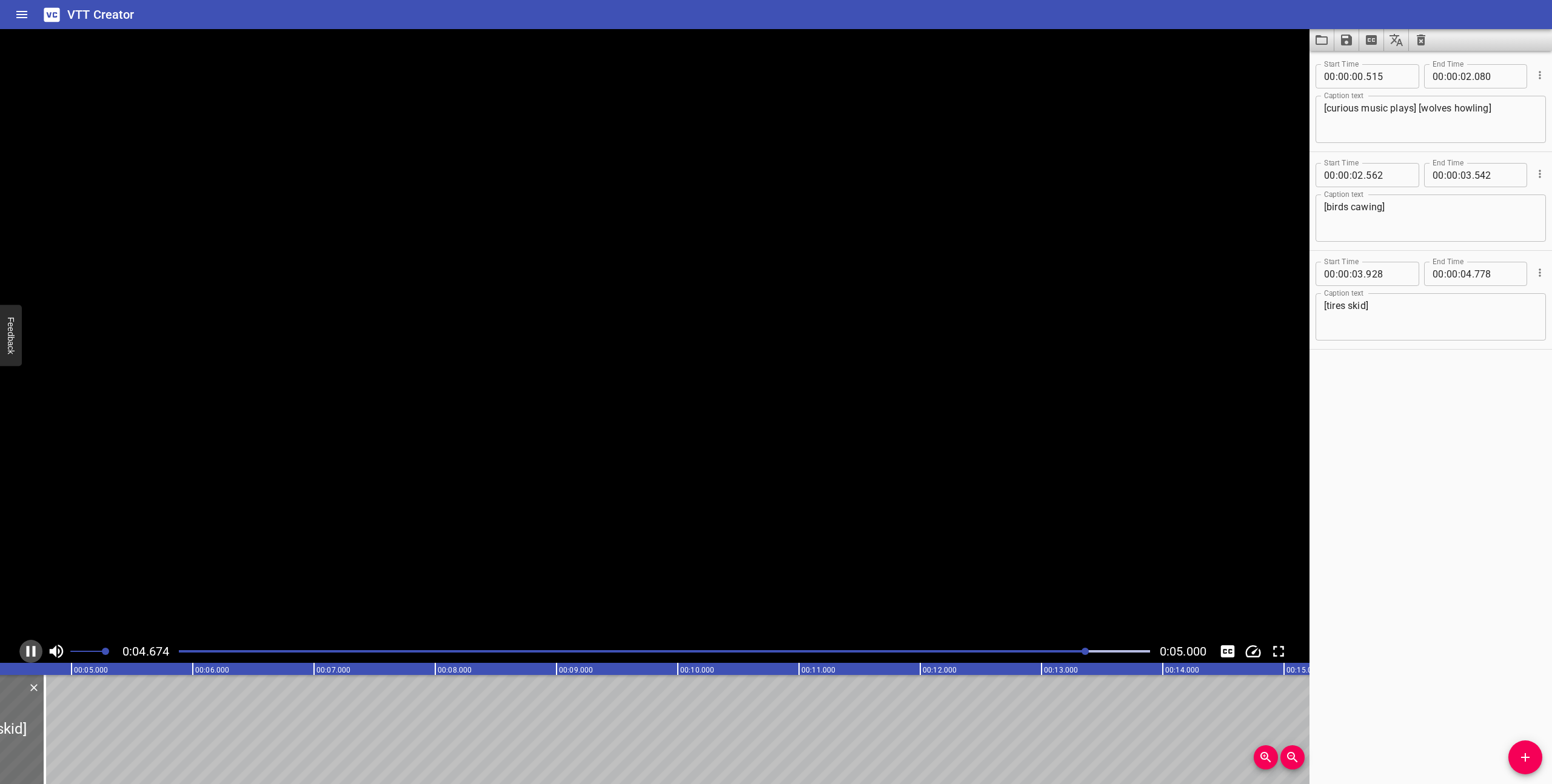
click at [27, 650] on icon "Play/Pause" at bounding box center [31, 651] width 9 height 11
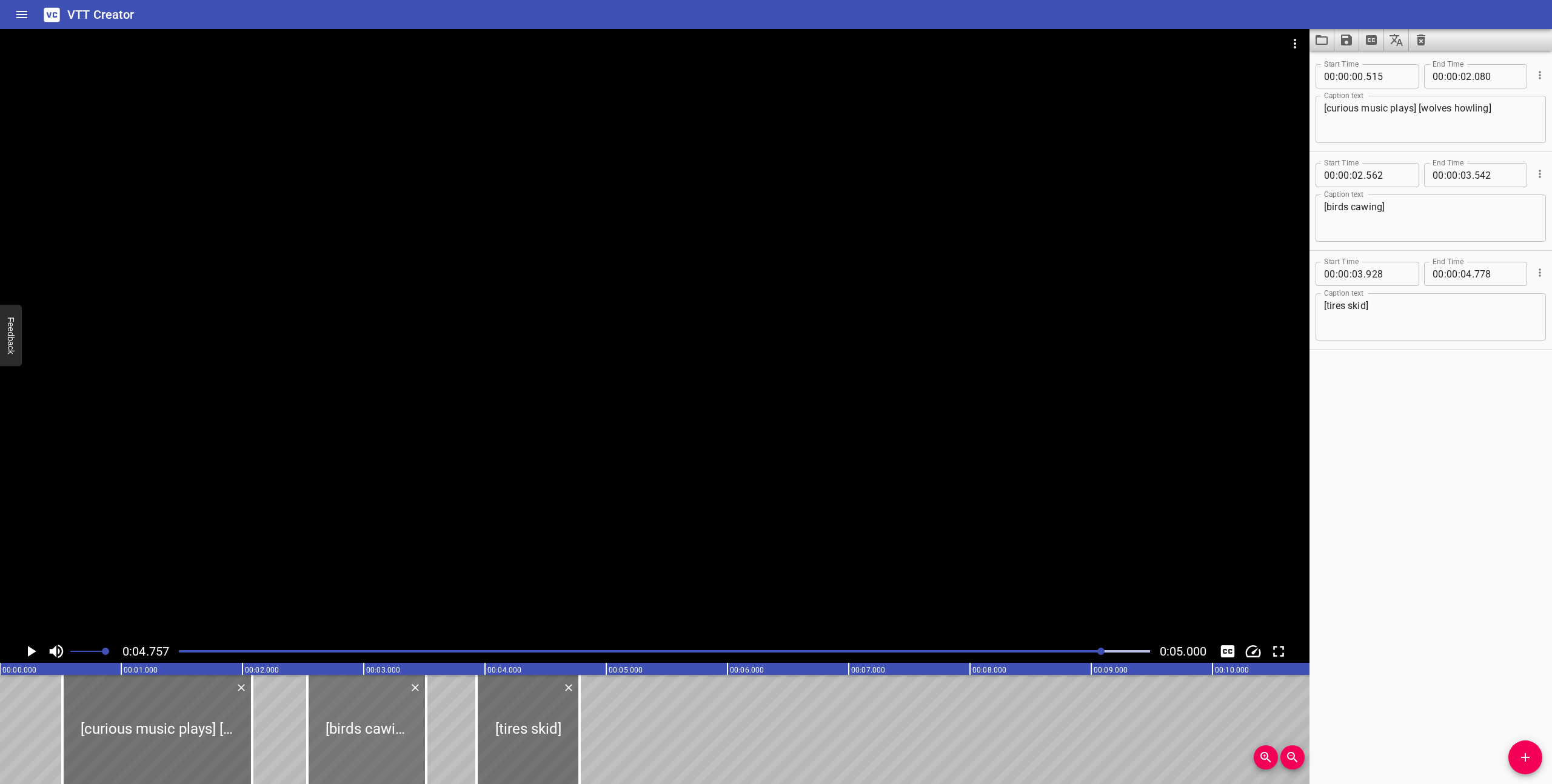
drag, startPoint x: 339, startPoint y: 747, endPoint x: 320, endPoint y: 745, distance: 19.1
click at [320, 745] on div at bounding box center [367, 729] width 119 height 109
type input "412"
type input "392"
drag, startPoint x: 253, startPoint y: 751, endPoint x: 221, endPoint y: 745, distance: 32.6
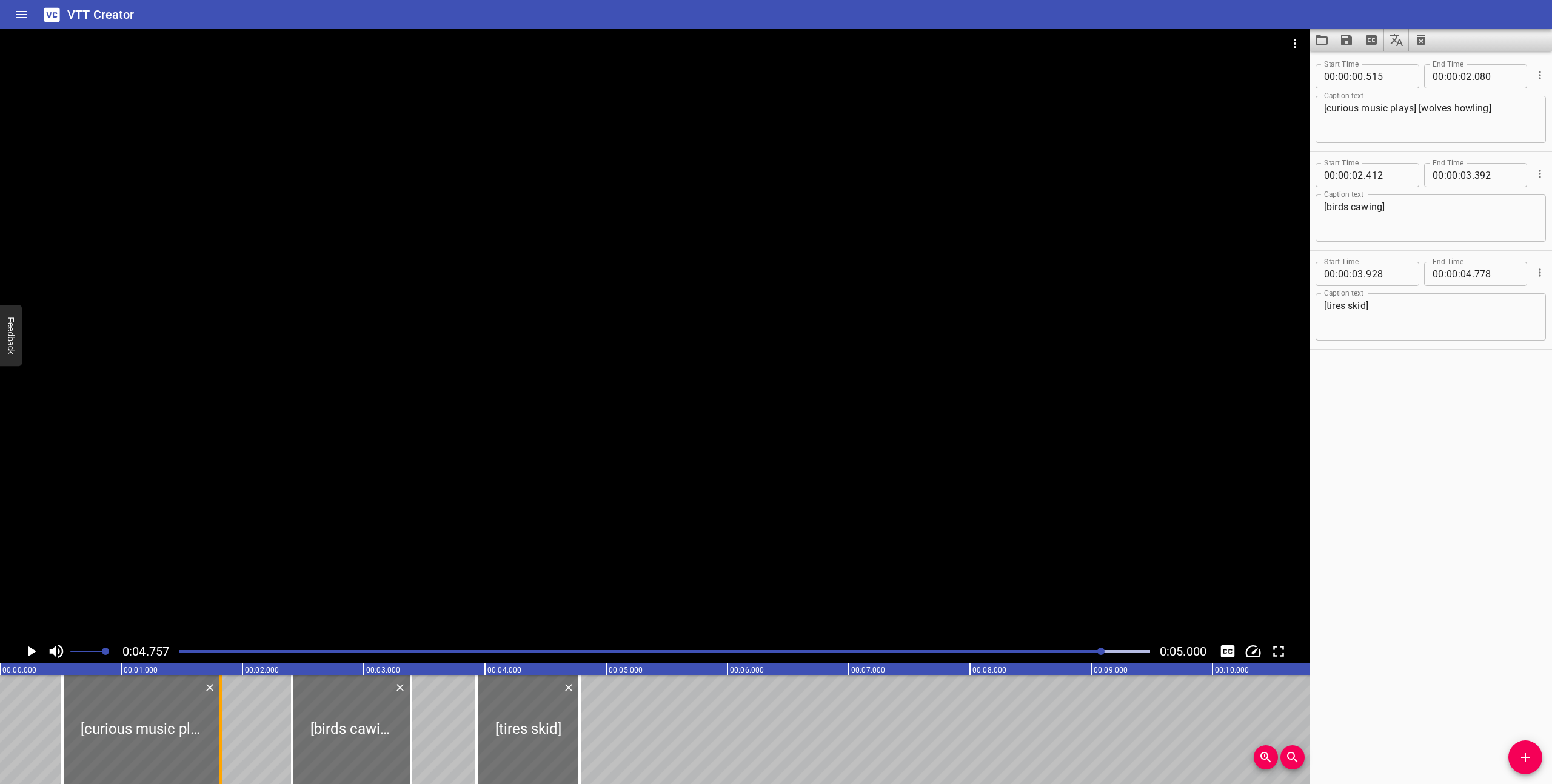
click at [221, 745] on div at bounding box center [221, 729] width 2 height 109
type input "01"
type input "820"
drag, startPoint x: 381, startPoint y: 749, endPoint x: 365, endPoint y: 746, distance: 16.3
click at [365, 746] on div at bounding box center [337, 729] width 119 height 109
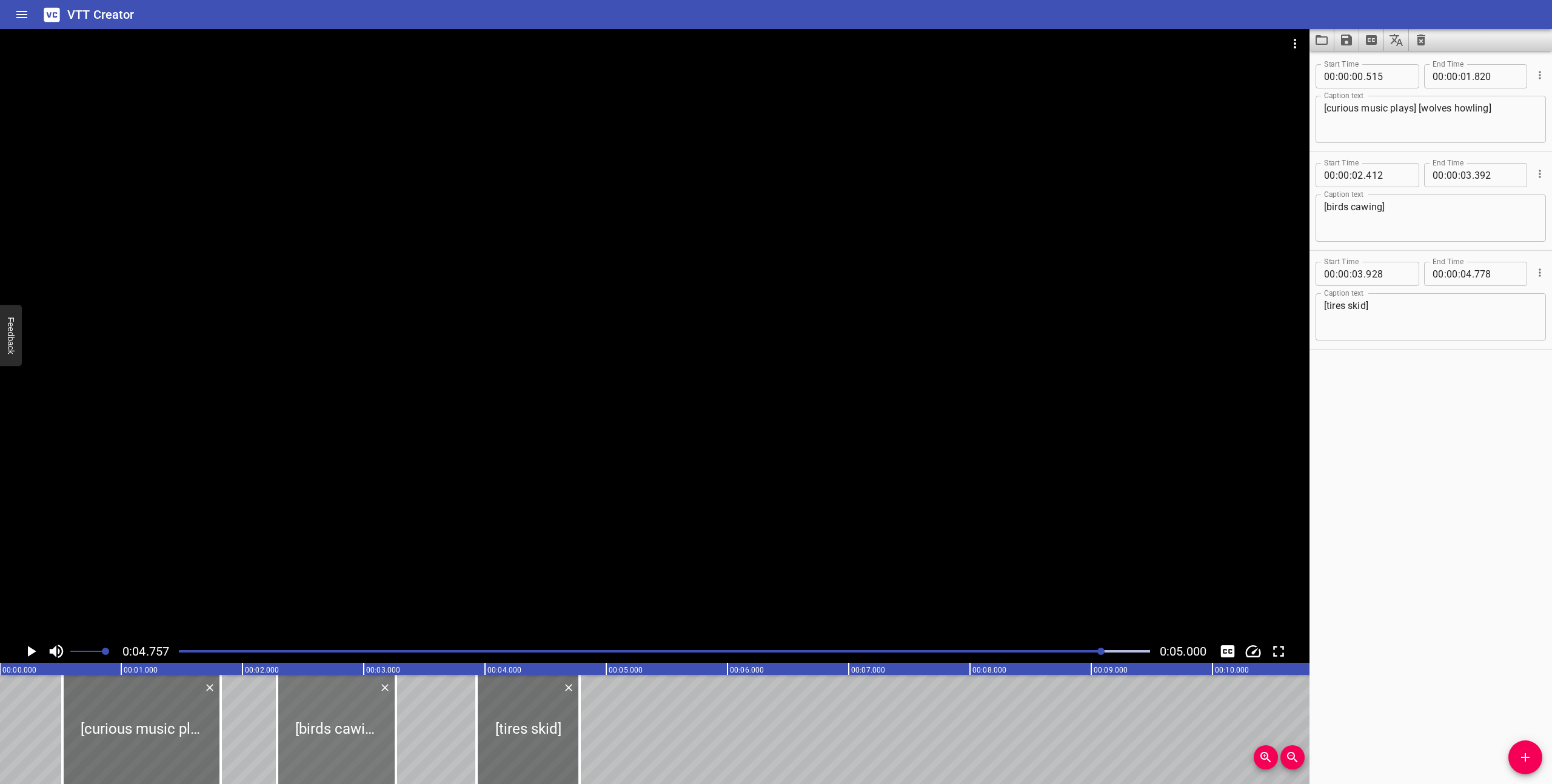
type input "277"
type input "257"
drag, startPoint x: 500, startPoint y: 739, endPoint x: 470, endPoint y: 736, distance: 30.1
click at [470, 736] on div at bounding box center [499, 729] width 103 height 109
type input "683"
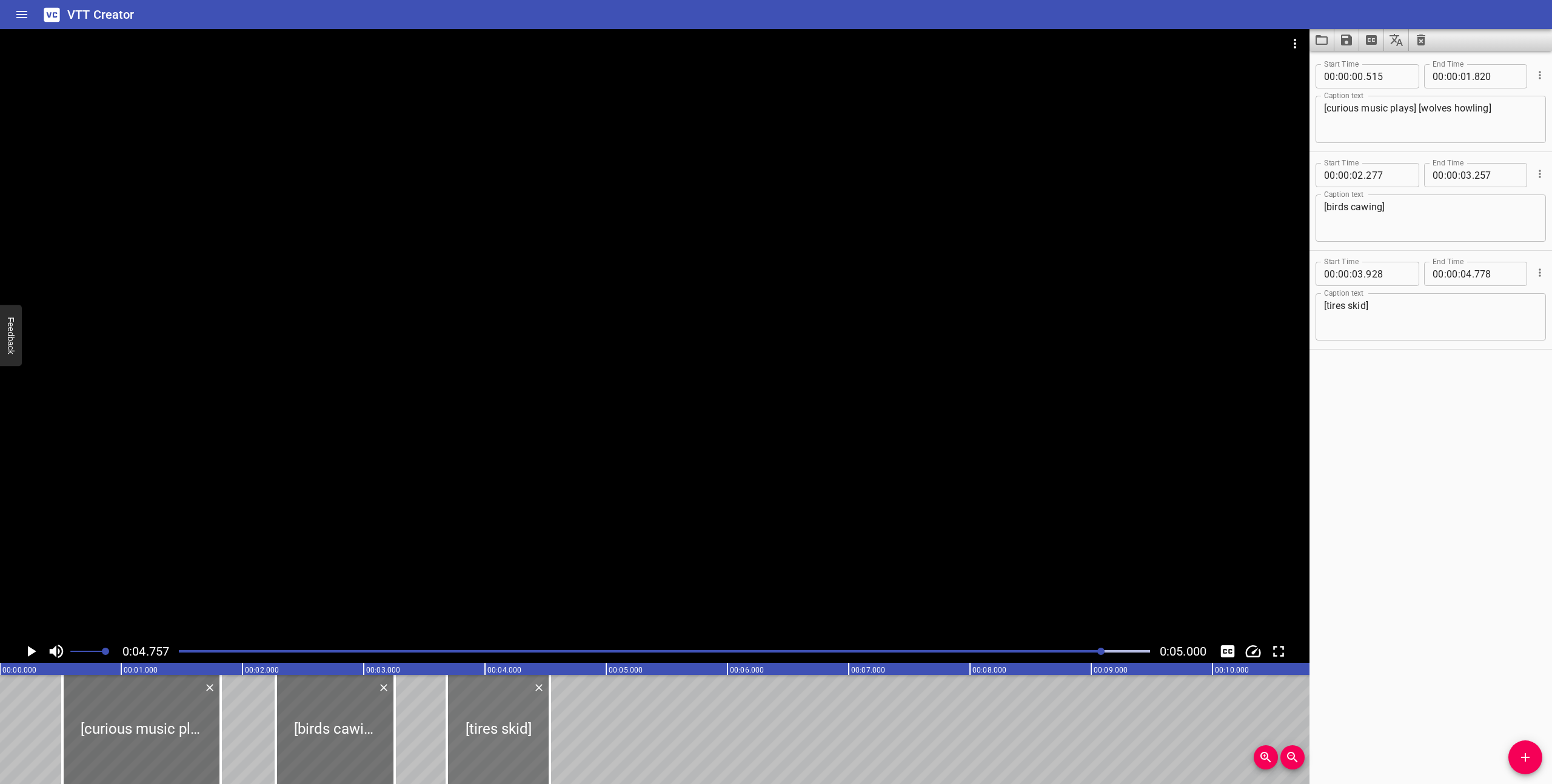
type input "533"
click at [177, 650] on div at bounding box center [665, 651] width 986 height 17
click at [27, 648] on icon "Play/Pause" at bounding box center [30, 651] width 18 height 18
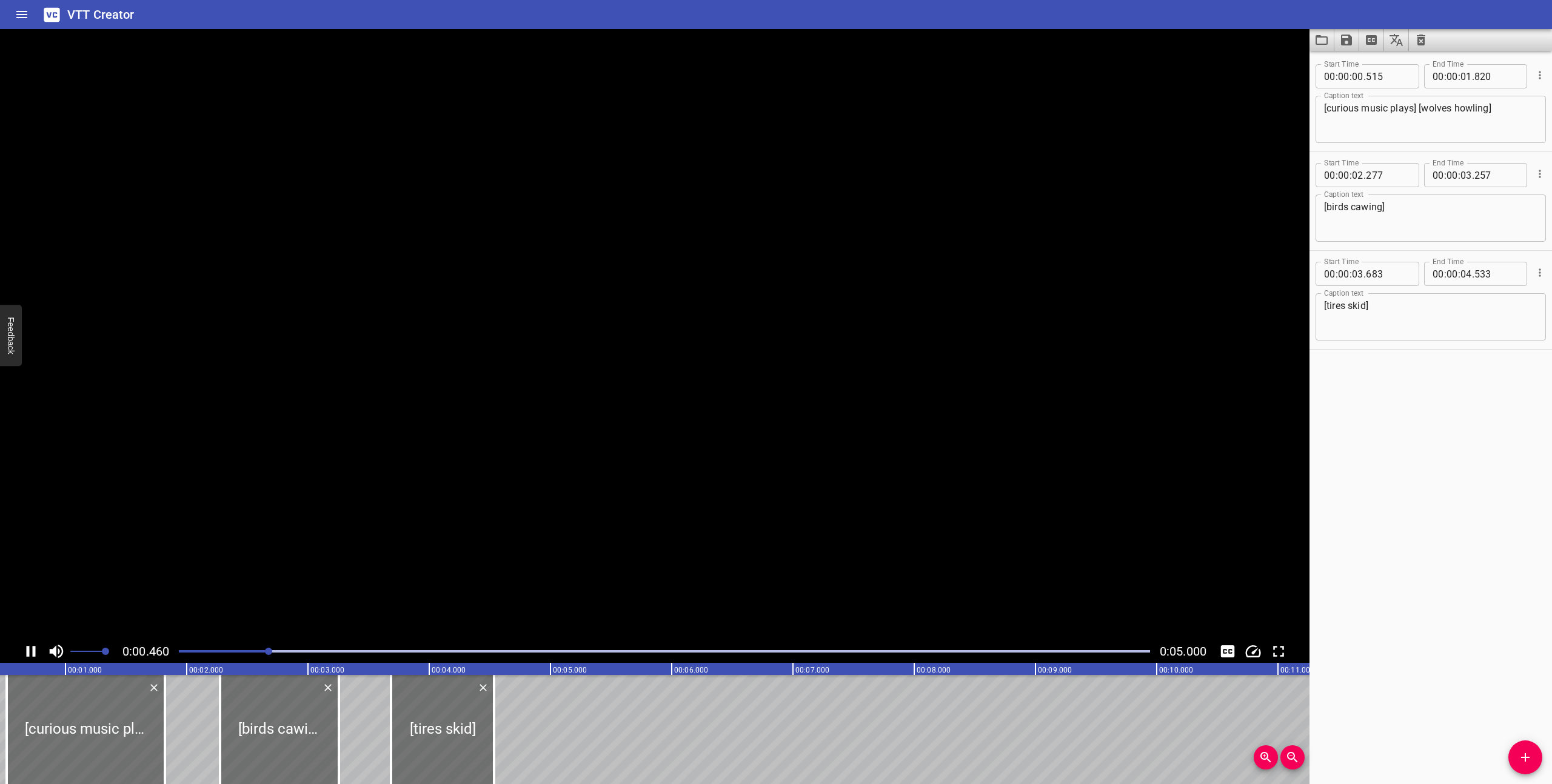
click at [27, 648] on icon "Play/Pause" at bounding box center [31, 651] width 9 height 11
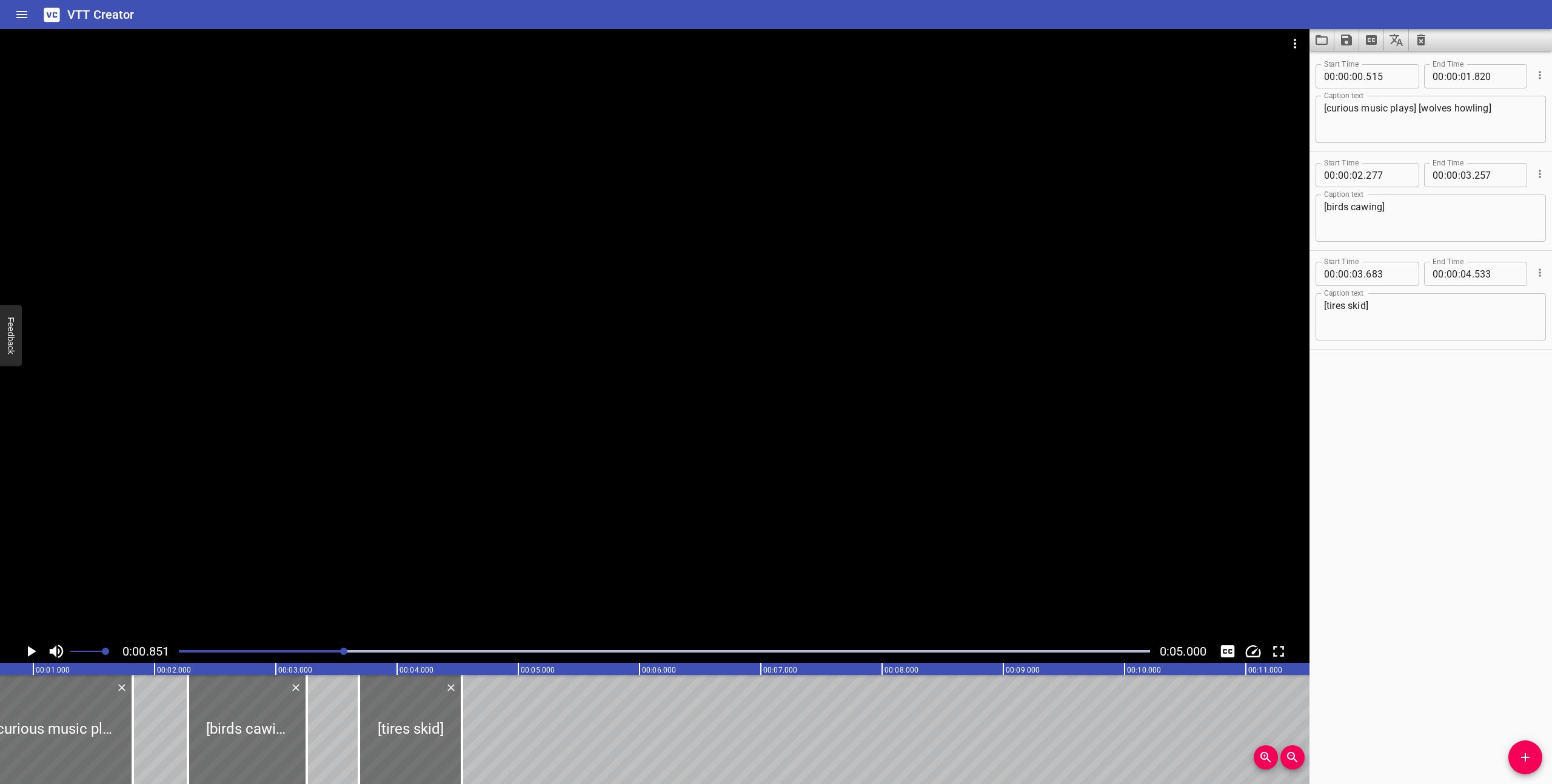
scroll to position [0, 103]
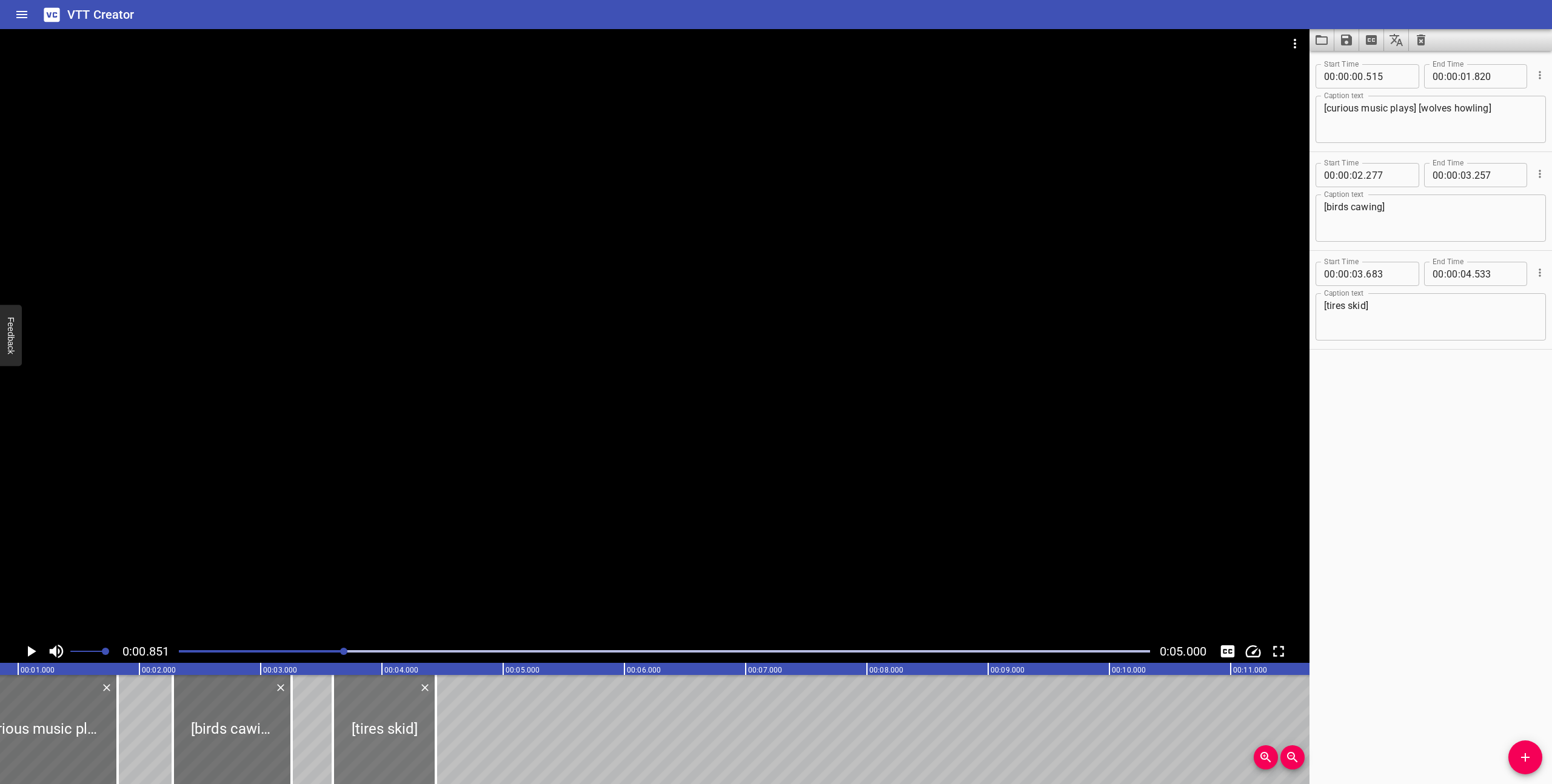
drag, startPoint x: 379, startPoint y: 743, endPoint x: 368, endPoint y: 743, distance: 11.0
click at [368, 743] on div at bounding box center [384, 729] width 103 height 109
type input "593"
type input "443"
click at [175, 651] on div at bounding box center [665, 651] width 986 height 17
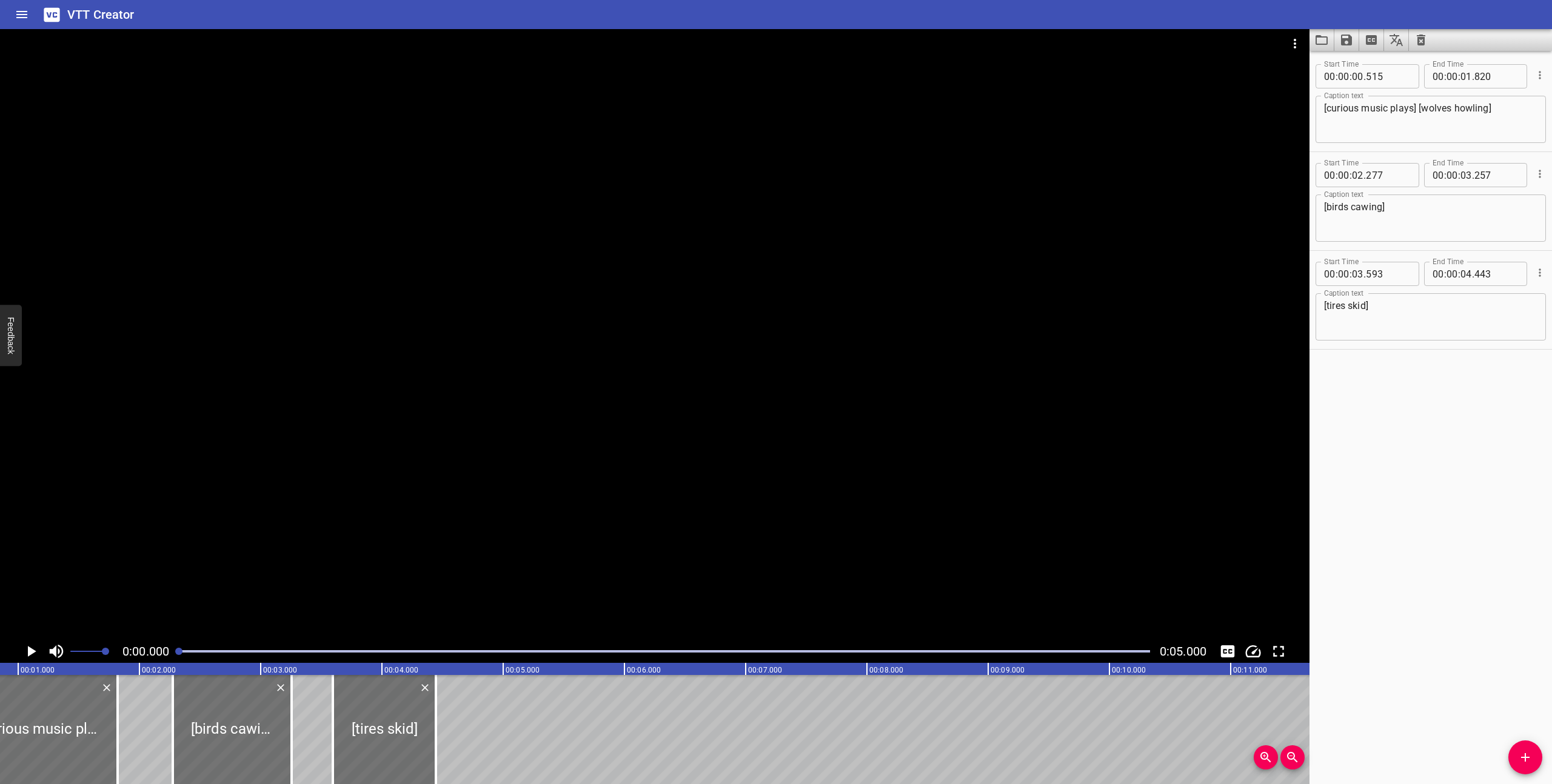
scroll to position [0, 0]
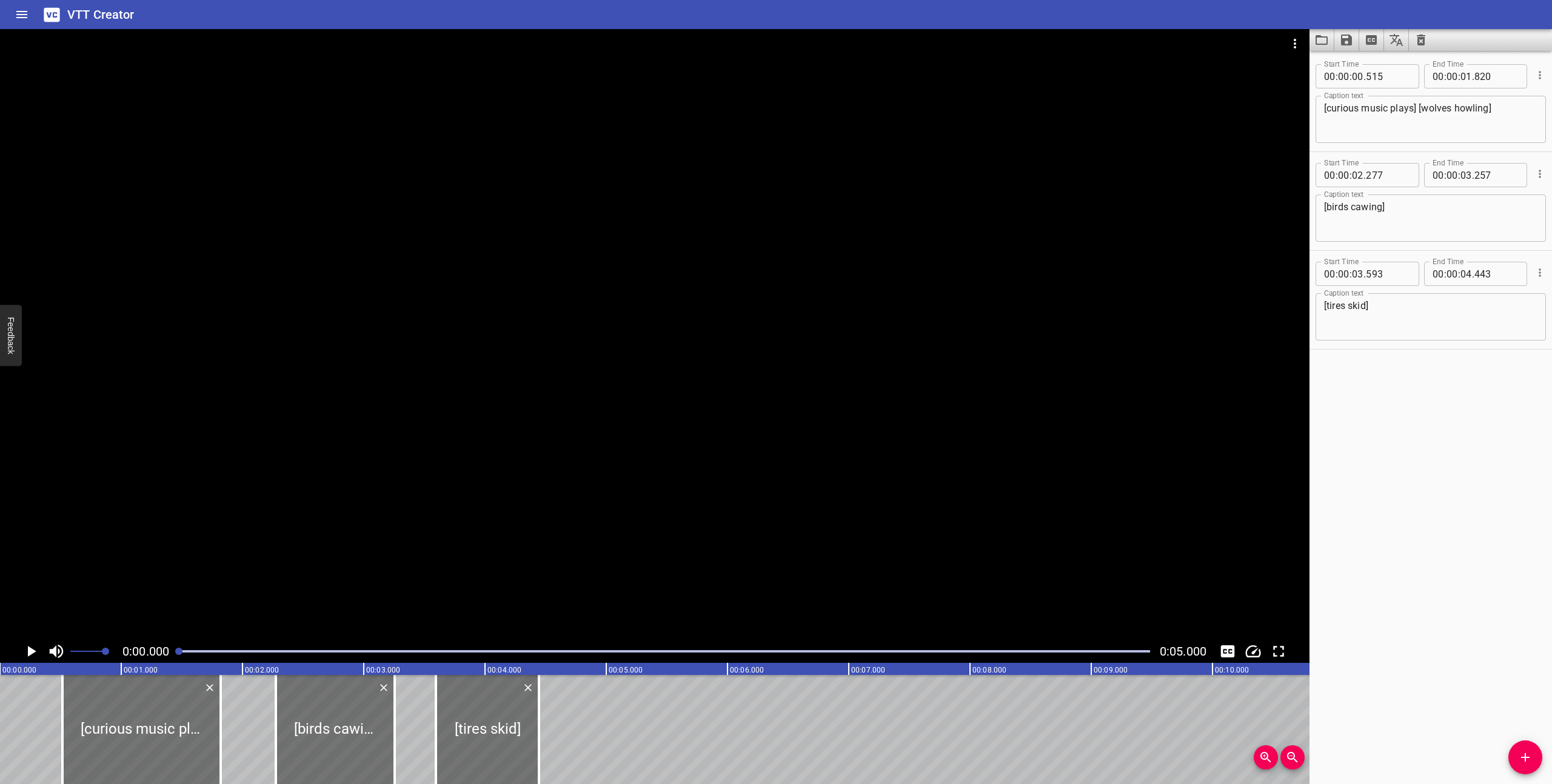
click at [29, 647] on icon "Play/Pause" at bounding box center [32, 651] width 9 height 11
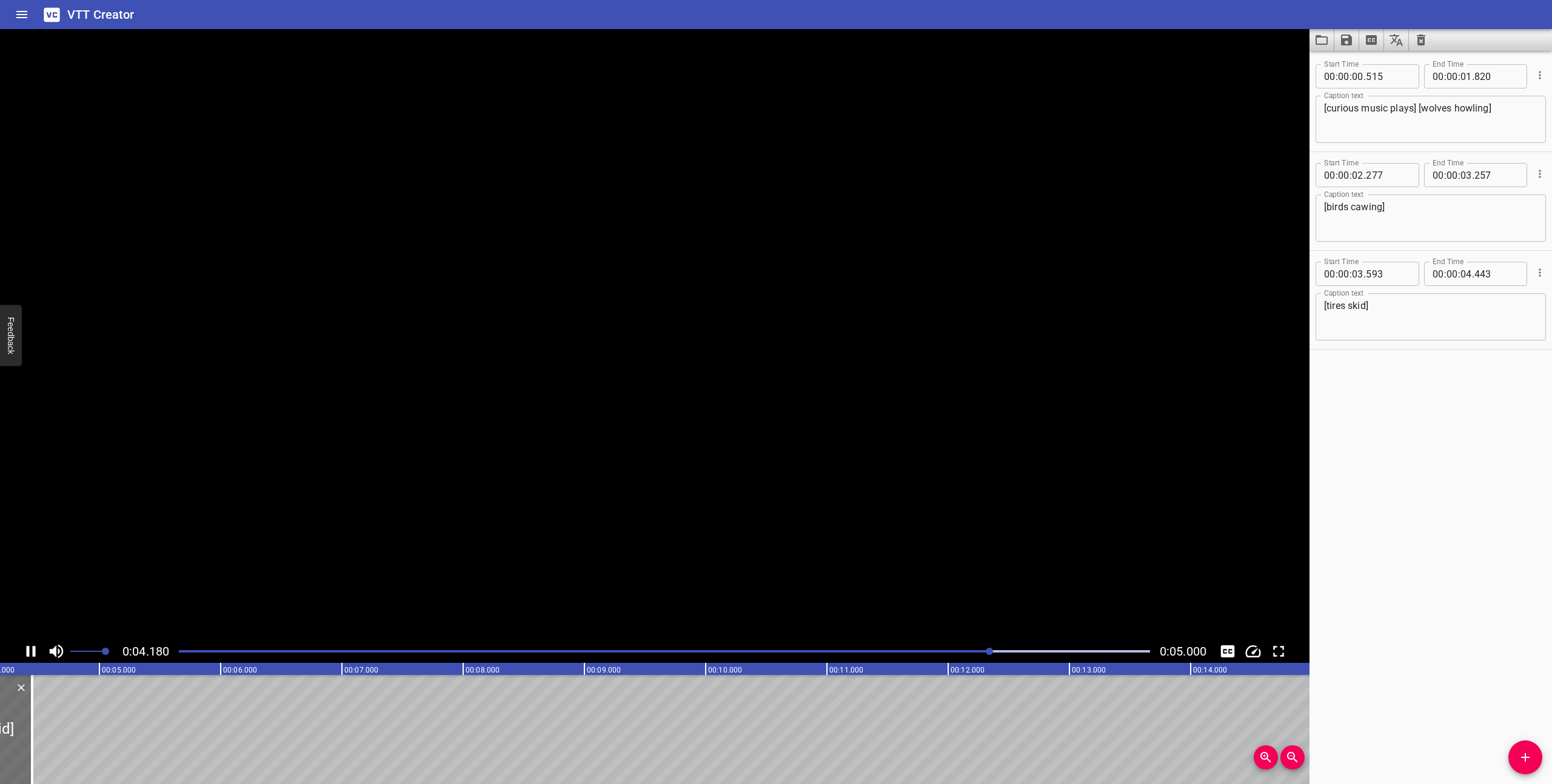
click at [29, 647] on icon "Play/Pause" at bounding box center [31, 651] width 9 height 11
click at [1347, 45] on icon "Save captions to file" at bounding box center [1346, 40] width 14 height 14
click at [1366, 68] on li "Save to VTT file" at bounding box center [1379, 66] width 89 height 22
